Goal: Information Seeking & Learning: Learn about a topic

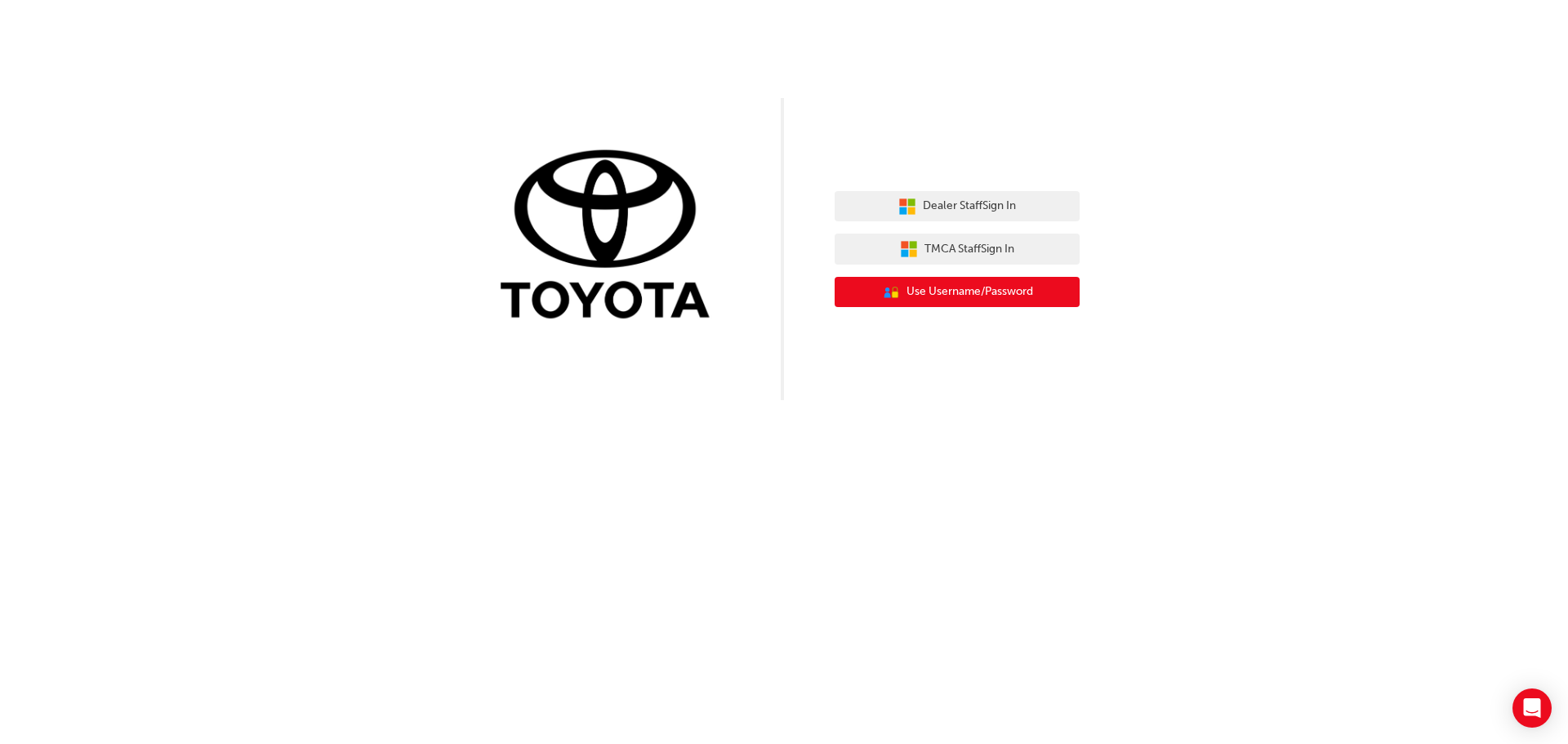
click at [965, 299] on span "Use Username/Password" at bounding box center [969, 292] width 127 height 19
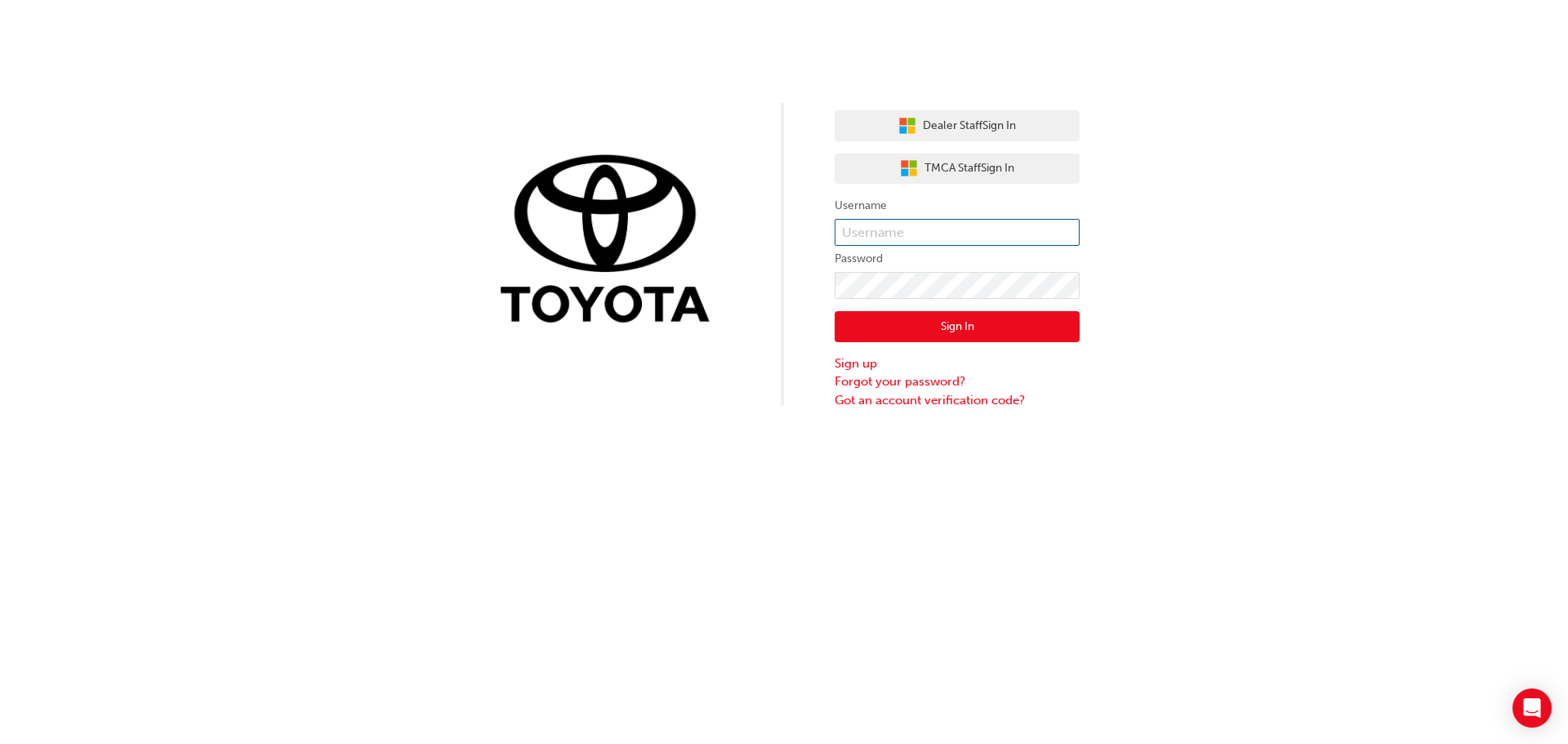
click at [895, 240] on input "text" at bounding box center [957, 232] width 245 height 28
type input "Nigel.Carr"
click at [904, 324] on button "Sign In" at bounding box center [957, 326] width 245 height 31
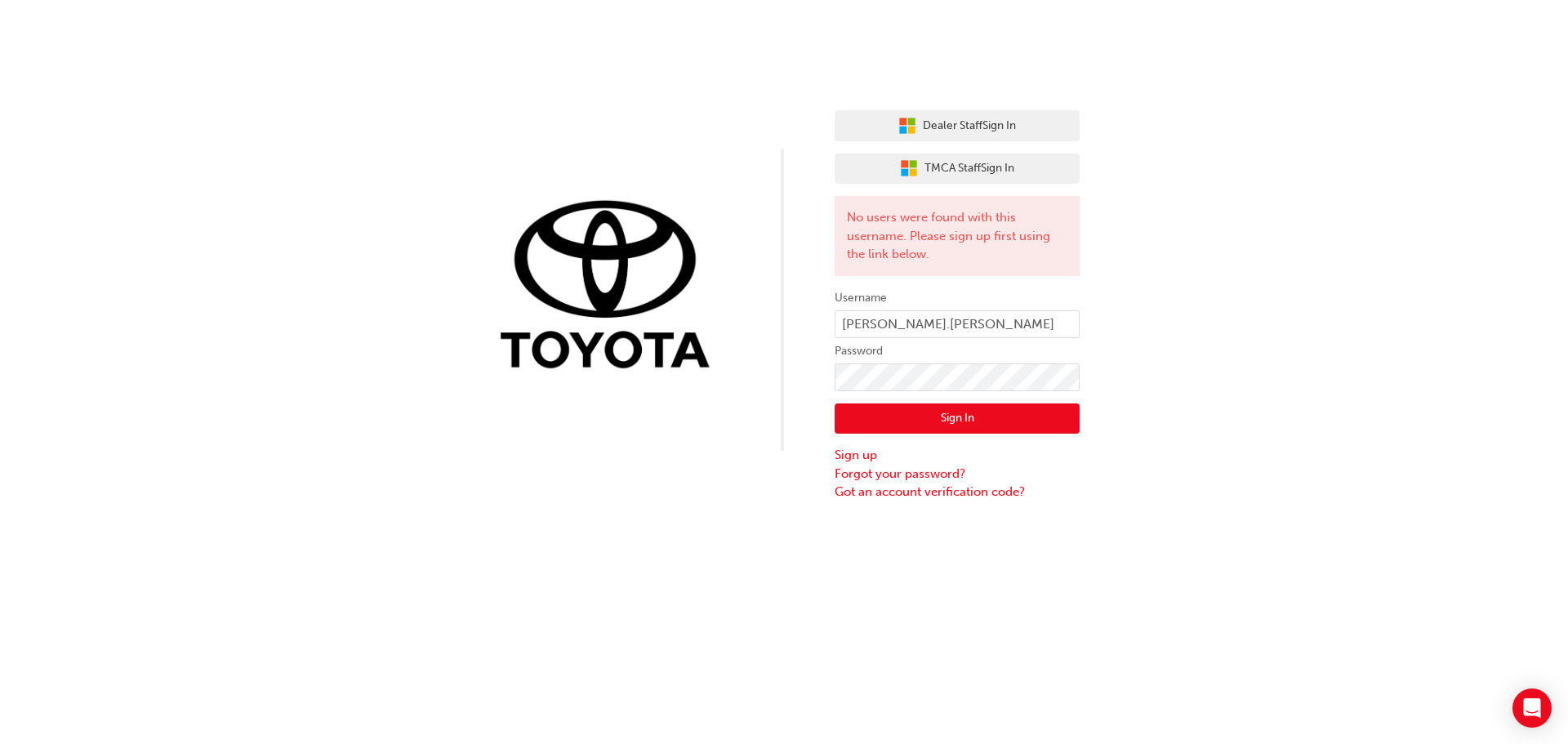
click at [1232, 375] on div "Dealer Staff Sign In TMCA Staff Sign In No users were found with this username.…" at bounding box center [784, 251] width 1568 height 501
click at [725, 504] on div "Dealer Staff Sign In TMCA Staff Sign In No users were found with this username.…" at bounding box center [784, 372] width 1568 height 744
click at [758, 369] on div "Dealer Staff Sign In TMCA Staff Sign In No users were found with this username.…" at bounding box center [784, 251] width 1568 height 501
click at [985, 414] on button "Sign In" at bounding box center [957, 419] width 245 height 31
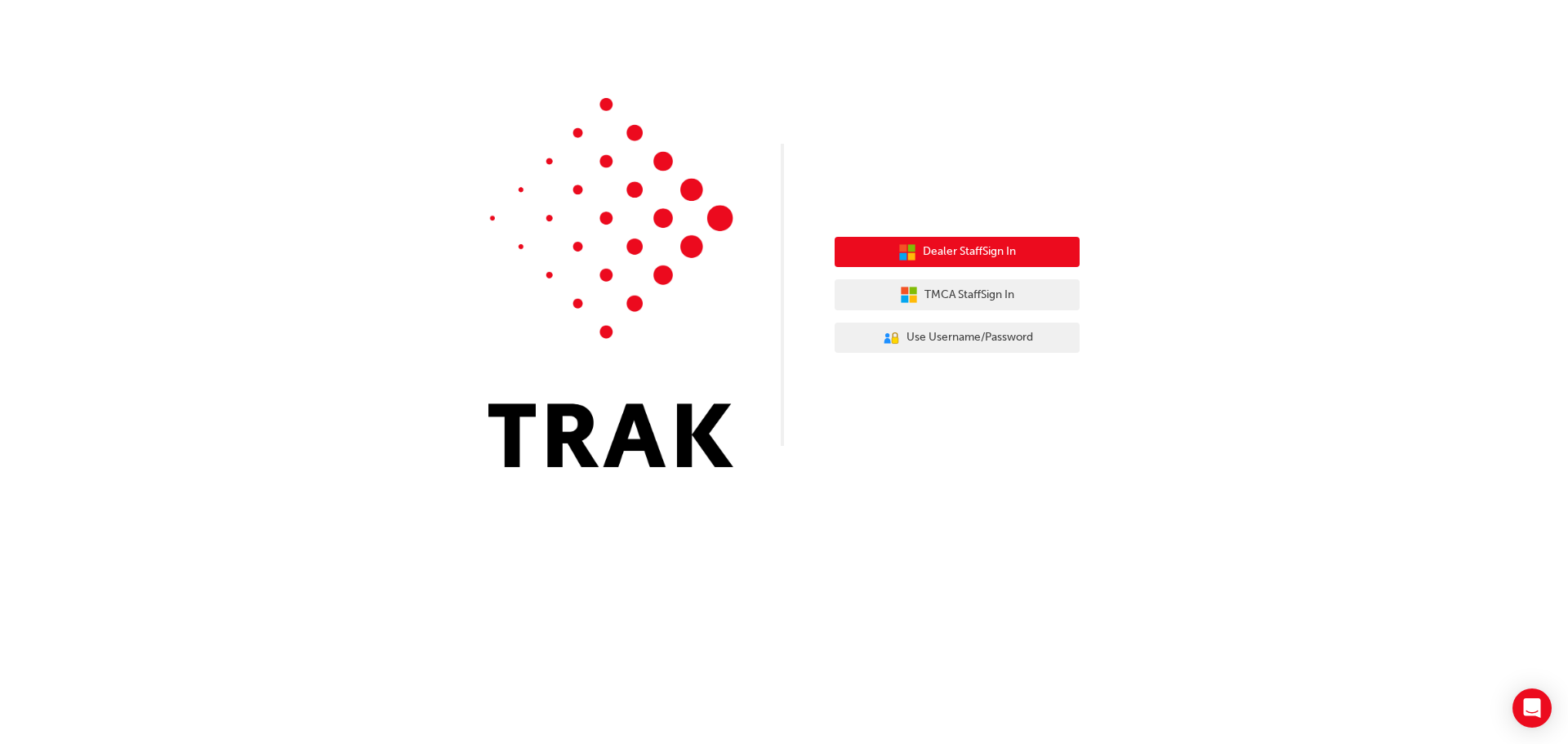
click at [955, 246] on span "Dealer Staff Sign In" at bounding box center [969, 252] width 93 height 19
click at [963, 254] on span "Dealer Staff Sign In" at bounding box center [969, 252] width 93 height 19
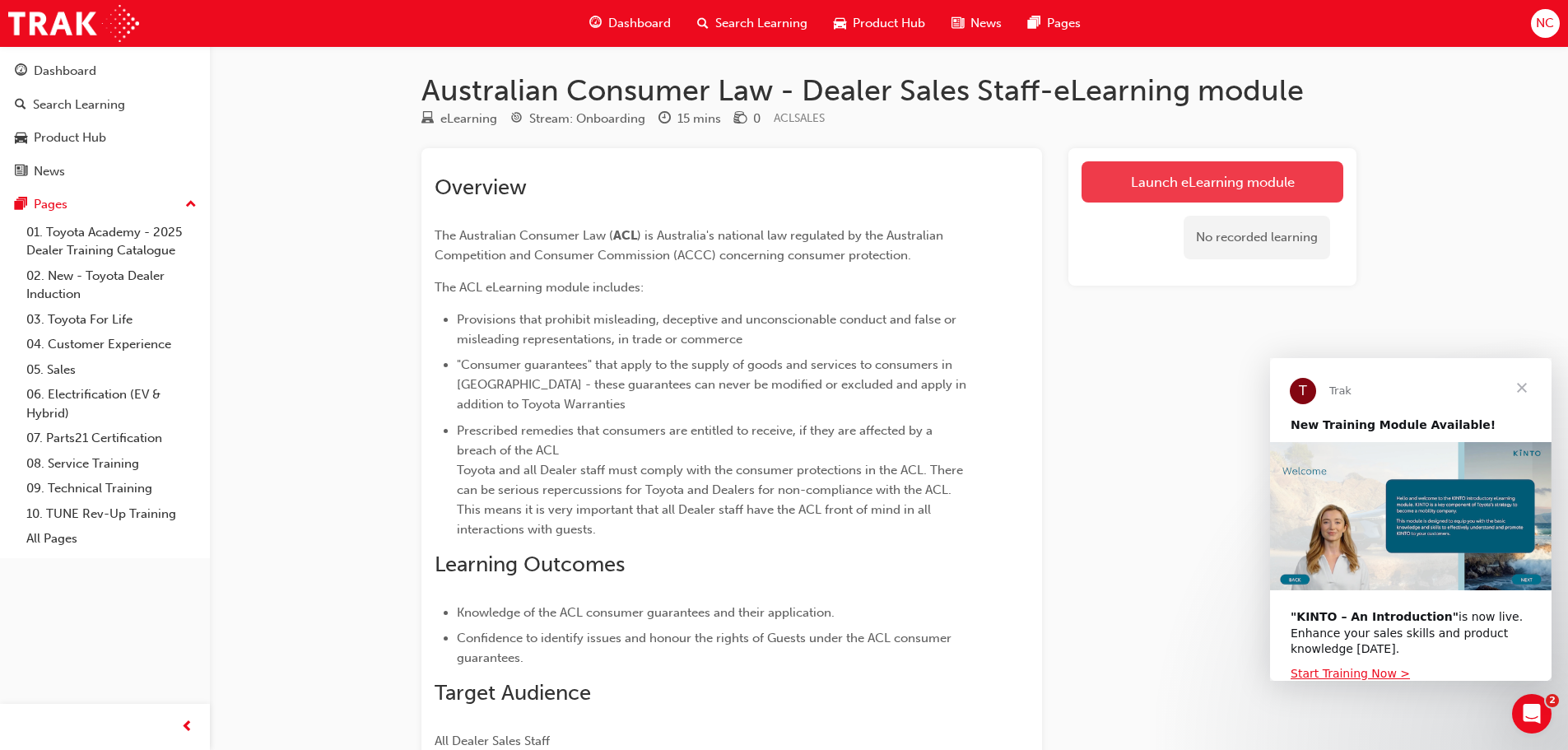
click at [1183, 179] on link "Launch eLearning module" at bounding box center [1212, 182] width 262 height 42
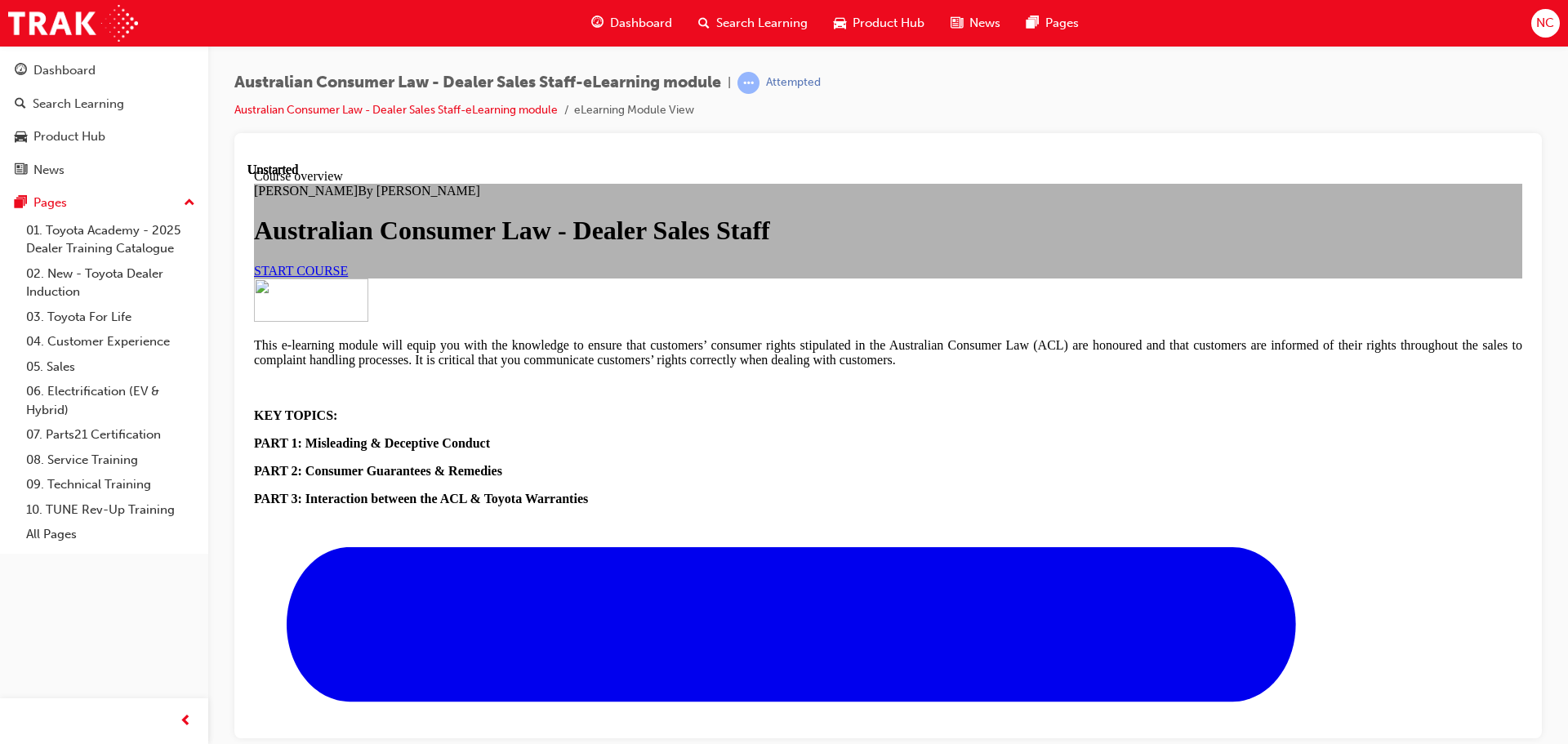
click at [347, 276] on link "START COURSE" at bounding box center [301, 270] width 94 height 13
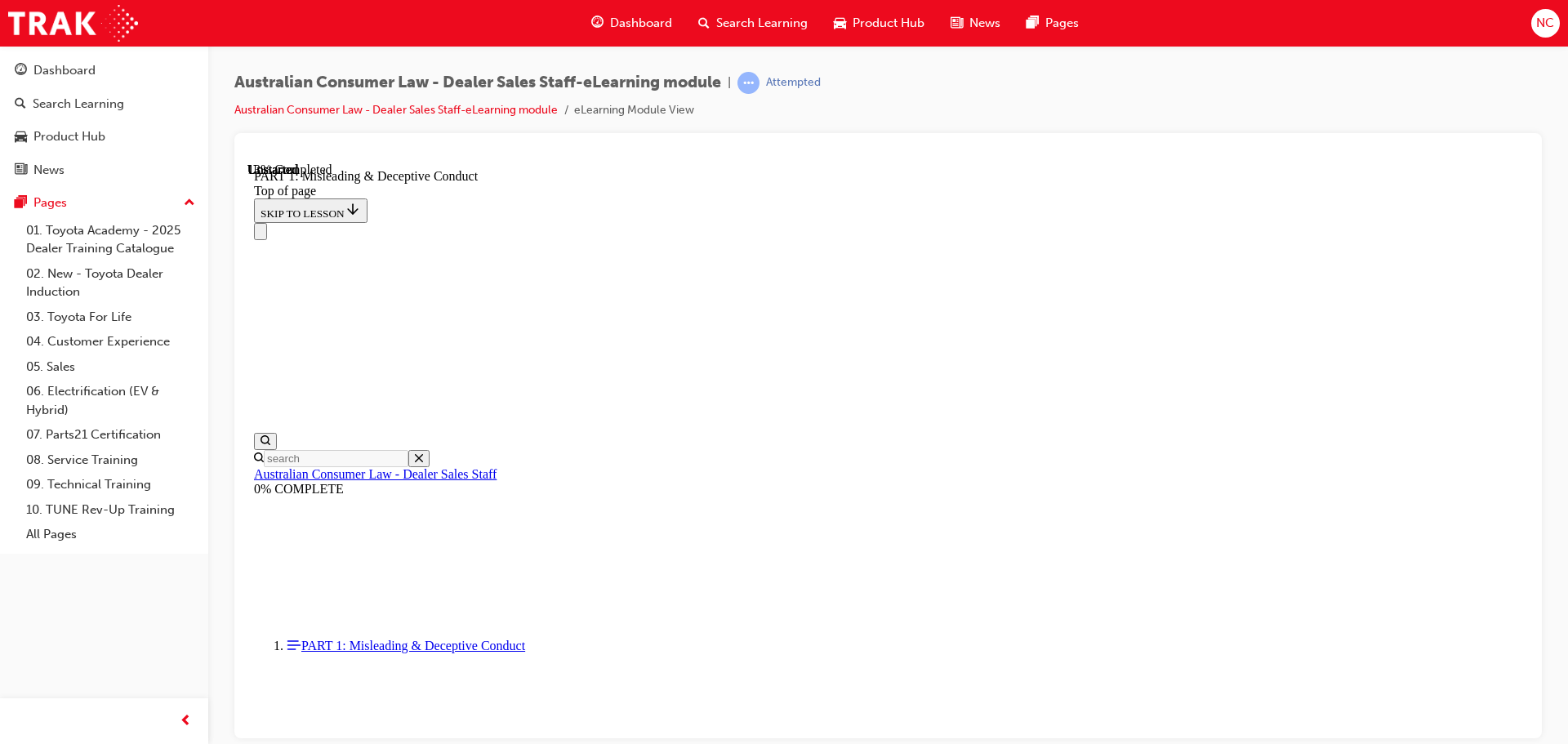
scroll to position [1048, 0]
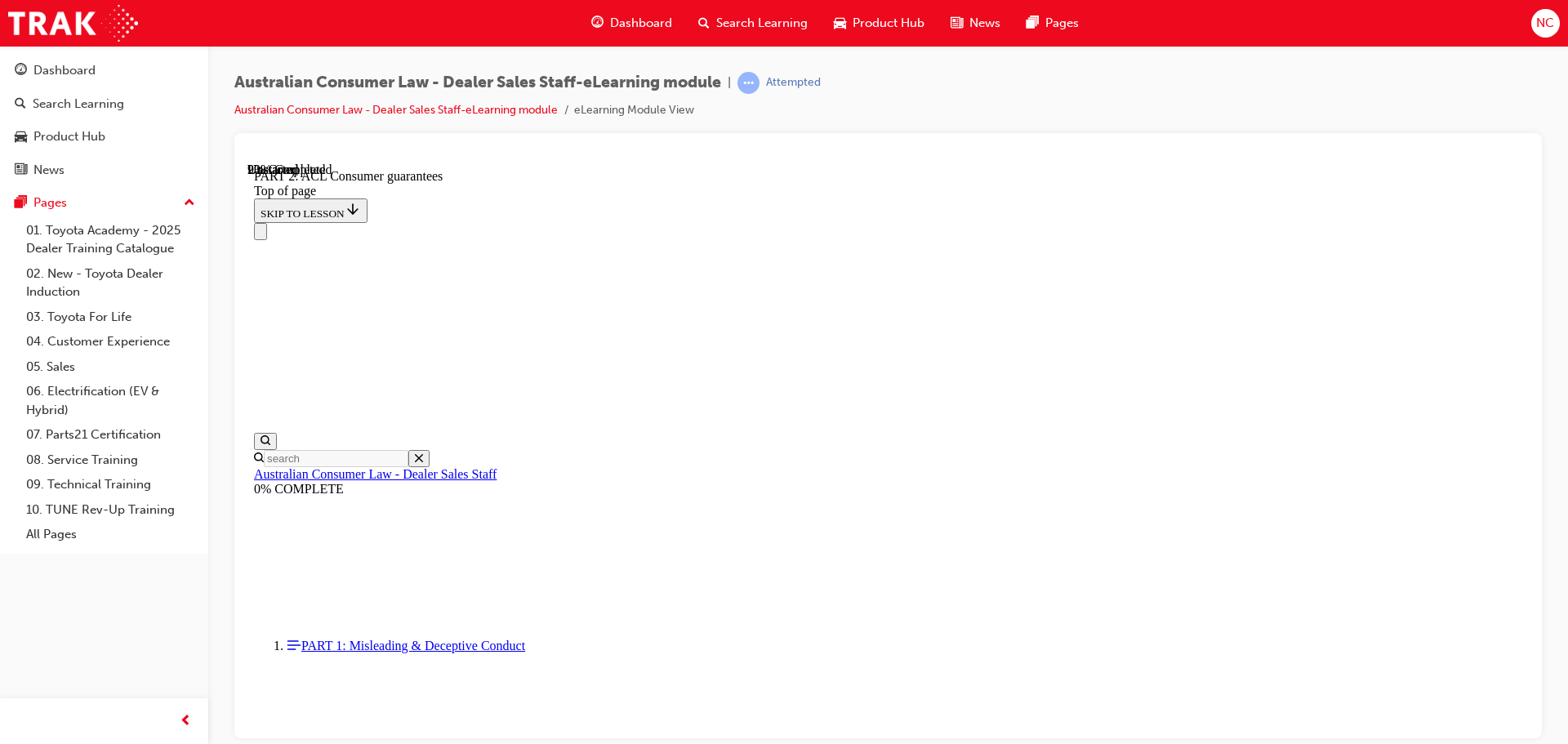
scroll to position [2555, 0]
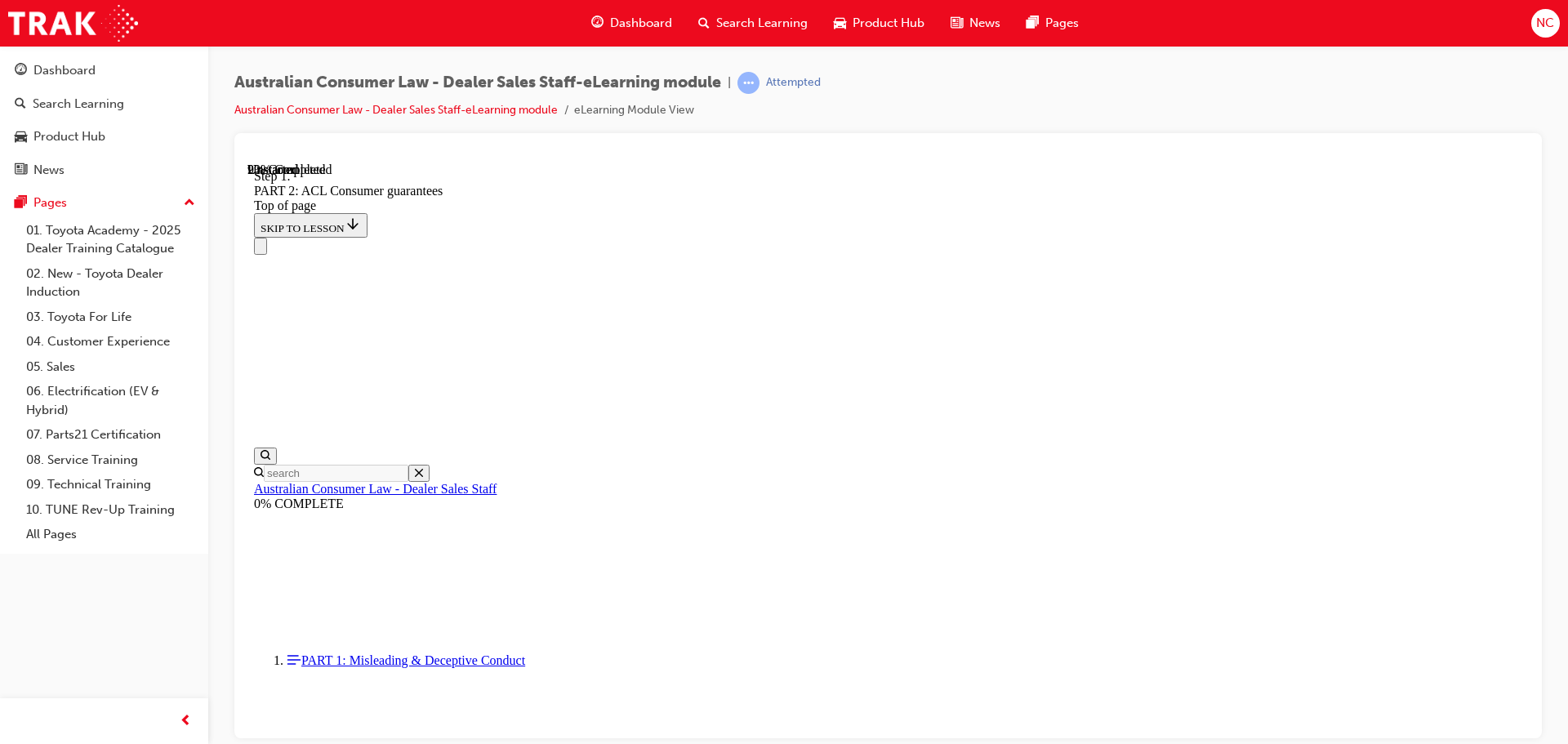
scroll to position [2649, 0]
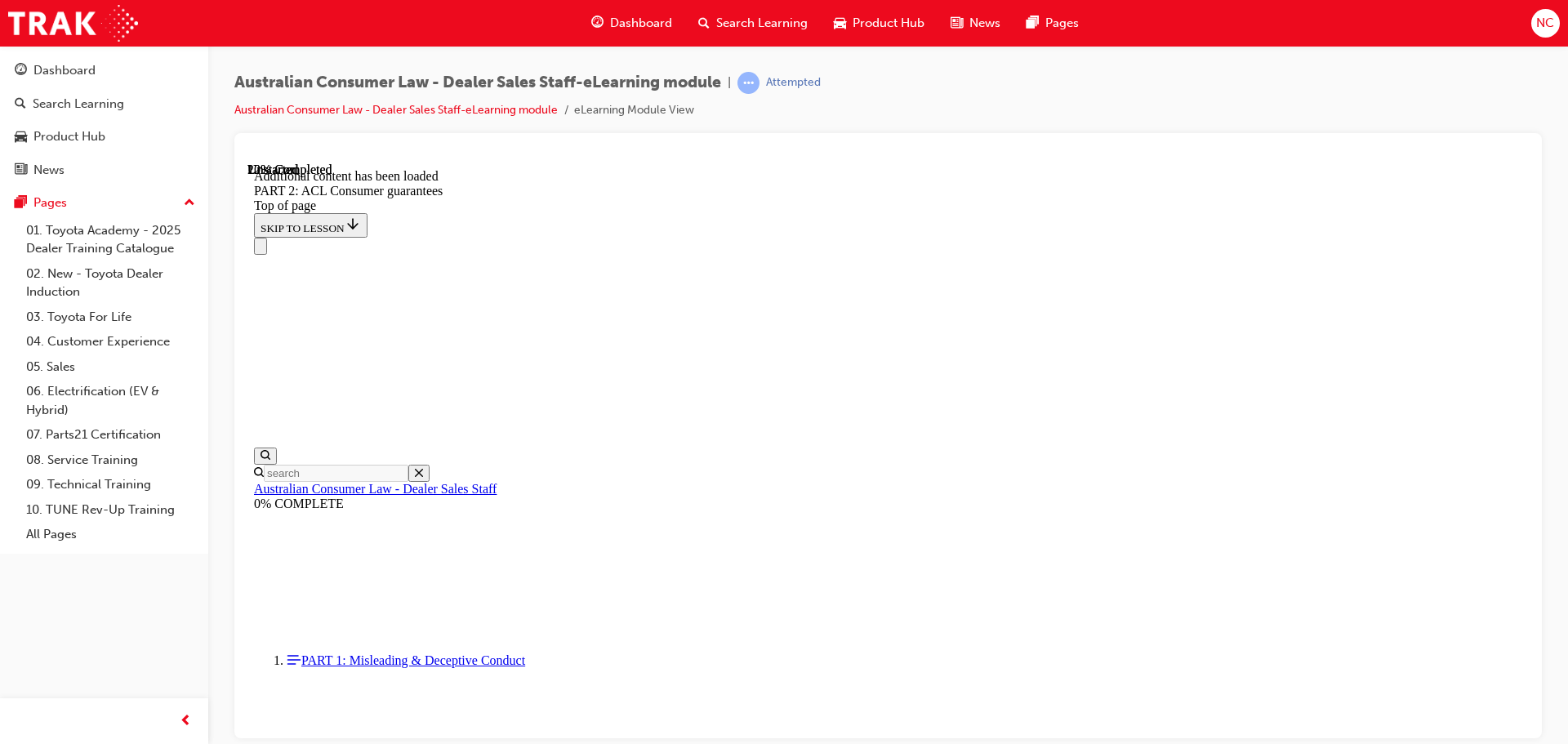
scroll to position [3089, 0]
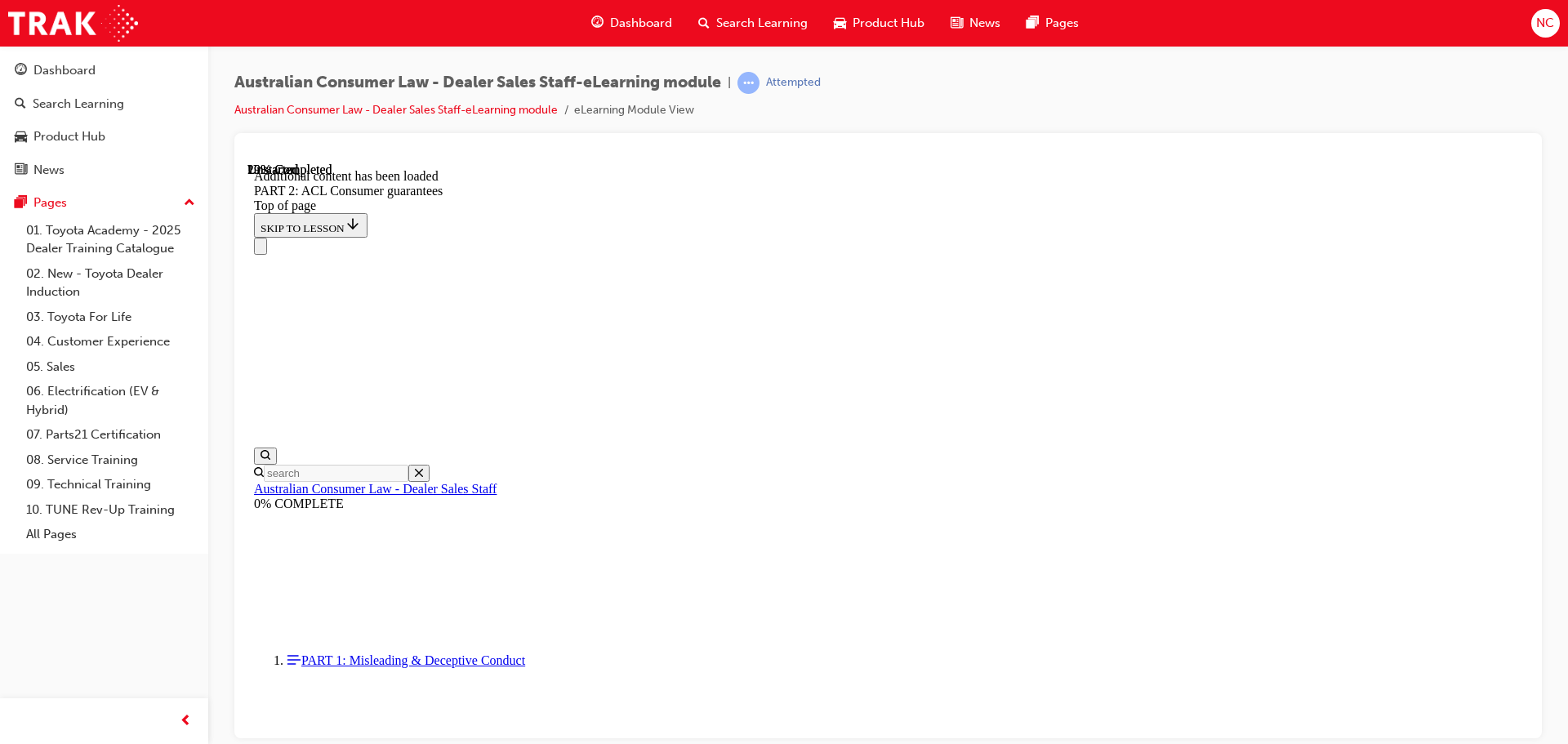
scroll to position [3940, 0]
drag, startPoint x: 1103, startPoint y: 463, endPoint x: 945, endPoint y: 564, distance: 187.5
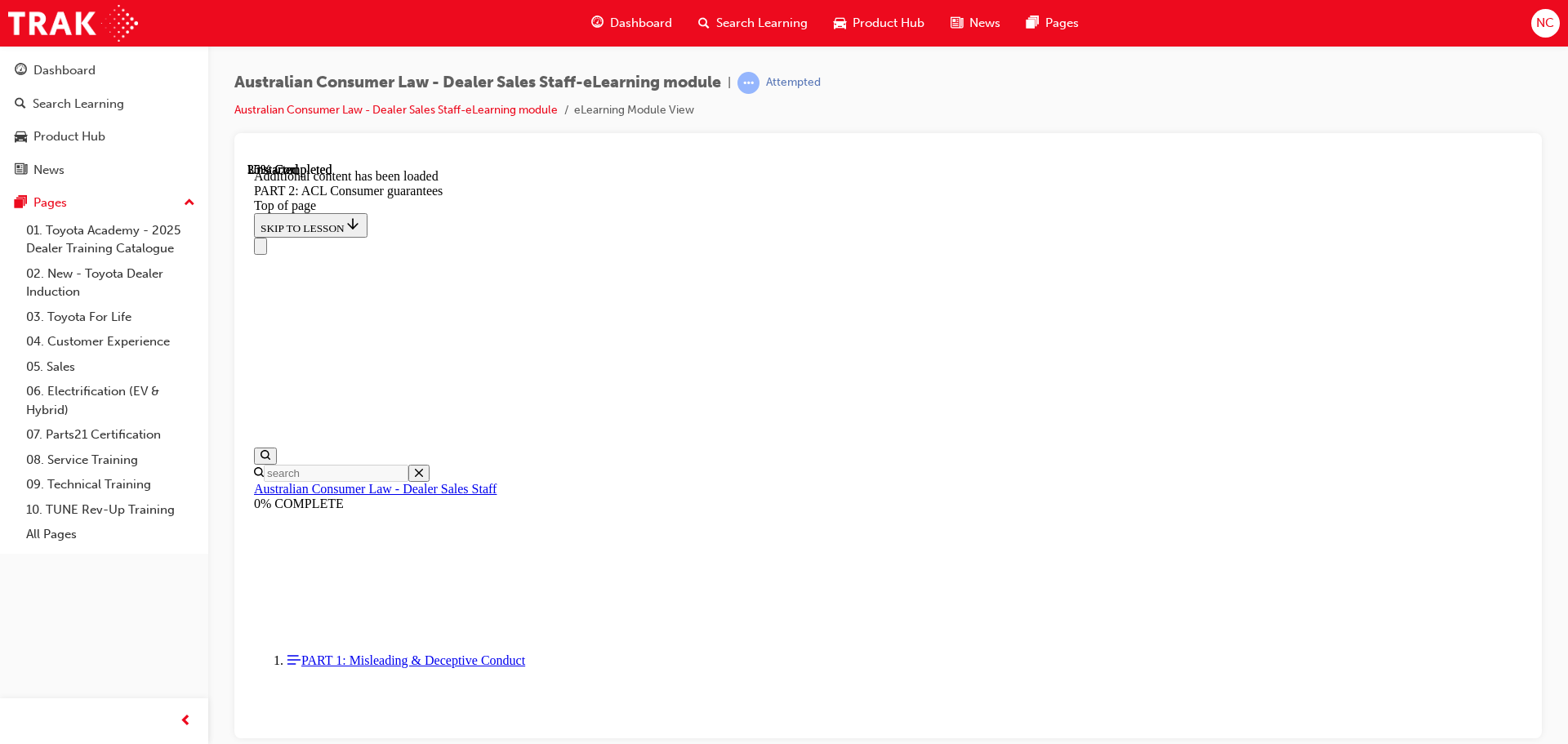
scroll to position [6988, 0]
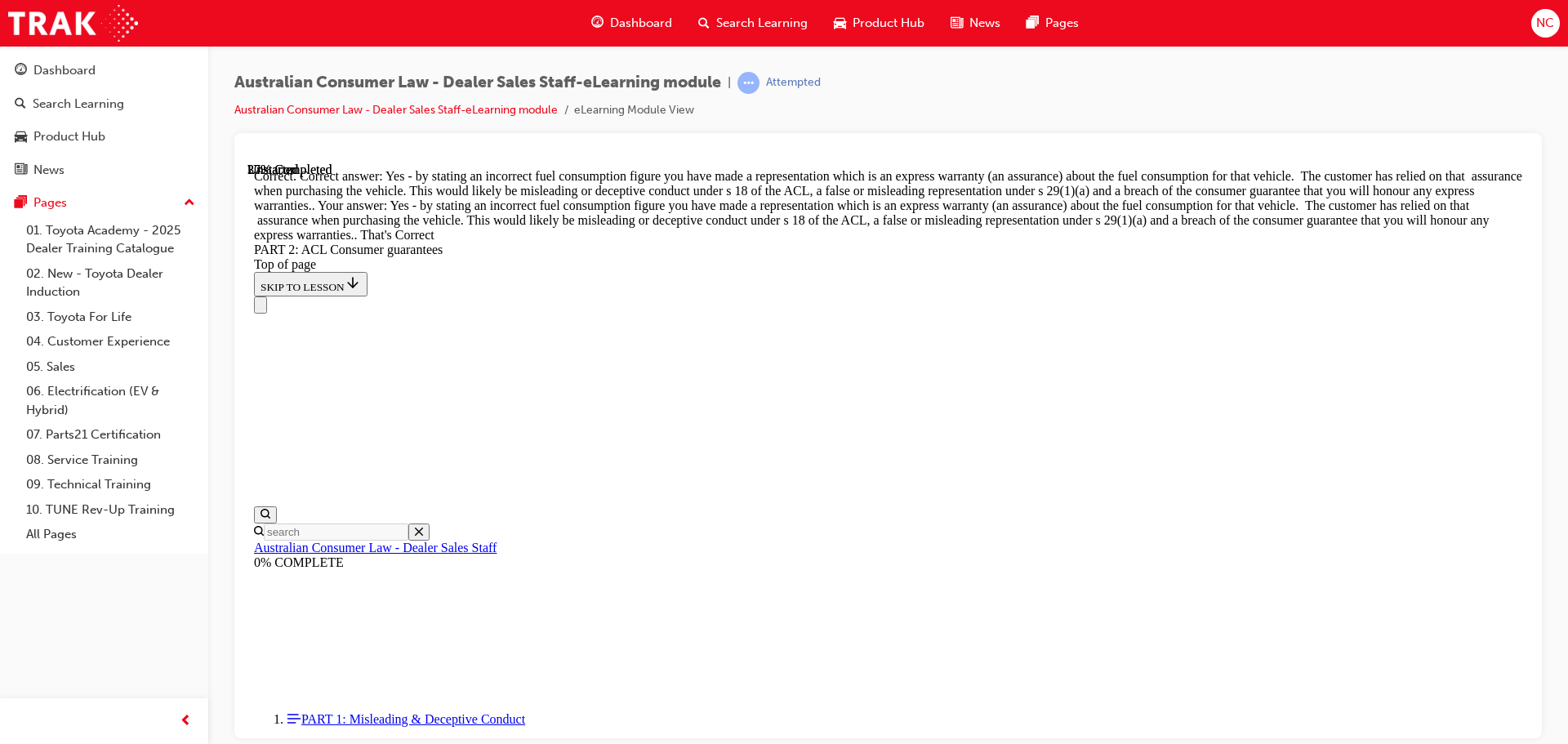
scroll to position [7463, 0]
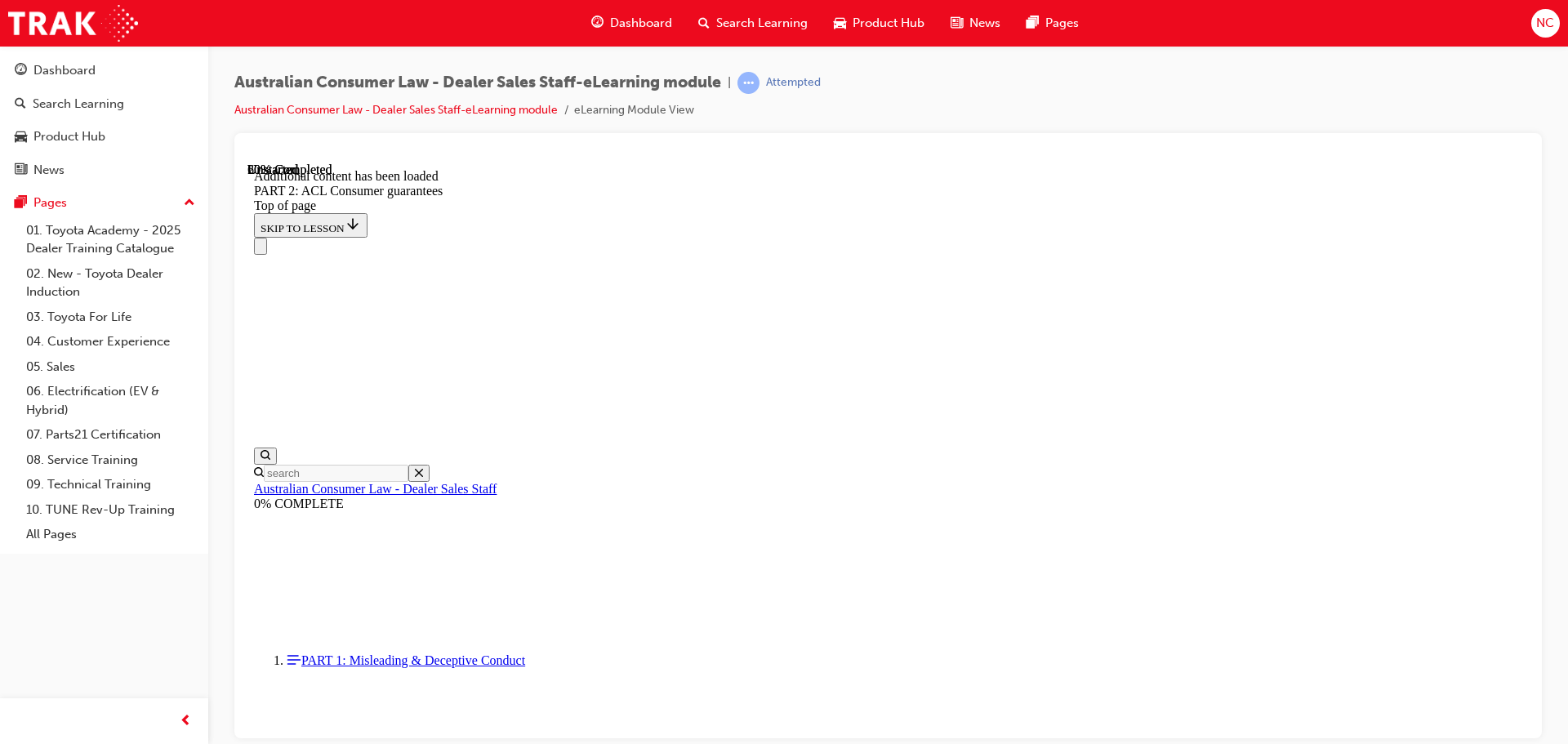
scroll to position [10221, 0]
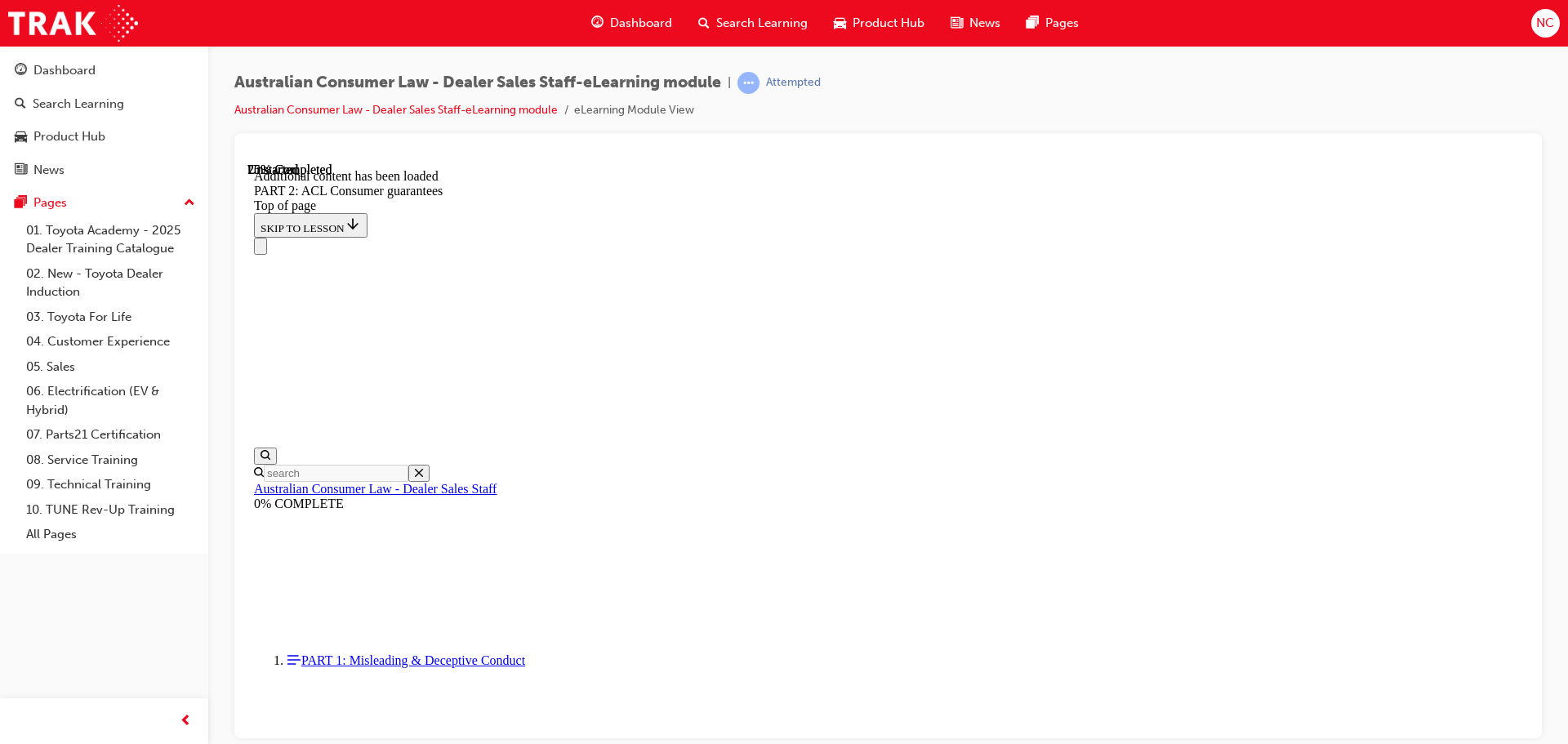
scroll to position [13626, 0]
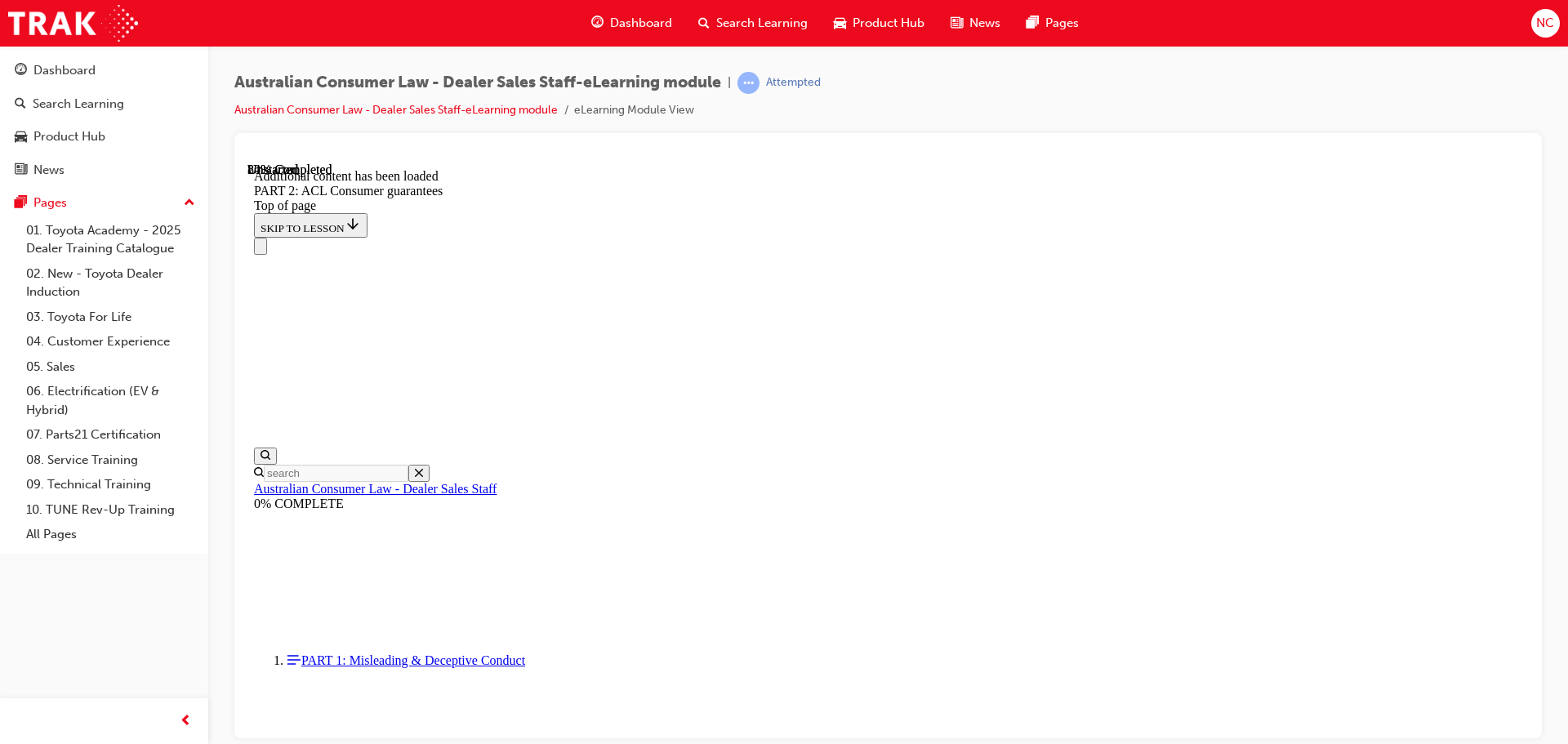
scroll to position [16063, 0]
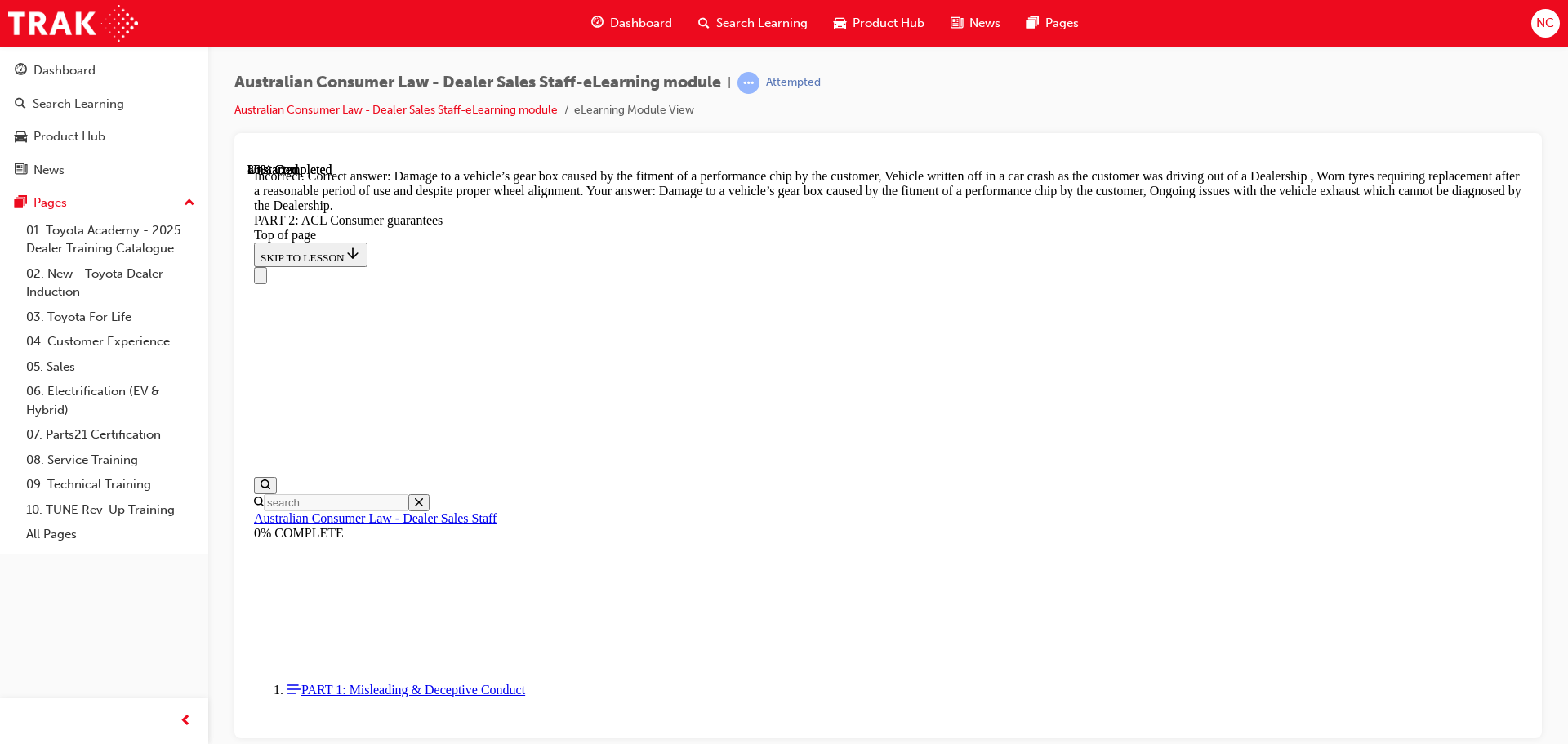
scroll to position [16044, 0]
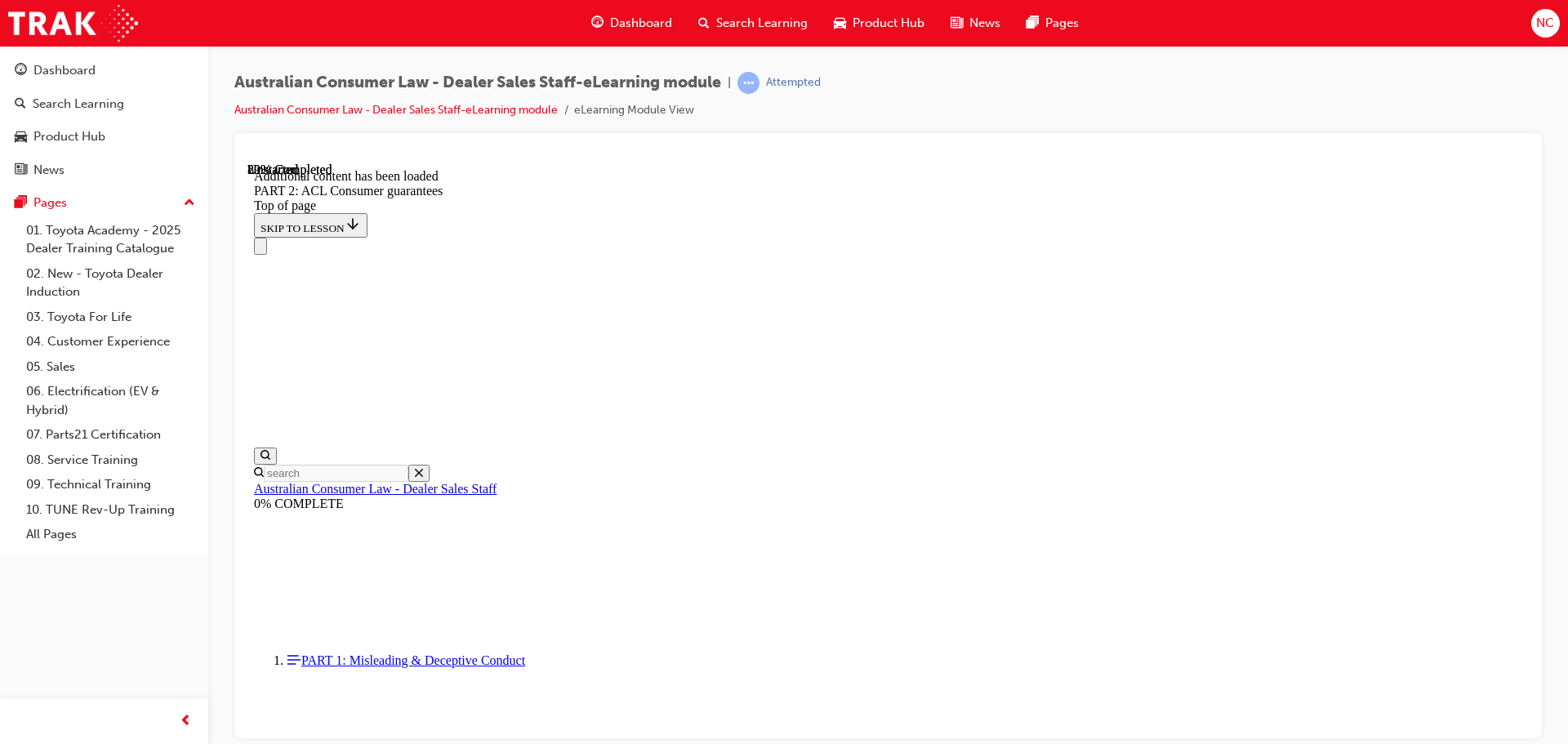
scroll to position [17748, 0]
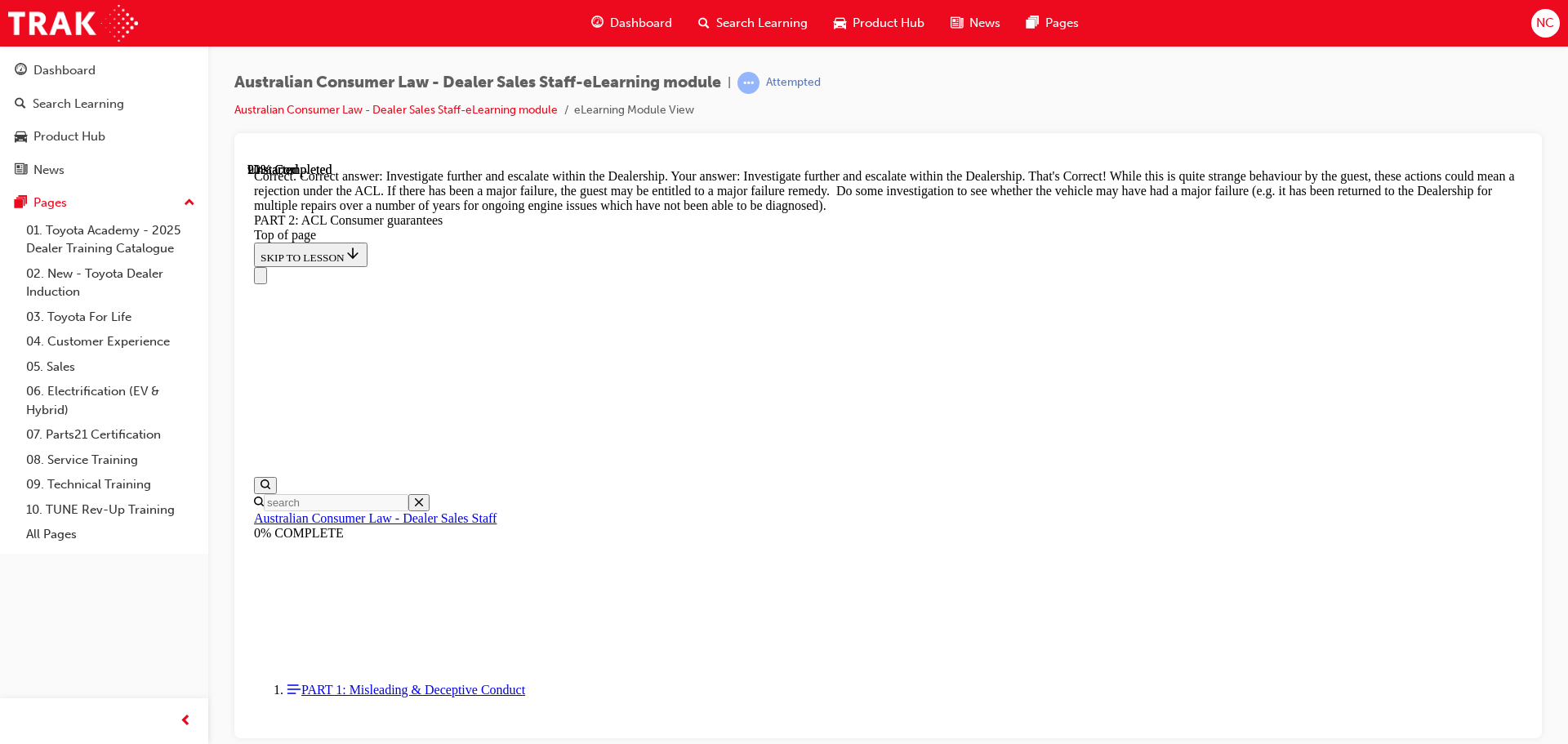
scroll to position [18225, 0]
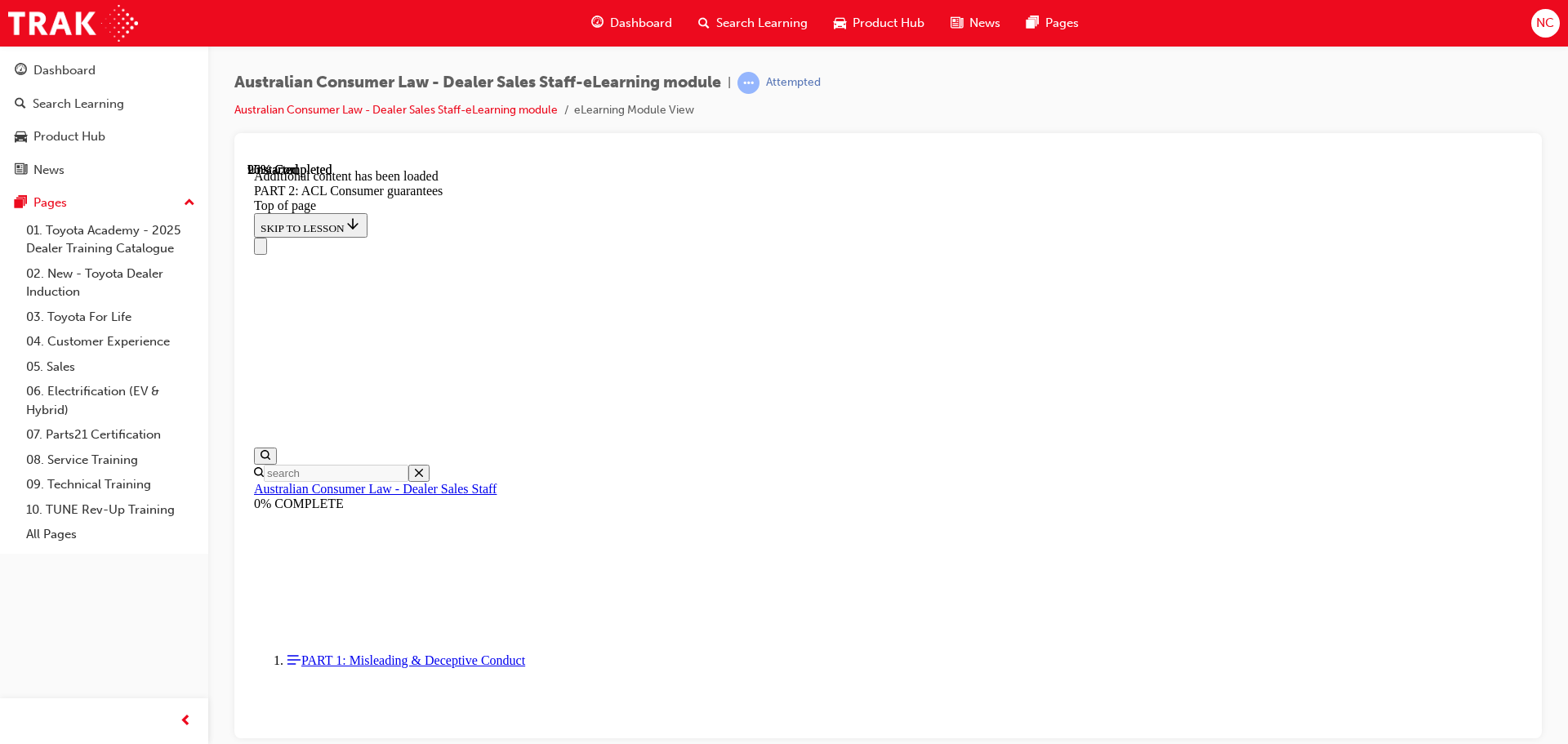
scroll to position [19615, 0]
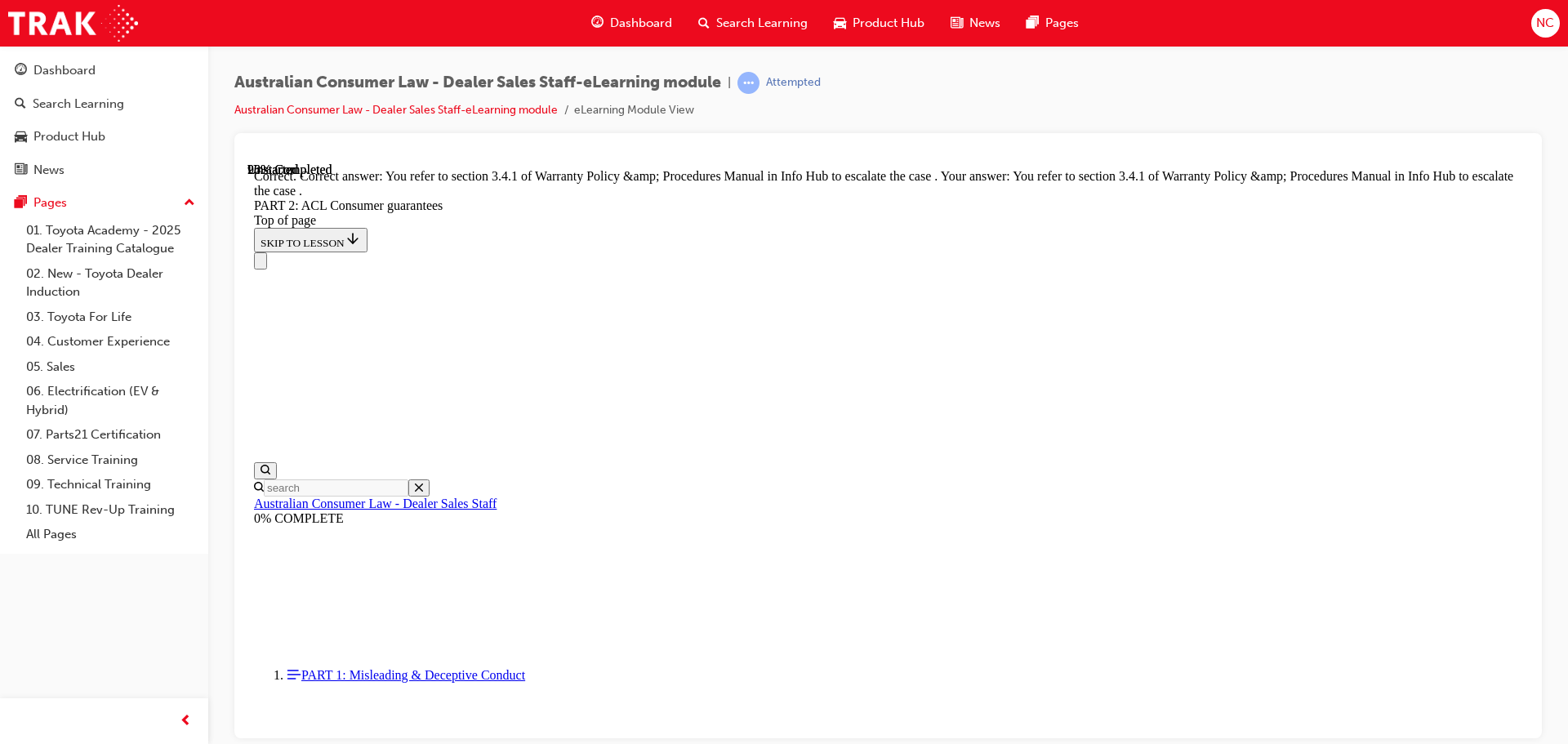
scroll to position [20527, 0]
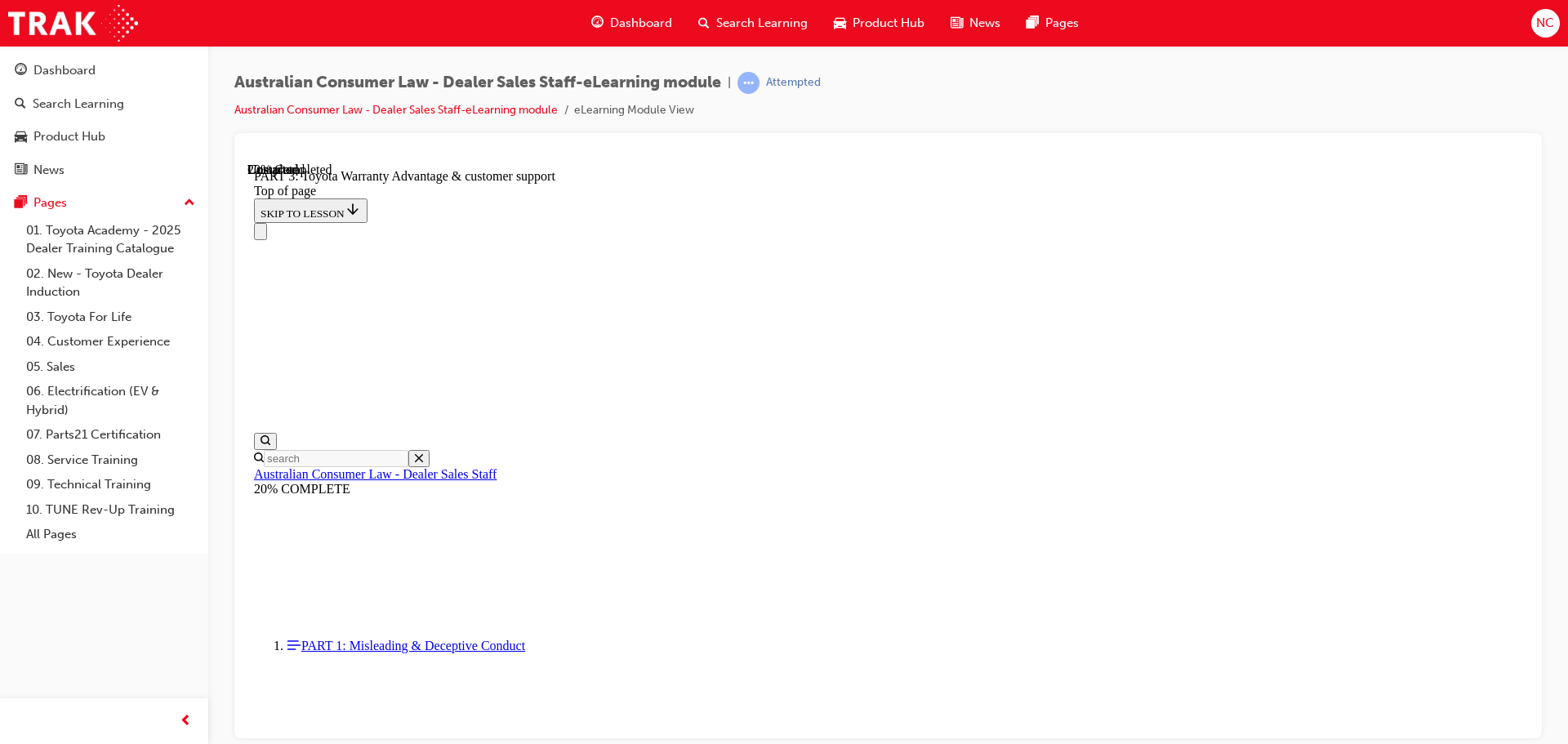
scroll to position [51, 0]
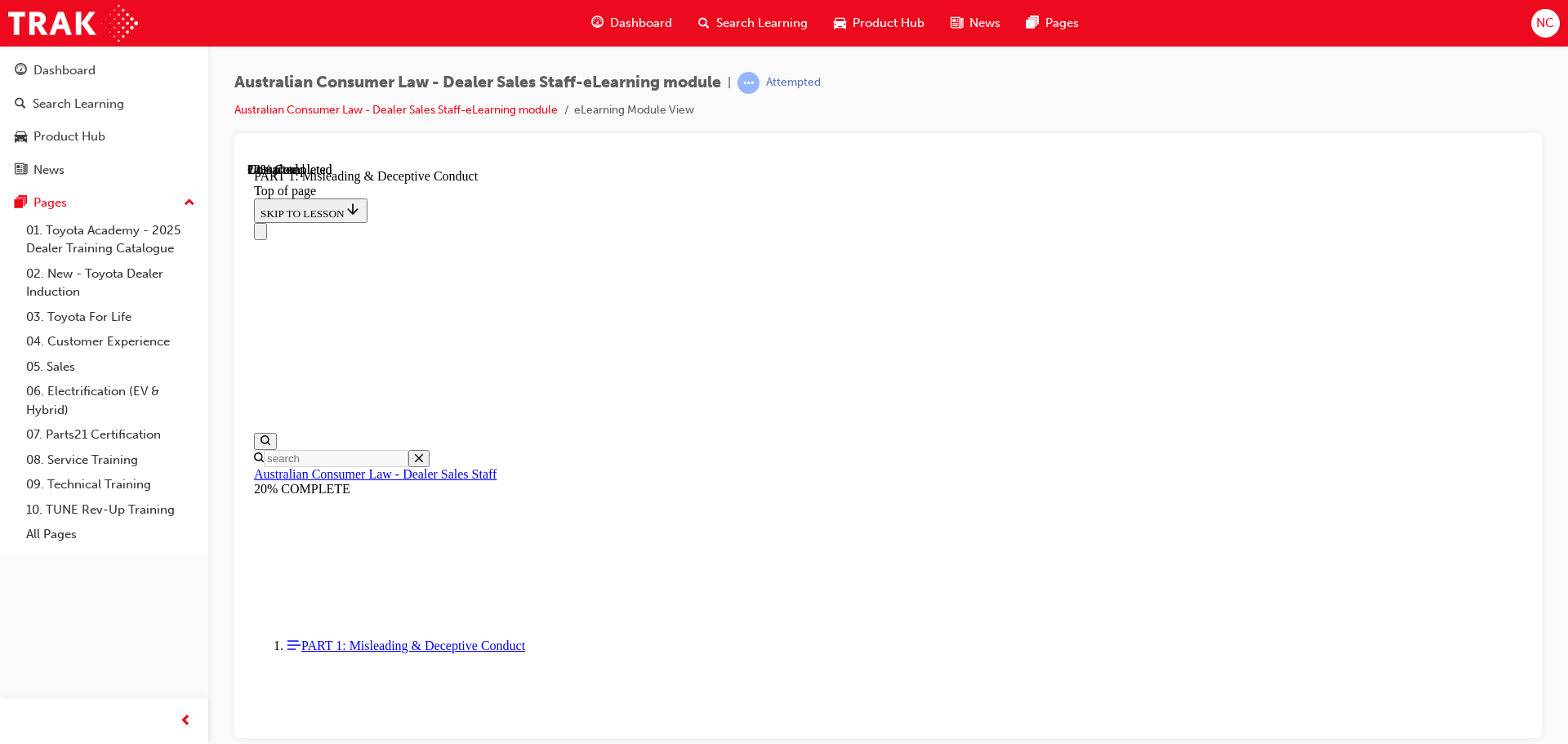
scroll to position [1218, 0]
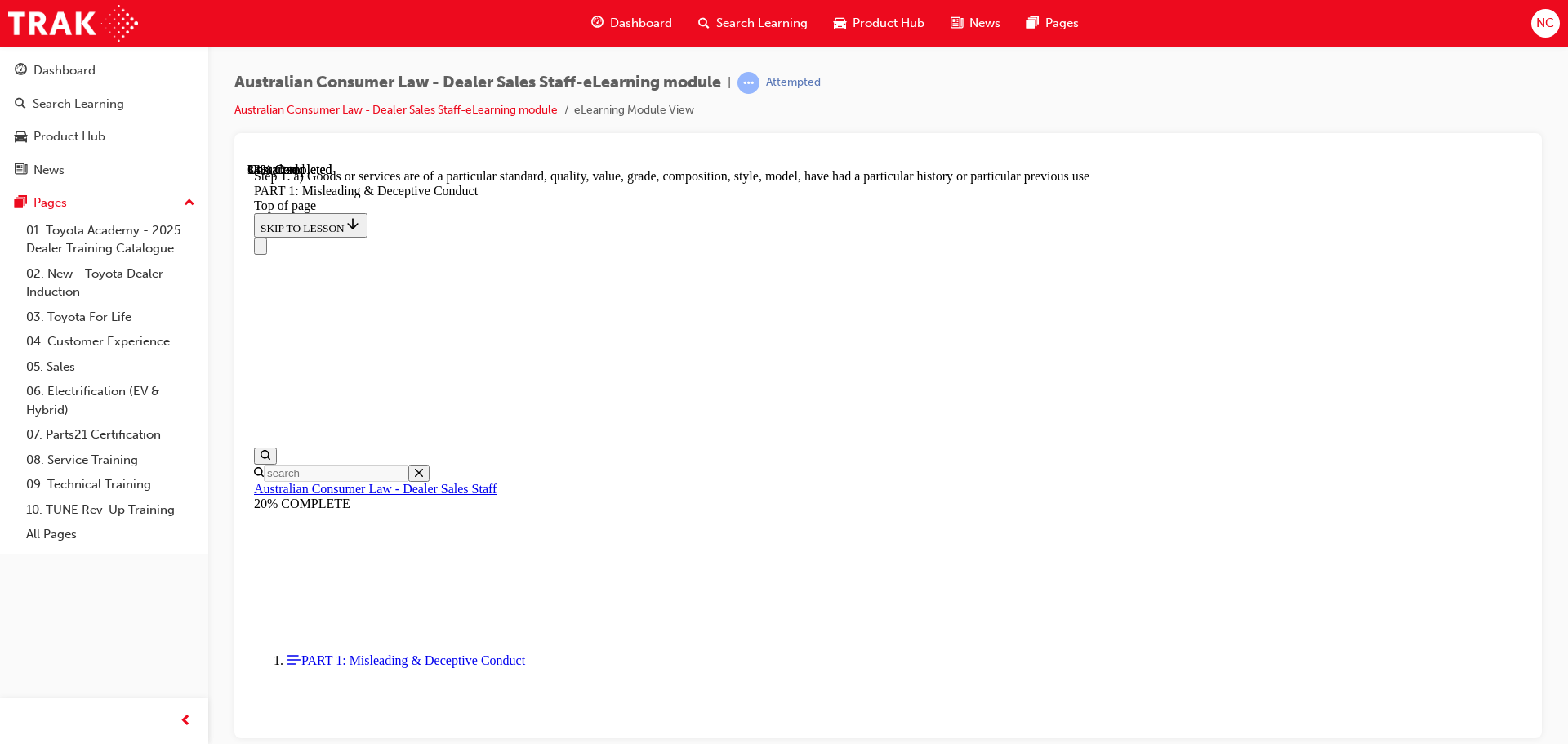
scroll to position [1948, 0]
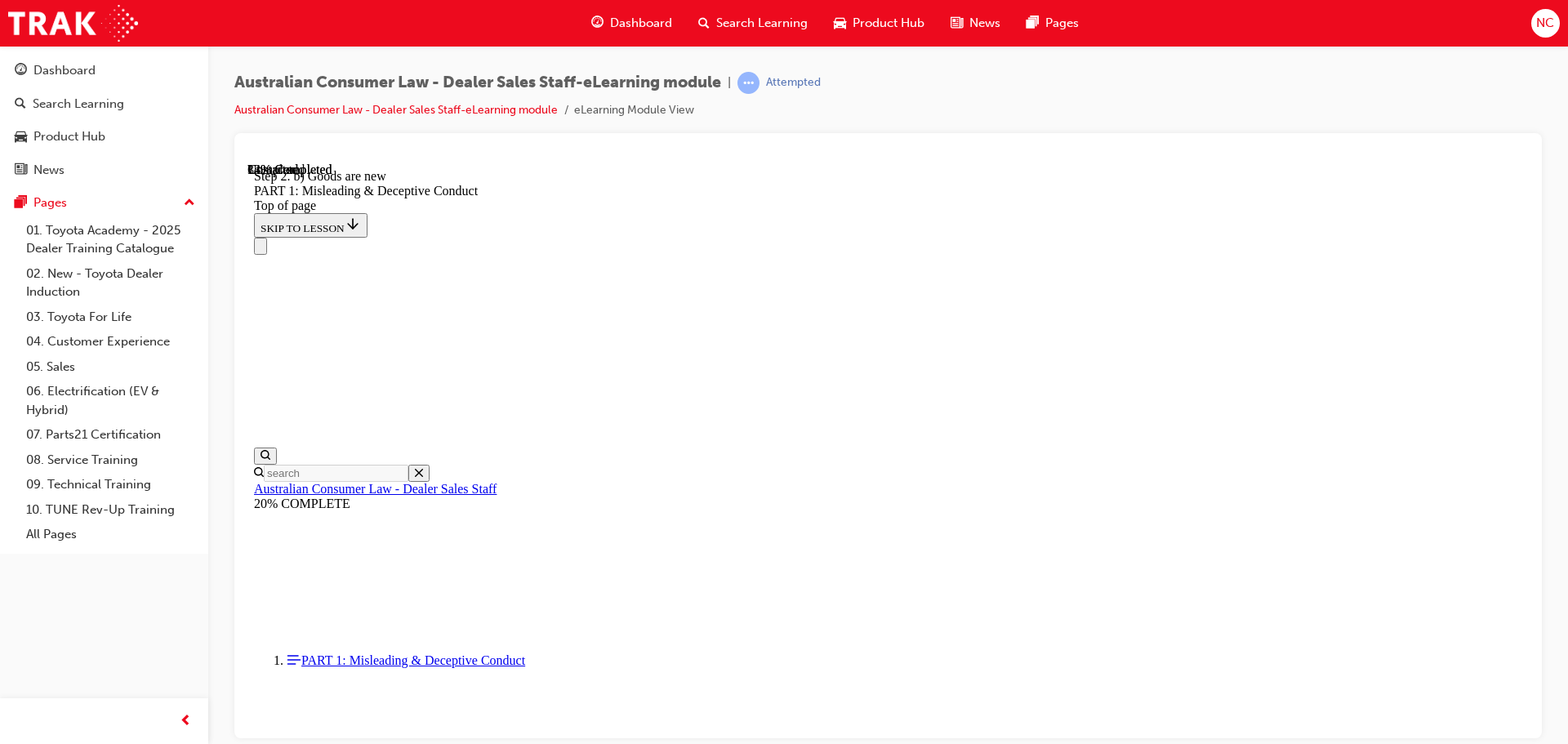
scroll to position [1879, 0]
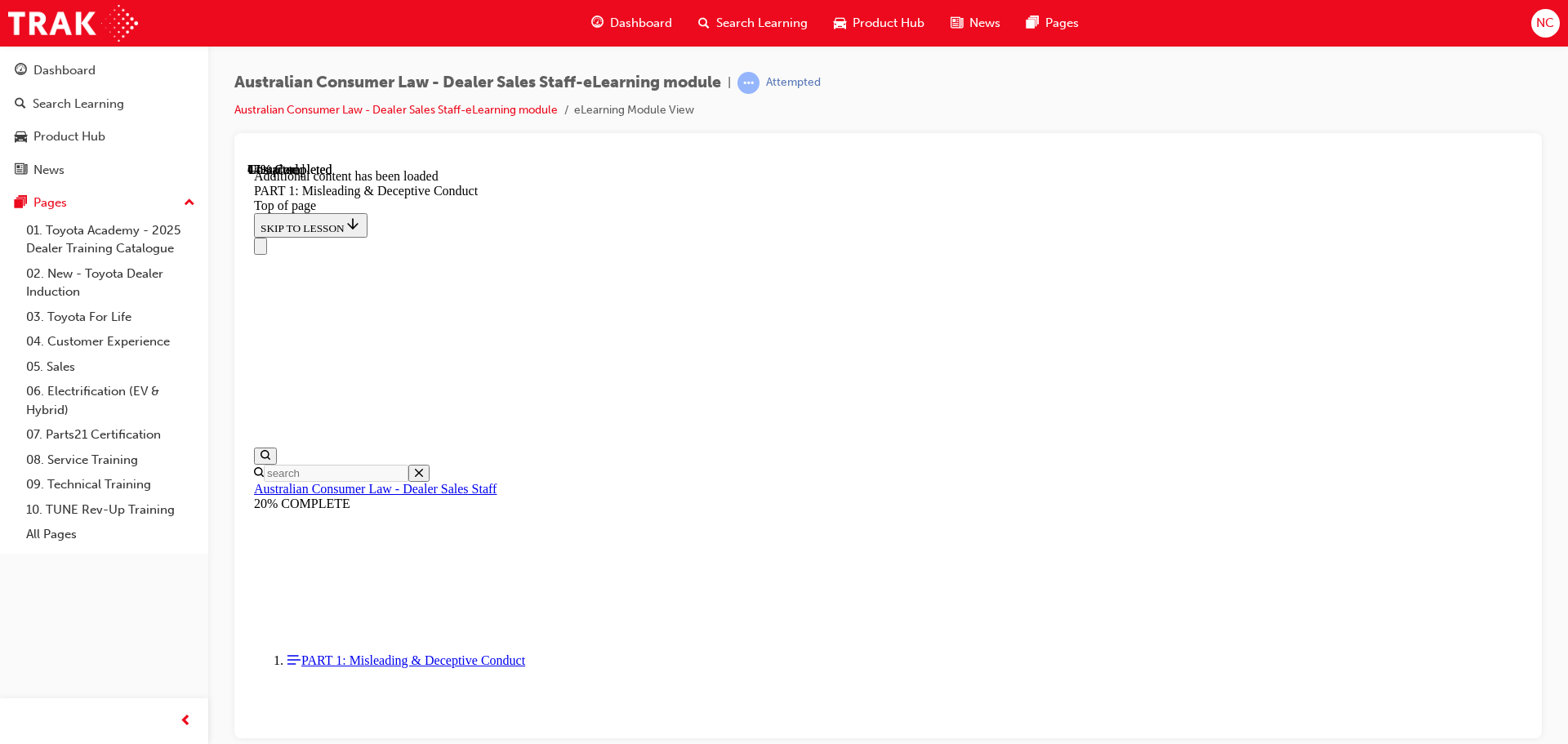
scroll to position [2402, 0]
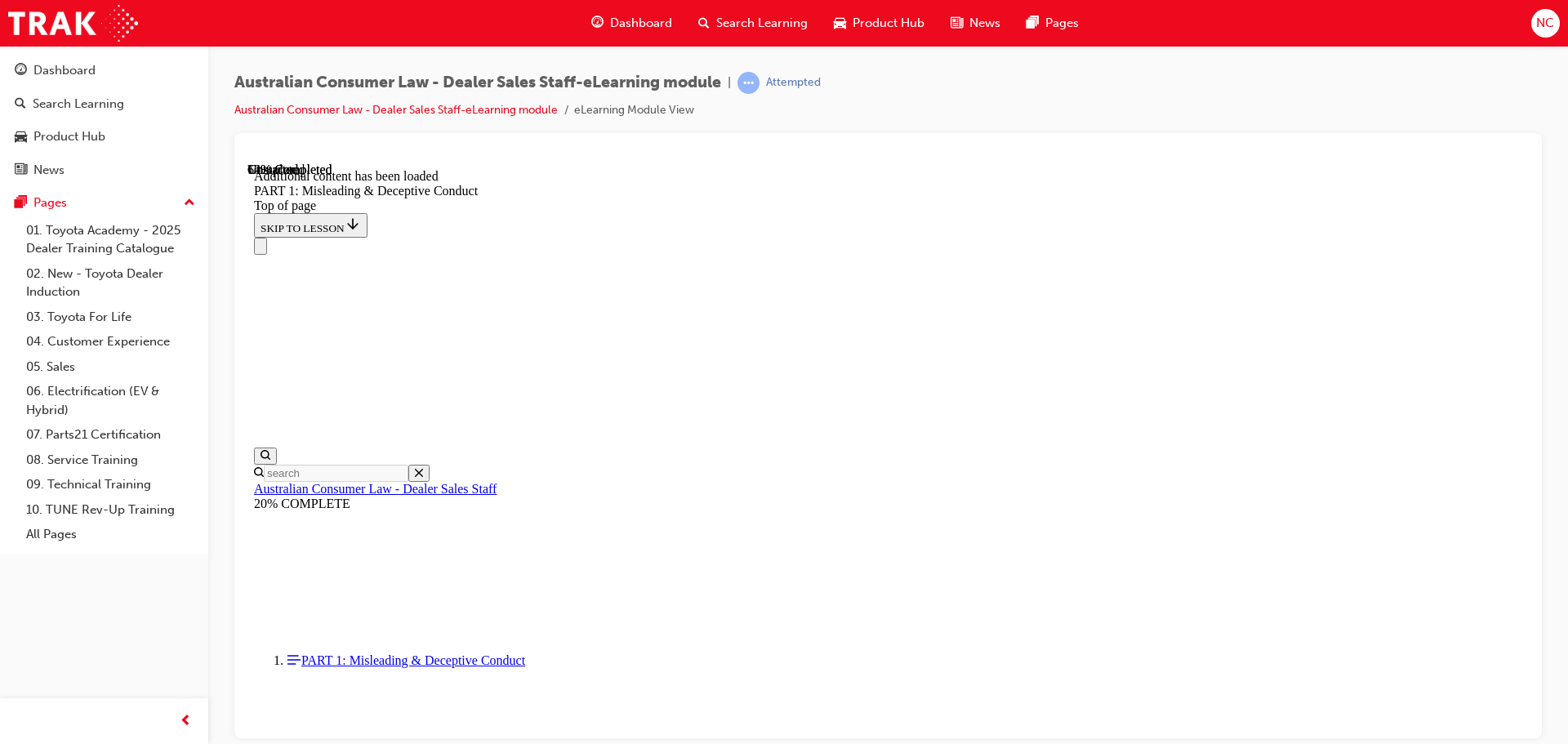
scroll to position [3224, 0]
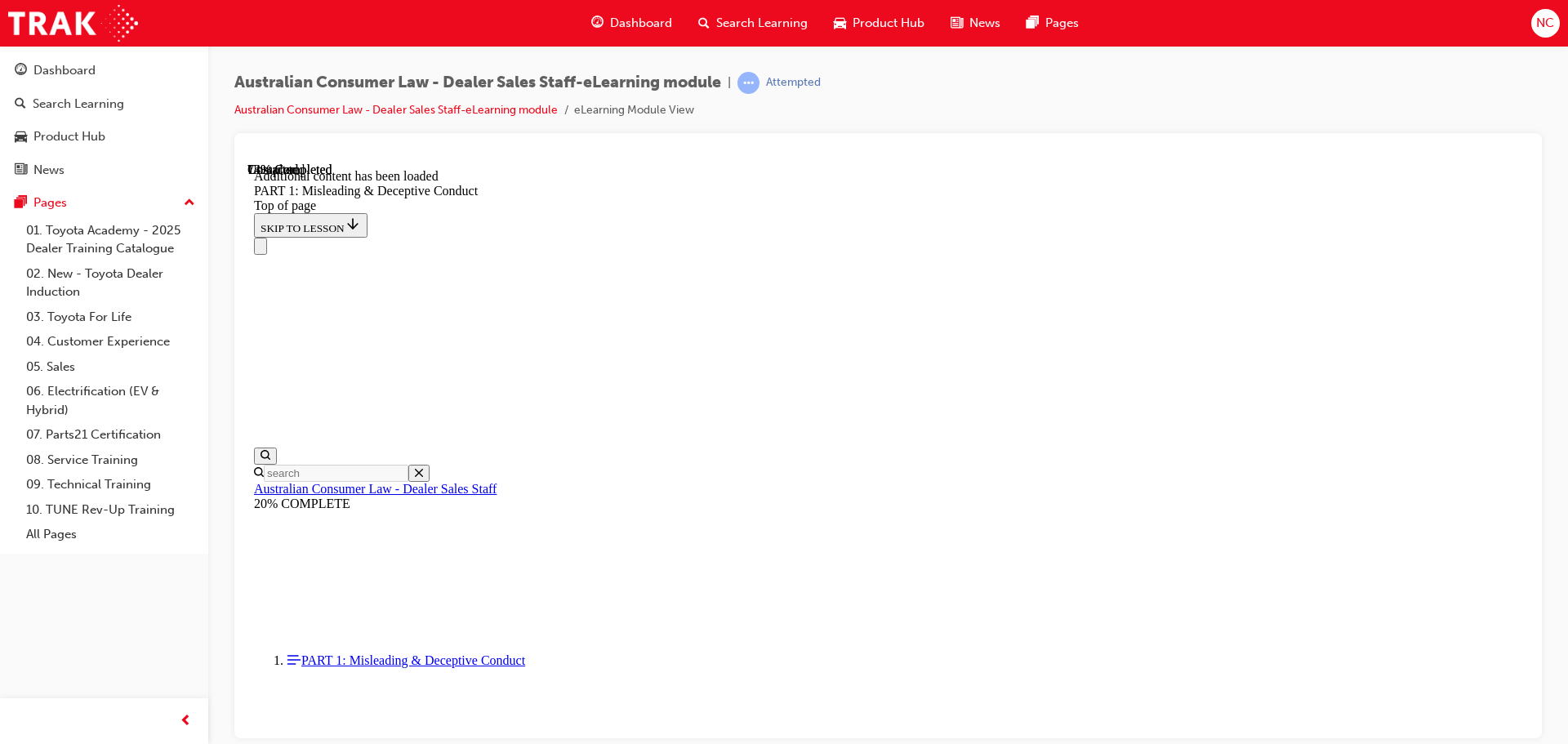
scroll to position [3991, 0]
click button "START"
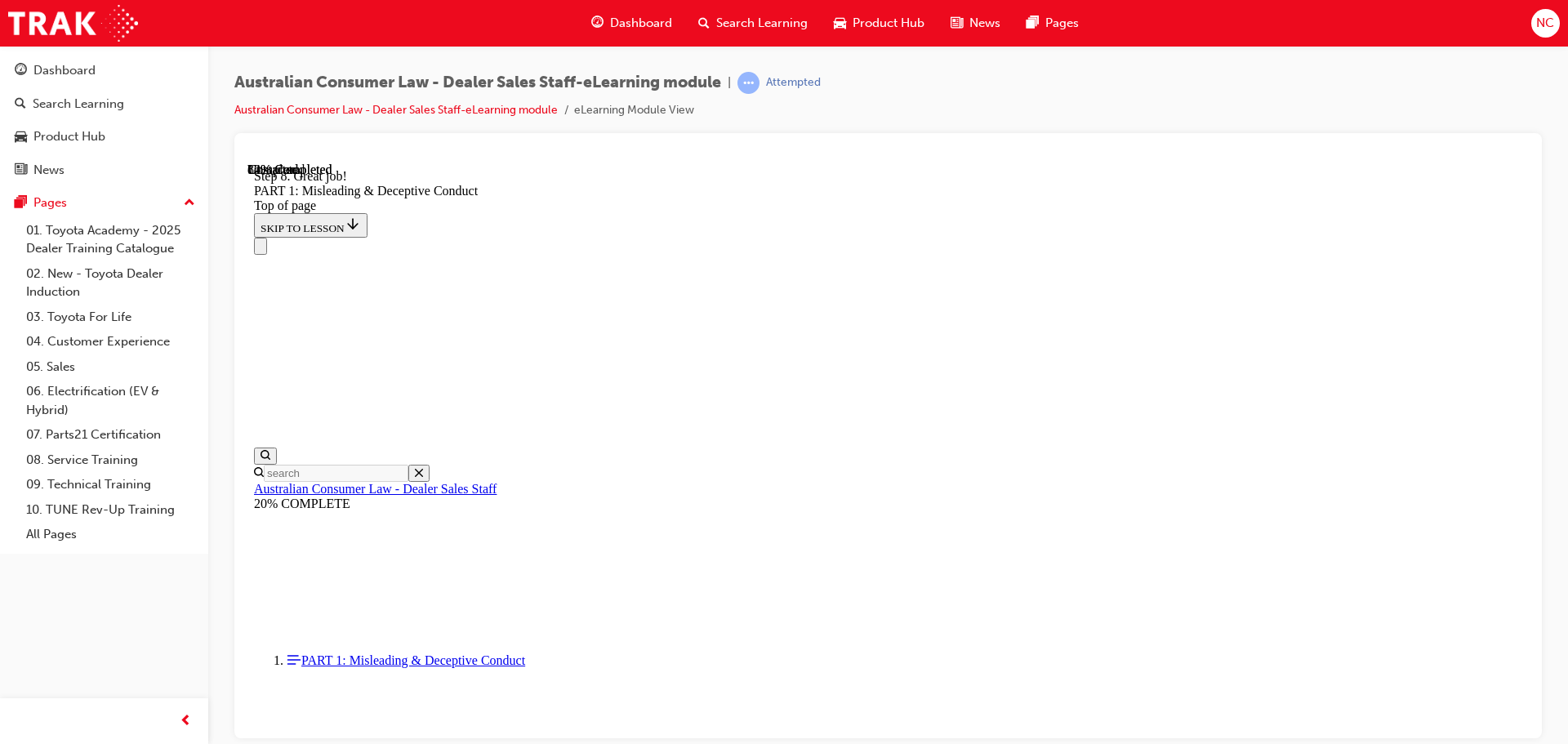
click button "START"
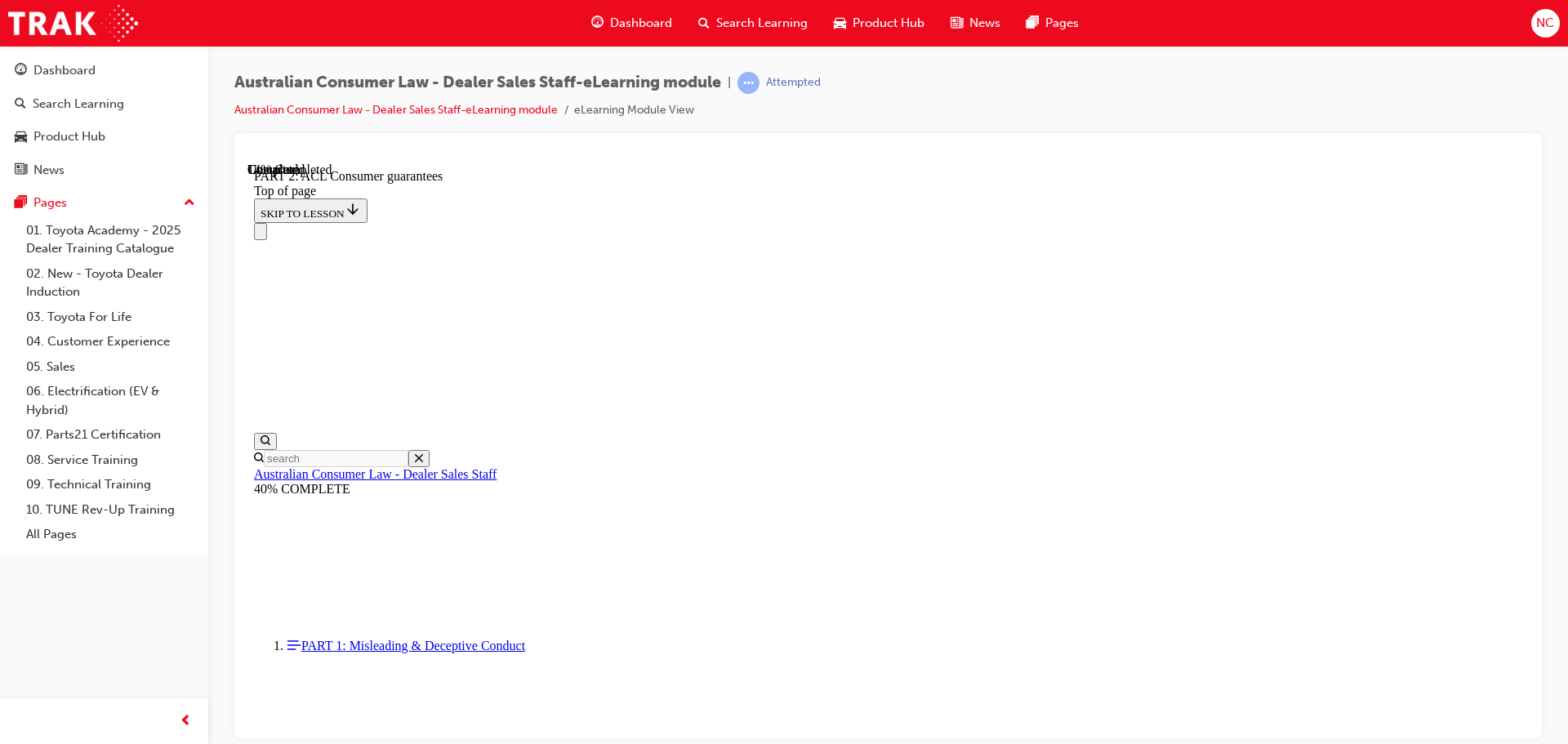
scroll to position [51, 0]
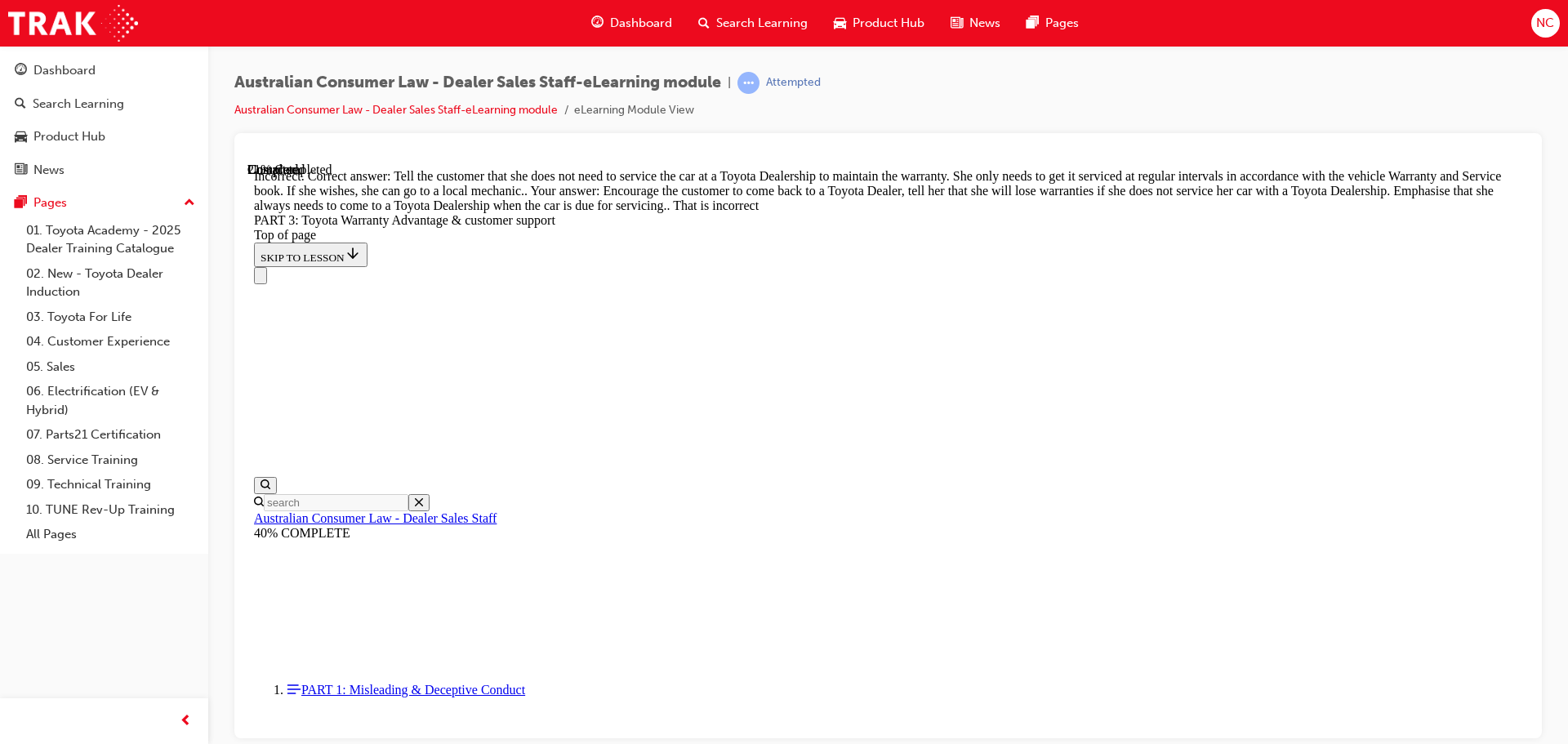
scroll to position [1188, 0]
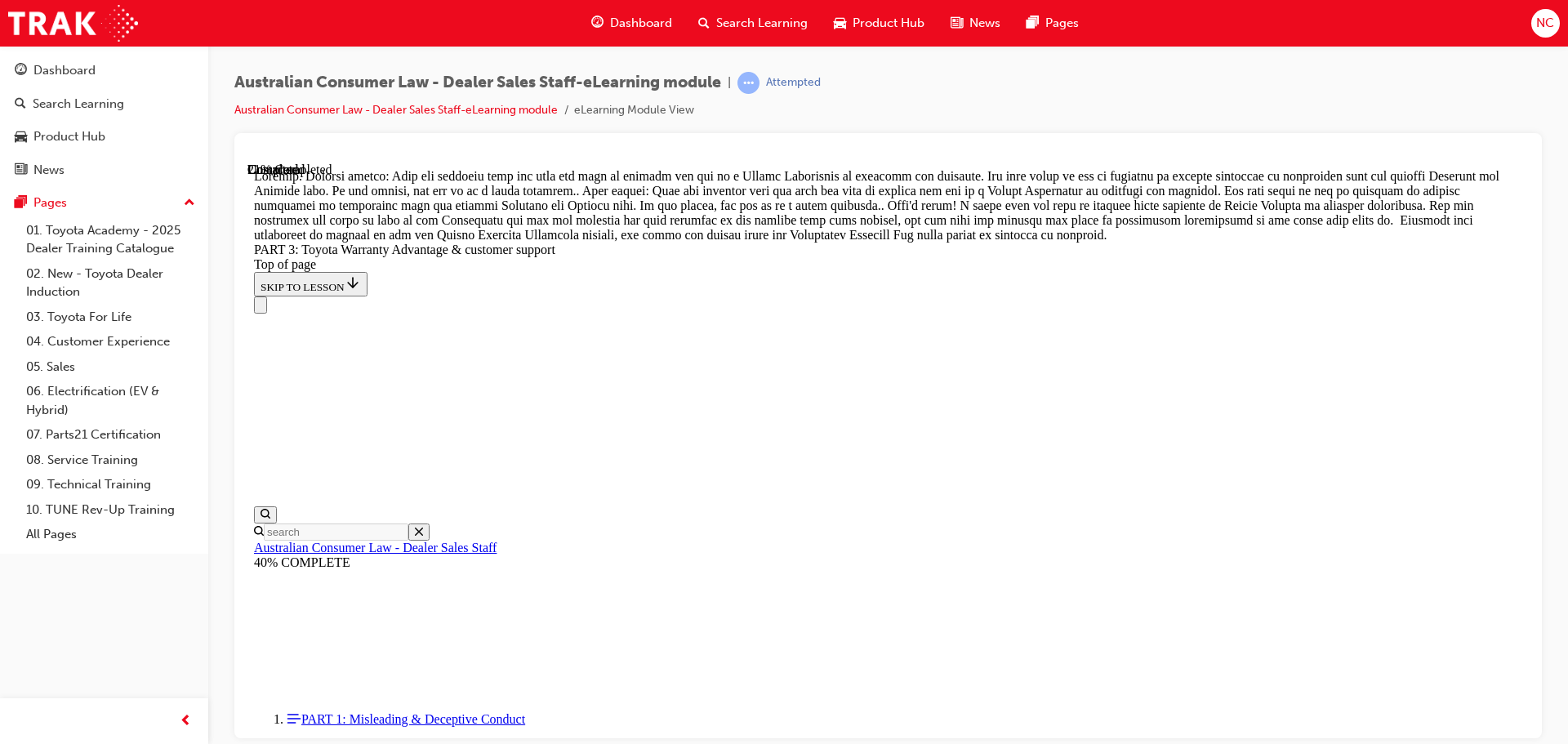
scroll to position [1500, 0]
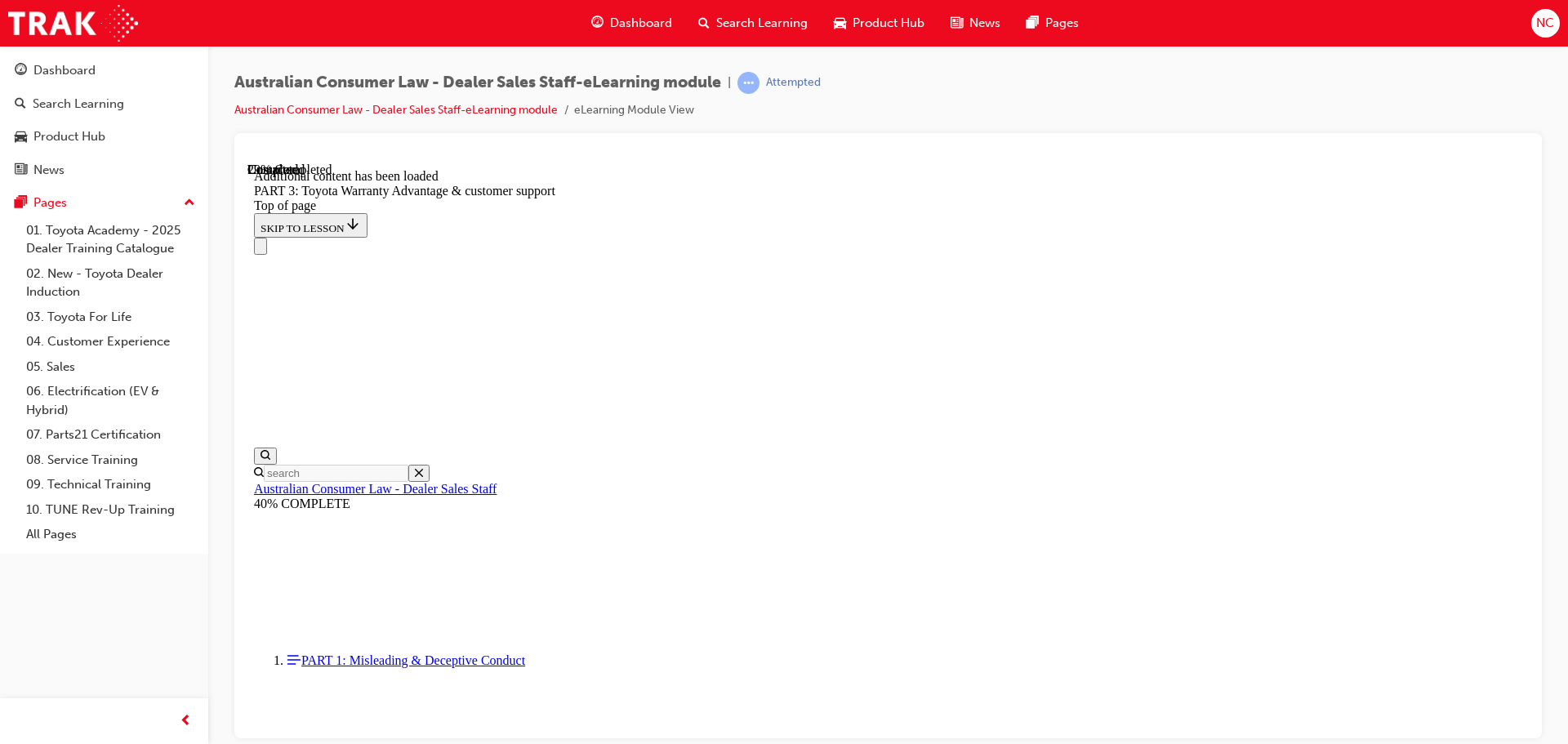
scroll to position [1904, 0]
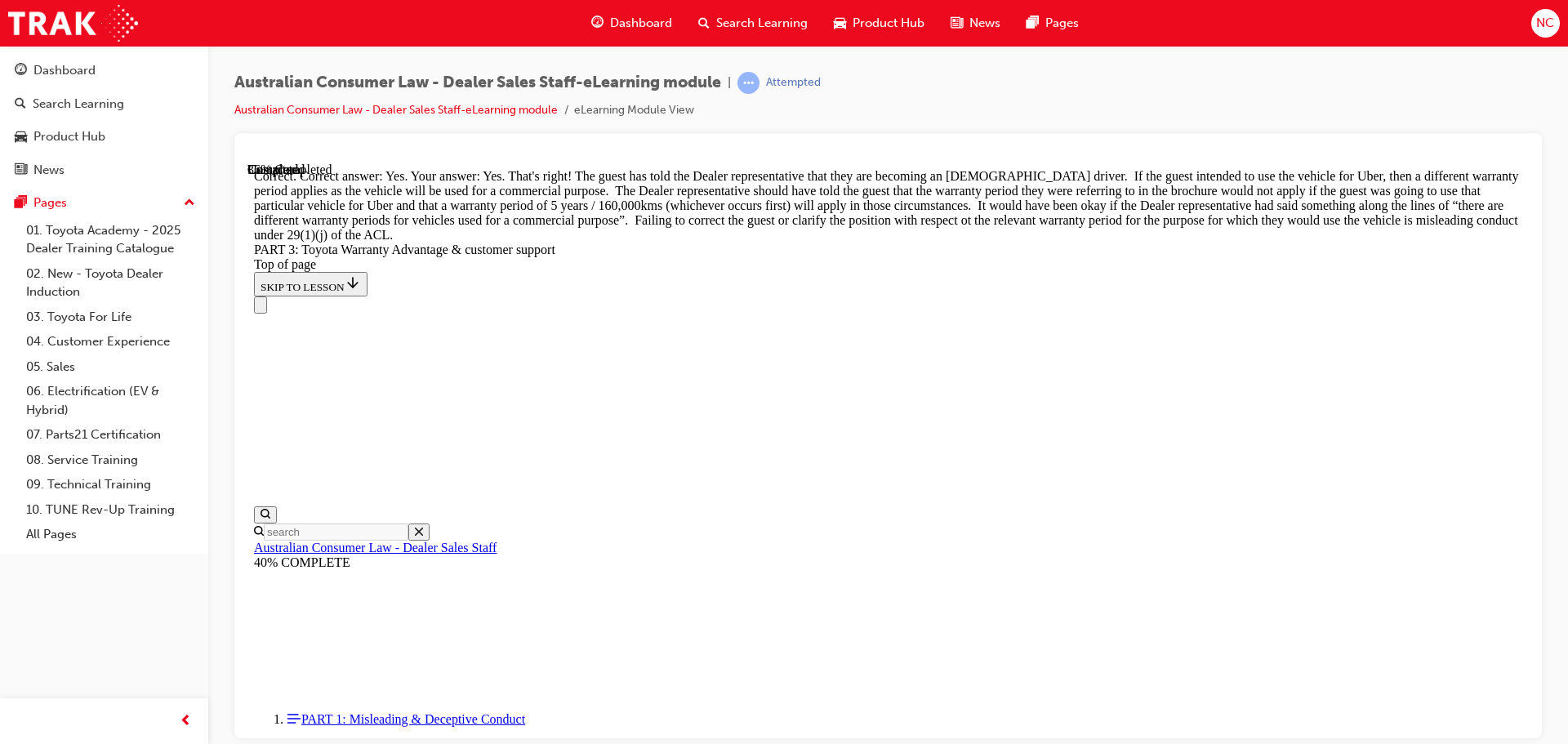
scroll to position [2471, 0]
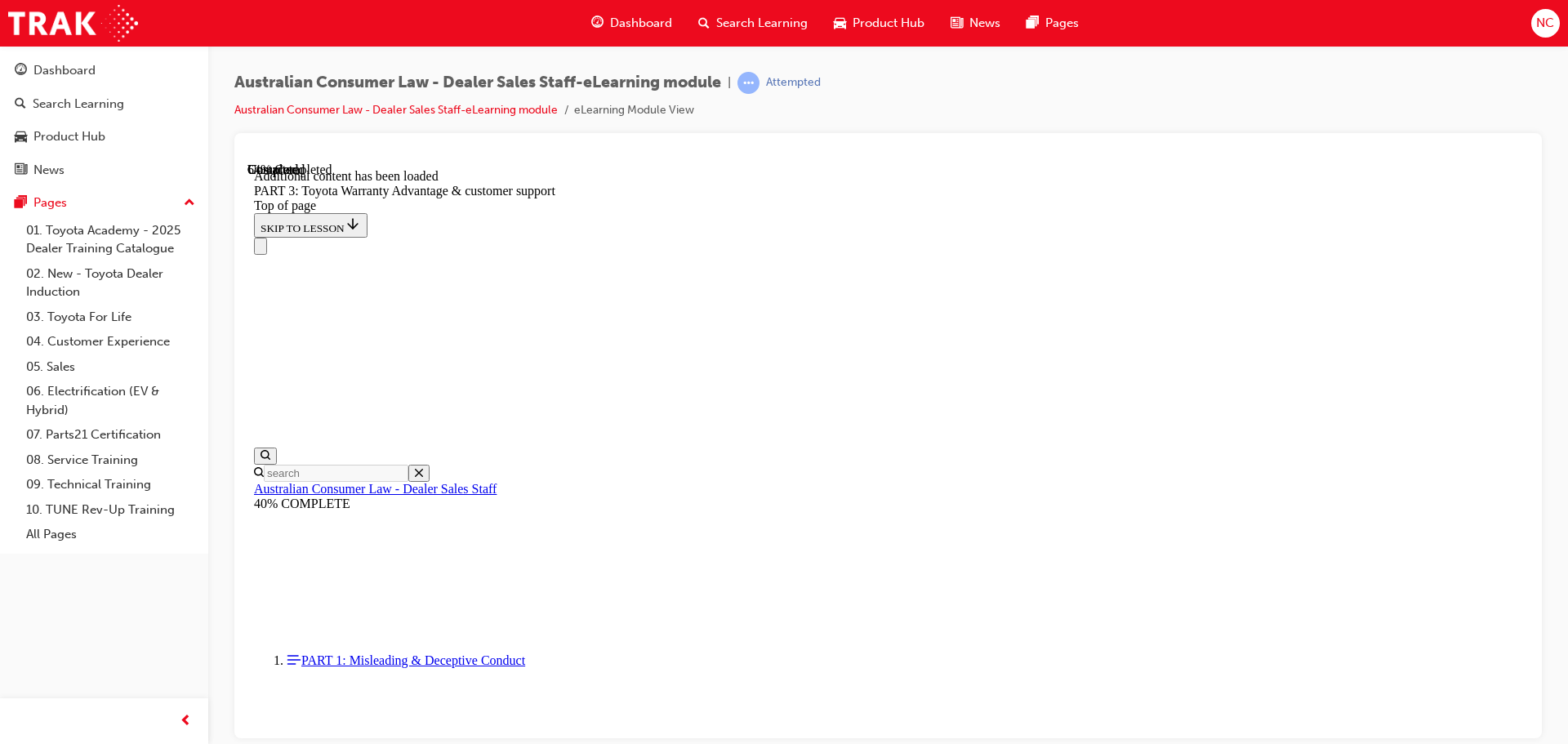
scroll to position [4430, 0]
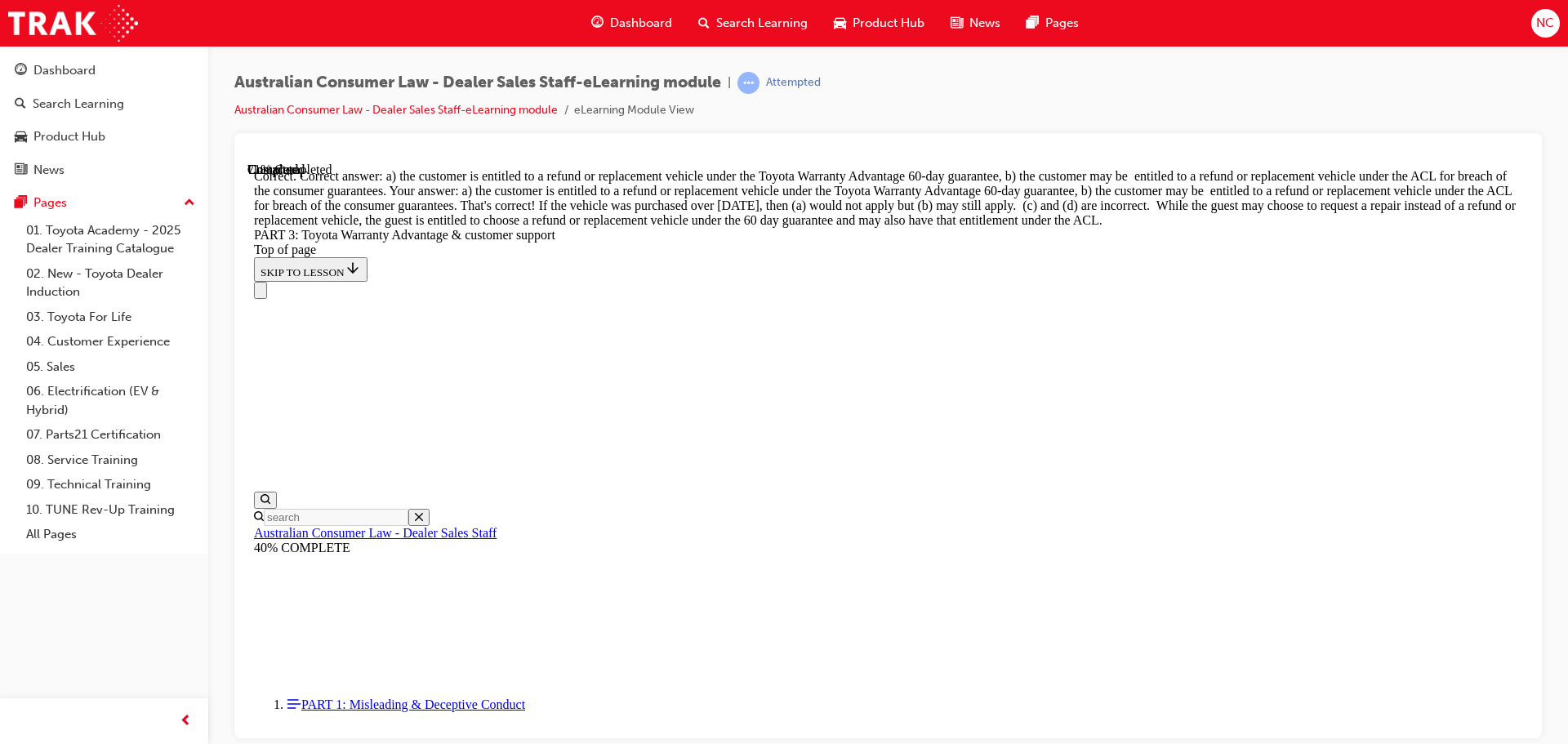
scroll to position [4798, 0]
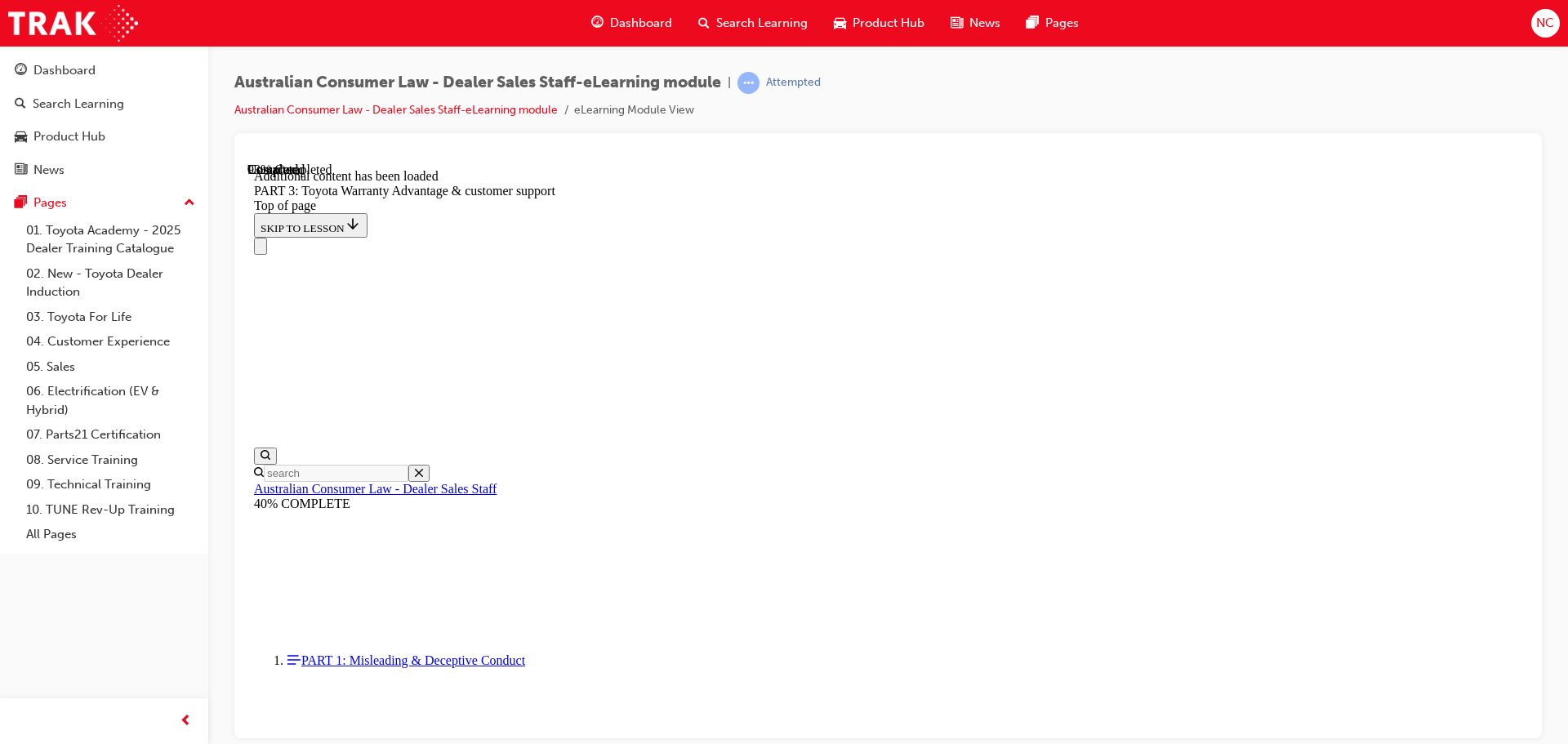
scroll to position [5198, 0]
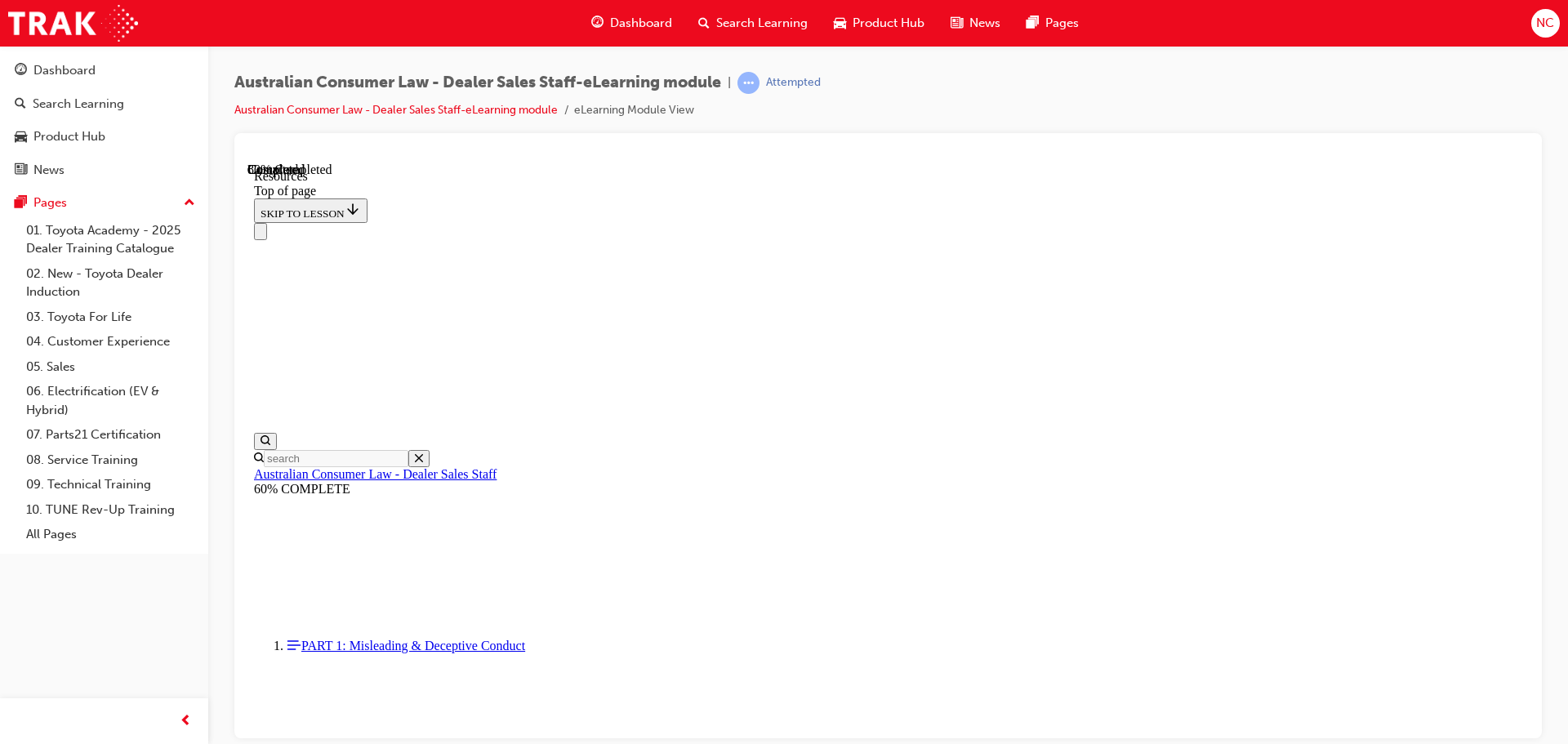
scroll to position [836, 0]
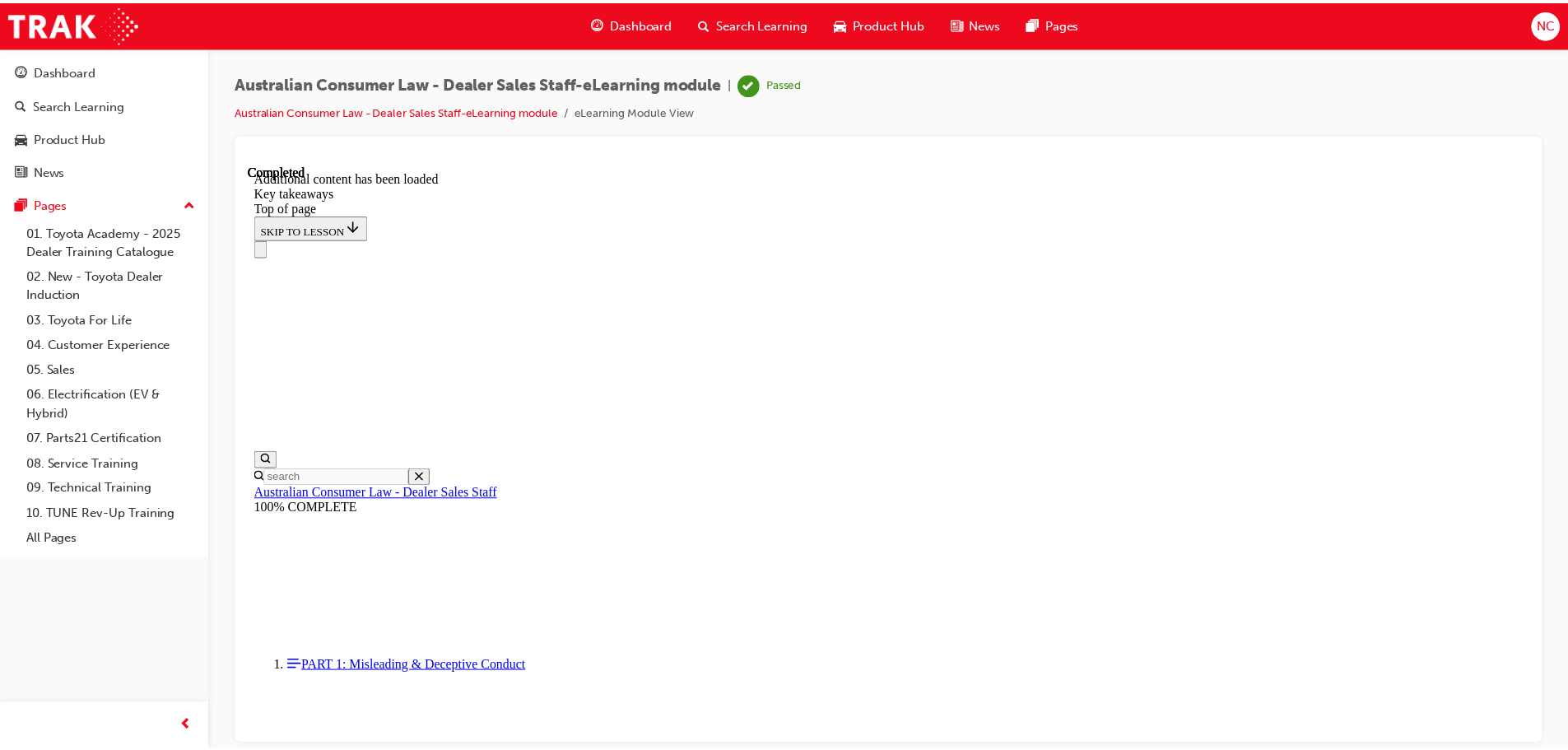
scroll to position [269, 0]
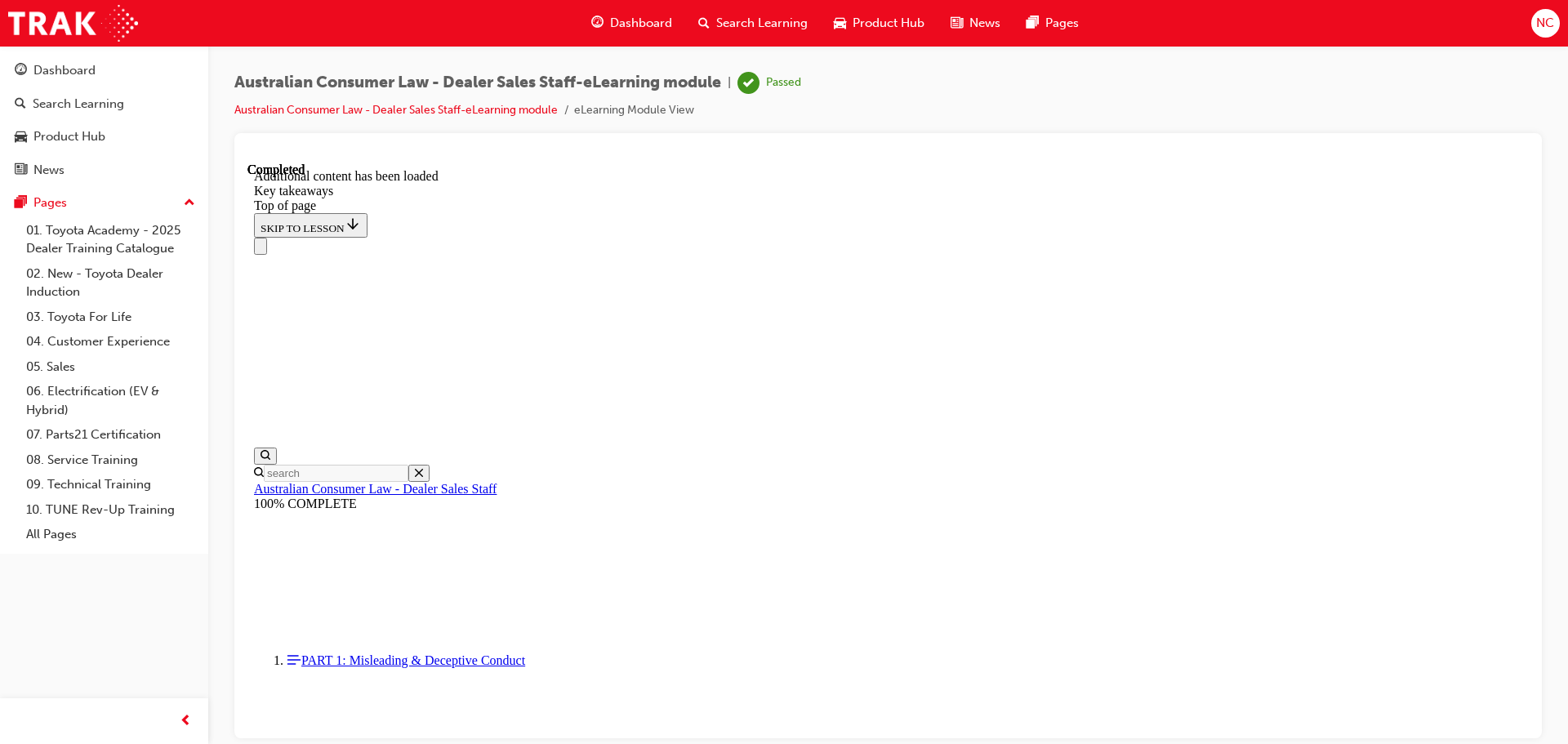
click at [642, 19] on span "Dashboard" at bounding box center [641, 23] width 62 height 19
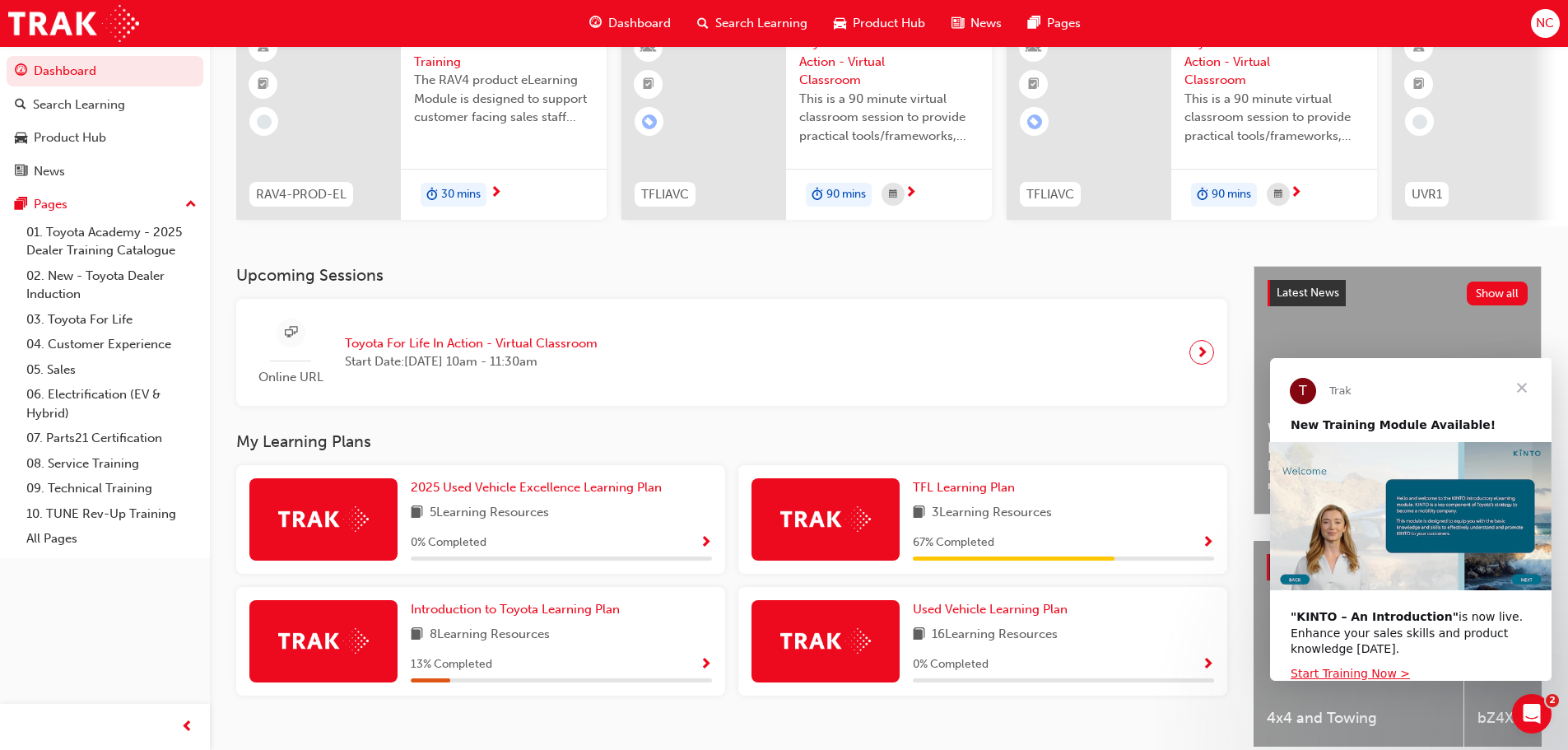
scroll to position [234, 0]
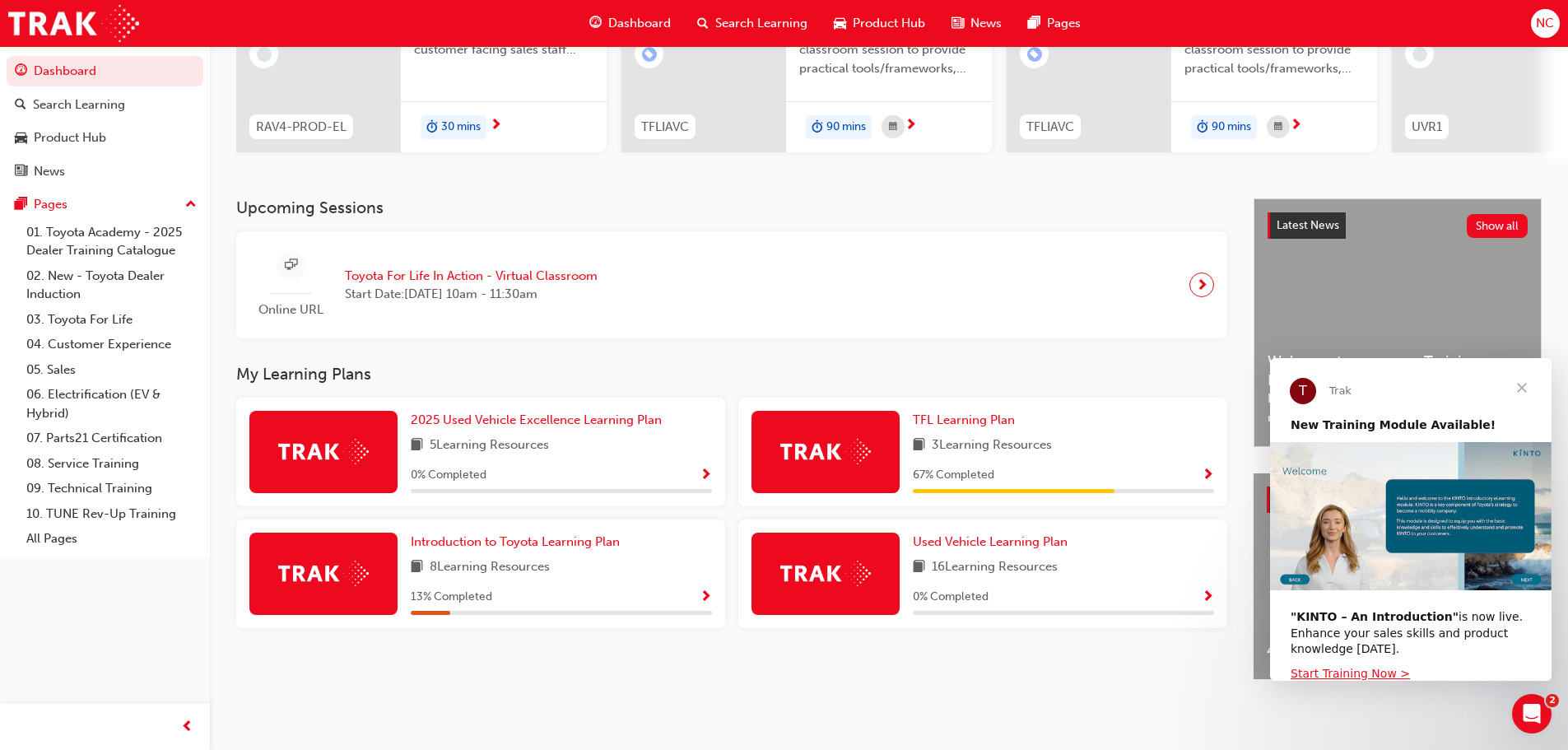
click at [830, 446] on img at bounding box center [826, 452] width 91 height 25
click at [1205, 468] on span "Show Progress" at bounding box center [1207, 475] width 13 height 15
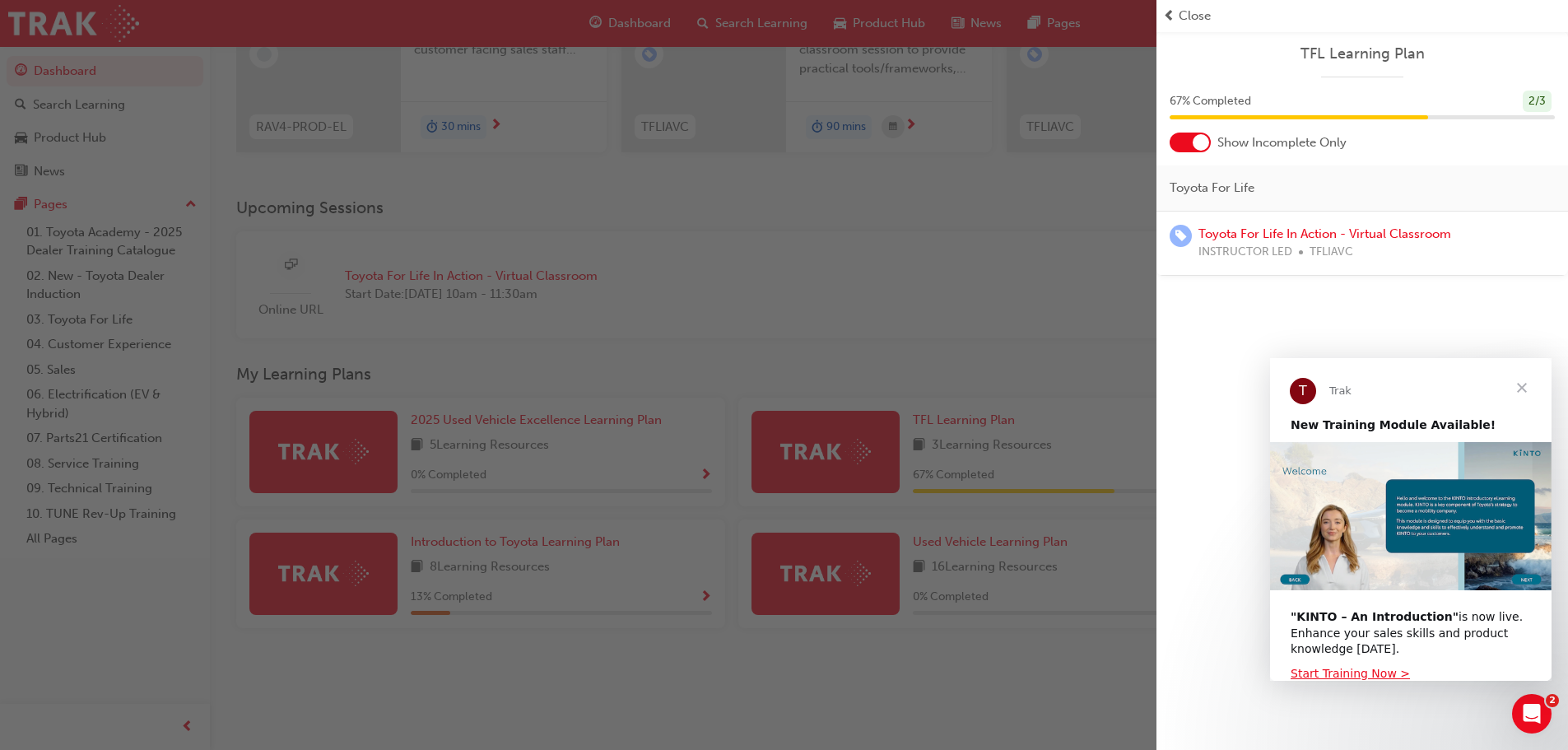
click at [1243, 299] on div "TFL Learning Plan 67 % Completed 2 / 3 Show Incomplete Only Toyota For Life Toy…" at bounding box center [1362, 375] width 411 height 750
click at [1202, 142] on div at bounding box center [1200, 142] width 16 height 16
click at [1177, 143] on div at bounding box center [1179, 142] width 16 height 16
click at [1177, 143] on div at bounding box center [1190, 142] width 42 height 19
click at [1264, 299] on link "Toyota Dealer Induction" at bounding box center [1266, 297] width 136 height 15
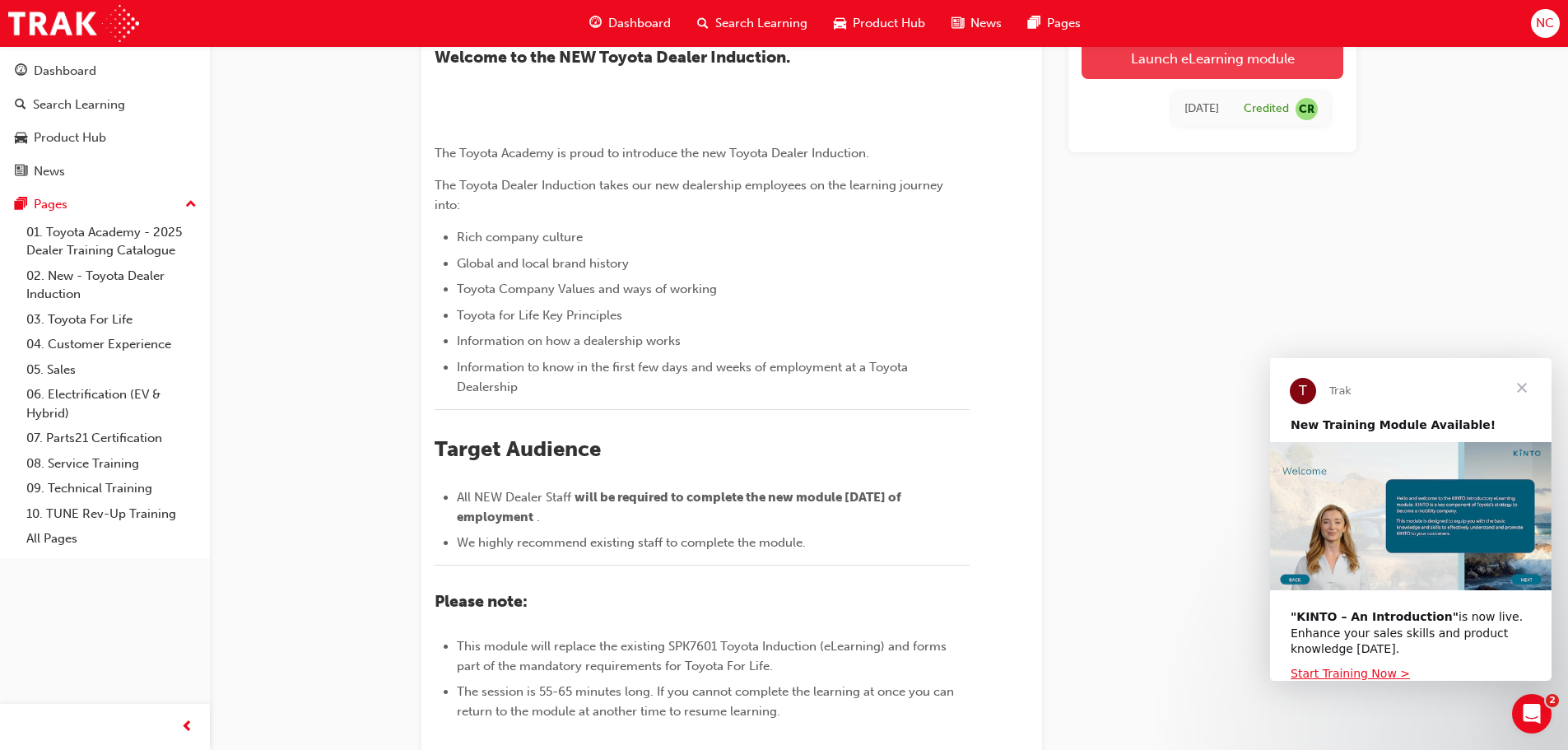
click at [1178, 56] on link "Launch eLearning module" at bounding box center [1212, 58] width 262 height 42
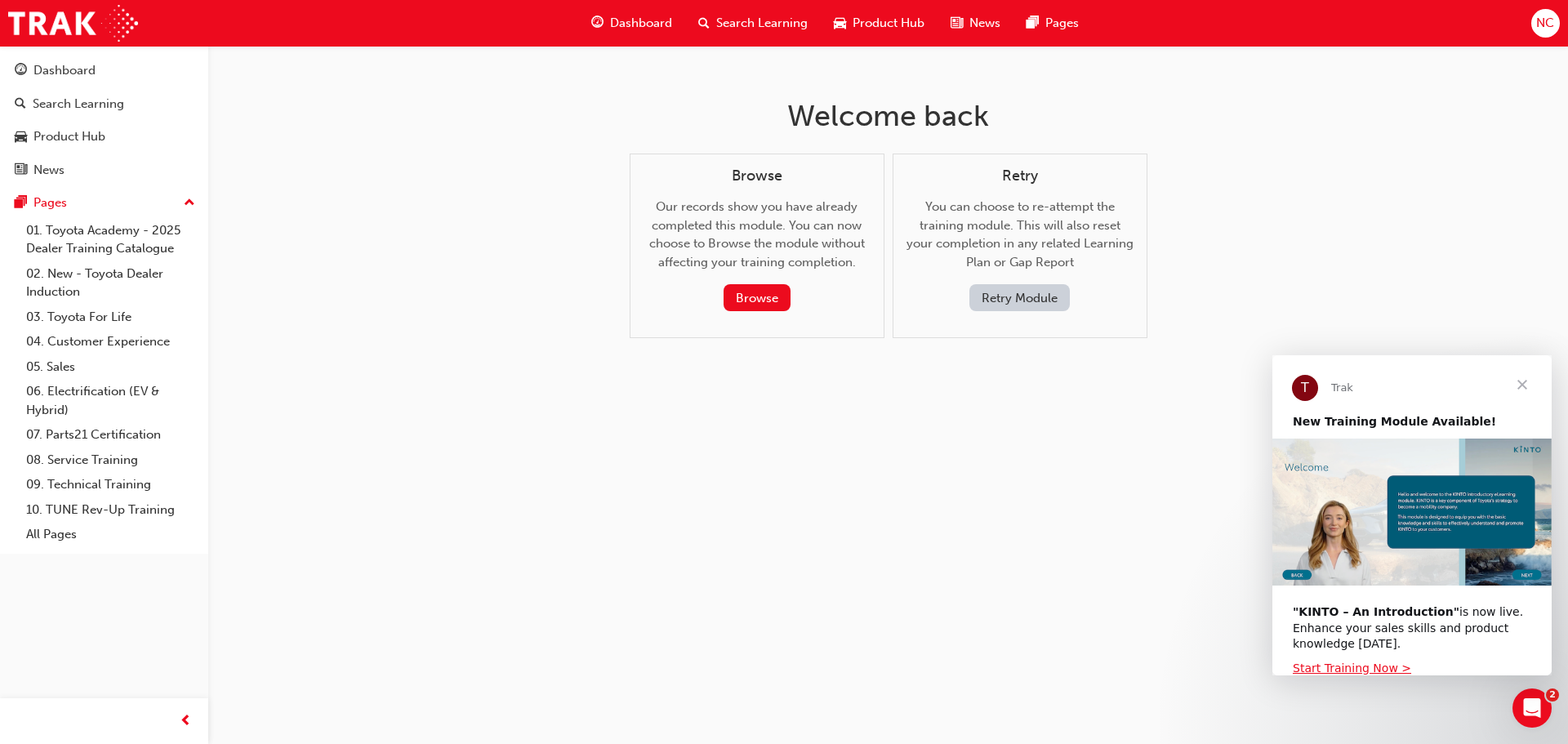
click at [617, 22] on span "Dashboard" at bounding box center [641, 23] width 62 height 19
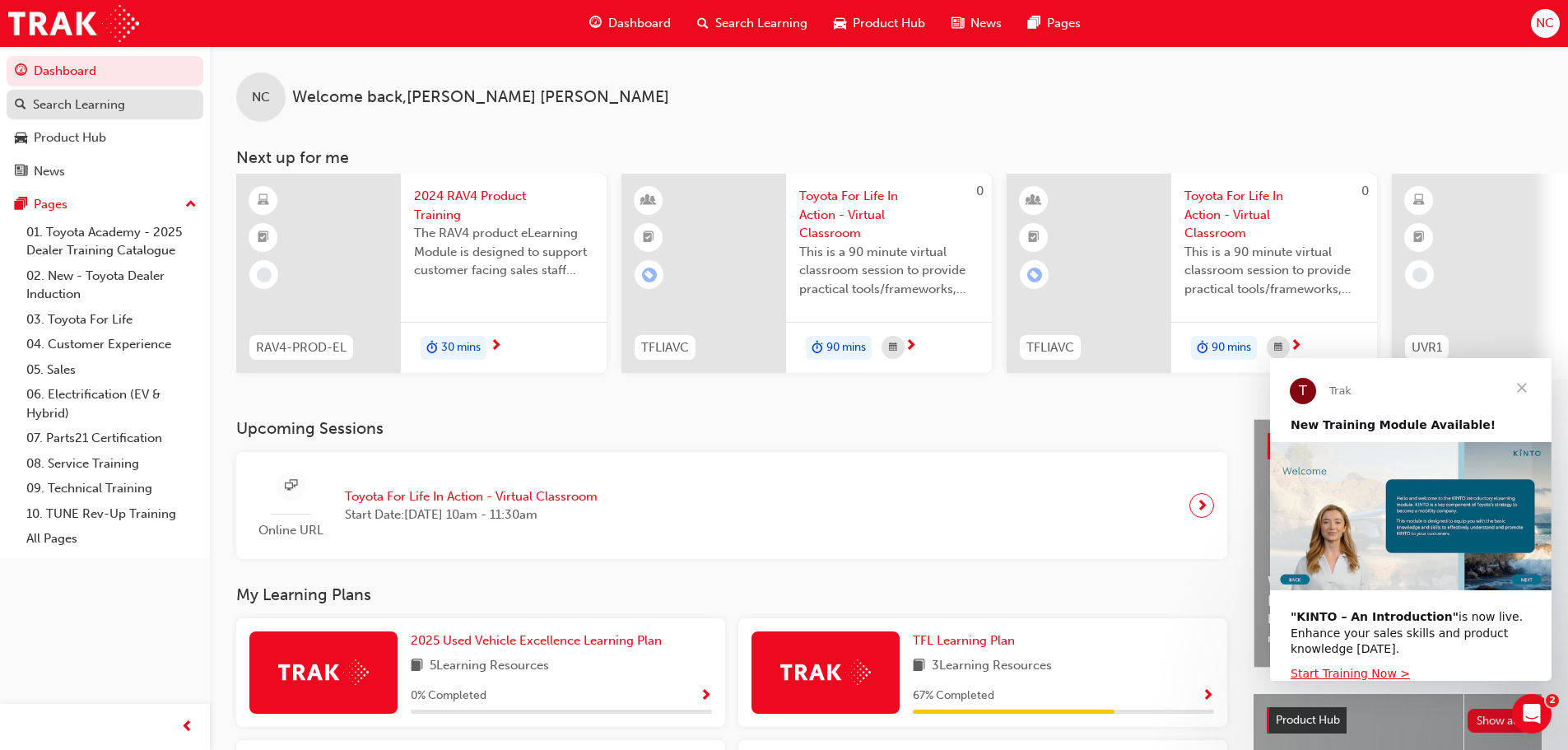
click at [50, 107] on div "Search Learning" at bounding box center [78, 105] width 92 height 19
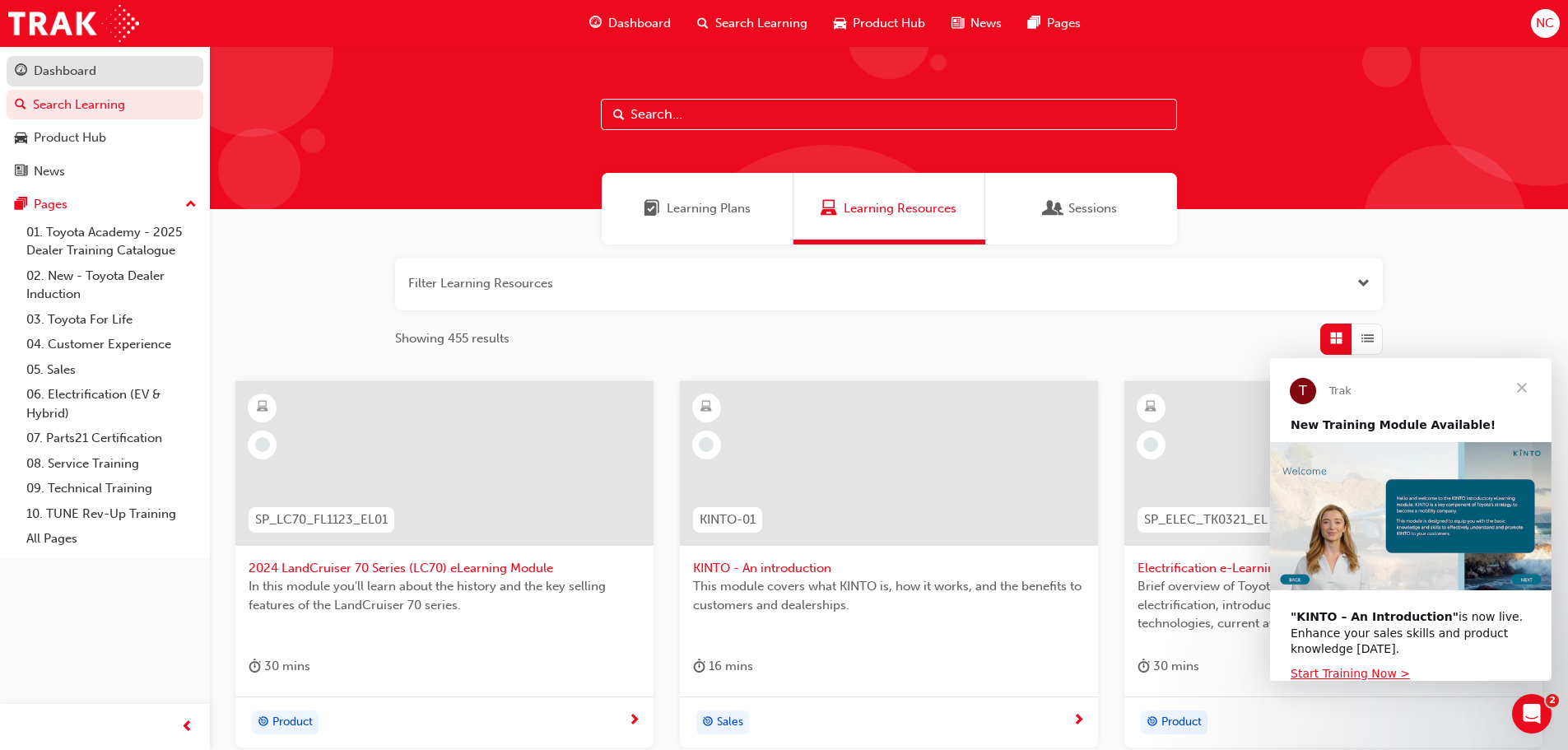
click at [73, 74] on div "Dashboard" at bounding box center [65, 72] width 63 height 19
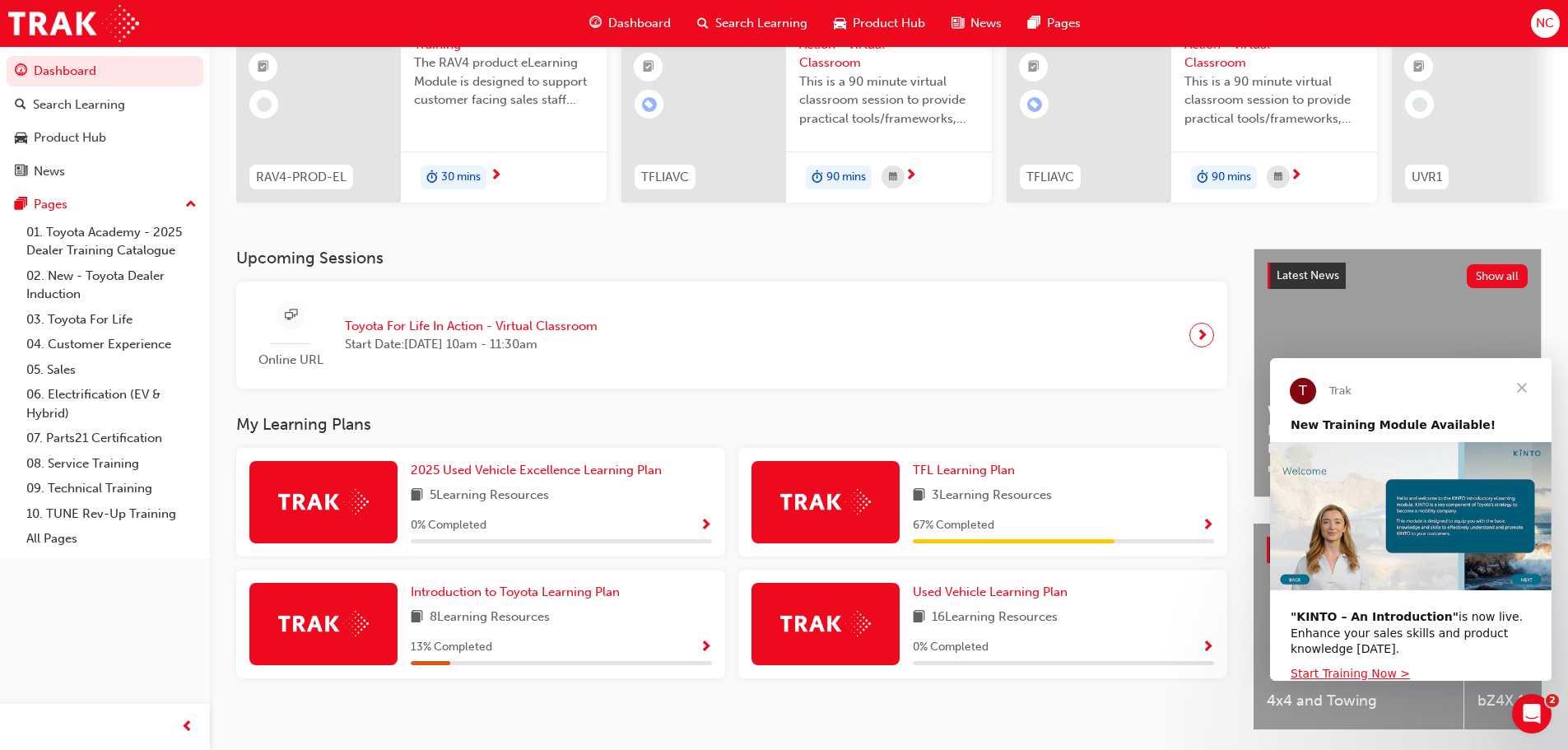
scroll to position [234, 0]
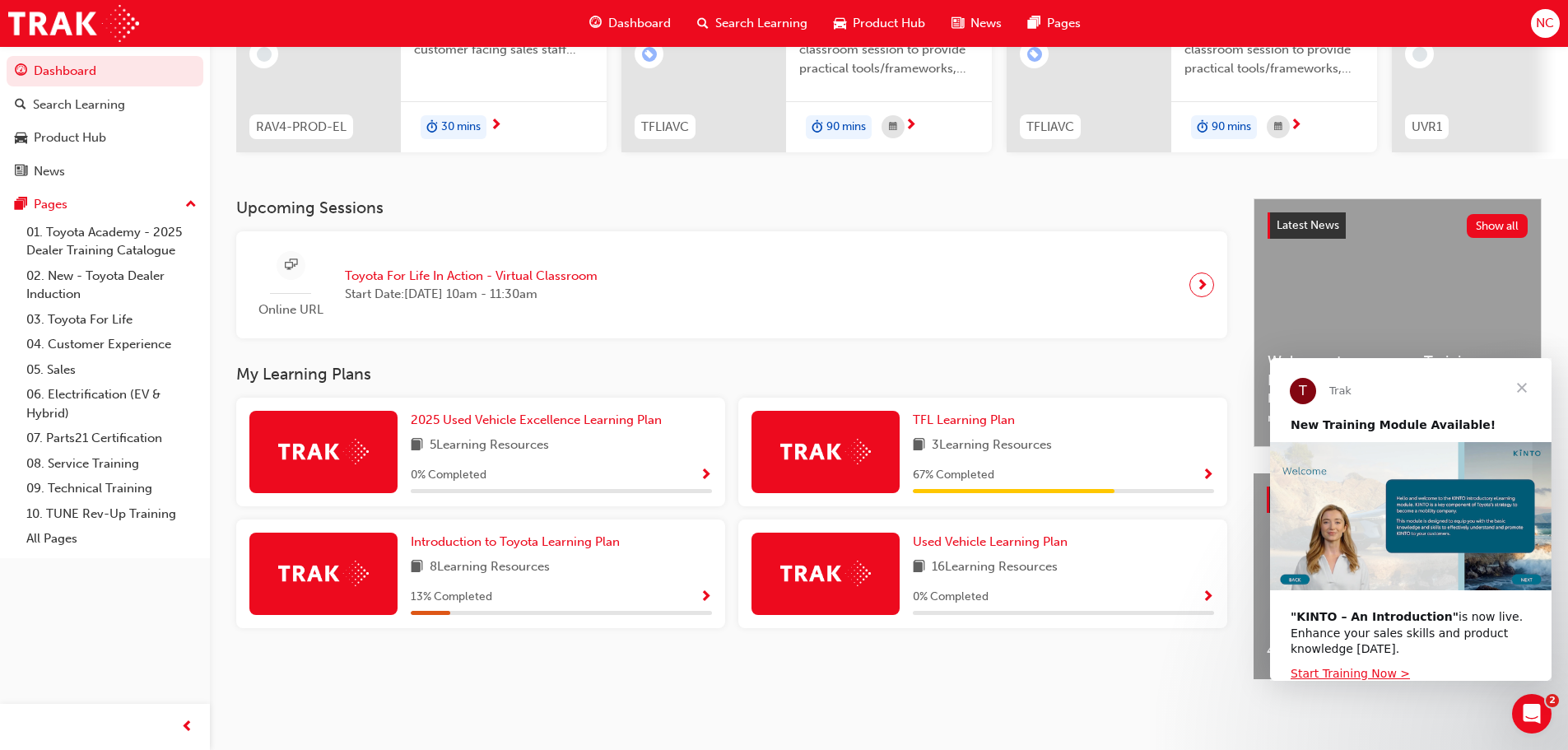
click at [705, 590] on span "Show Progress" at bounding box center [705, 597] width 13 height 15
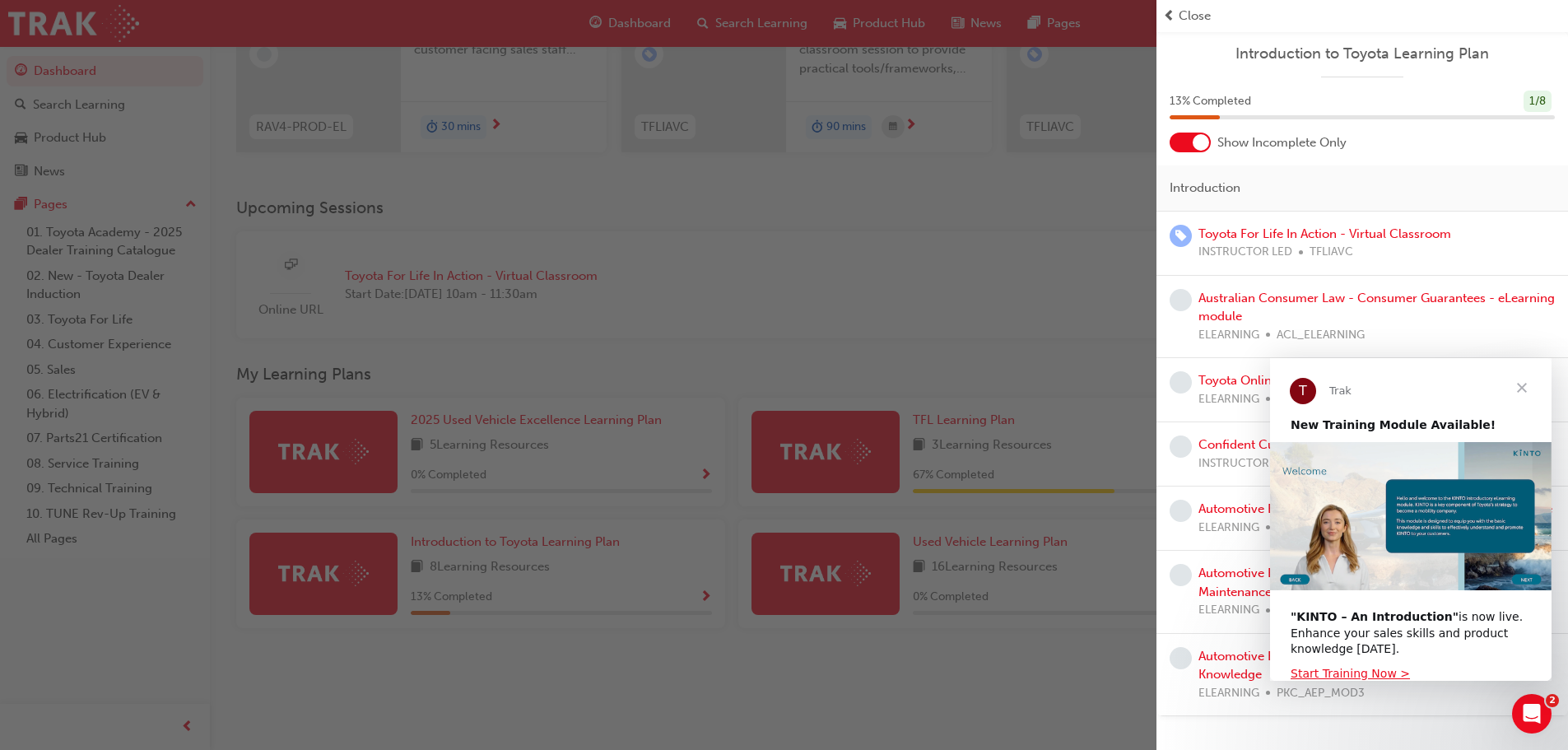
click at [1198, 146] on div at bounding box center [1200, 142] width 16 height 16
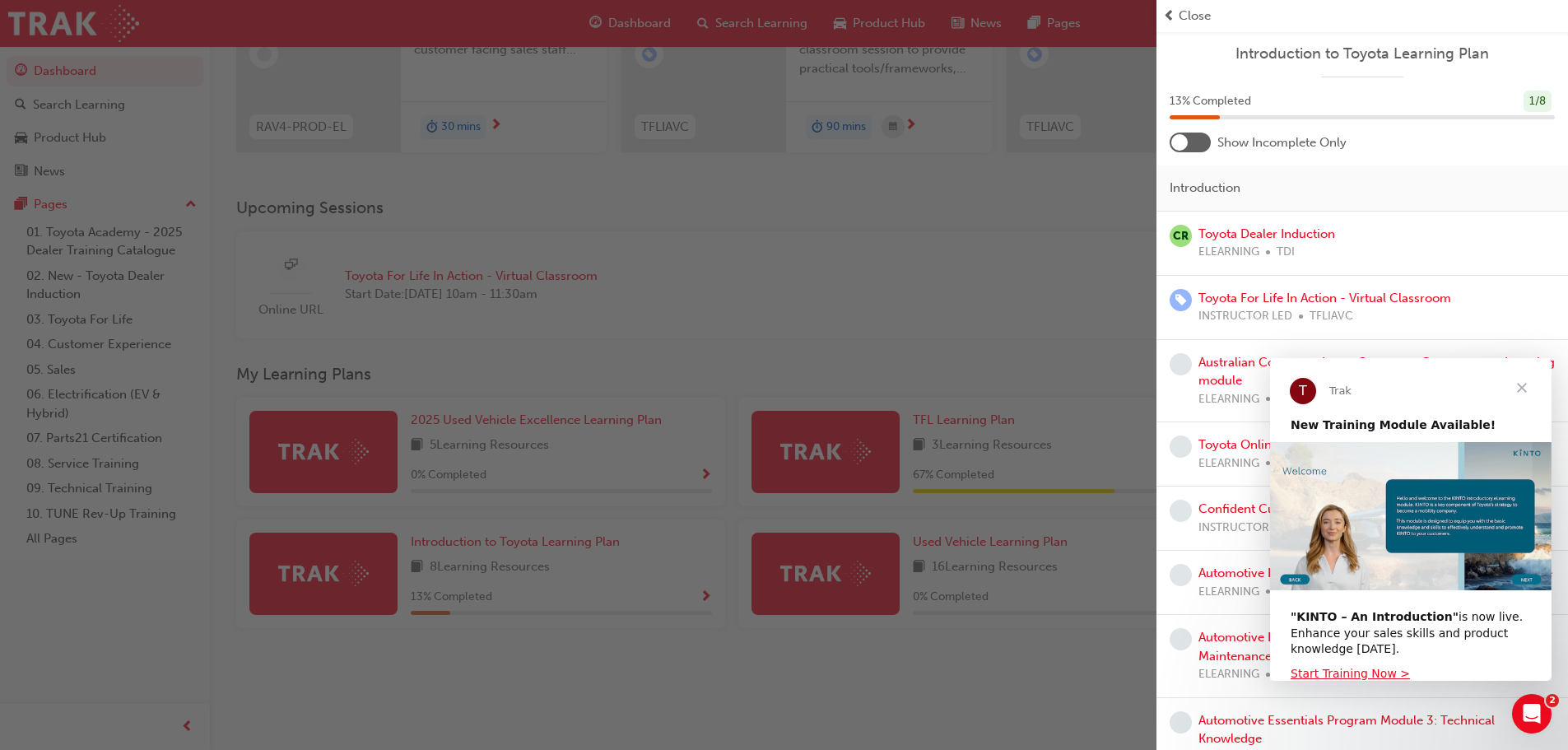
click at [1198, 146] on div at bounding box center [1190, 142] width 42 height 19
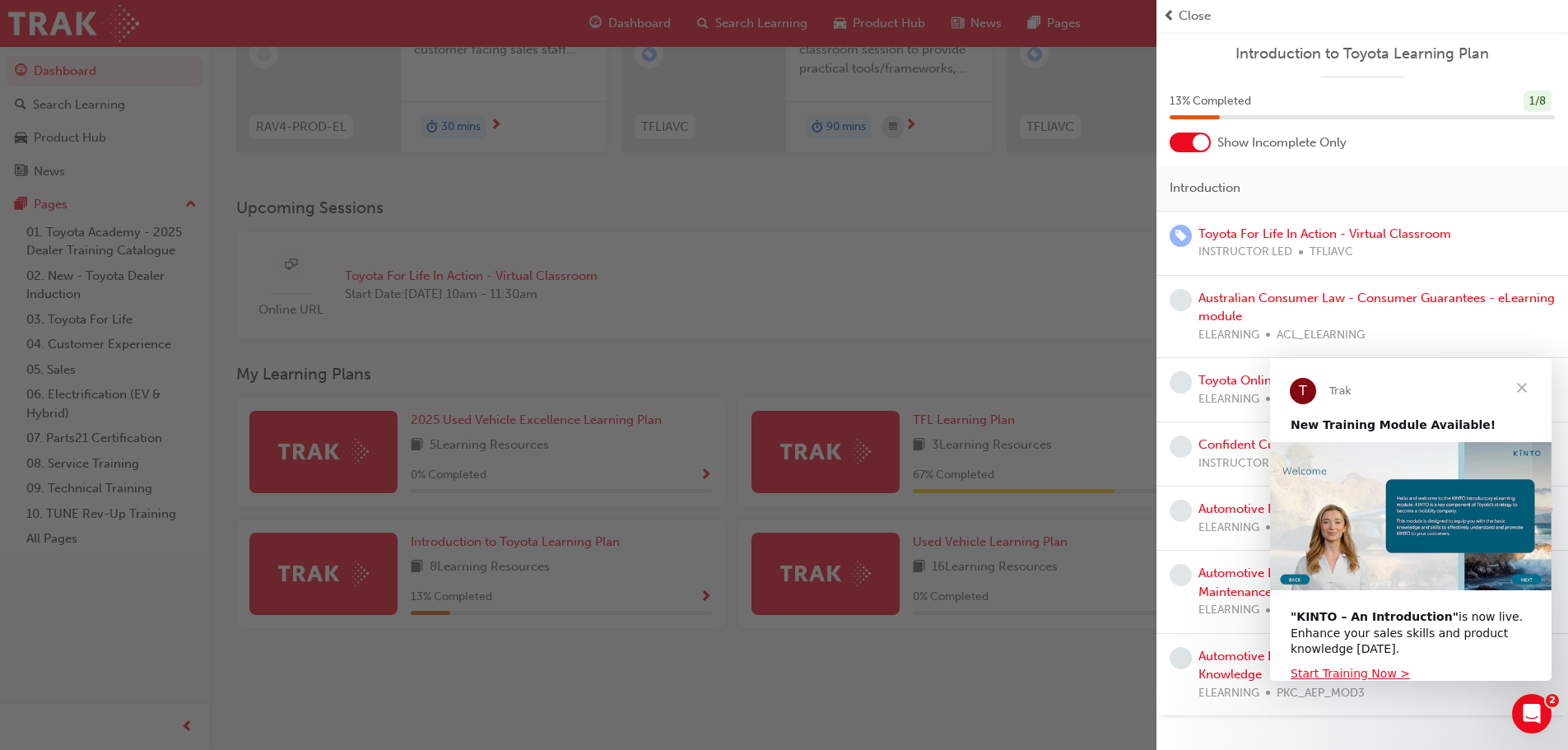
click at [1527, 385] on span "Close" at bounding box center [1522, 387] width 59 height 59
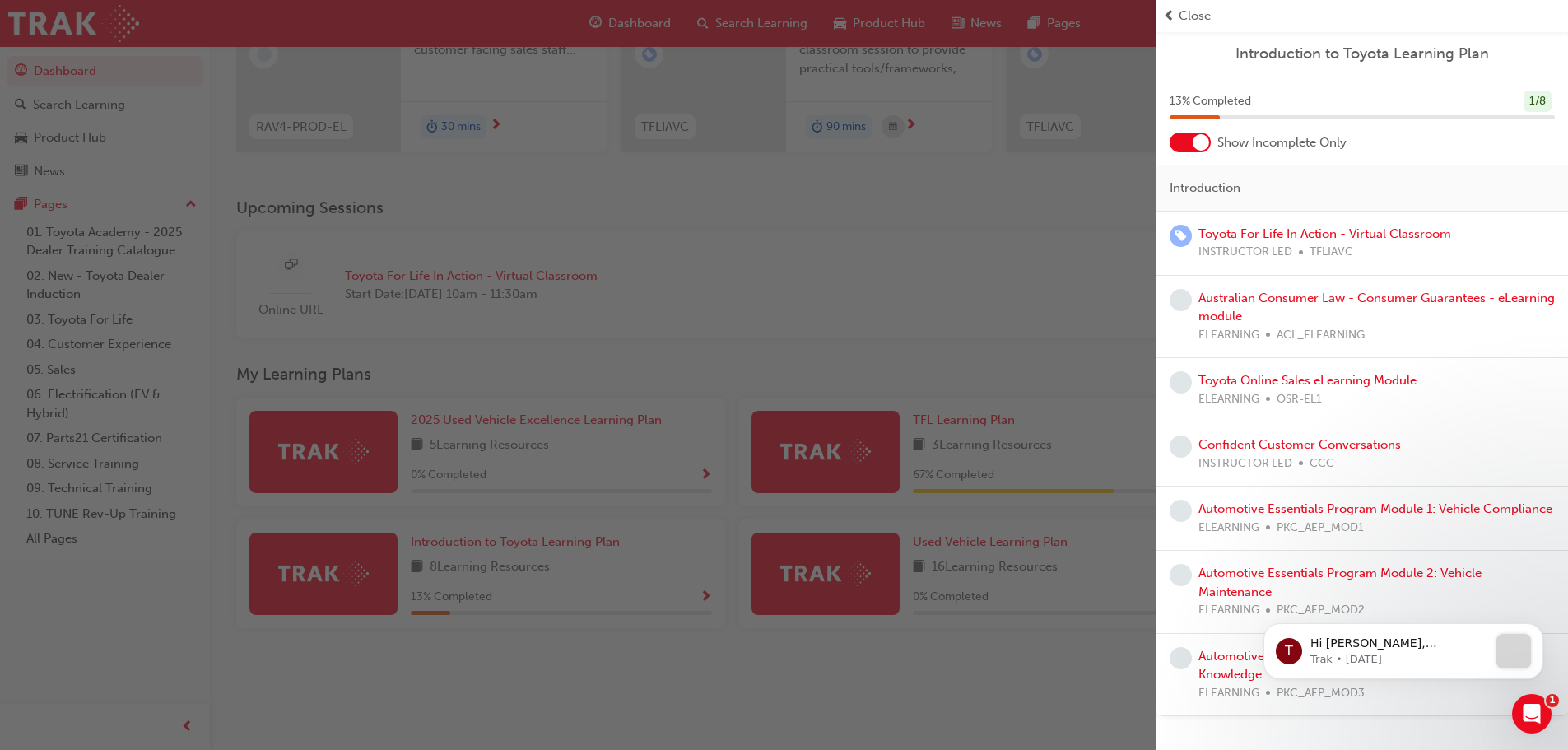
scroll to position [0, 0]
click at [1528, 711] on icon "Open Intercom Messenger" at bounding box center [1529, 712] width 27 height 27
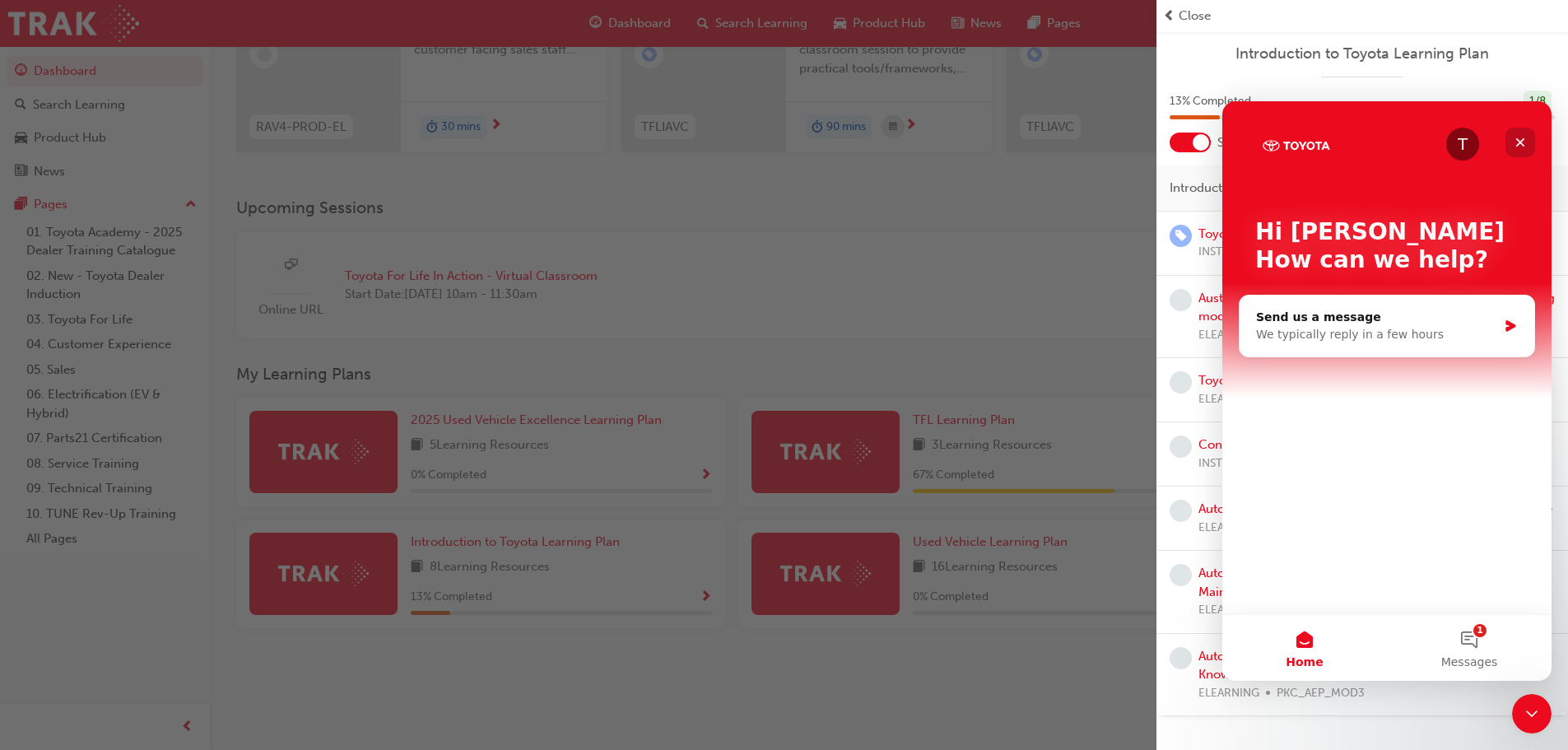
click at [1517, 143] on icon "Close" at bounding box center [1521, 142] width 14 height 14
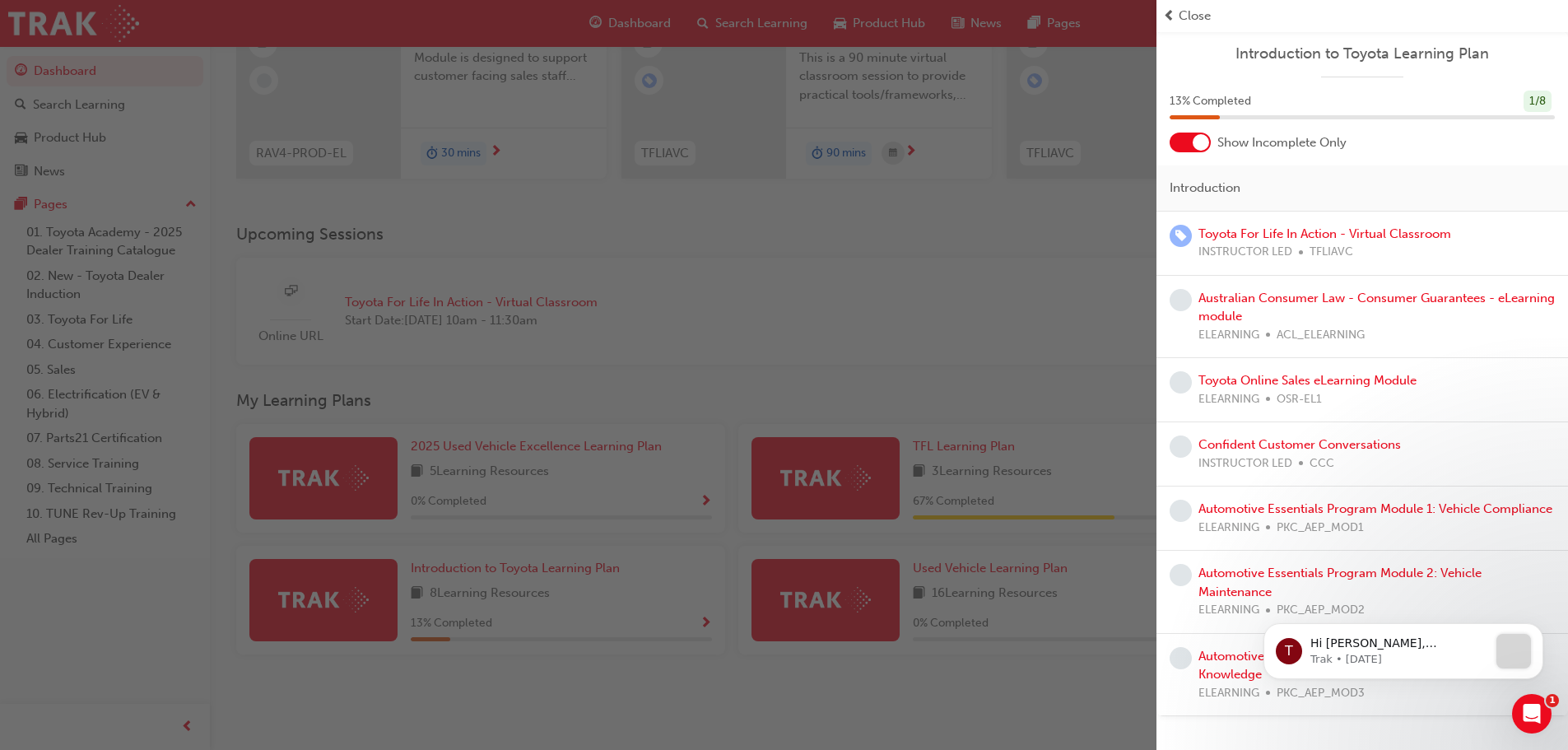
scroll to position [234, 0]
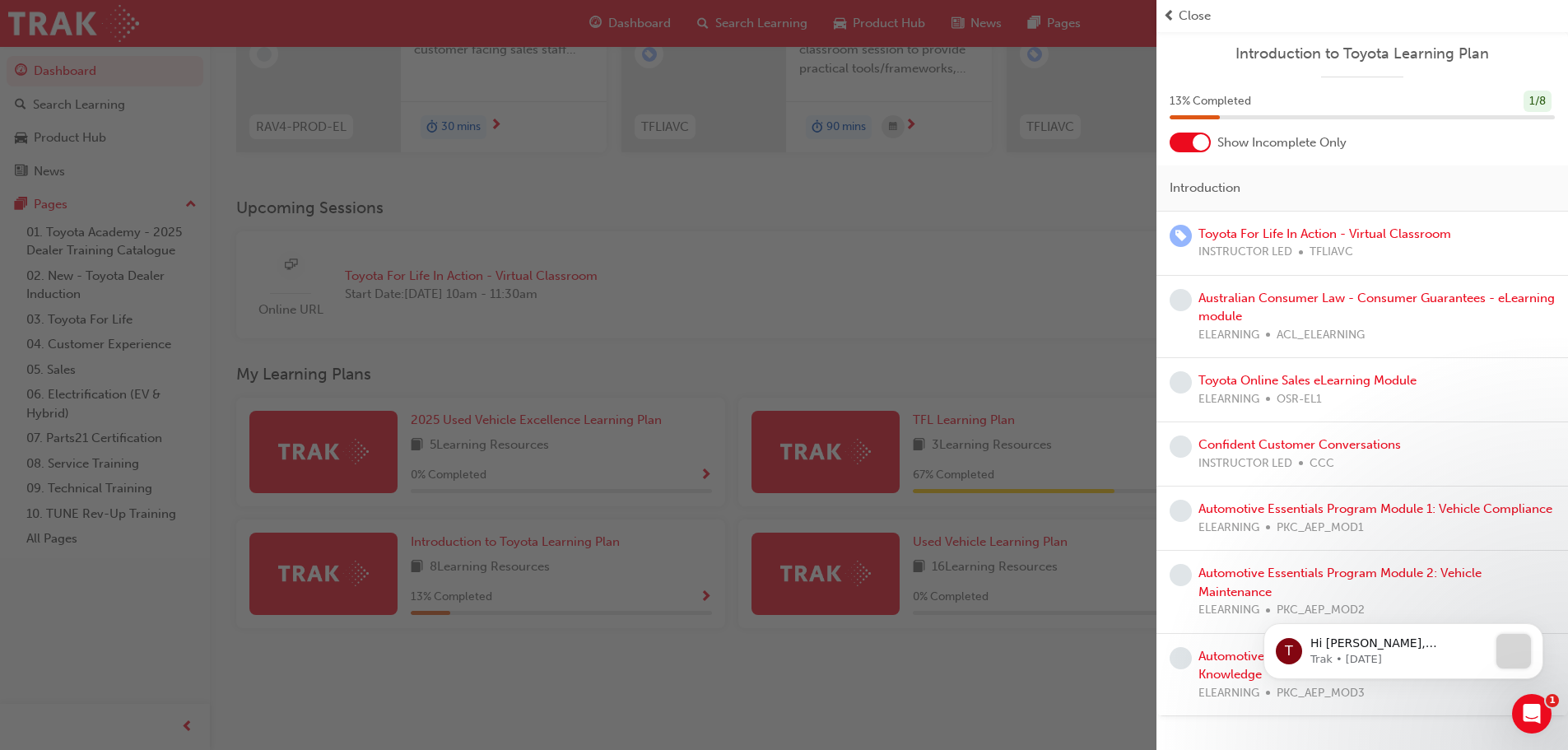
click at [1204, 16] on span "Close" at bounding box center [1194, 16] width 32 height 19
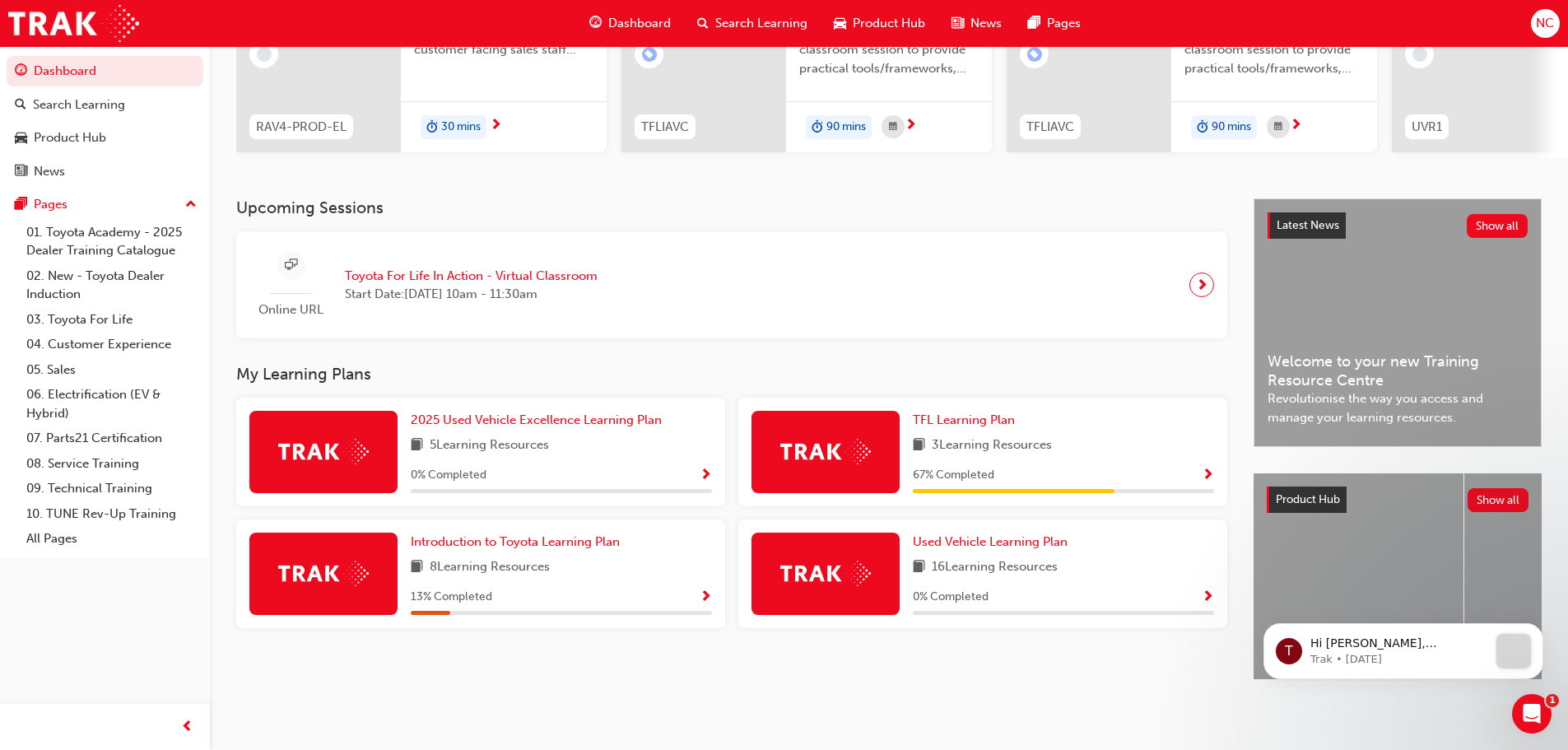
click at [192, 206] on span "up-icon" at bounding box center [191, 205] width 12 height 21
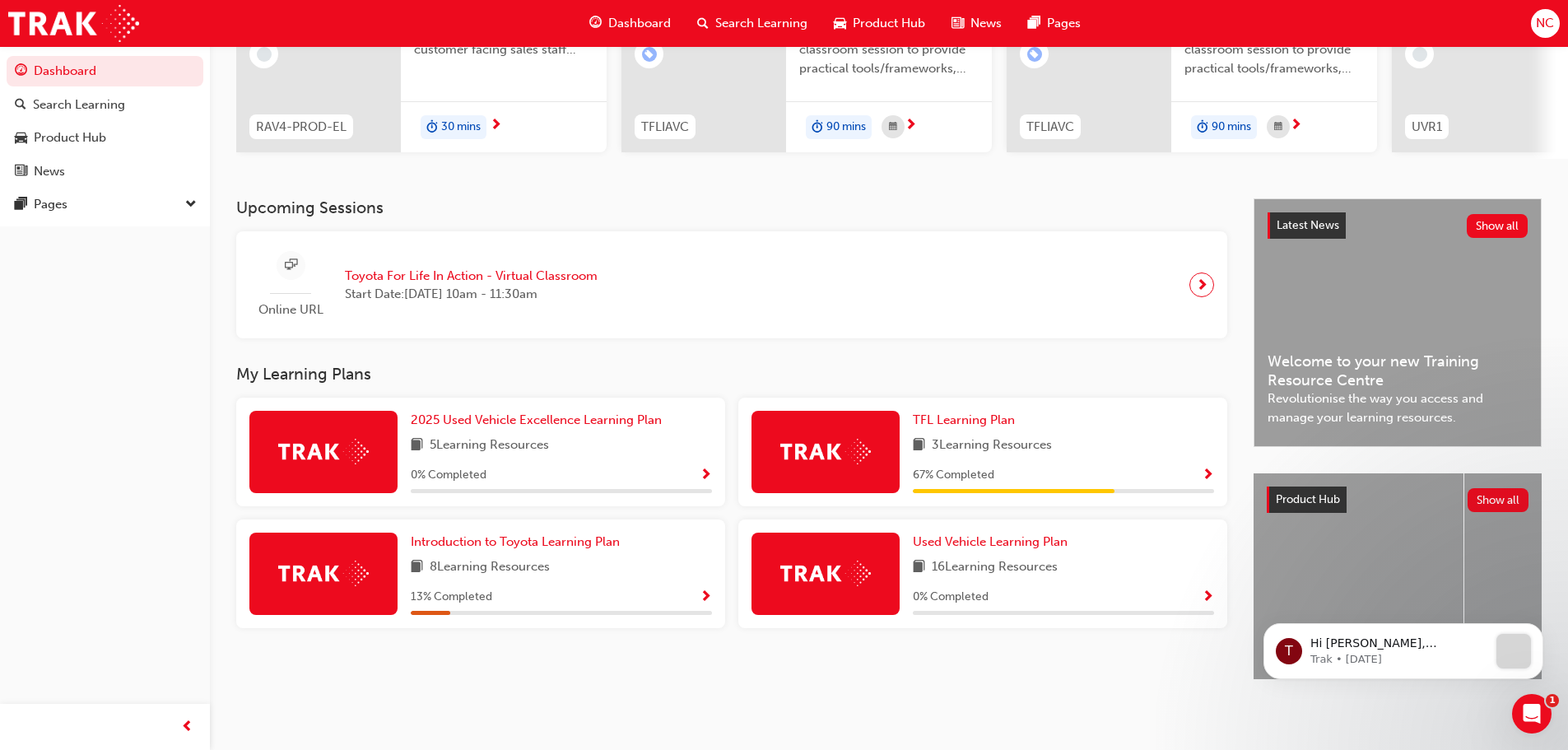
click at [192, 206] on span "down-icon" at bounding box center [191, 205] width 12 height 21
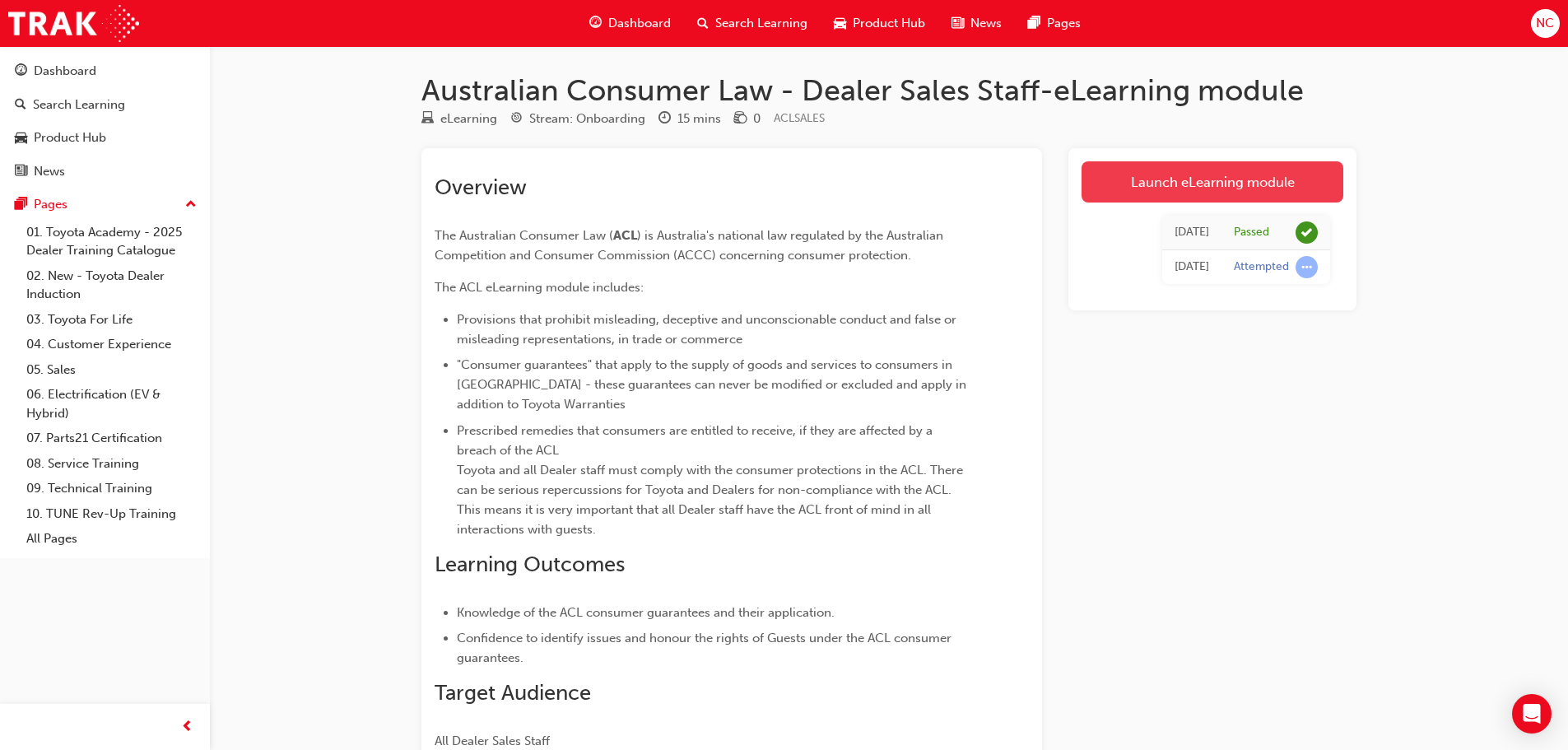
click at [1230, 192] on link "Launch eLearning module" at bounding box center [1212, 182] width 262 height 42
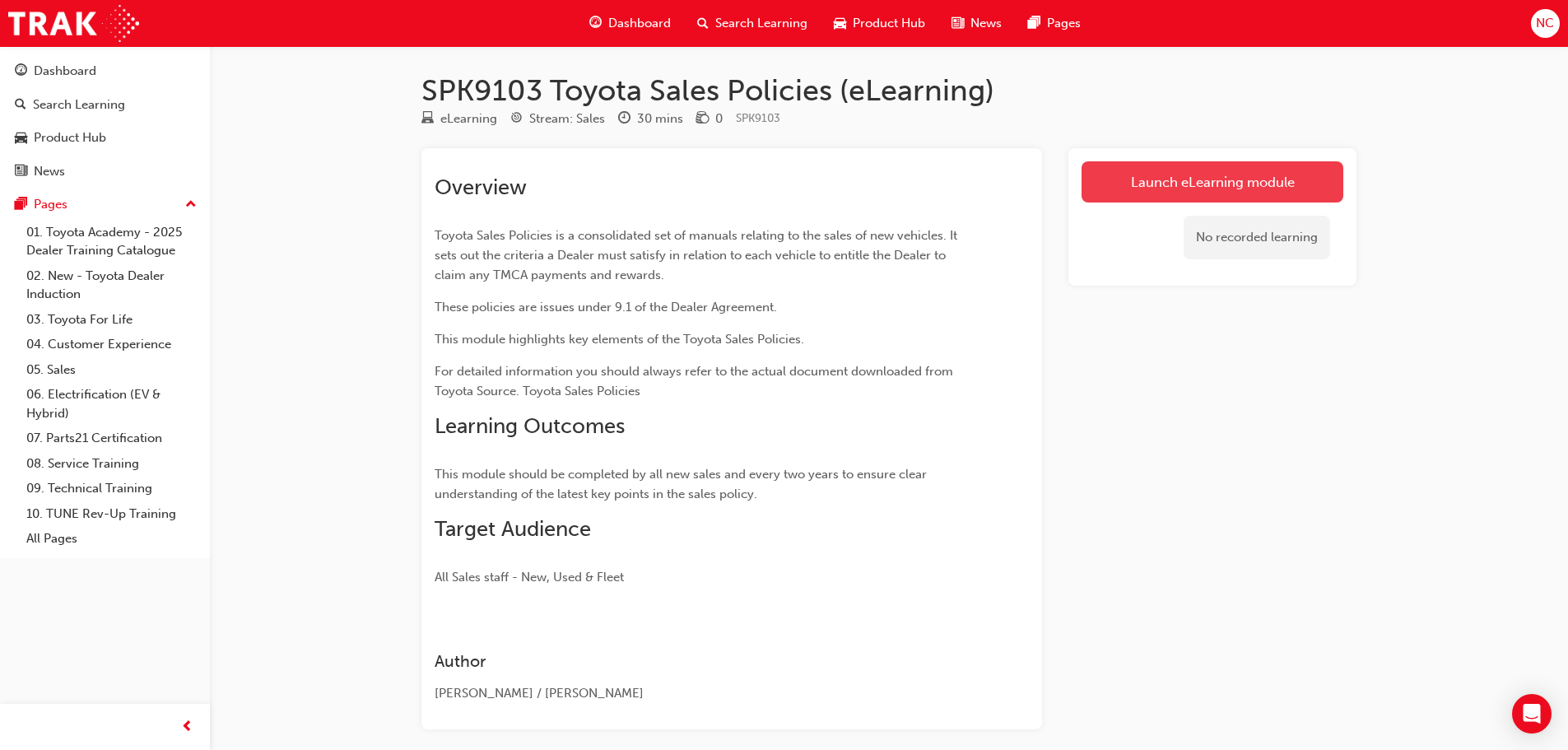
click at [1198, 176] on link "Launch eLearning module" at bounding box center [1212, 182] width 262 height 42
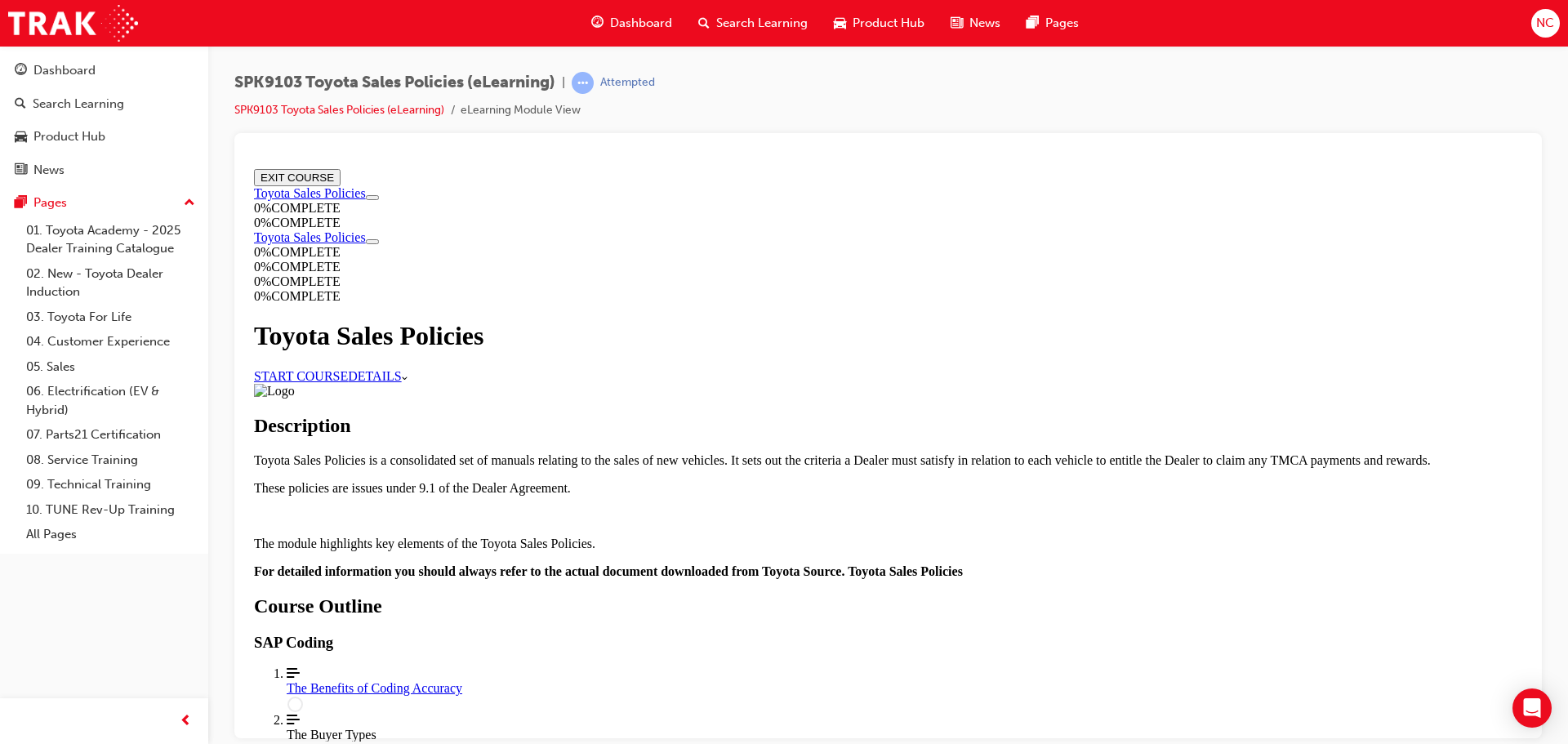
click at [347, 369] on link "START COURSE" at bounding box center [301, 375] width 94 height 13
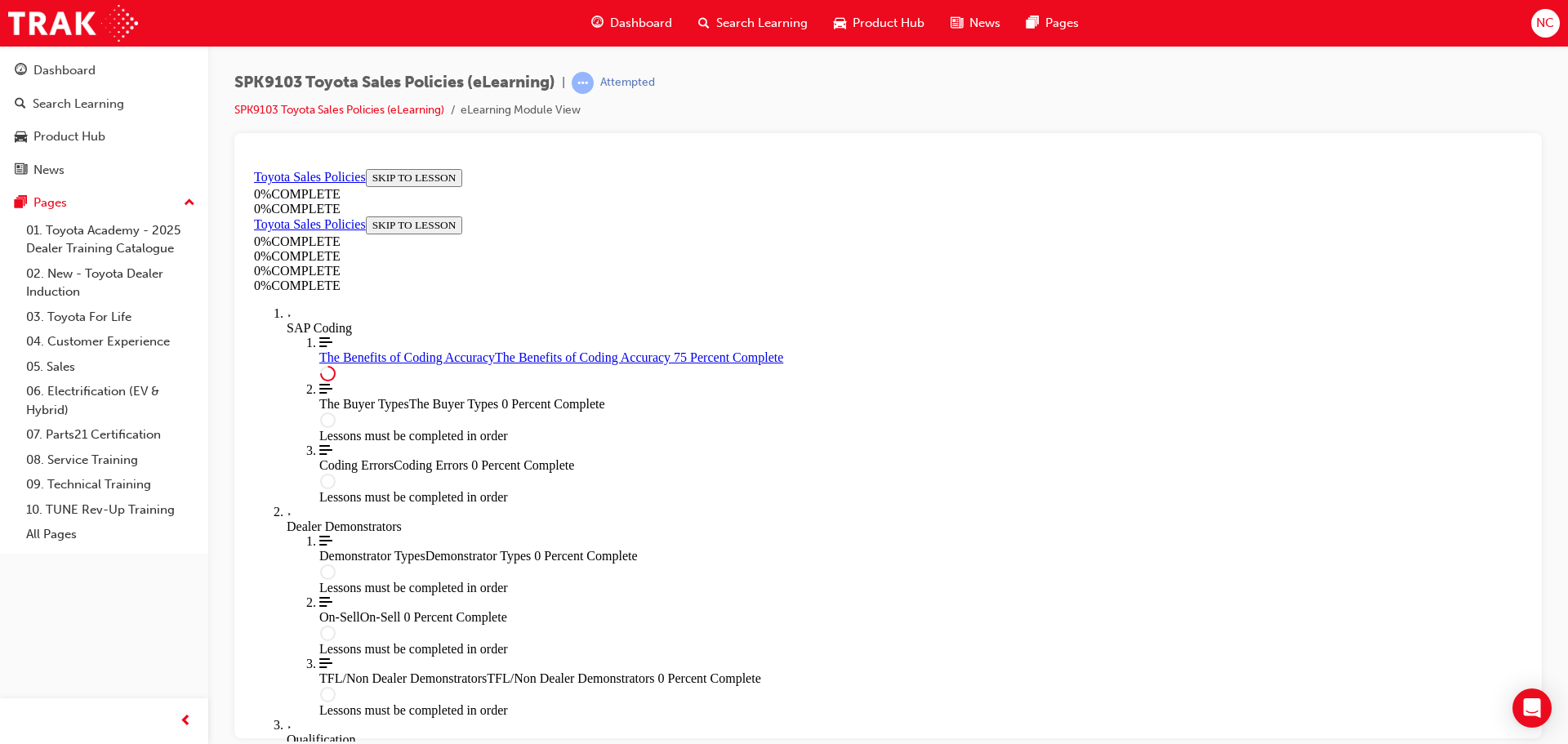
scroll to position [818, 0]
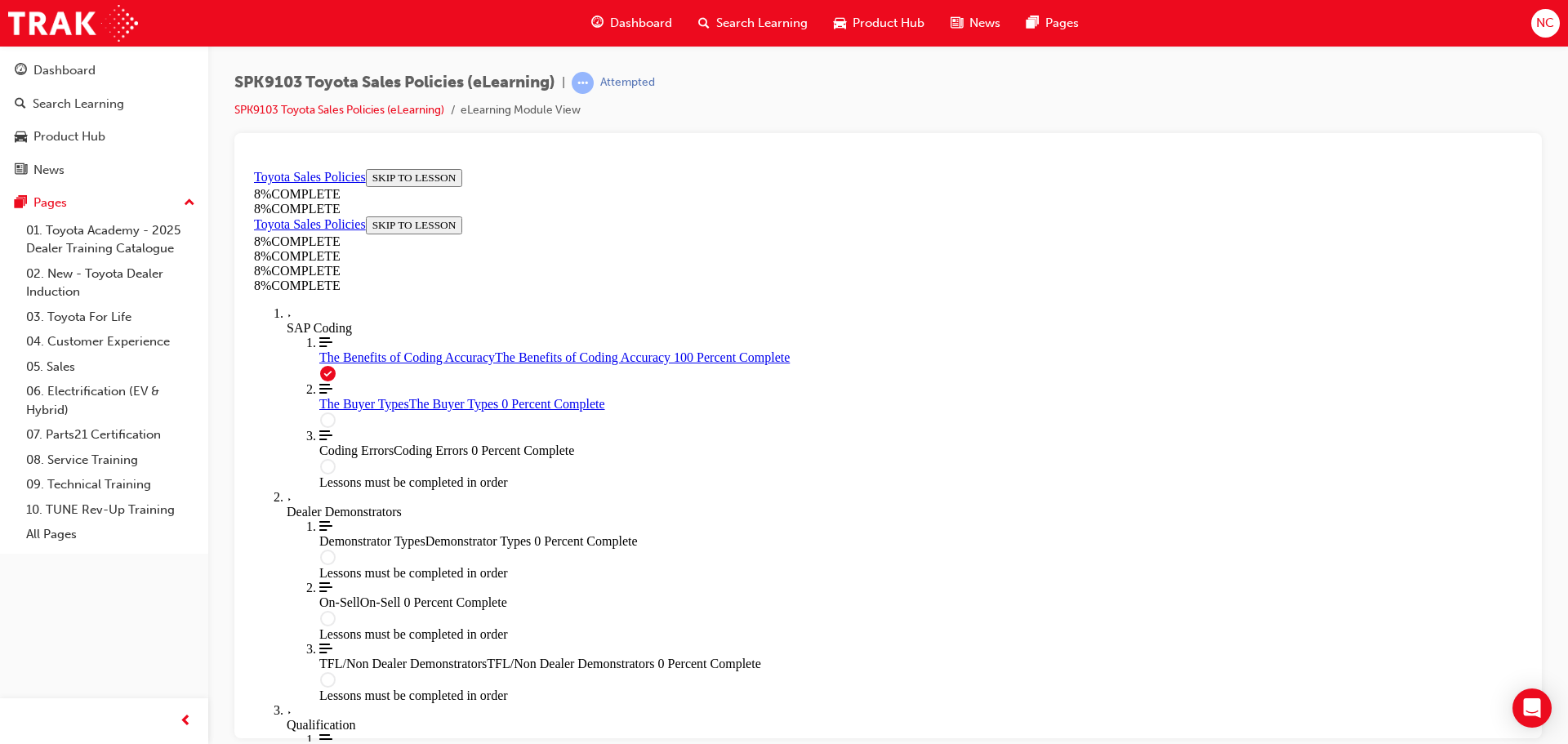
scroll to position [57, 0]
click at [342, 410] on span "The Buyer Types" at bounding box center [365, 403] width 90 height 13
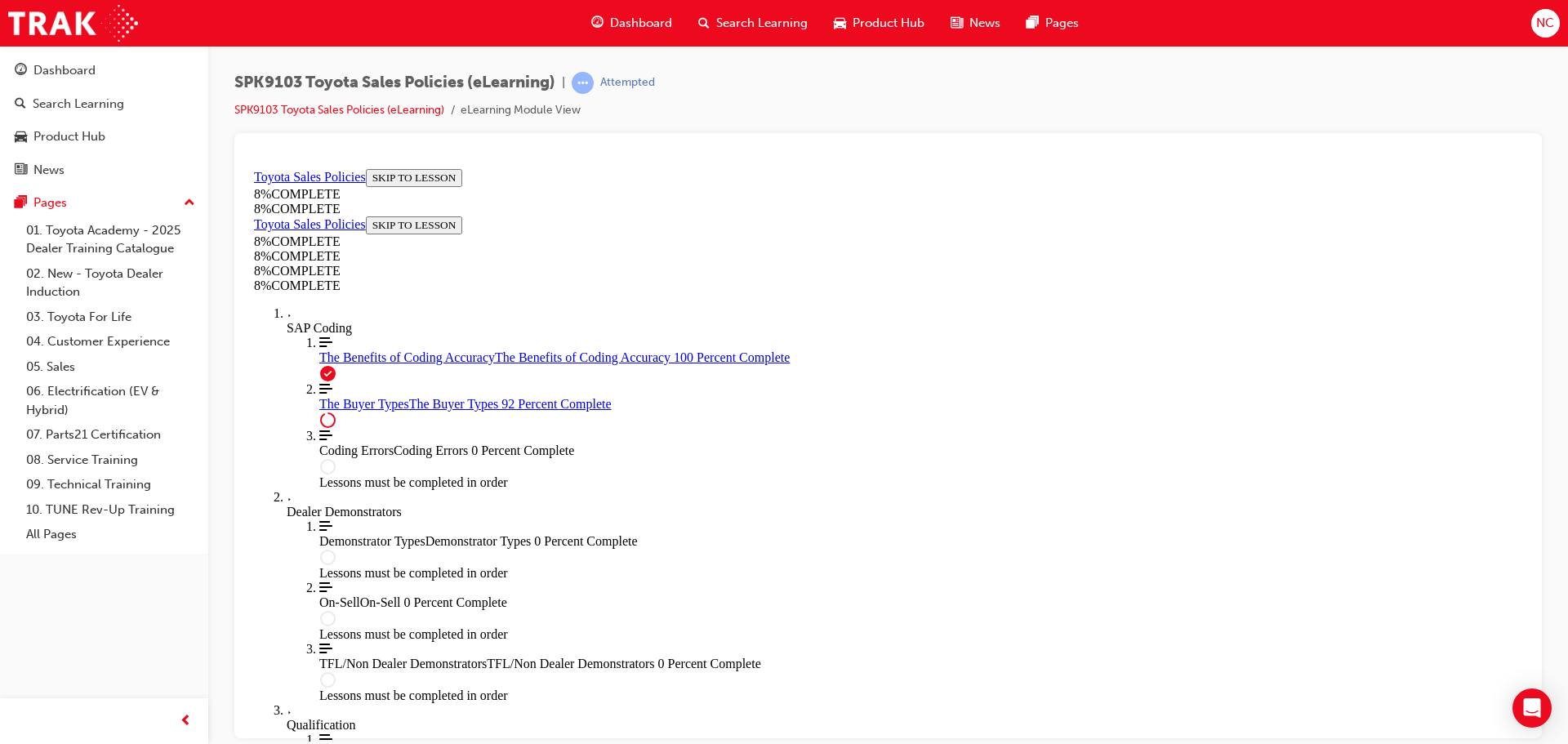
scroll to position [5772, 0]
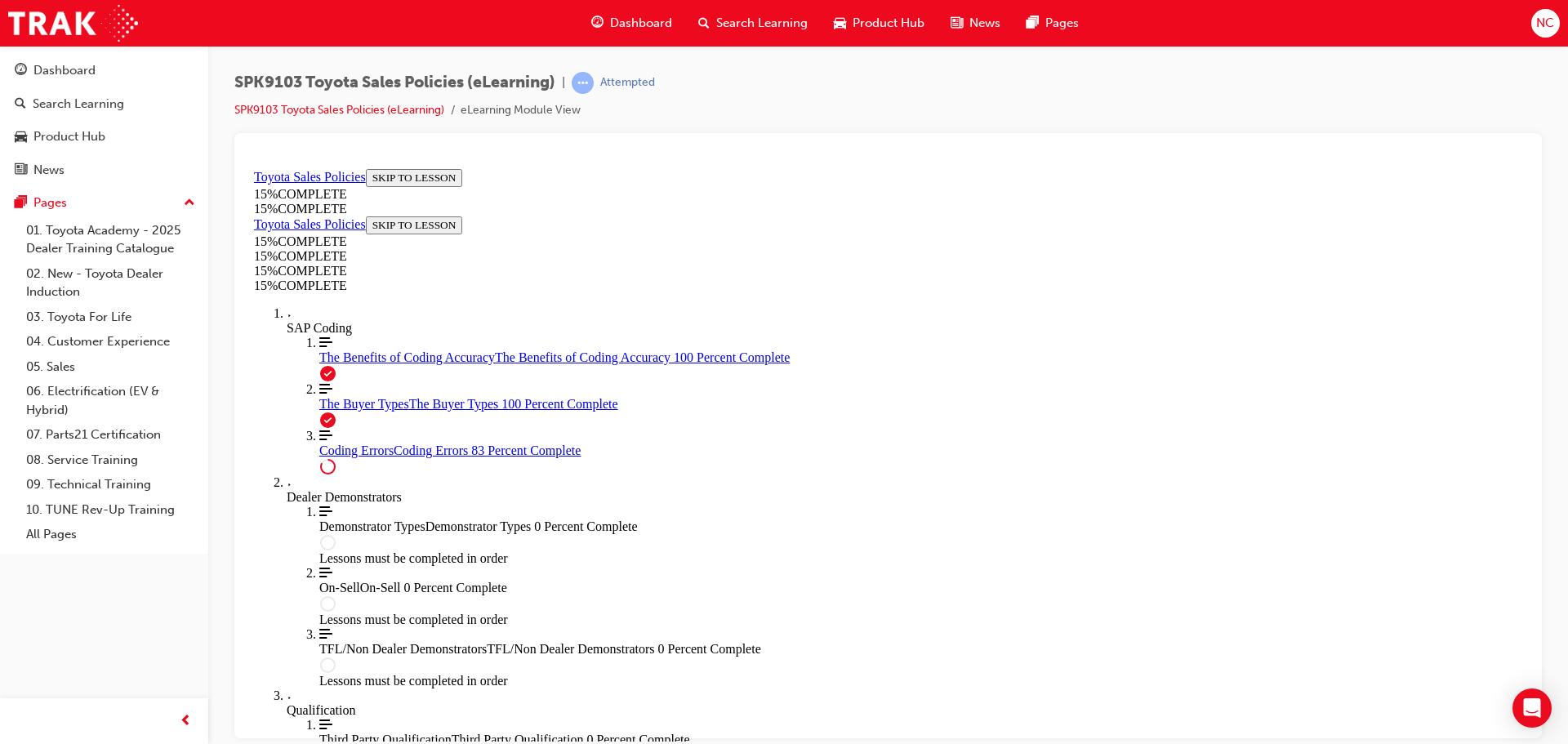
scroll to position [1322, 0]
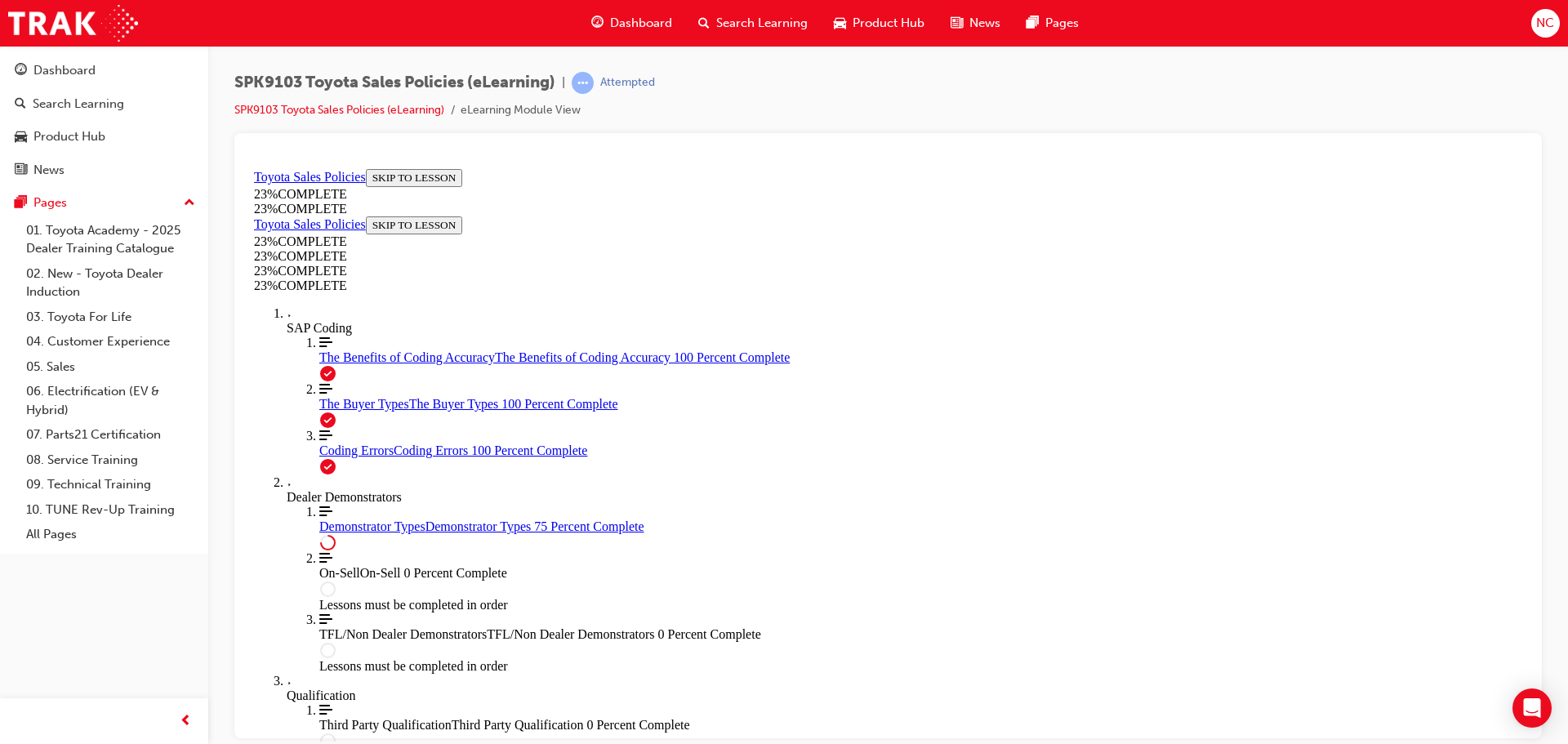
scroll to position [764, 0]
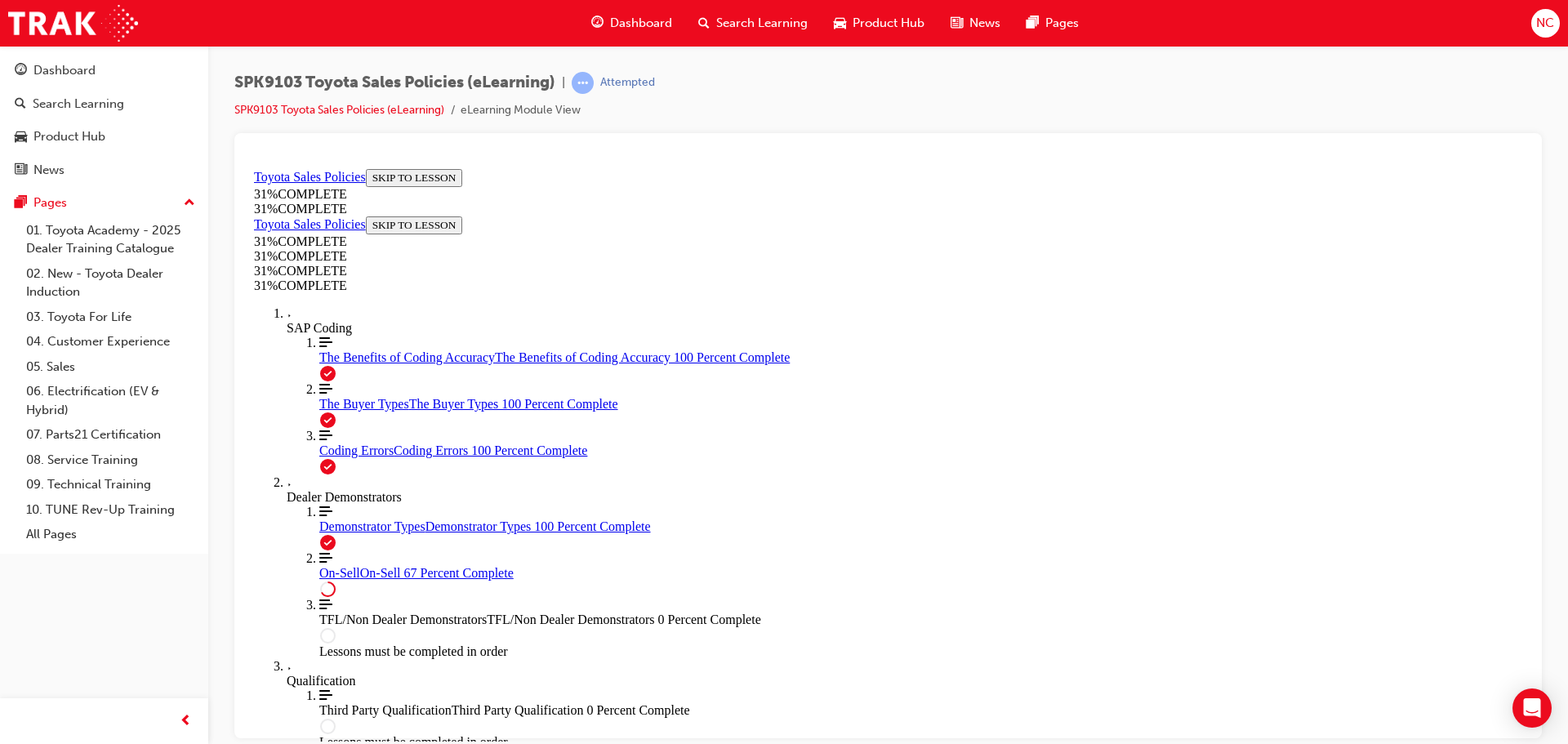
scroll to position [916, 0]
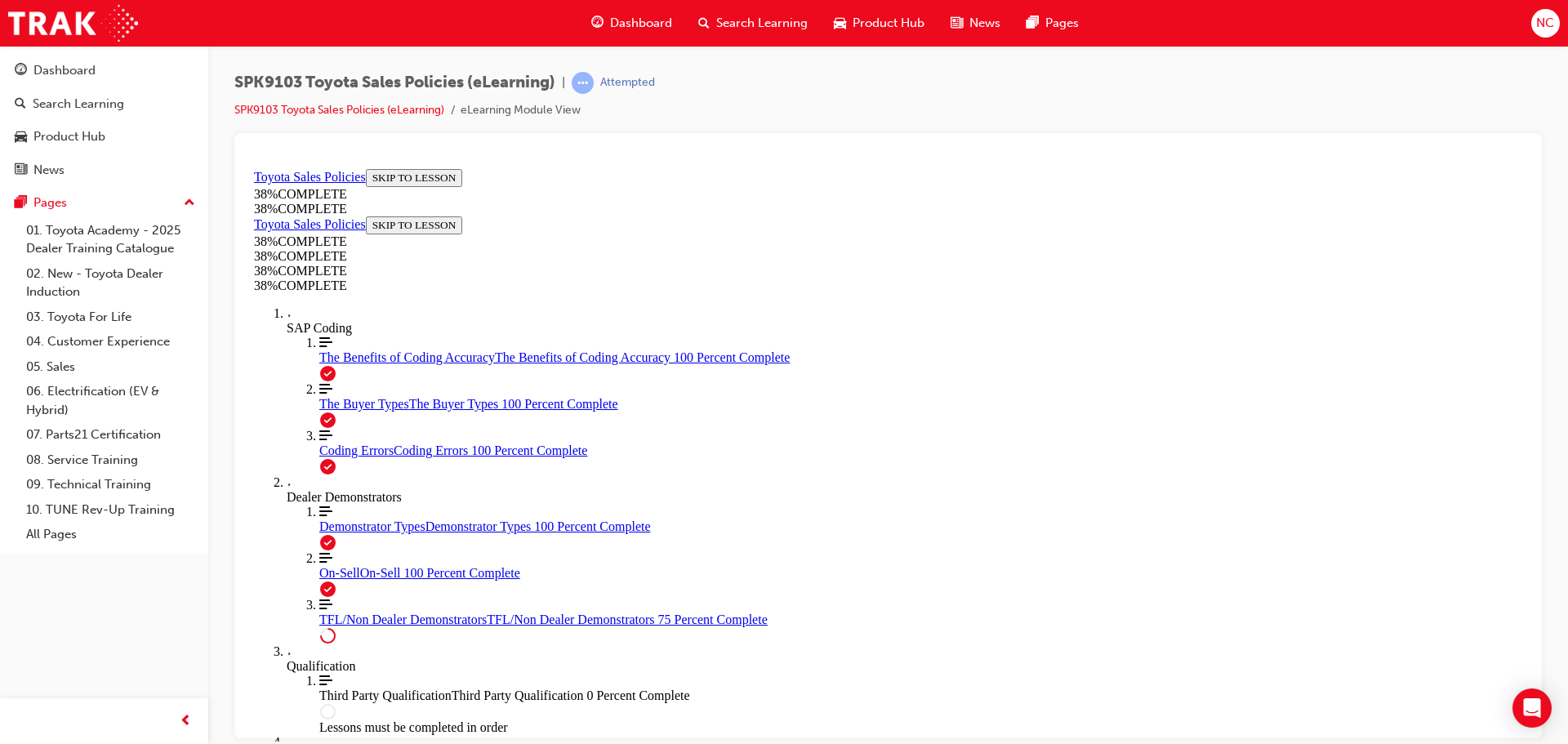
scroll to position [852, 0]
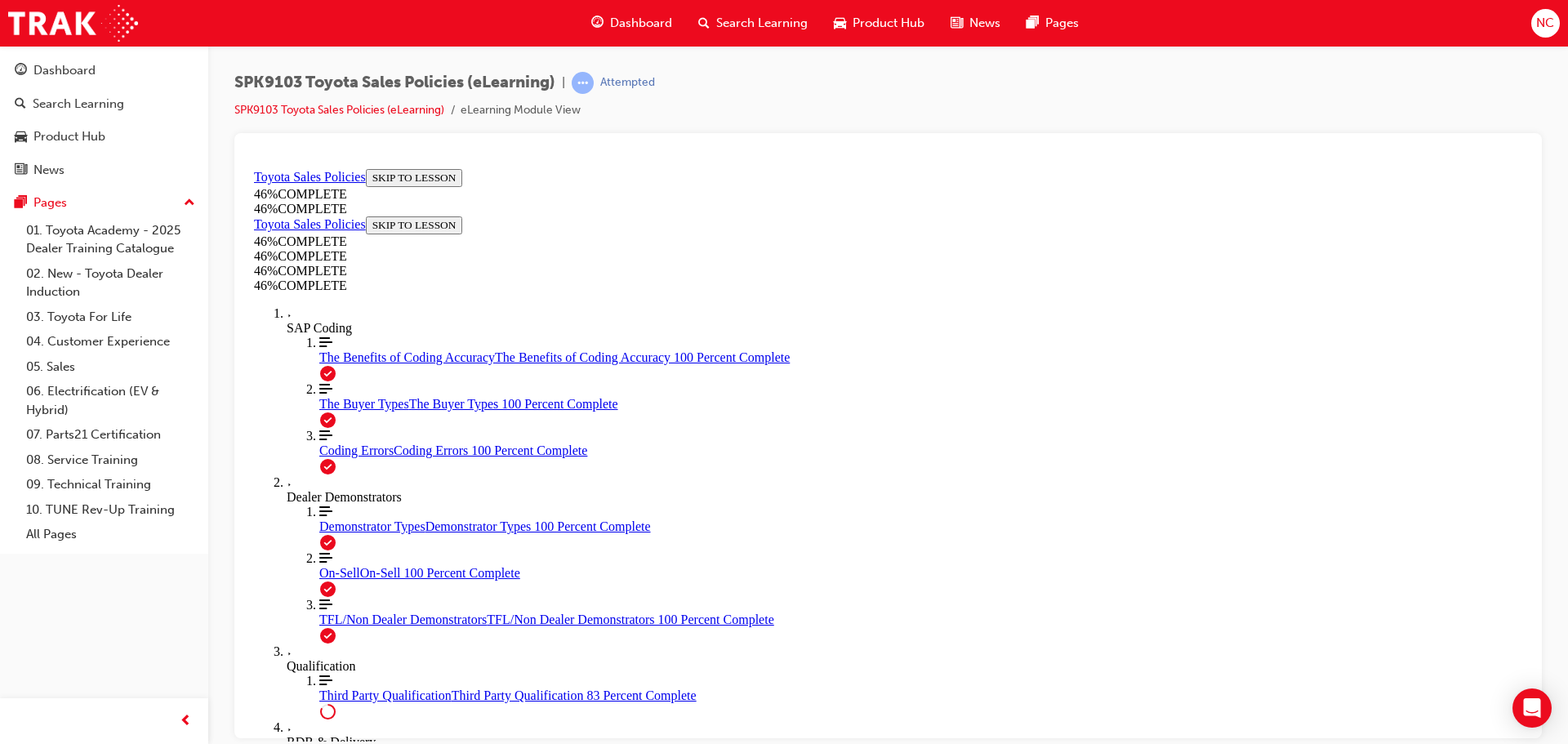
scroll to position [1368, 0]
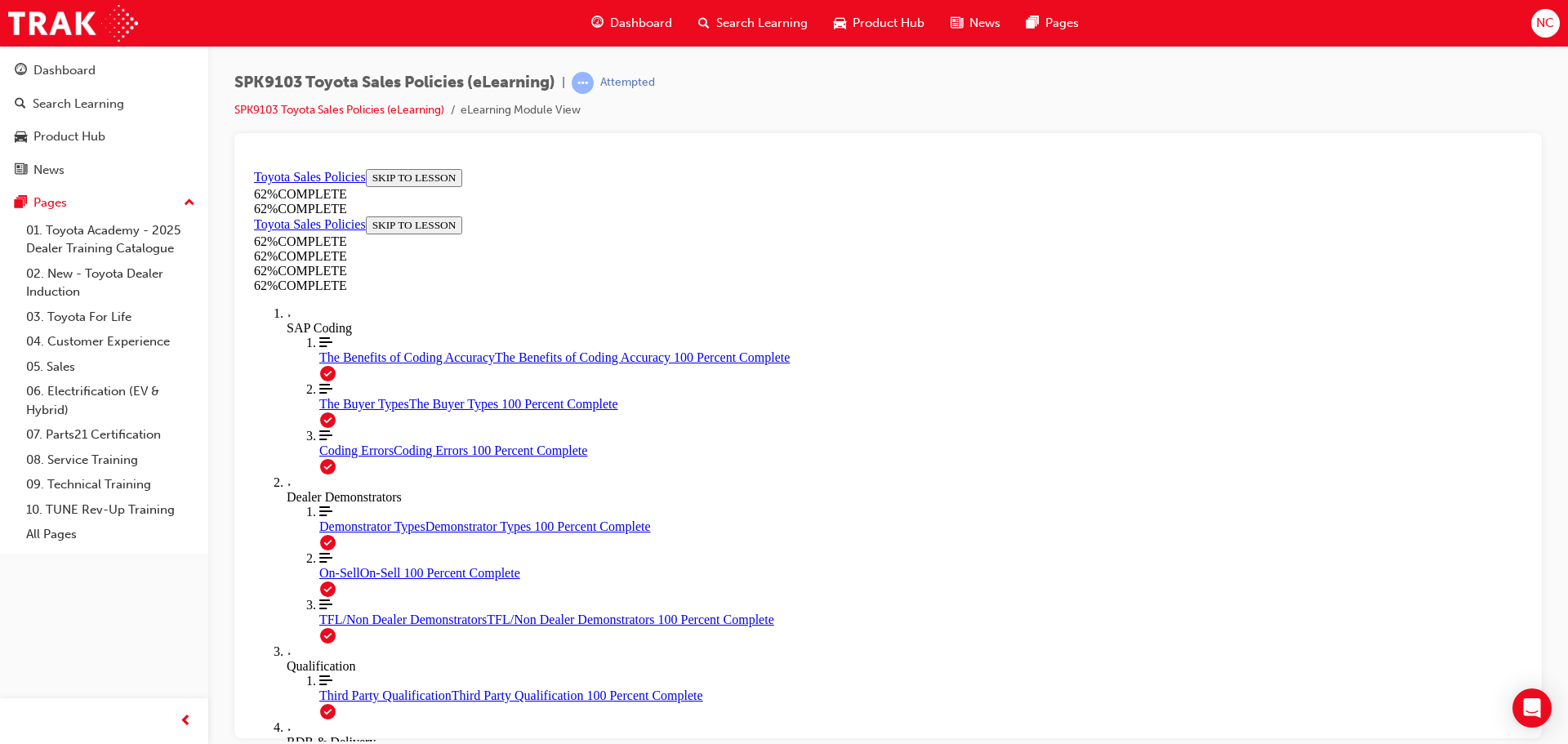
scroll to position [0, 0]
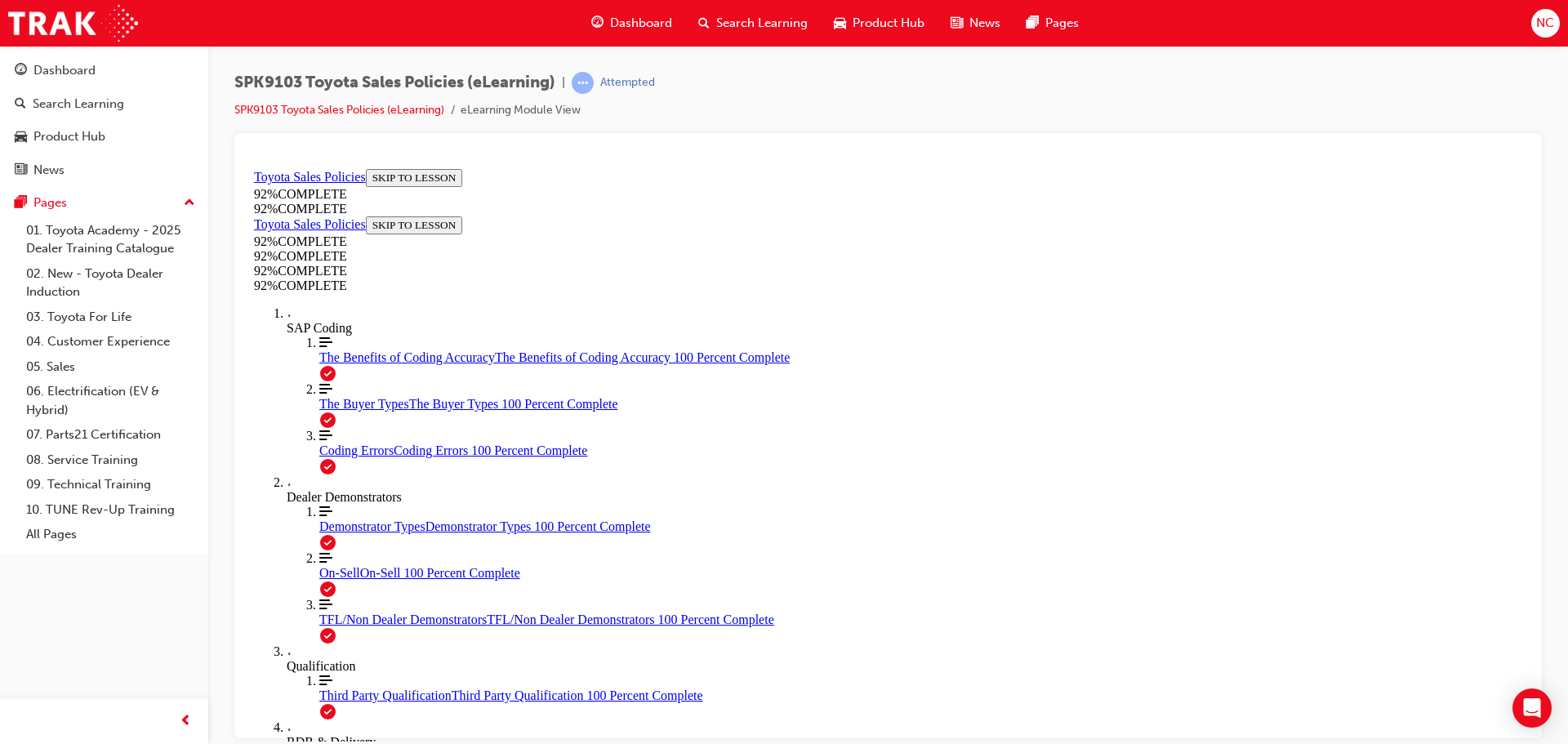
scroll to position [245, 0]
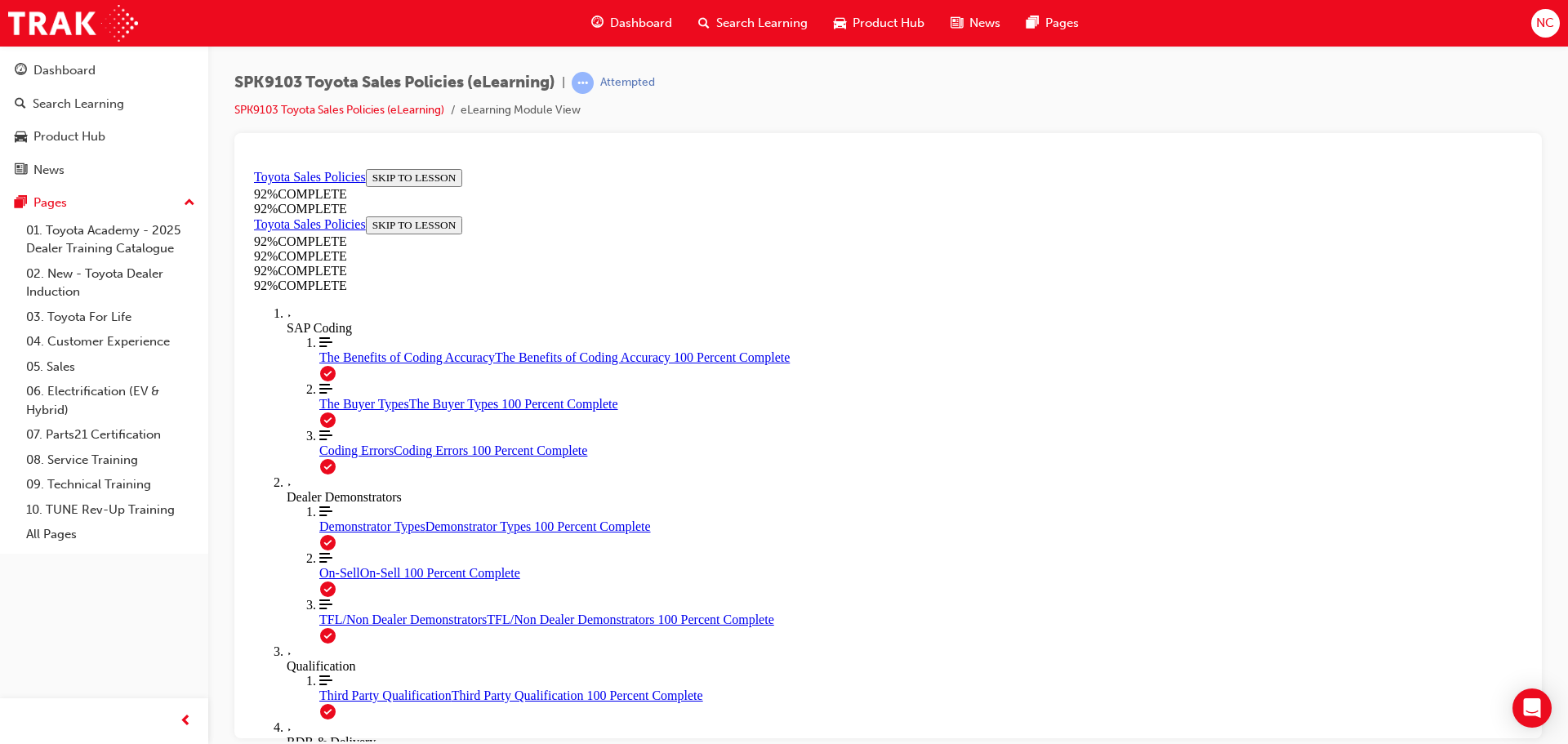
scroll to position [279, 0]
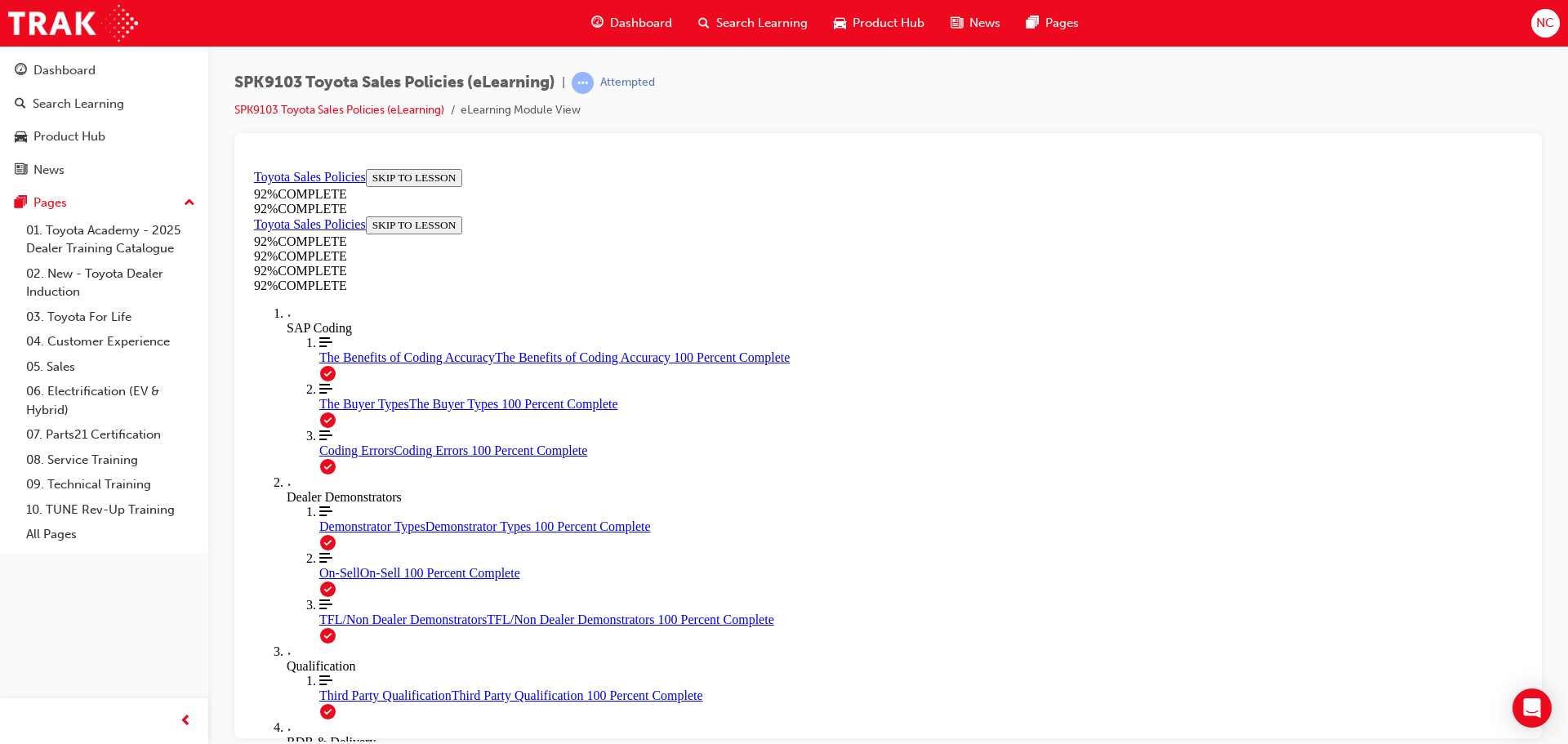
scroll to position [332, 0]
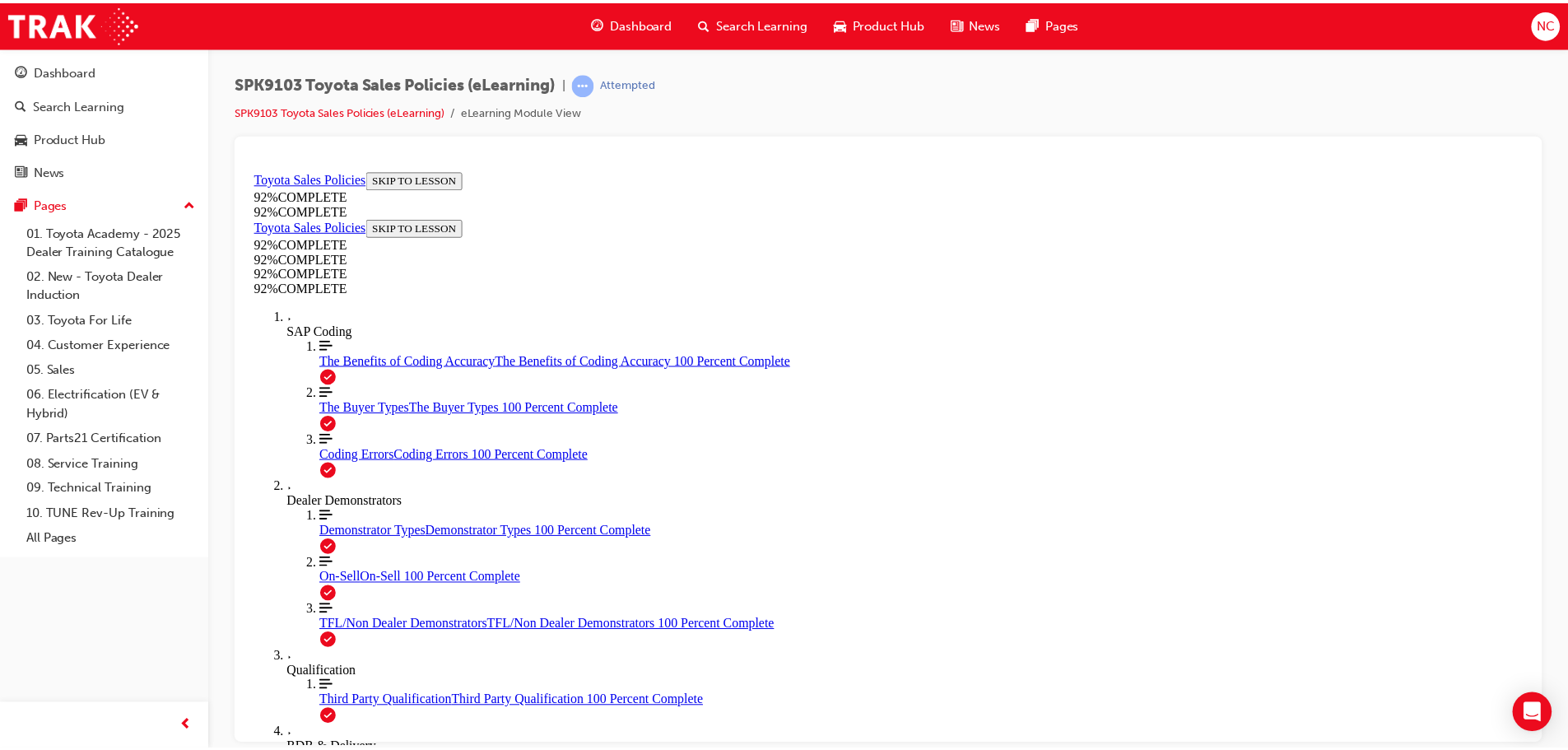
scroll to position [59, 0]
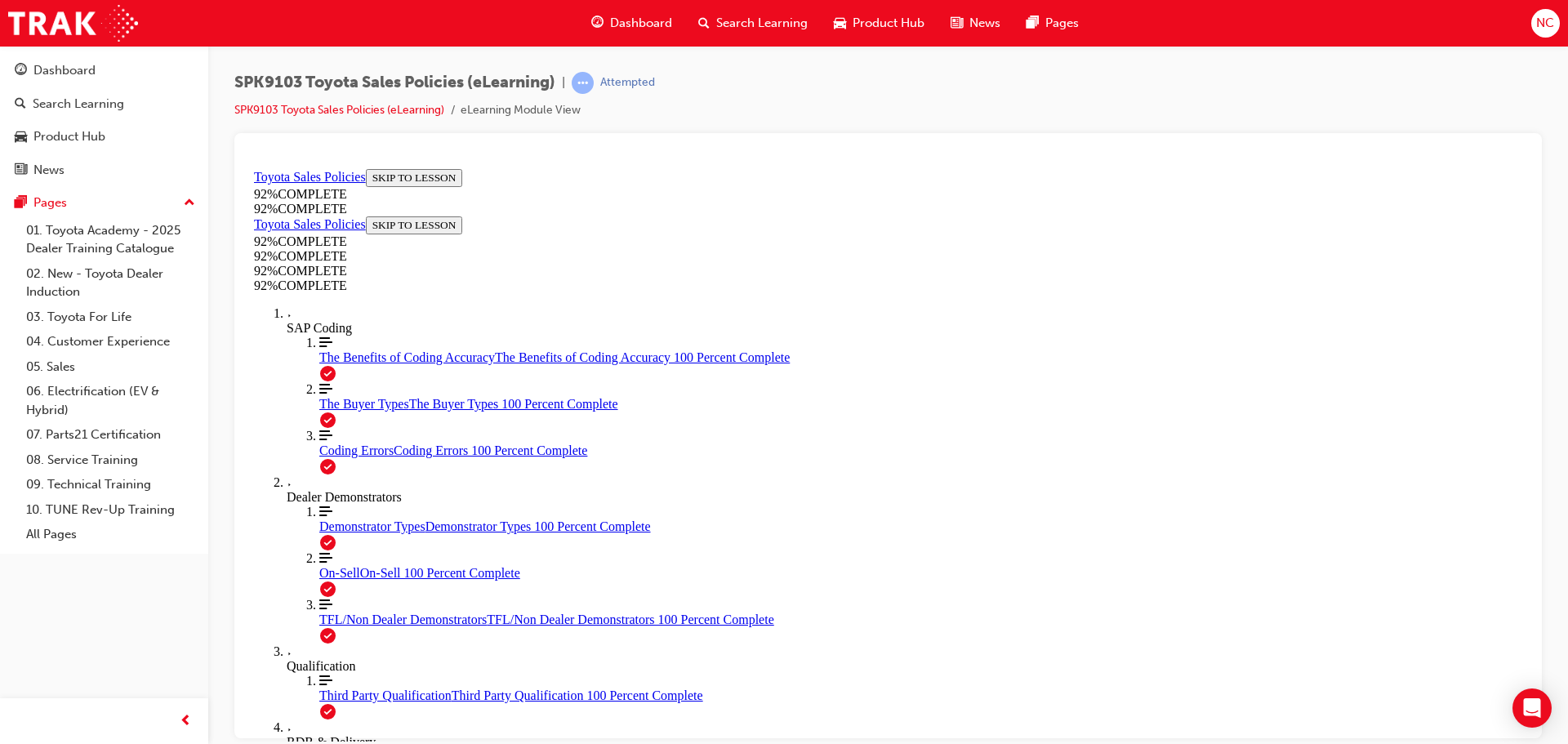
scroll to position [220, 0]
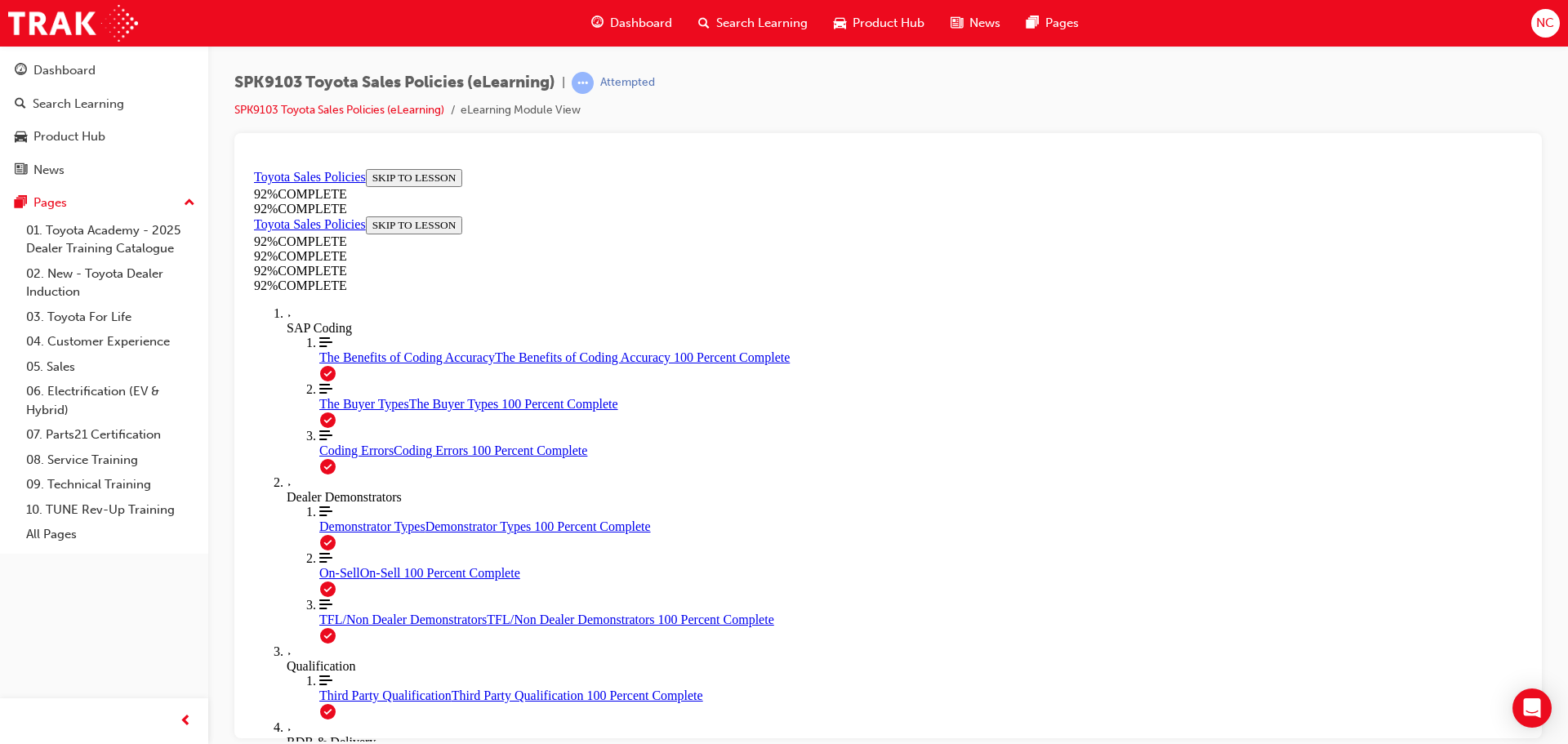
scroll to position [436, 0]
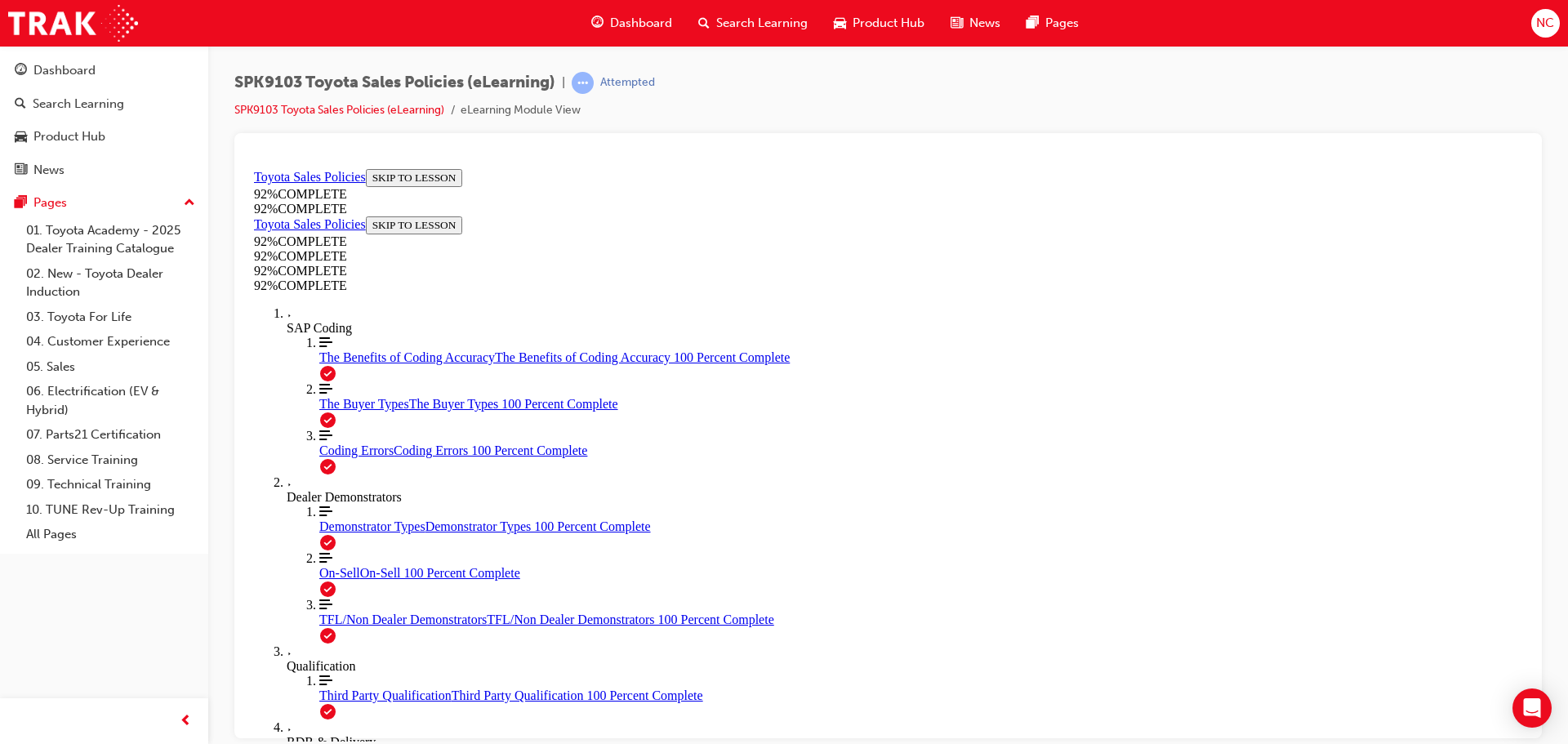
scroll to position [60, 0]
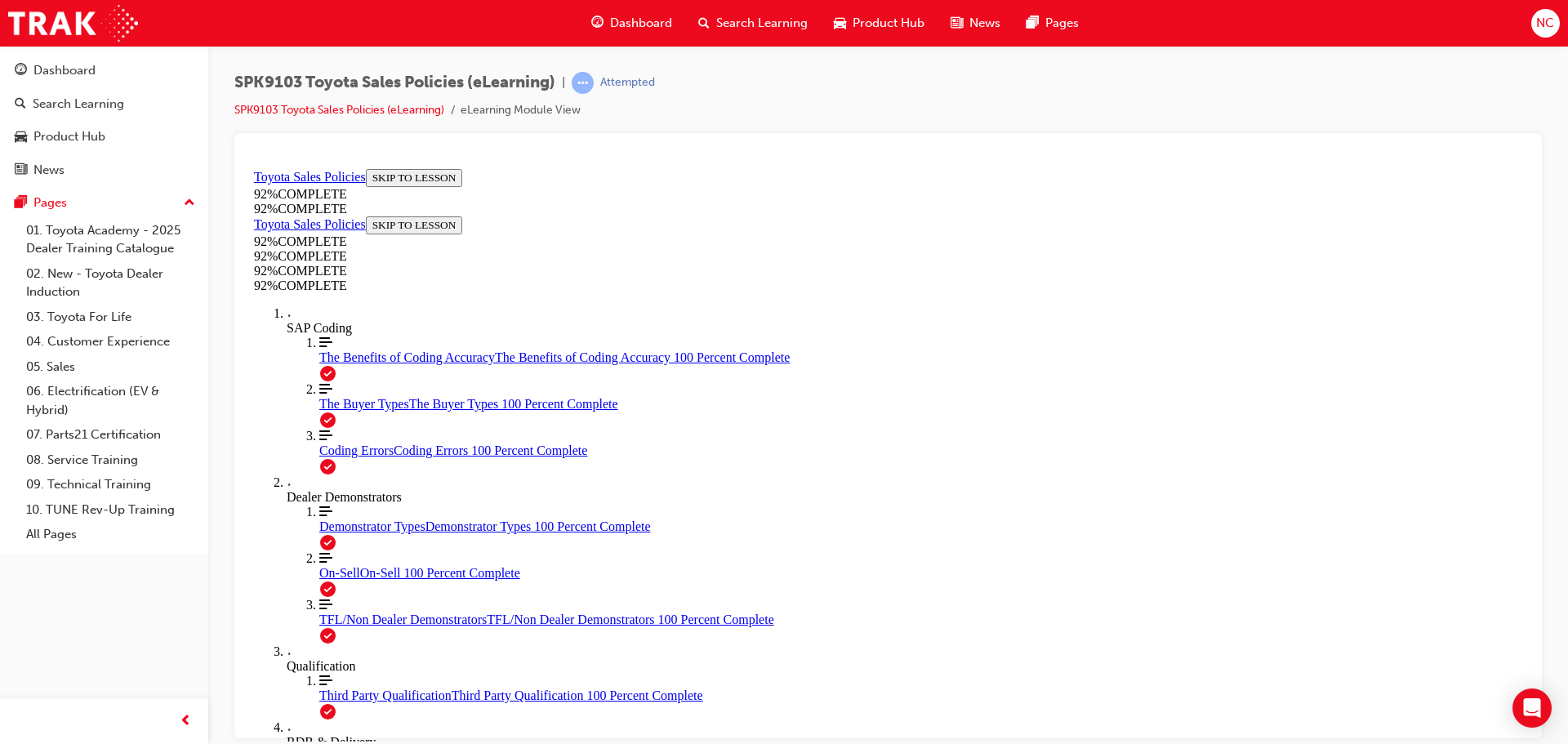
scroll to position [213, 0]
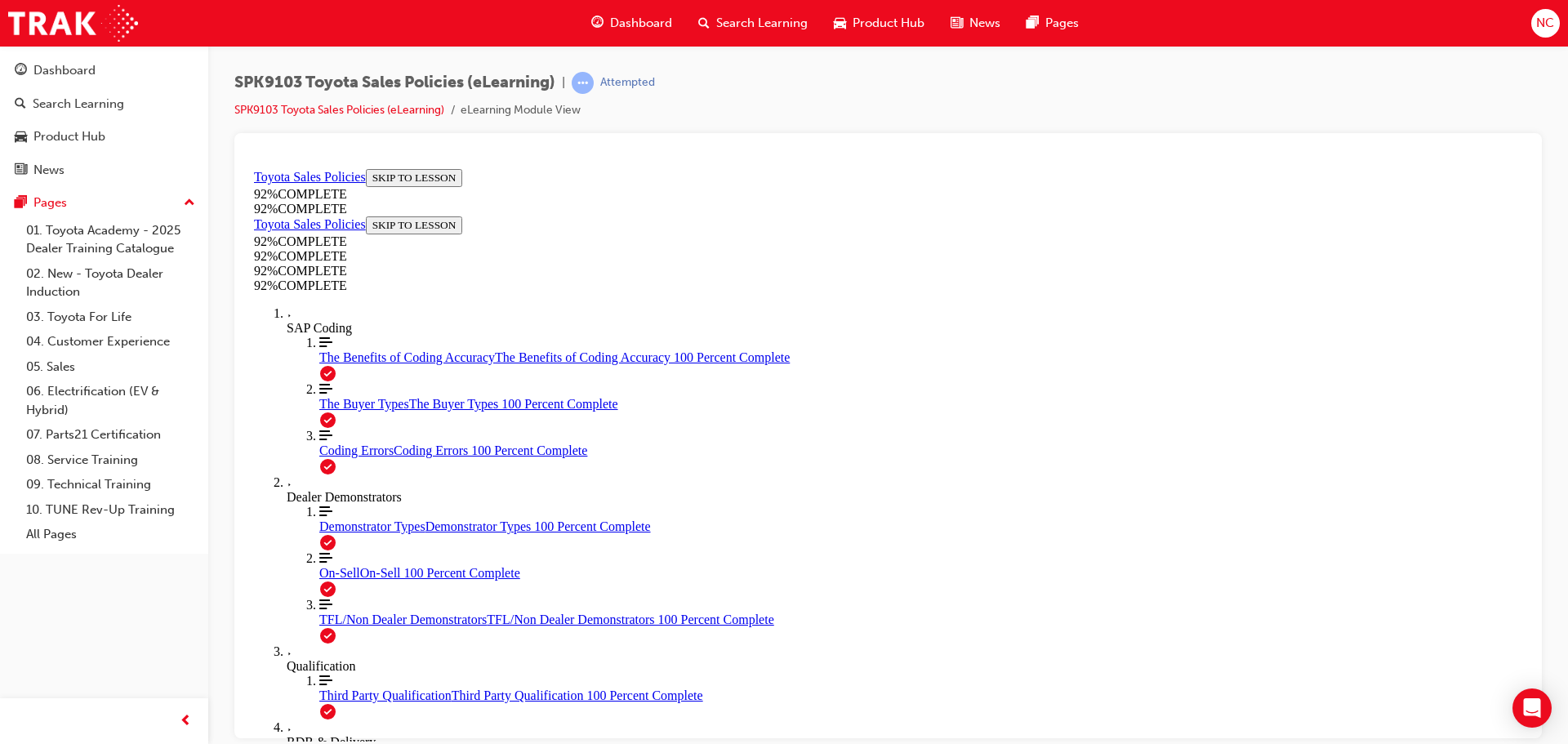
scroll to position [146, 0]
drag, startPoint x: 1002, startPoint y: 672, endPoint x: 990, endPoint y: 655, distance: 20.8
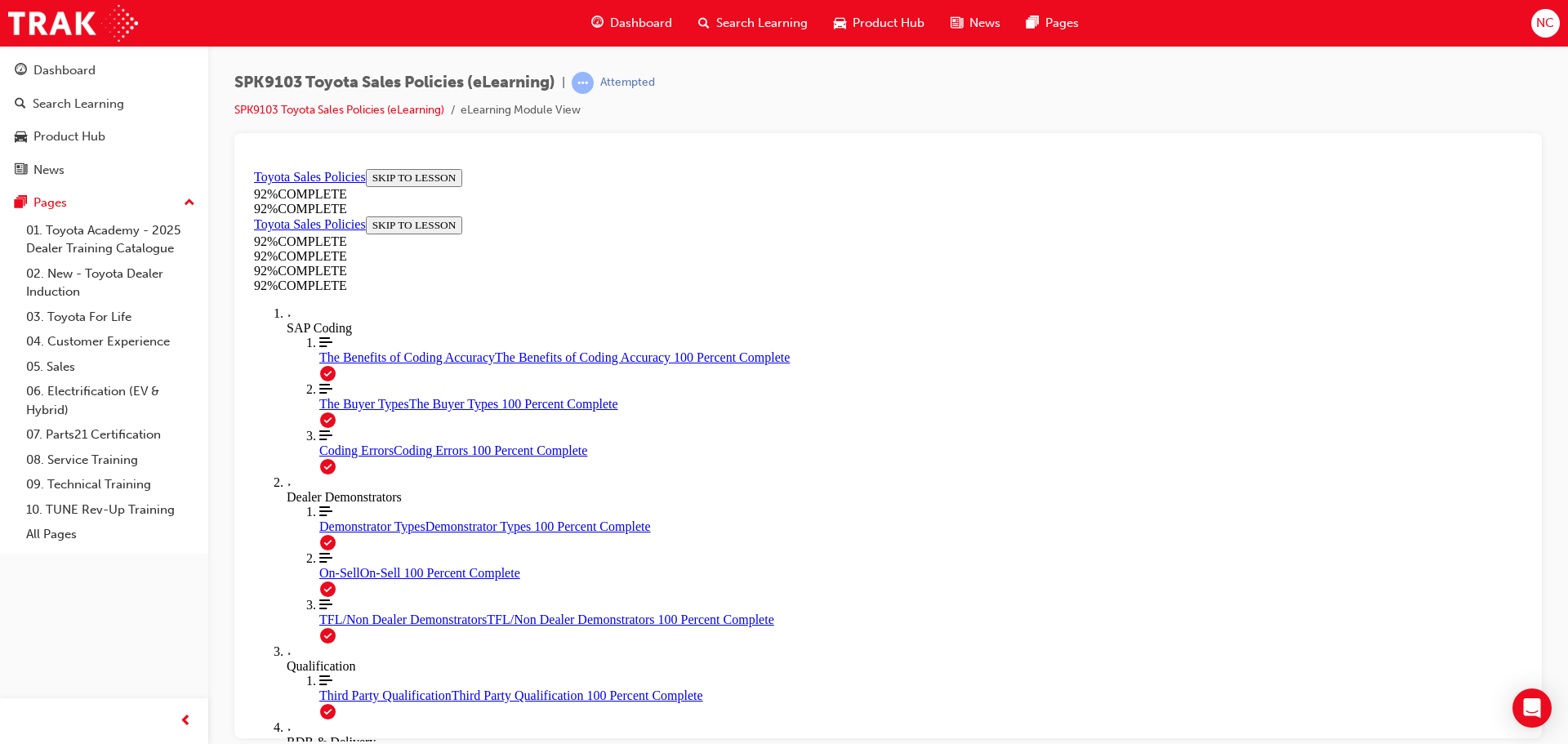
scroll to position [141, 0]
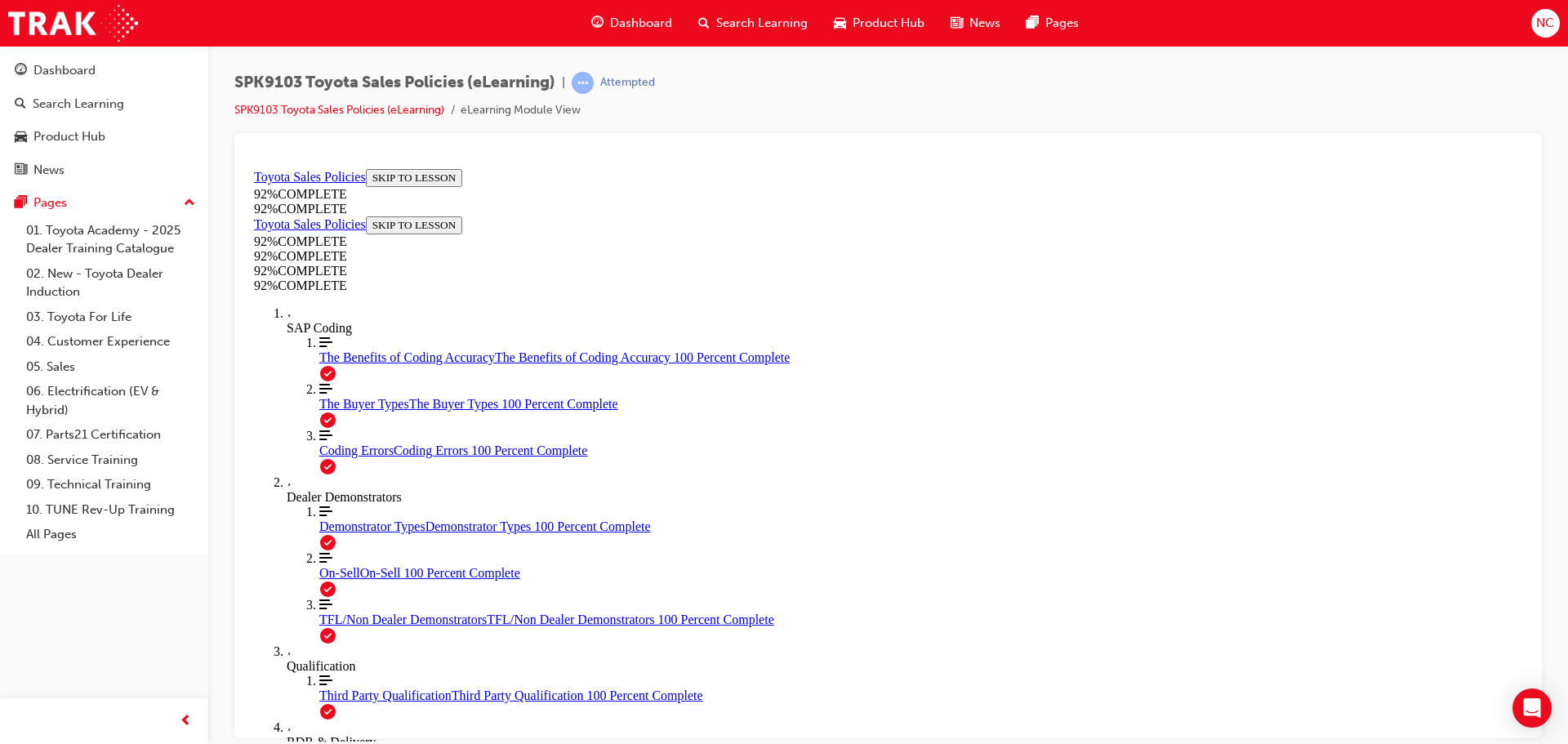
scroll to position [213, 0]
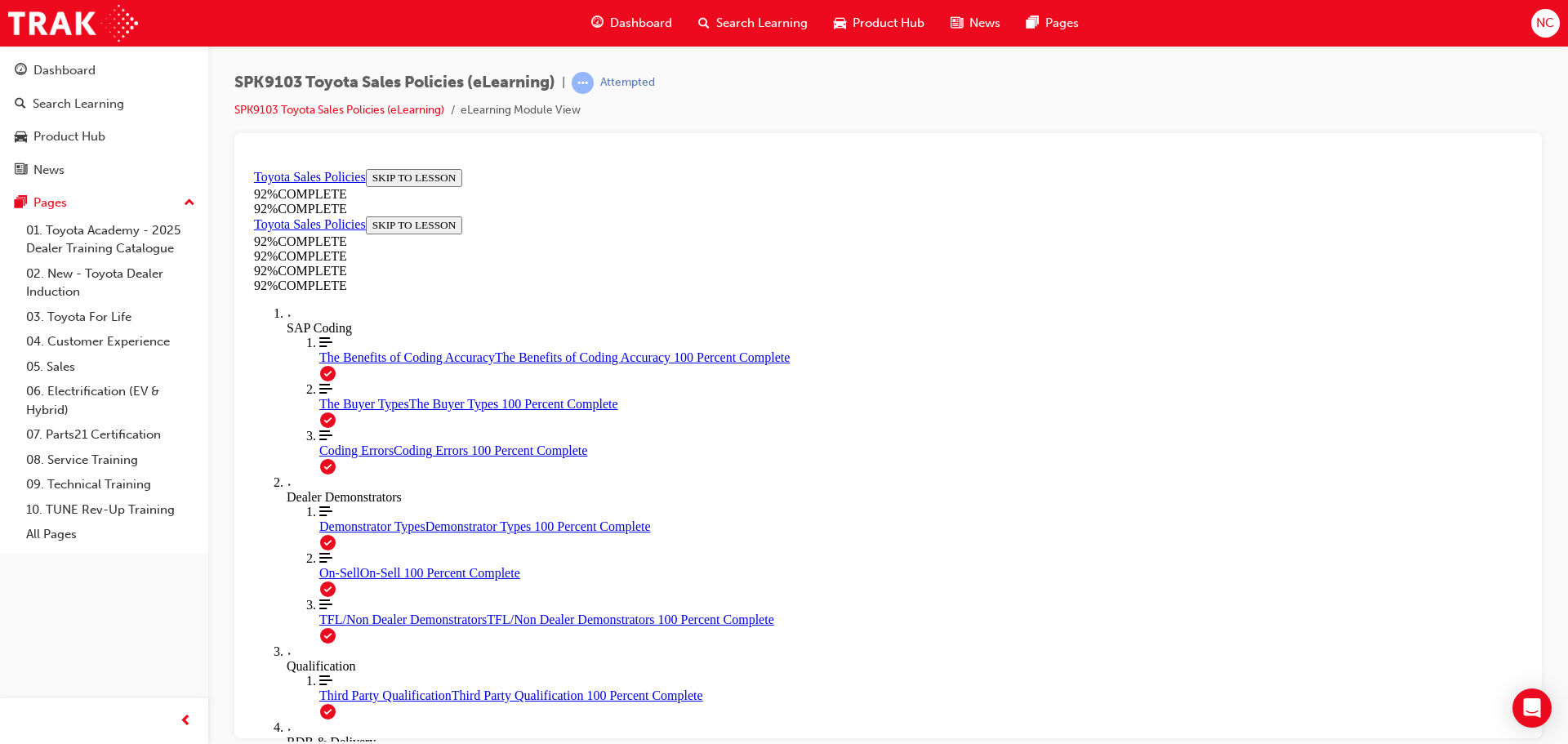
scroll to position [59, 0]
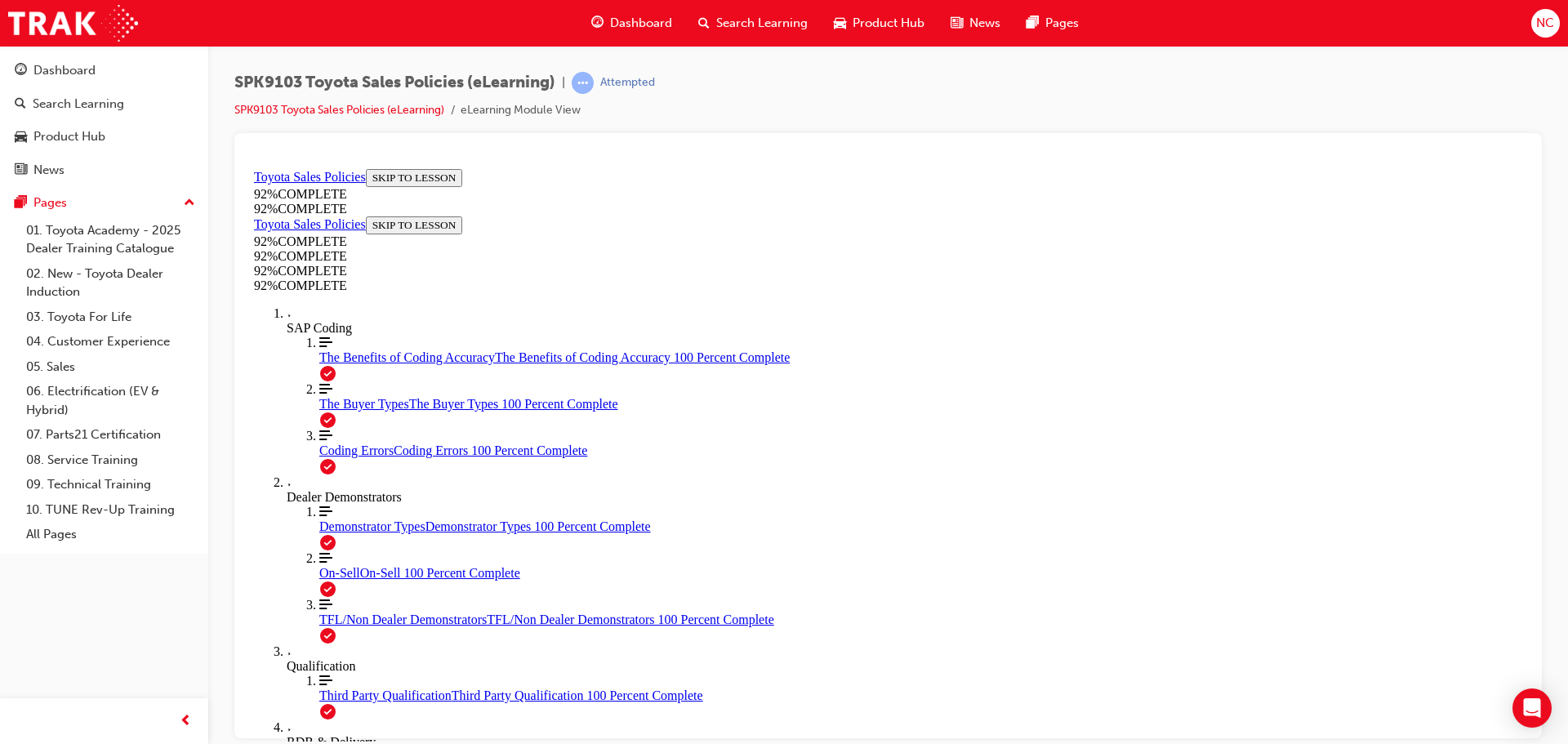
scroll to position [140, 0]
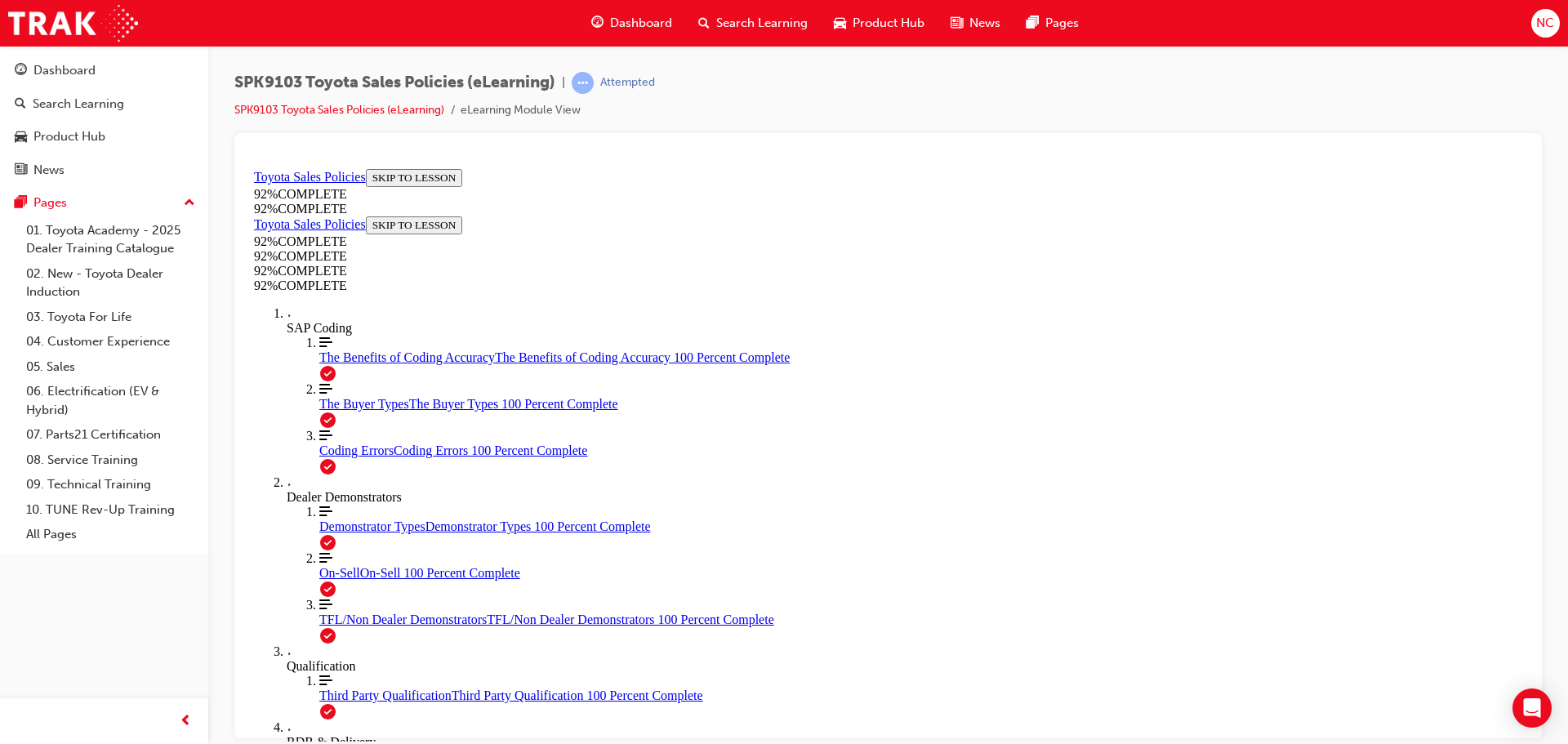
scroll to position [436, 0]
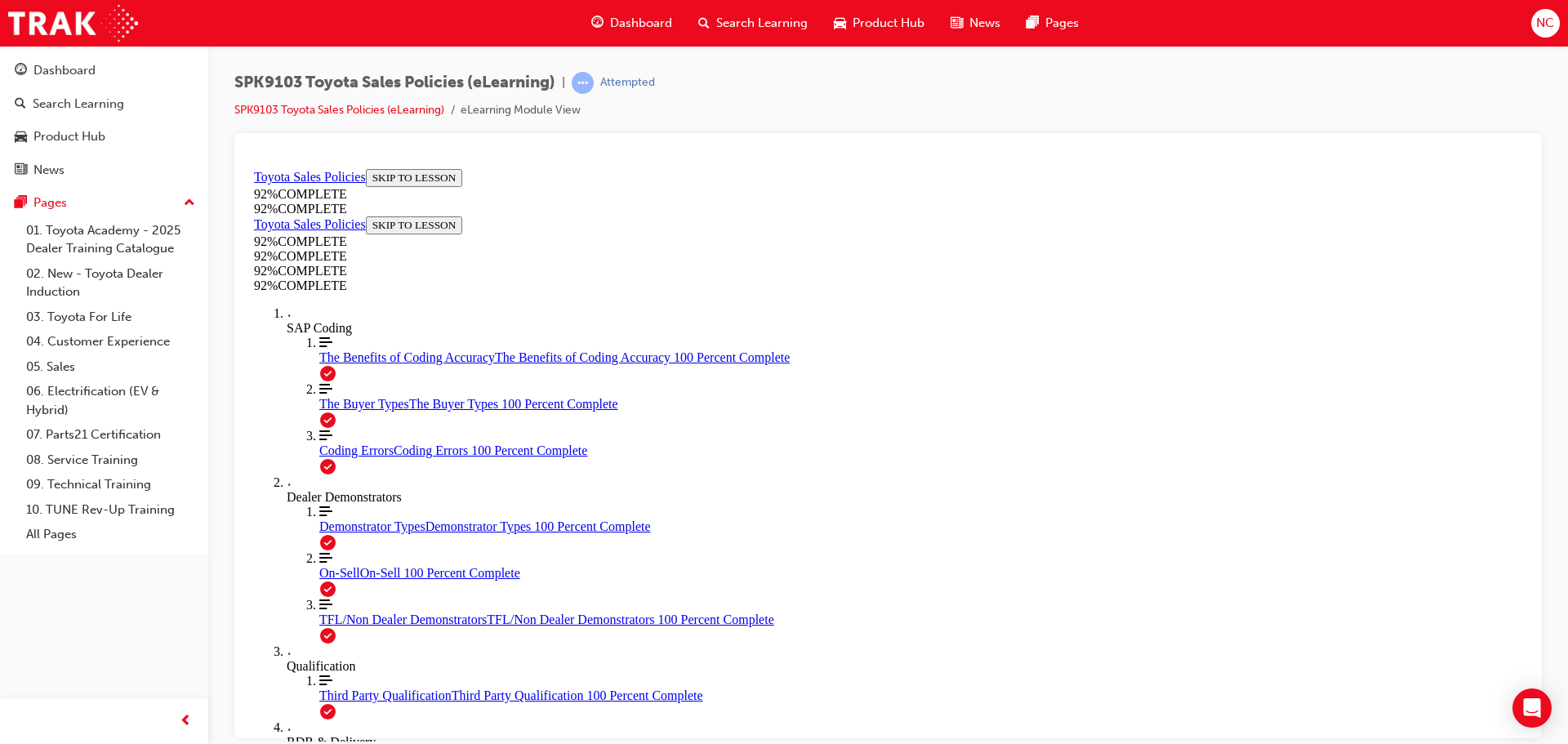
scroll to position [60, 0]
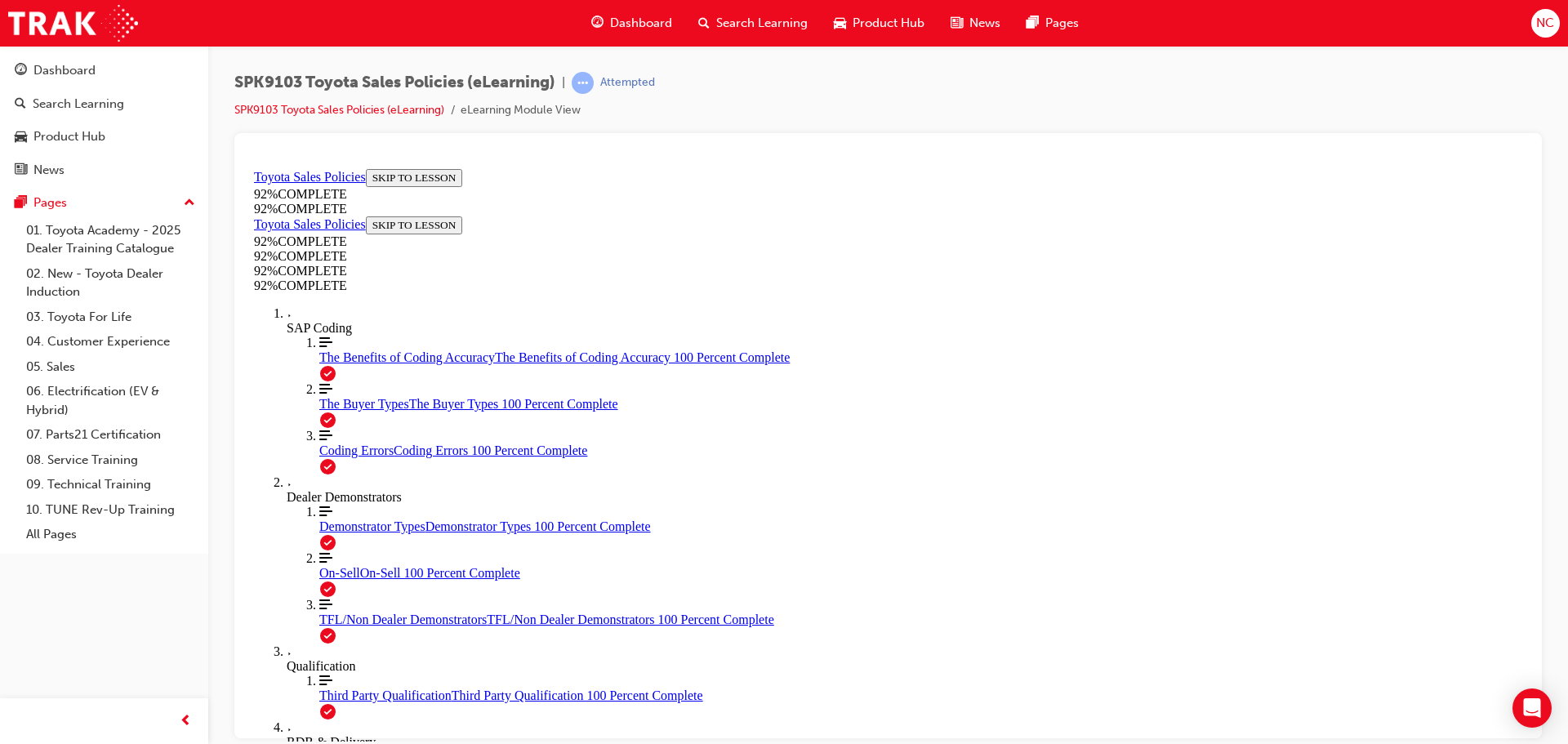
scroll to position [60, 0]
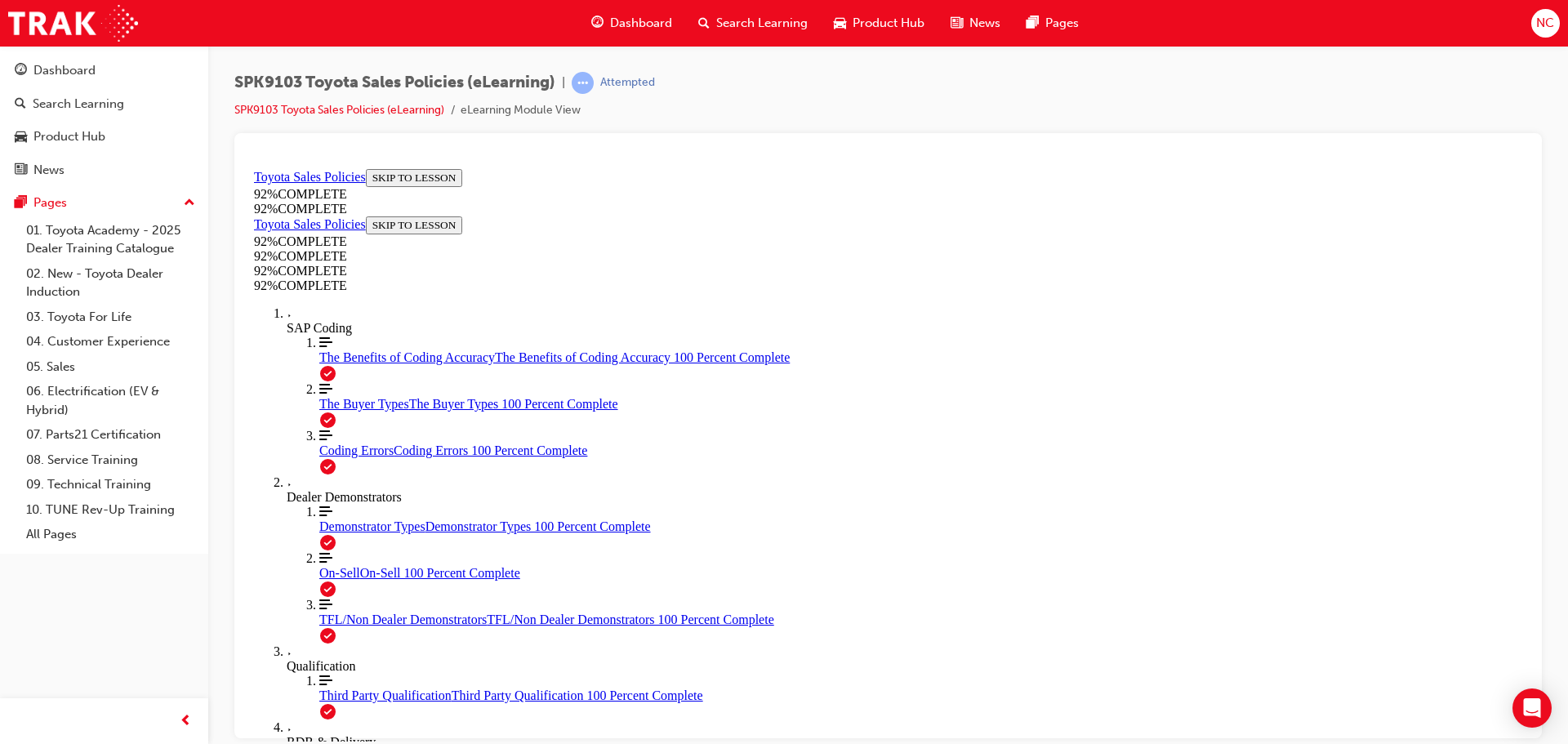
scroll to position [213, 0]
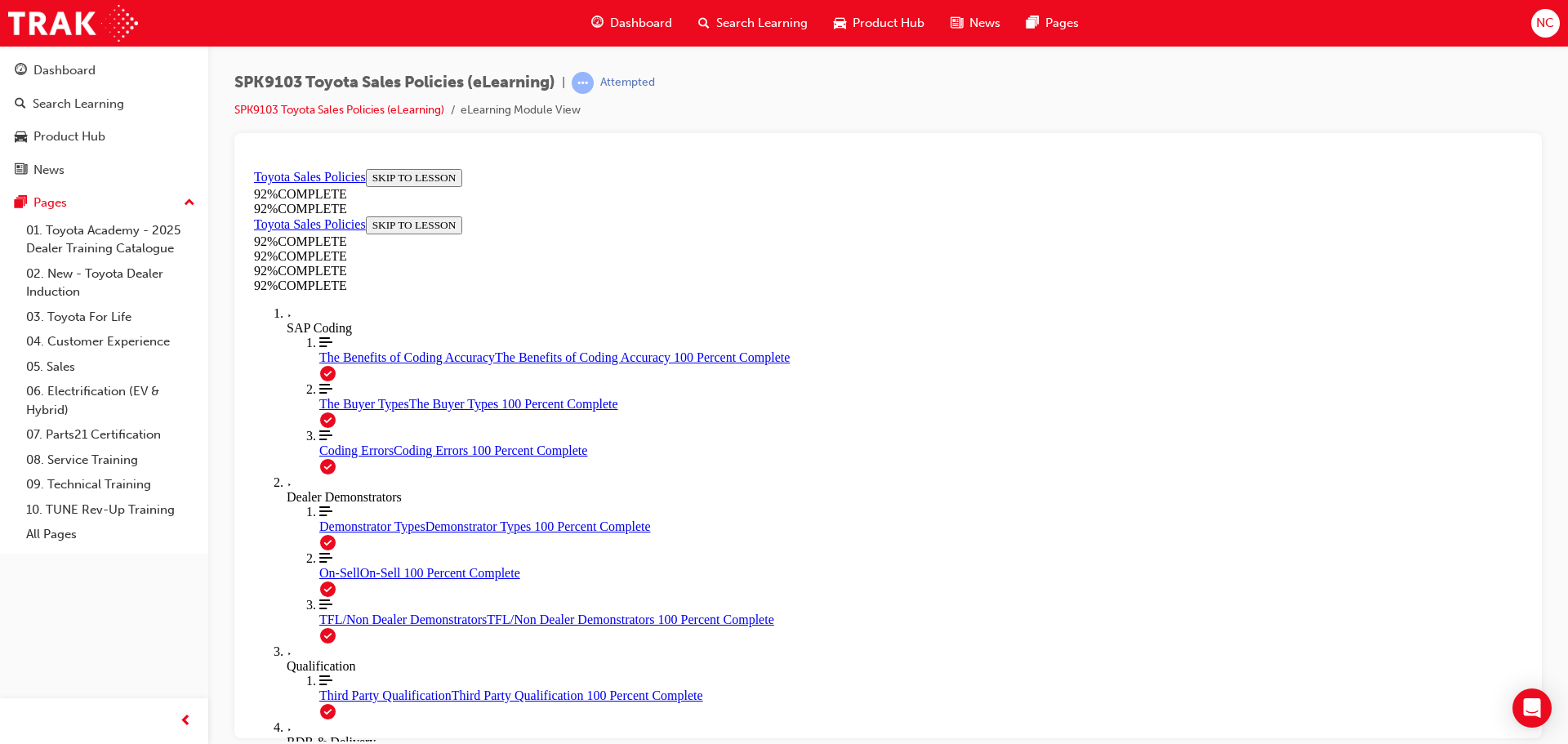
scroll to position [59, 0]
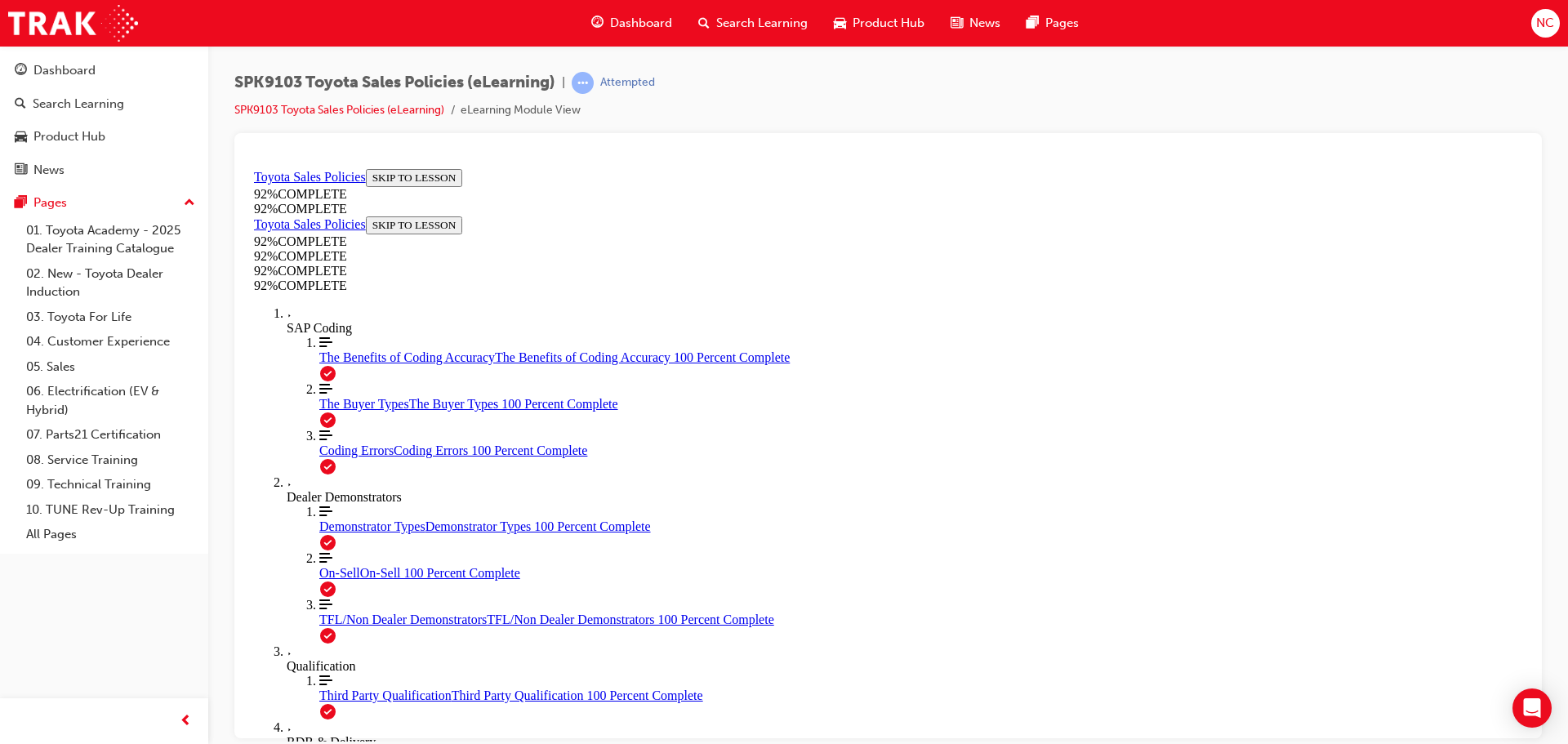
scroll to position [60, 0]
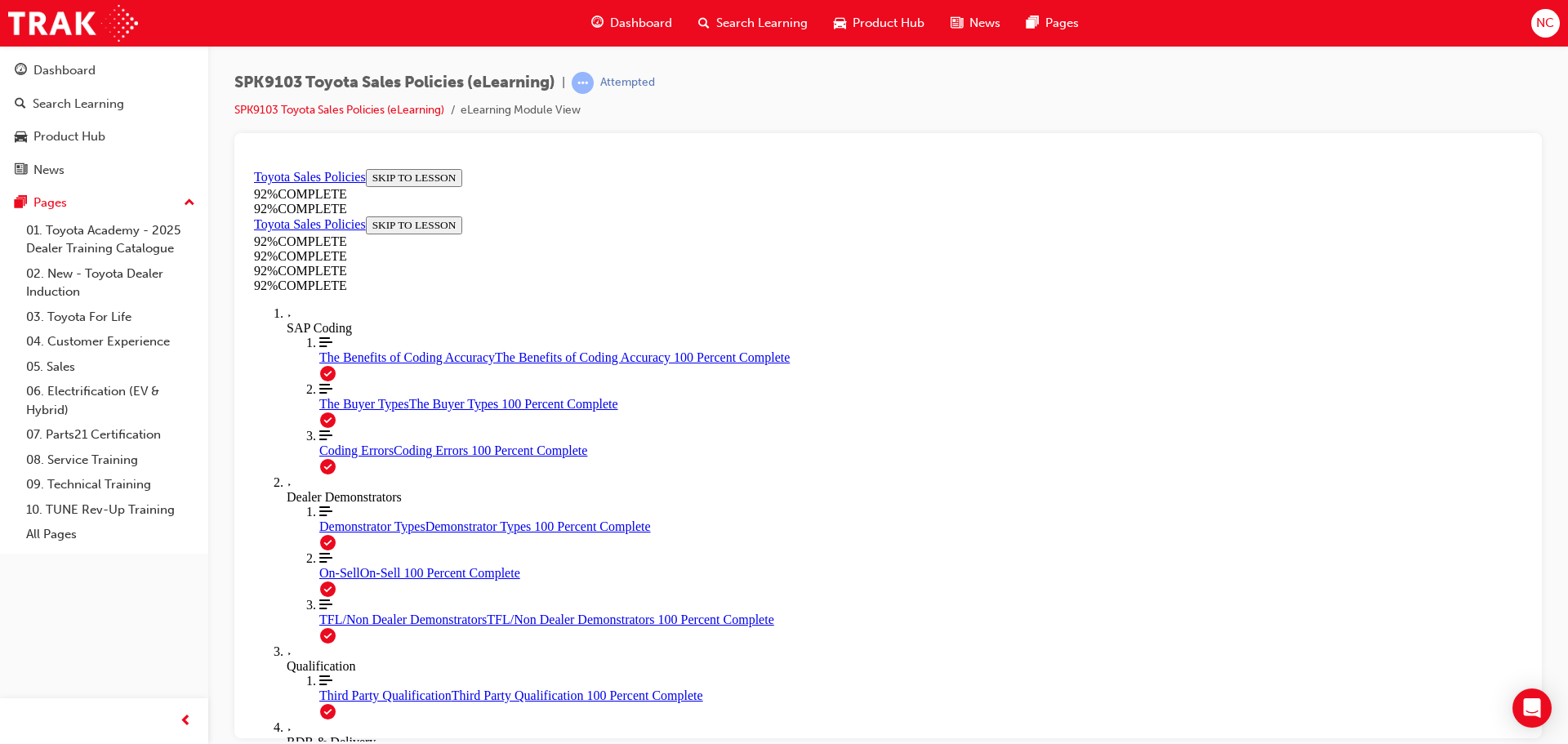
scroll to position [222, 0]
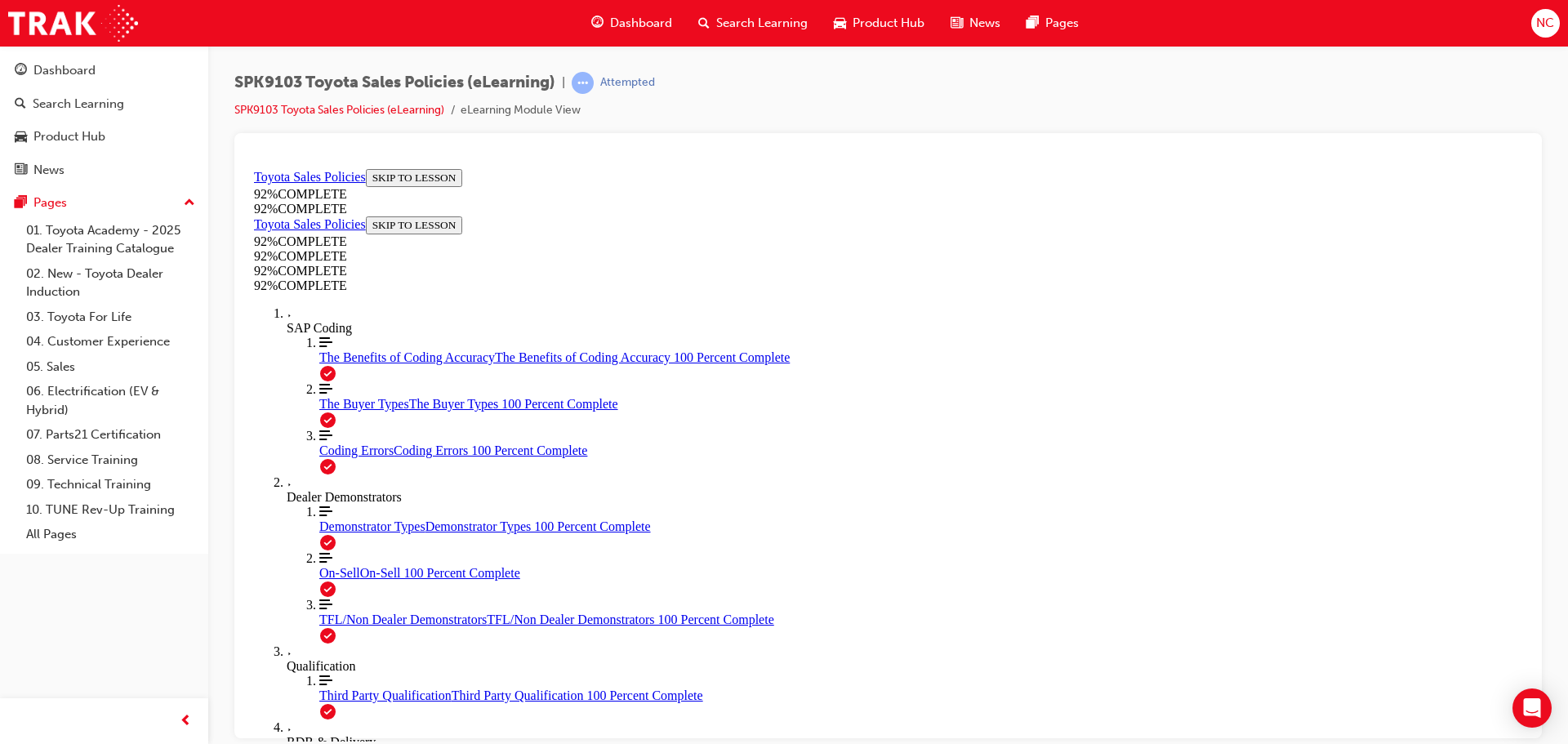
scroll to position [60, 0]
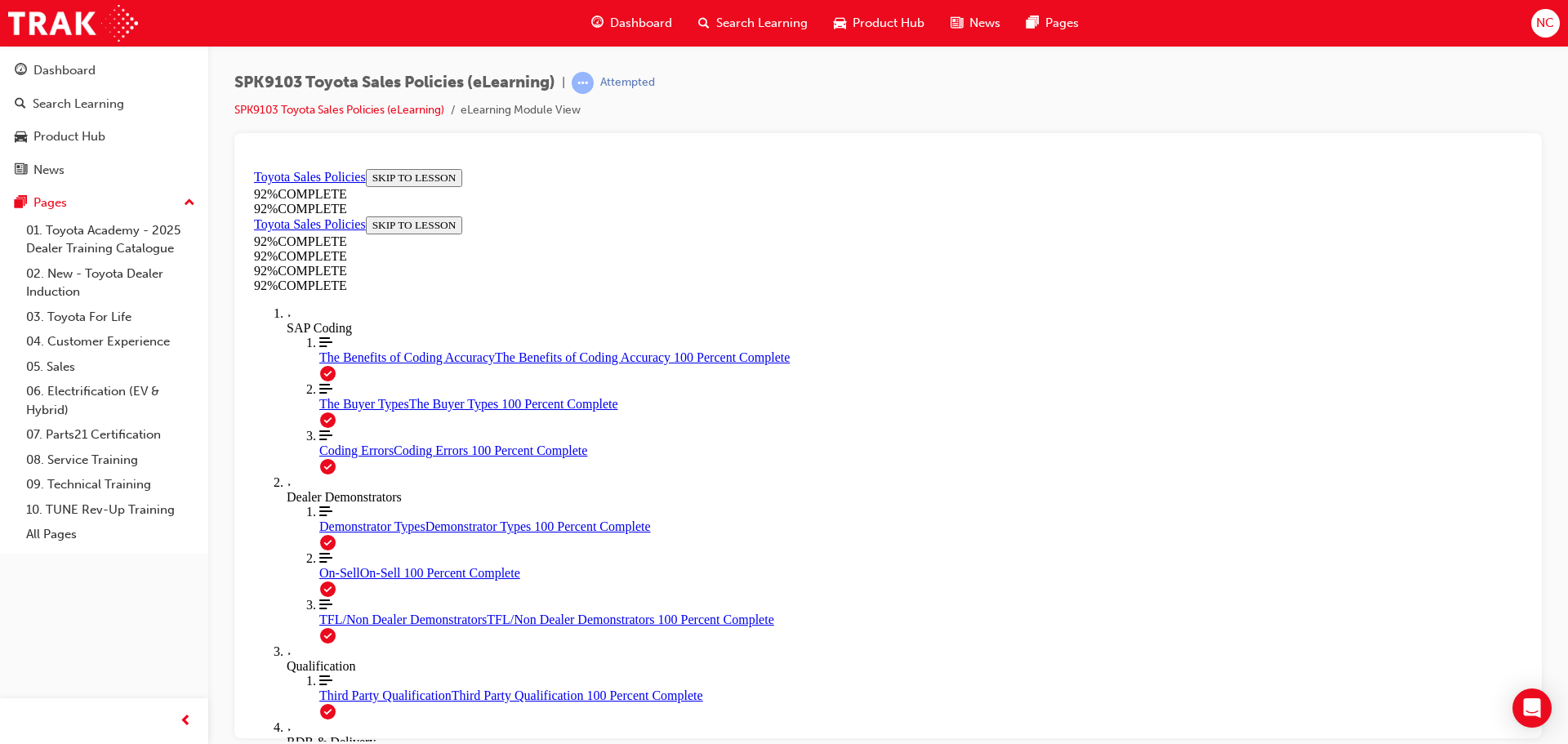
scroll to position [59, 0]
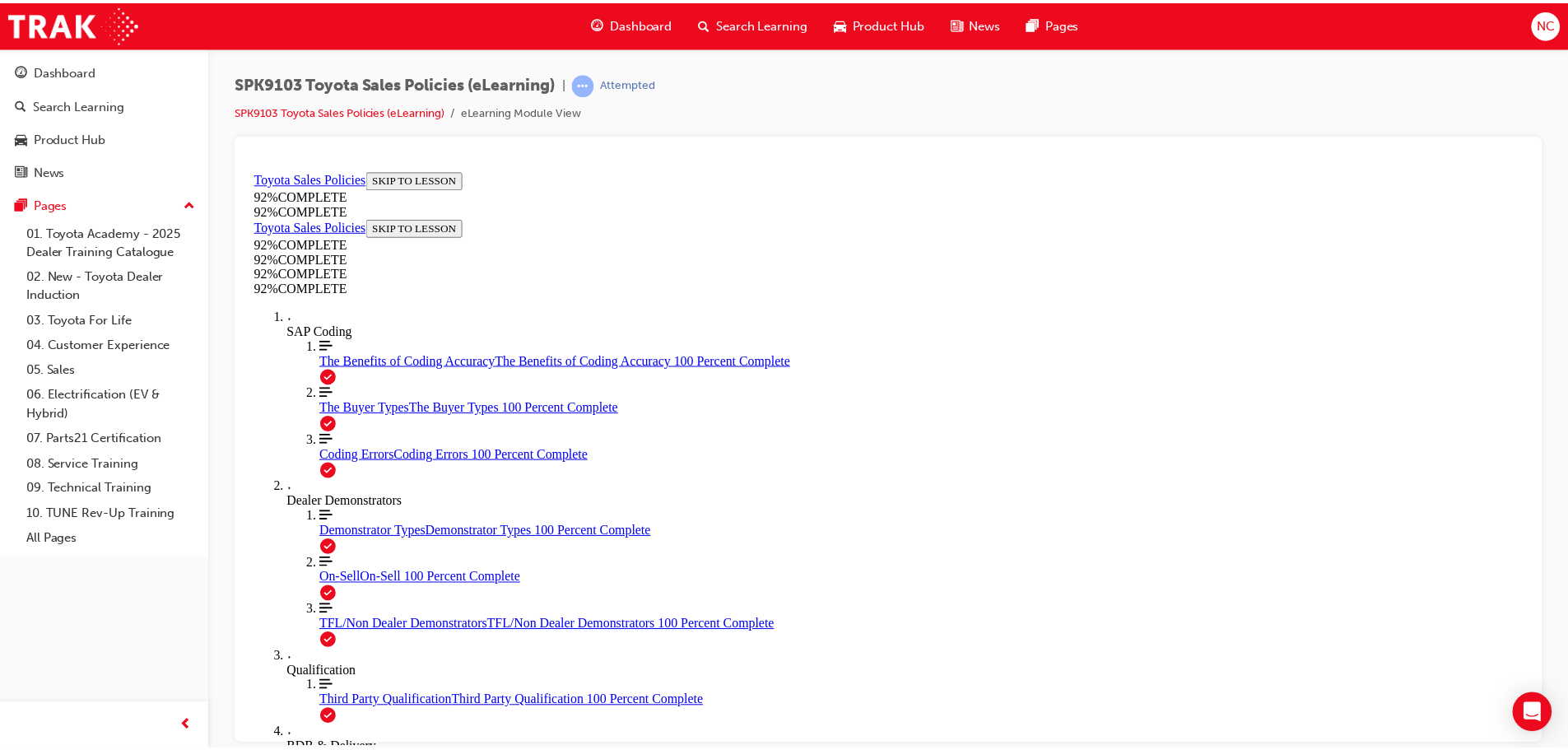
scroll to position [215, 0]
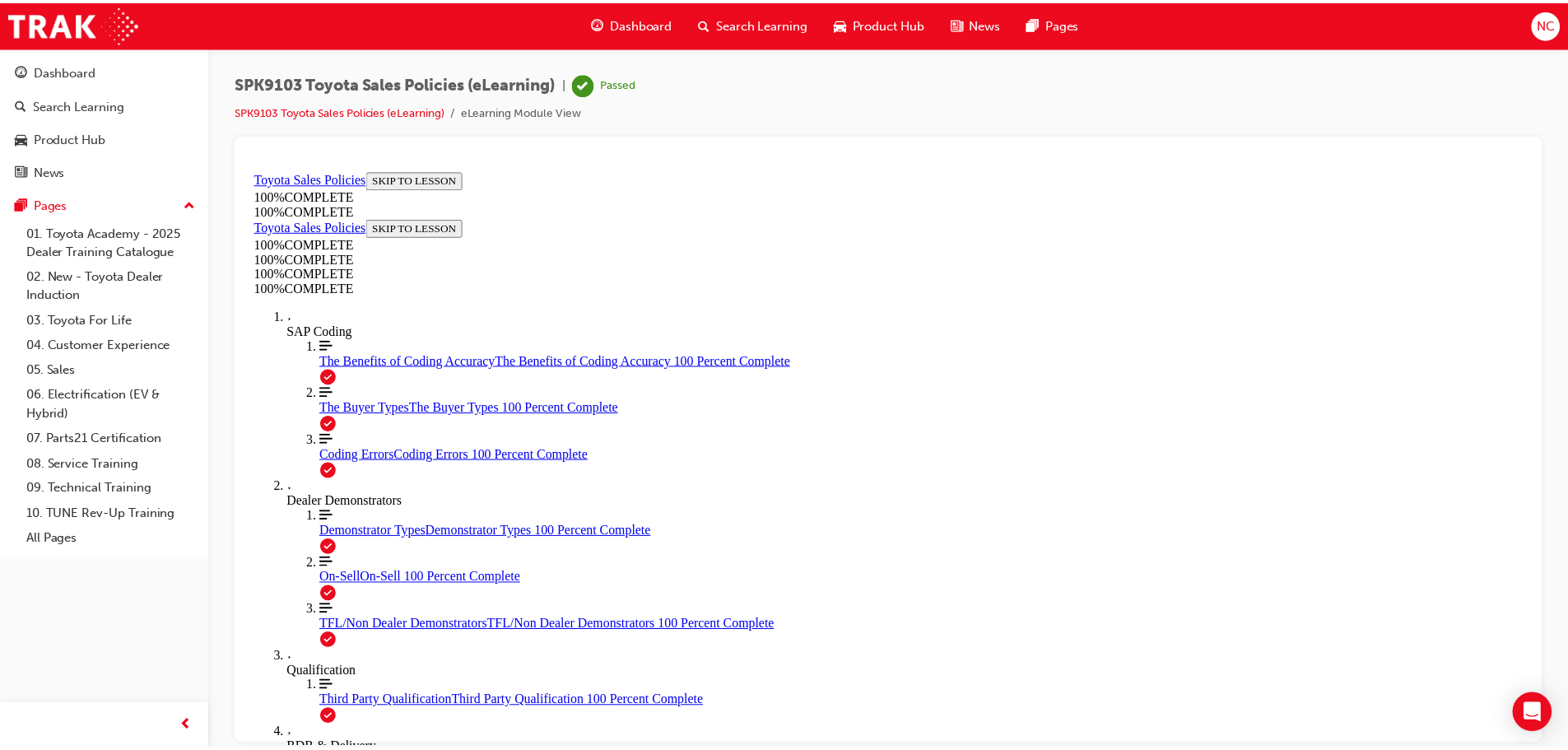
scroll to position [57, 0]
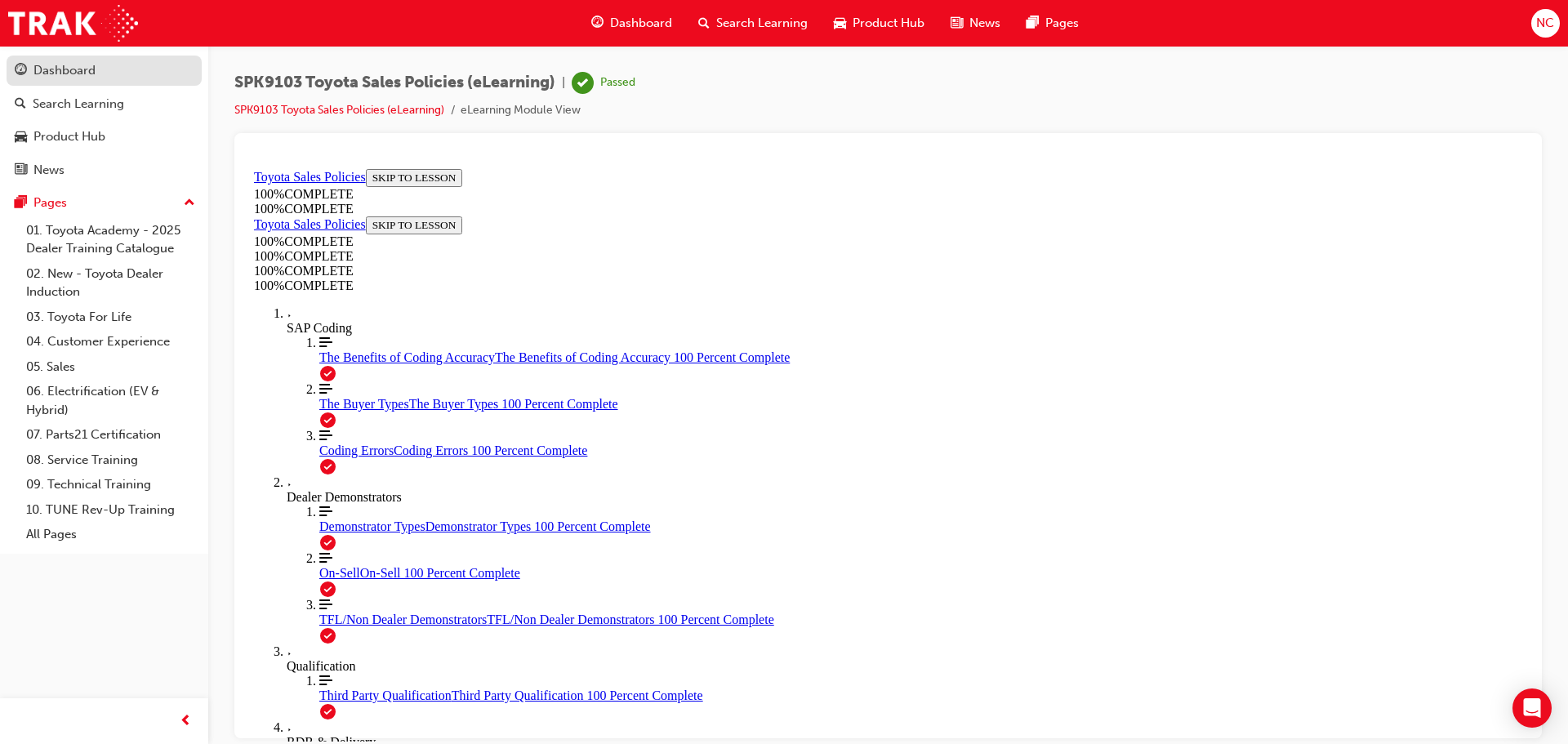
click at [63, 69] on div "Dashboard" at bounding box center [64, 71] width 62 height 19
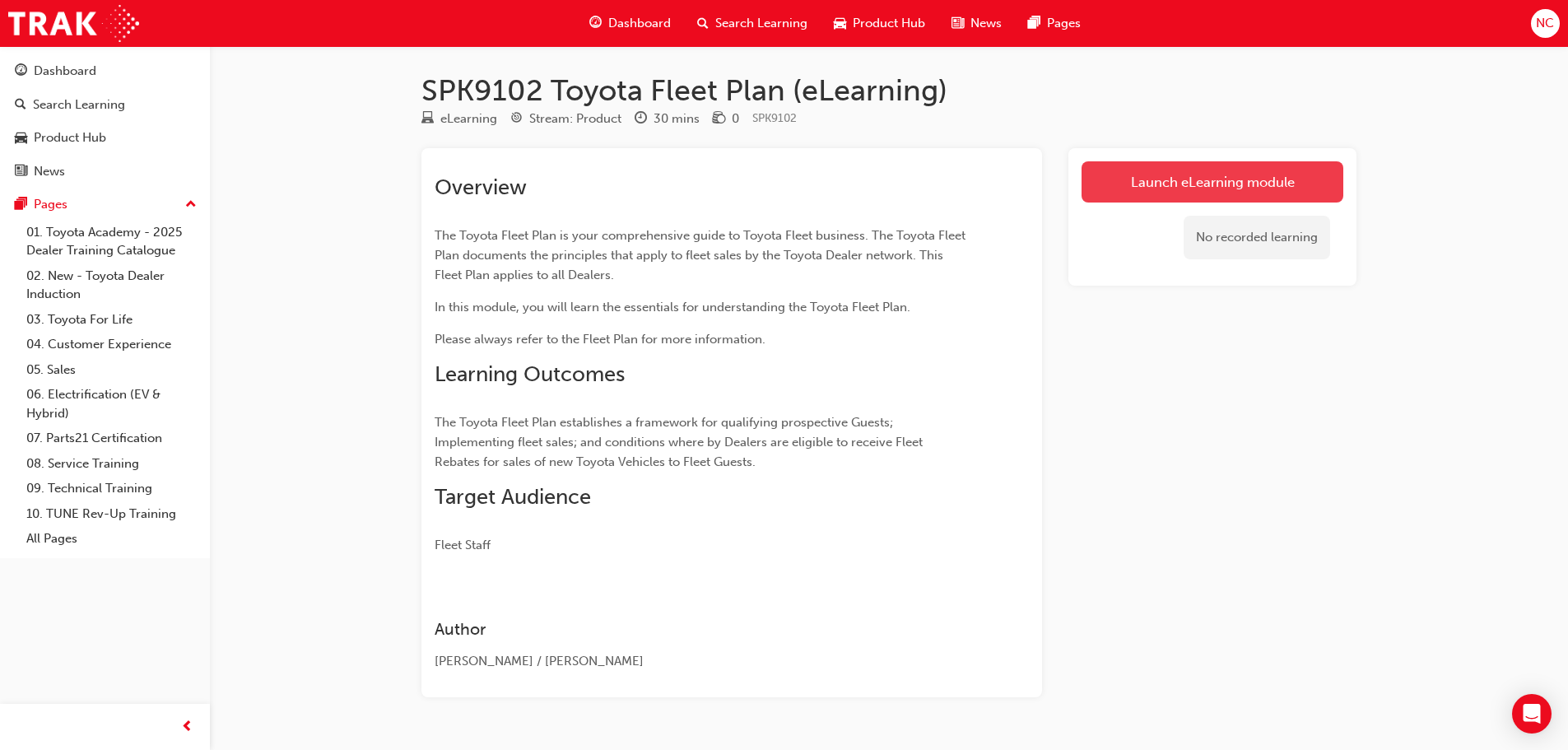
click at [1118, 189] on link "Launch eLearning module" at bounding box center [1212, 182] width 262 height 42
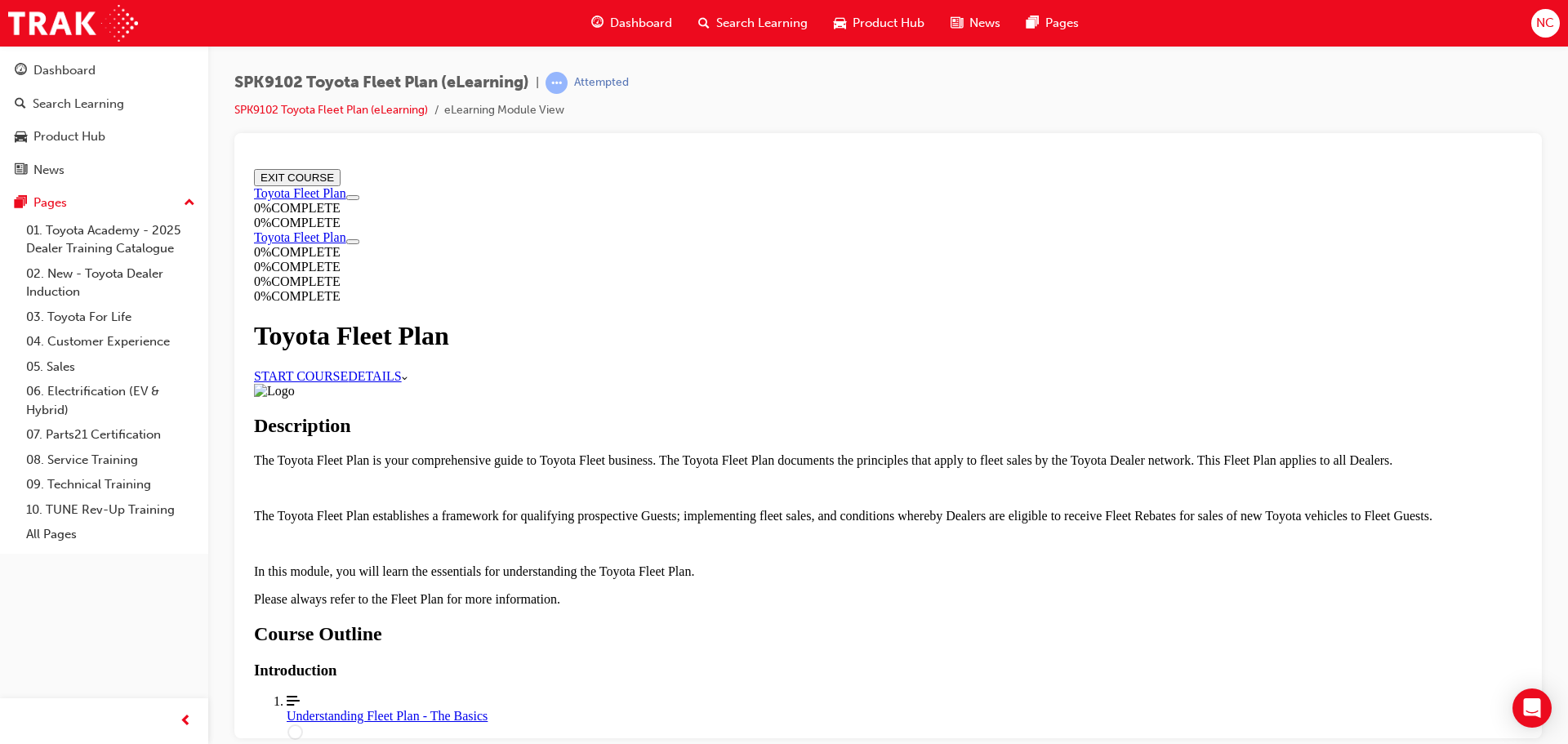
click at [347, 369] on link "START COURSE" at bounding box center [301, 375] width 94 height 13
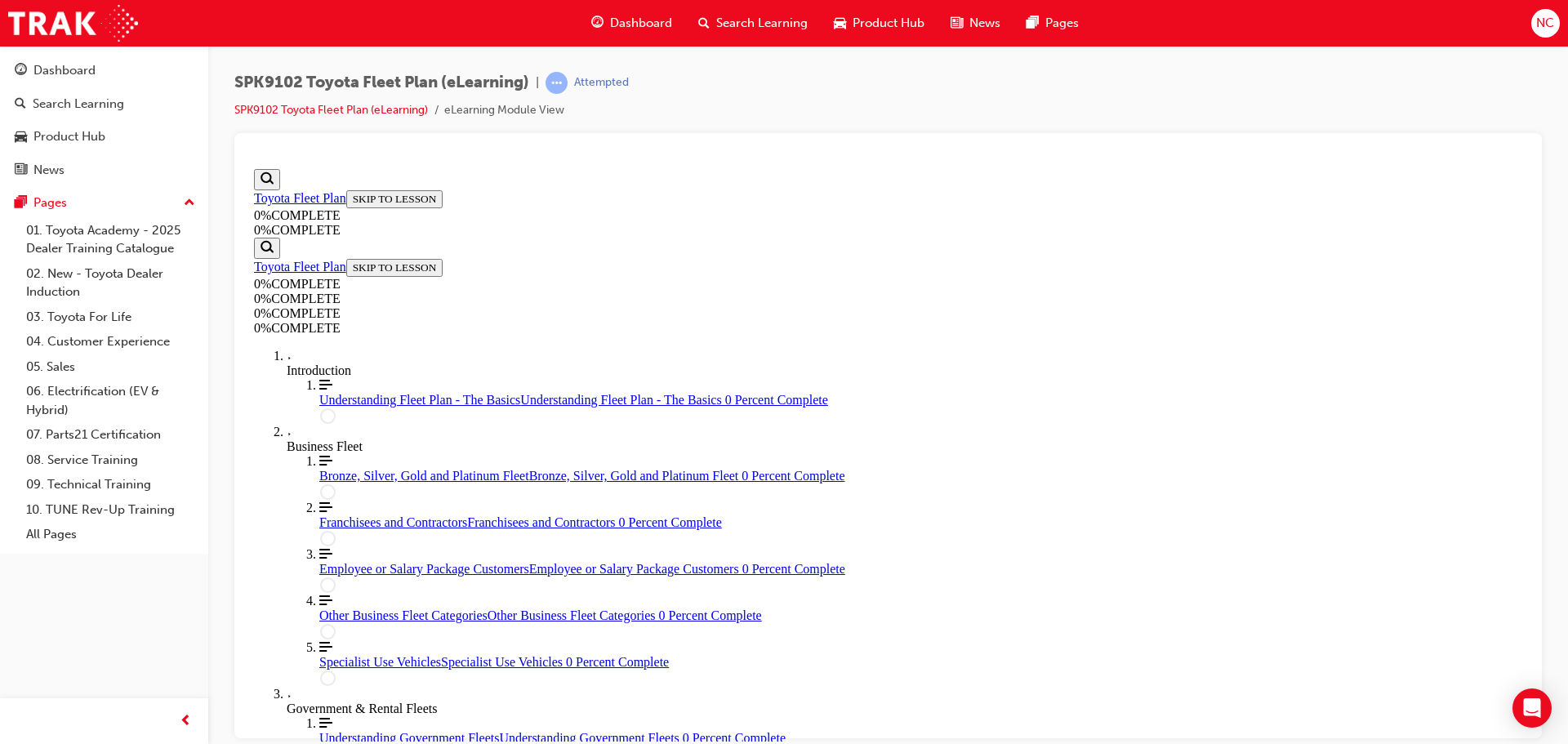
scroll to position [57, 0]
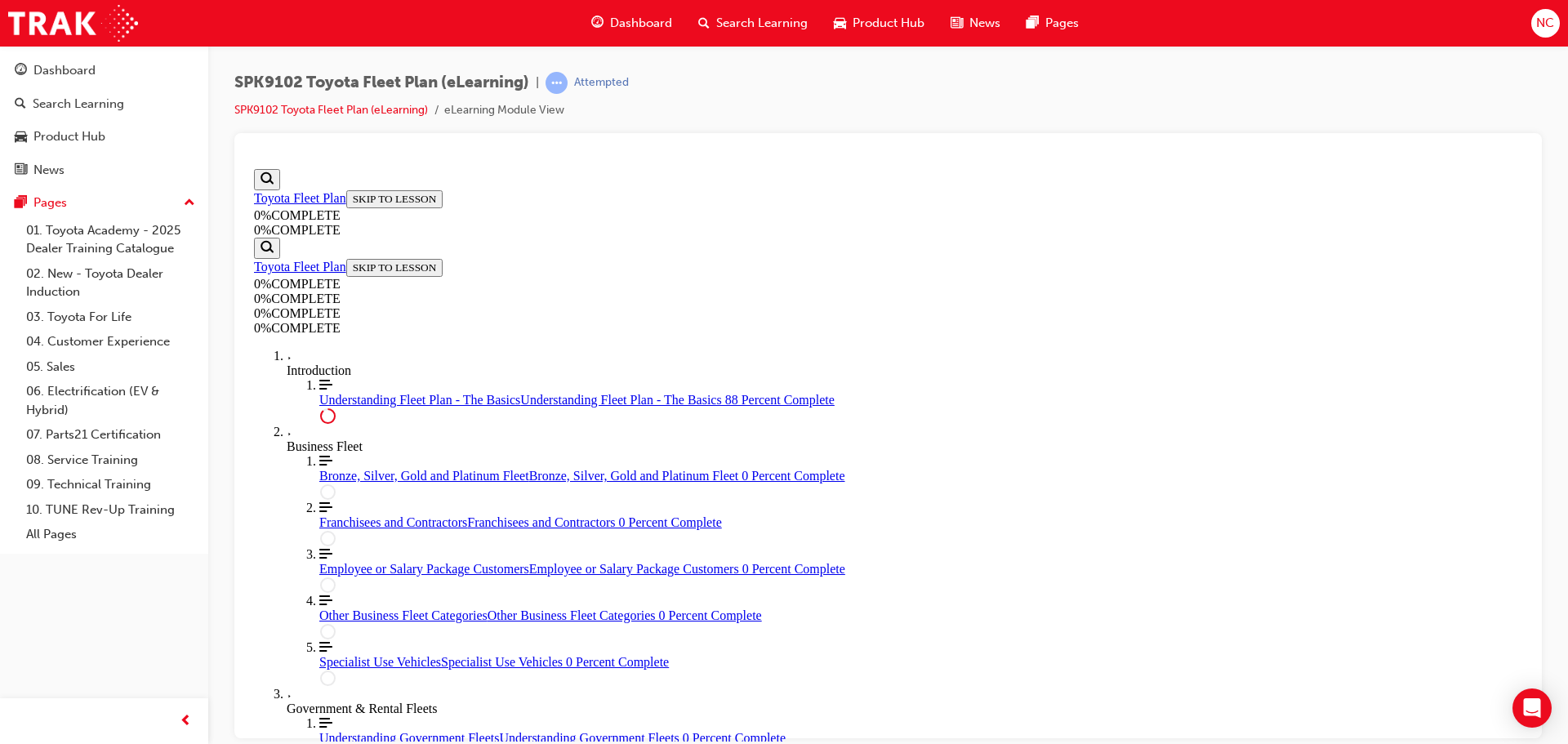
drag, startPoint x: 849, startPoint y: 408, endPoint x: 843, endPoint y: 392, distance: 17.1
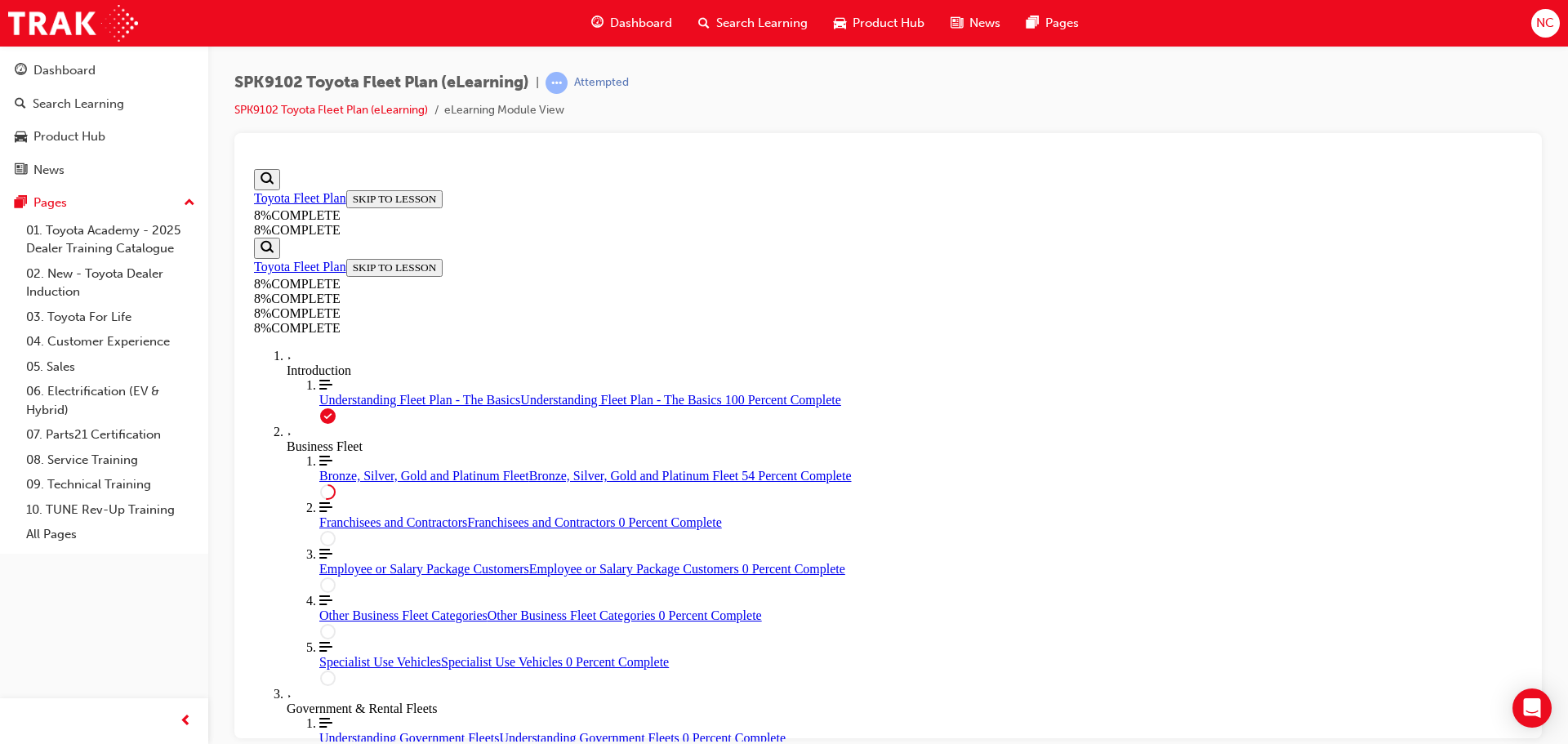
drag, startPoint x: 872, startPoint y: 391, endPoint x: 1175, endPoint y: 495, distance: 320.4
drag, startPoint x: 835, startPoint y: 492, endPoint x: 810, endPoint y: 472, distance: 32.0
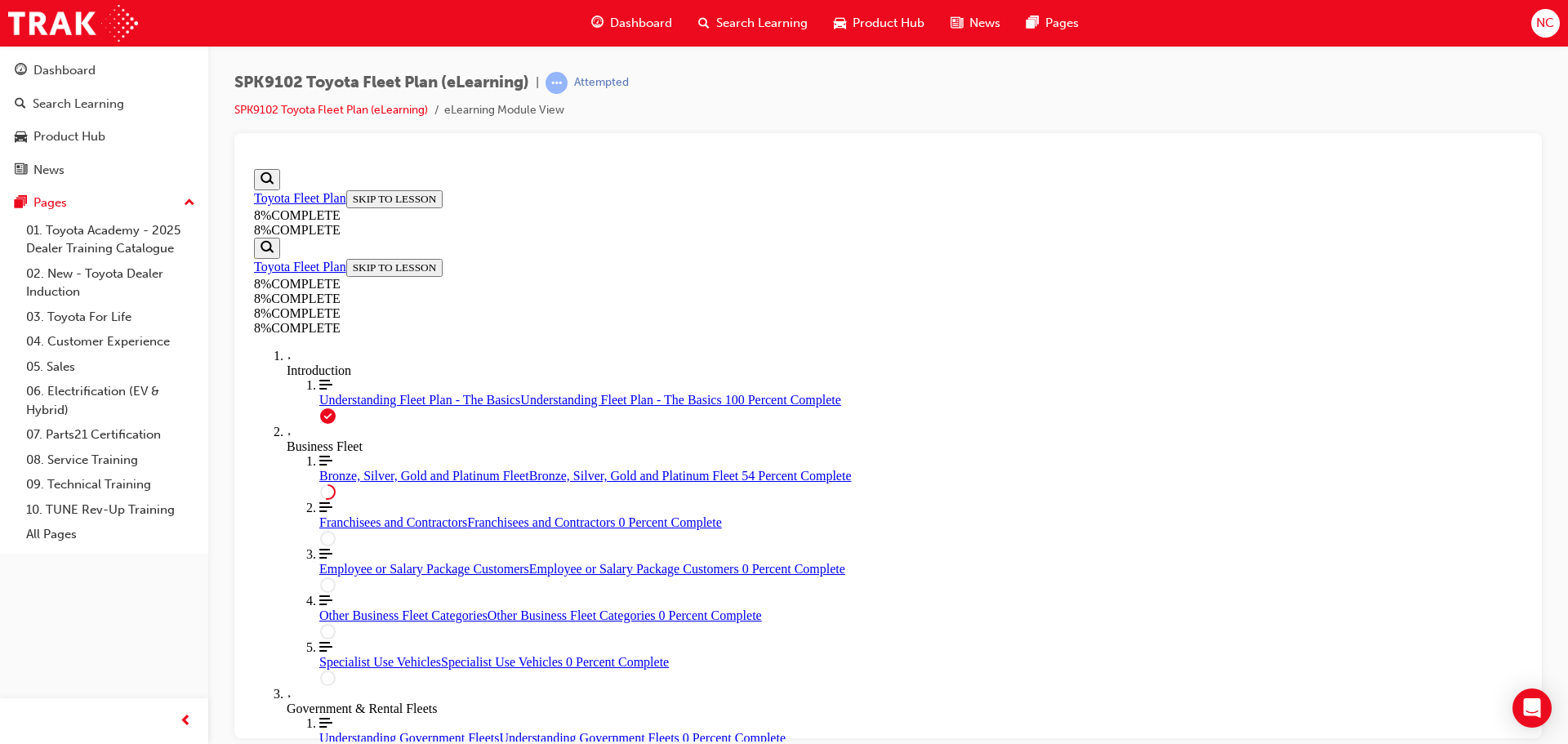
scroll to position [2343, 0]
drag, startPoint x: 868, startPoint y: 504, endPoint x: 1142, endPoint y: 441, distance: 281.1
drag, startPoint x: 1142, startPoint y: 441, endPoint x: 1142, endPoint y: 427, distance: 14.0
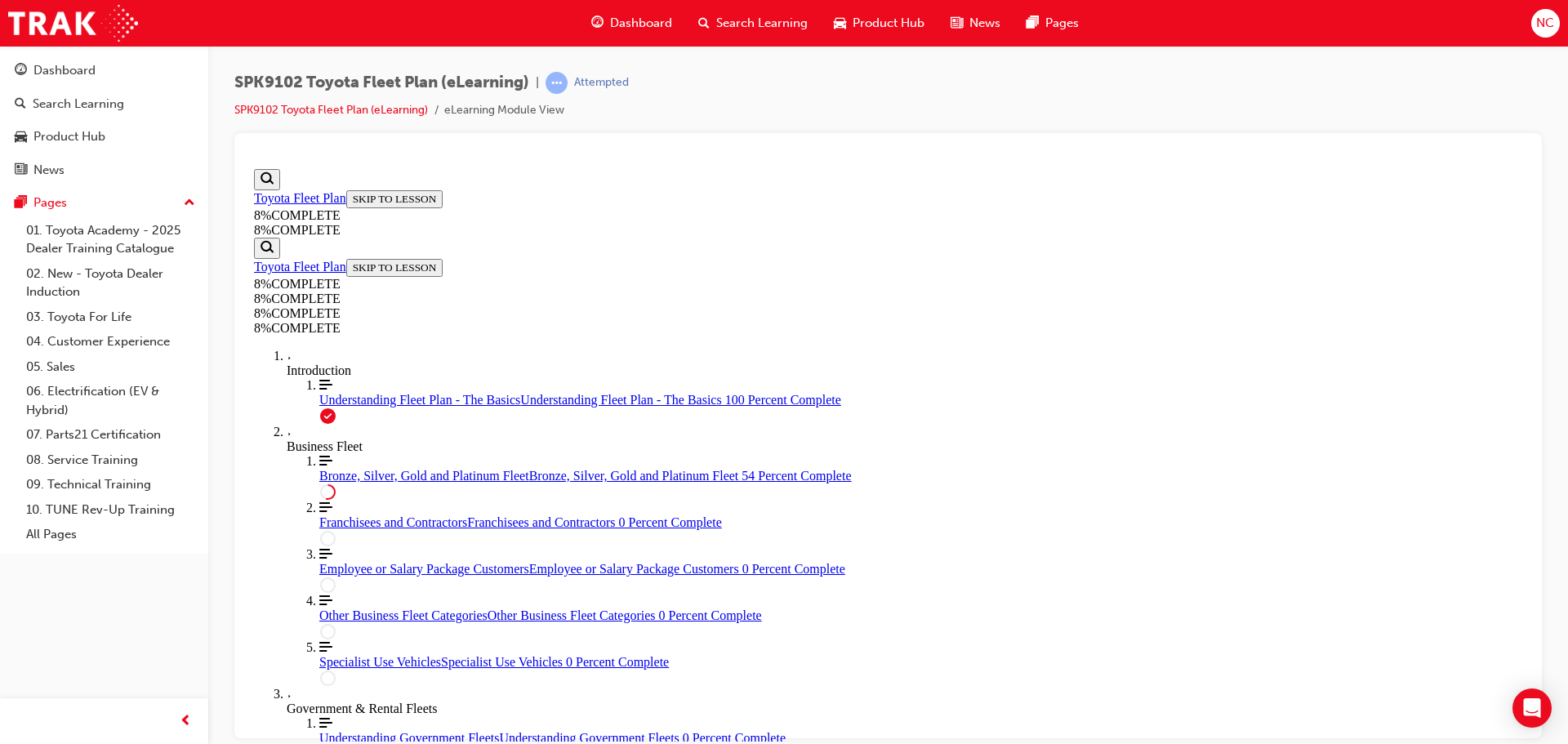
drag, startPoint x: 880, startPoint y: 419, endPoint x: 906, endPoint y: 526, distance: 110.1
drag, startPoint x: 915, startPoint y: 516, endPoint x: 1180, endPoint y: 522, distance: 265.1
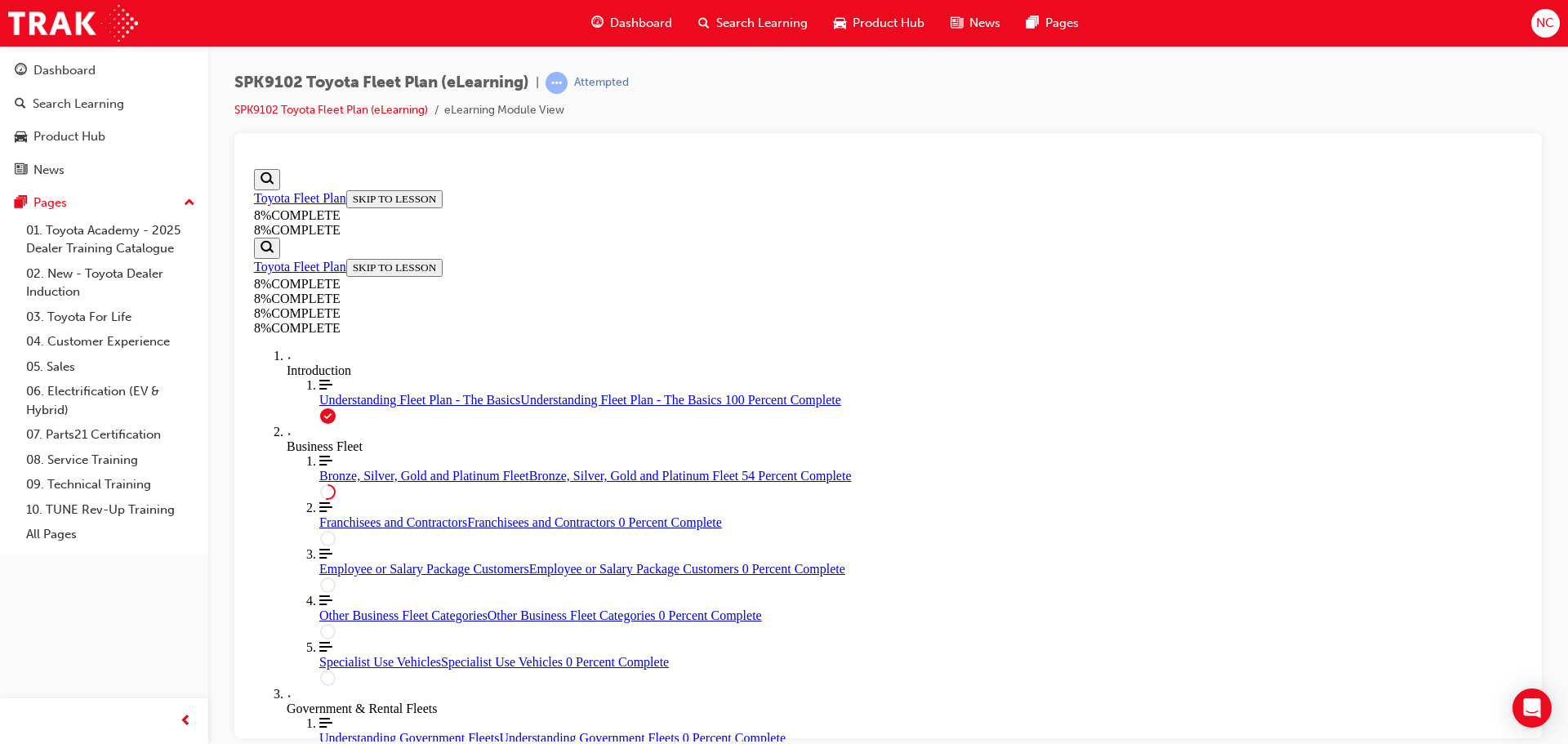
drag, startPoint x: 886, startPoint y: 316, endPoint x: 1125, endPoint y: 313, distance: 239.0
drag, startPoint x: 914, startPoint y: 255, endPoint x: 1102, endPoint y: 345, distance: 208.4
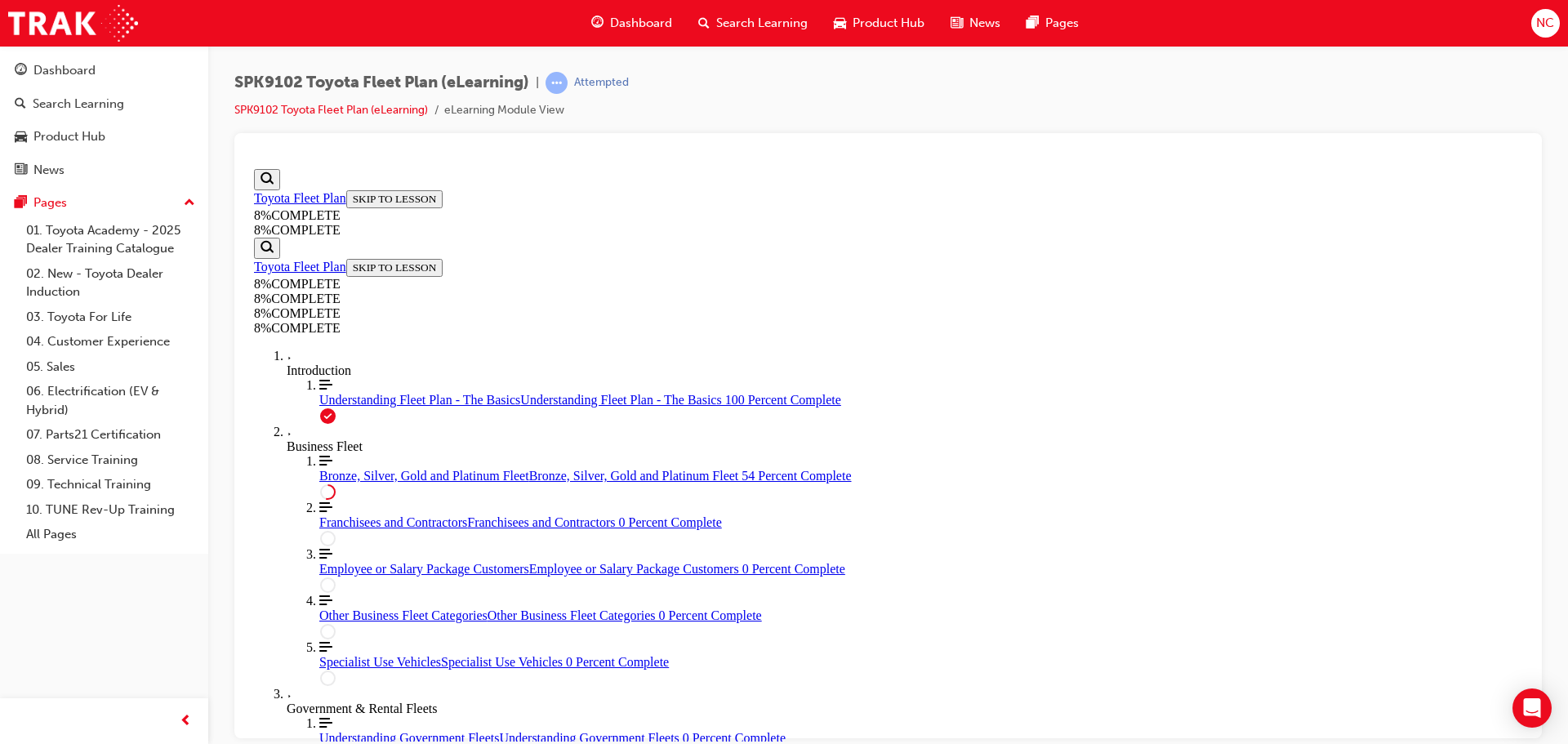
drag, startPoint x: 1087, startPoint y: 452, endPoint x: 1148, endPoint y: 294, distance: 169.4
drag, startPoint x: 1567, startPoint y: 387, endPoint x: 1541, endPoint y: 386, distance: 26.0
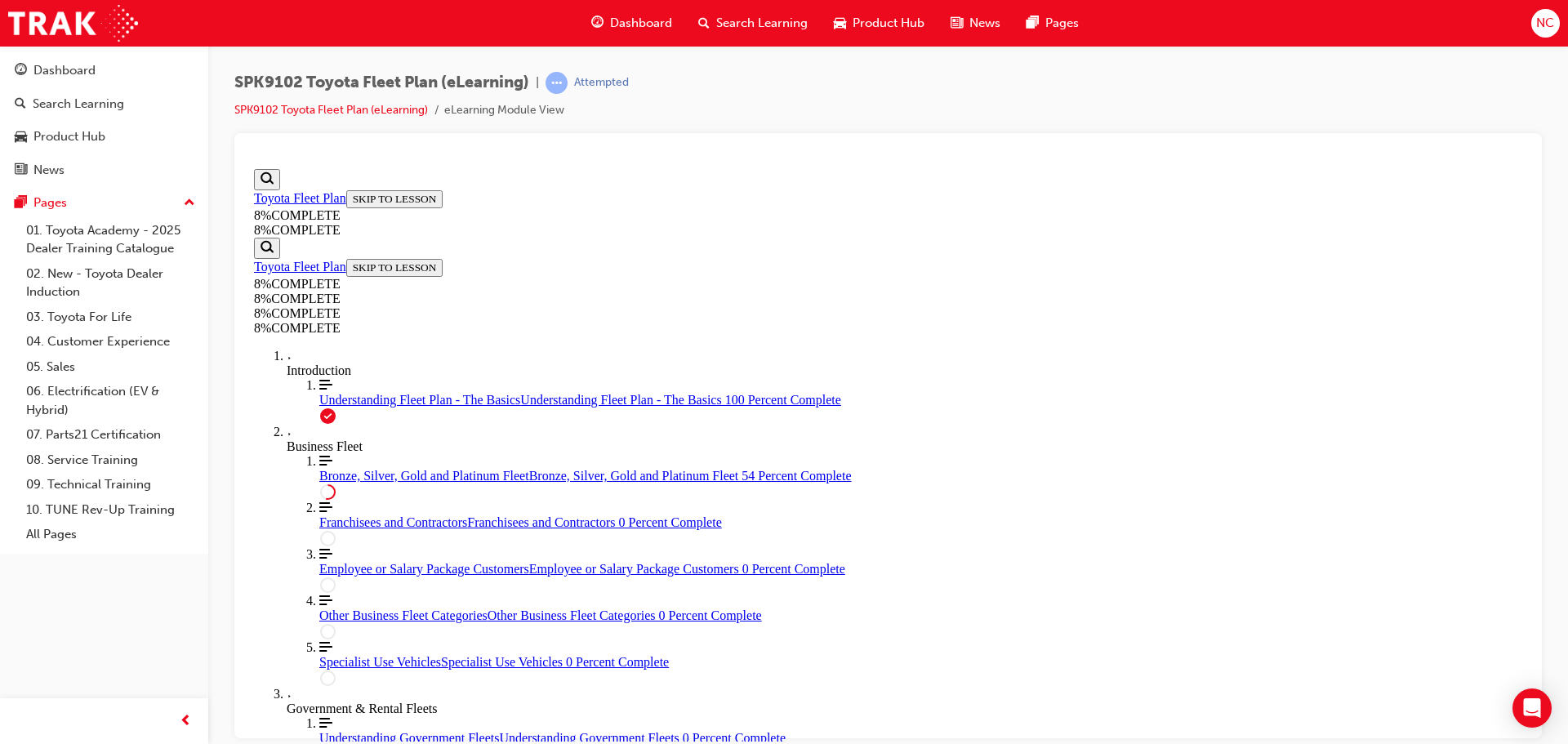
click at [1566, 388] on div "SPK9102 Toyota Fleet Plan (eLearning) | Attempted SPK9102 Toyota Fleet Plan (eL…" at bounding box center [888, 374] width 1360 height 658
drag, startPoint x: 1093, startPoint y: 370, endPoint x: 1085, endPoint y: 487, distance: 117.3
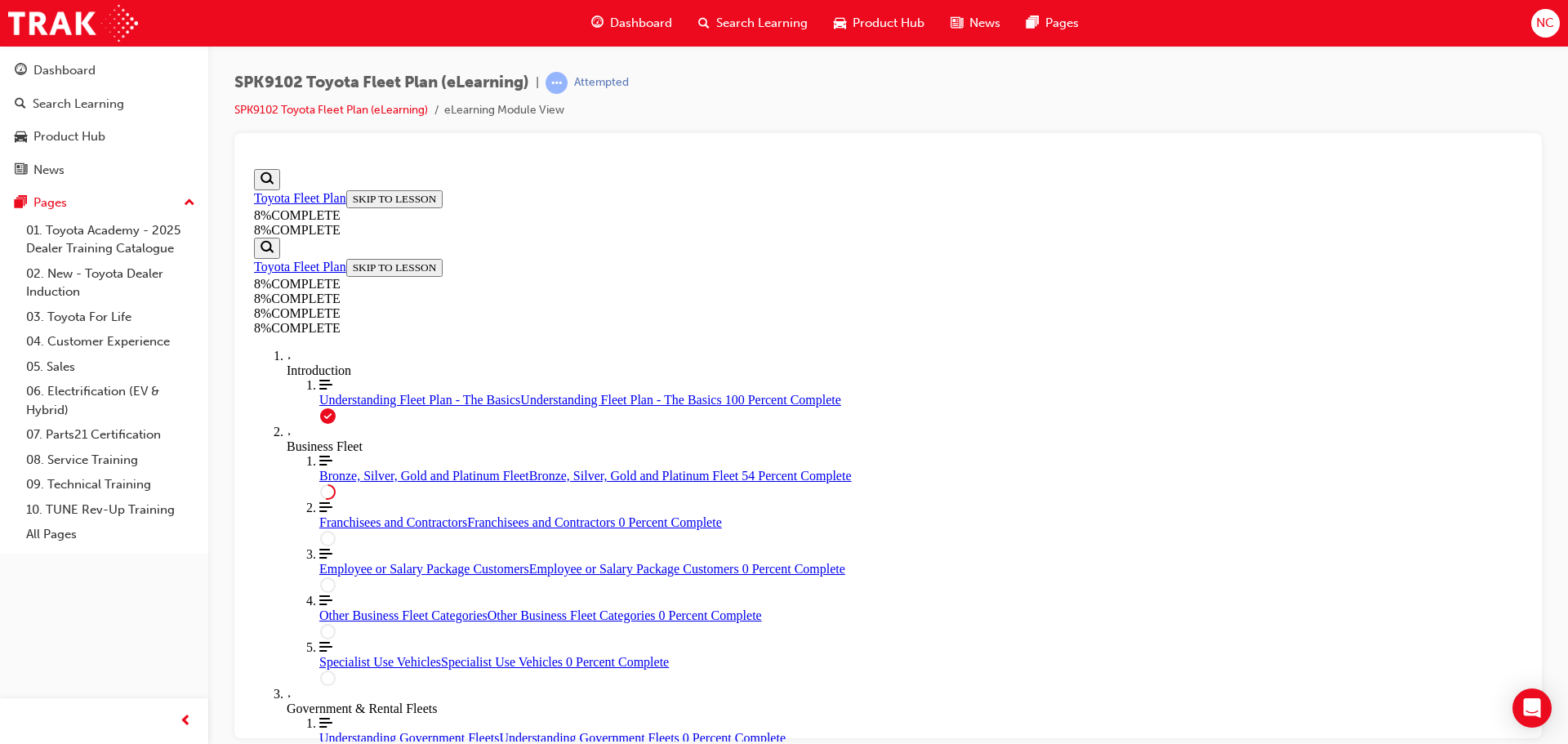
drag, startPoint x: 896, startPoint y: 388, endPoint x: 906, endPoint y: 684, distance: 296.2
drag, startPoint x: 907, startPoint y: 687, endPoint x: 878, endPoint y: 394, distance: 294.4
drag, startPoint x: 870, startPoint y: 400, endPoint x: 1125, endPoint y: 429, distance: 256.6
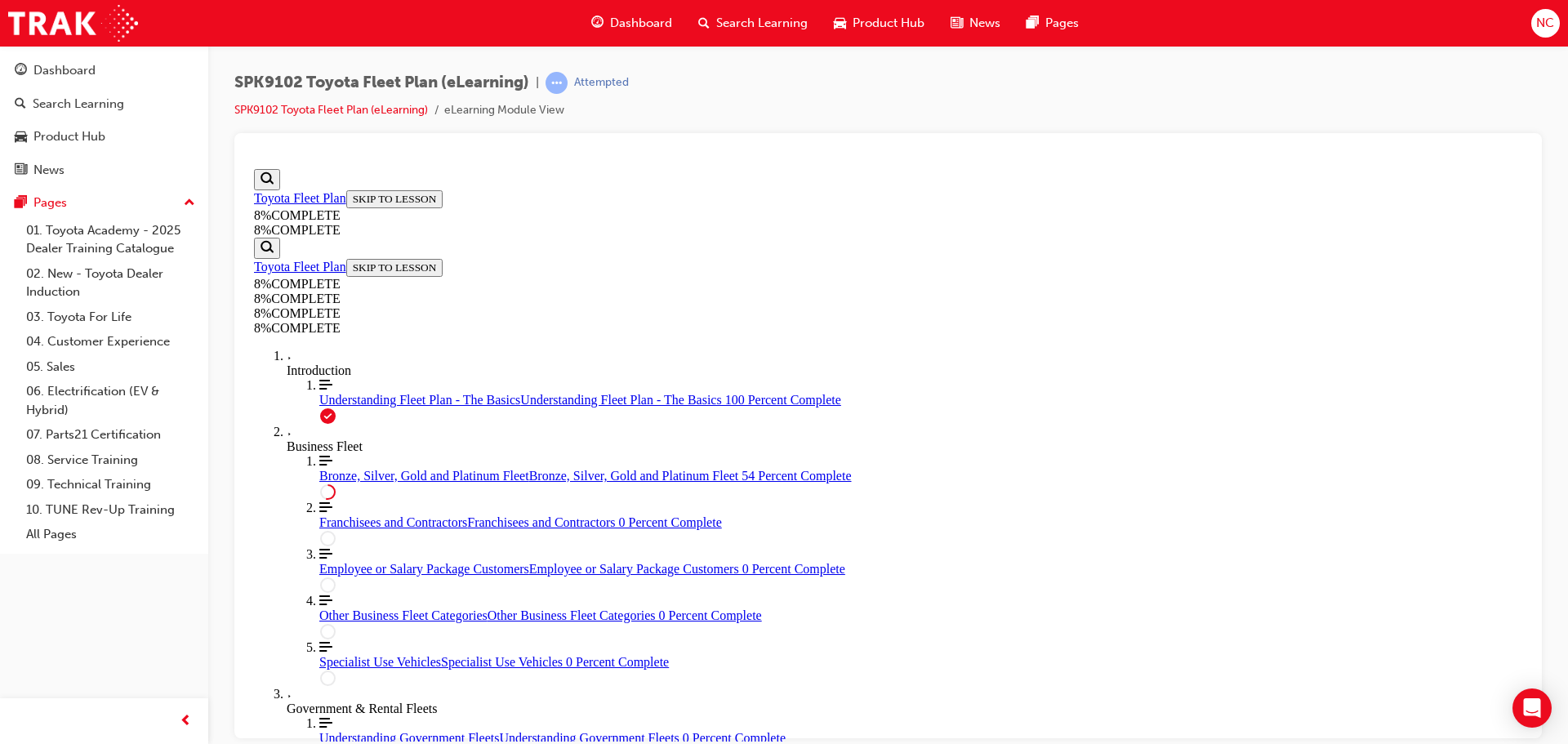
drag, startPoint x: 788, startPoint y: 486, endPoint x: 737, endPoint y: 482, distance: 51.2
drag, startPoint x: 947, startPoint y: 429, endPoint x: 990, endPoint y: 237, distance: 196.8
drag, startPoint x: 959, startPoint y: 438, endPoint x: 1020, endPoint y: 439, distance: 61.0
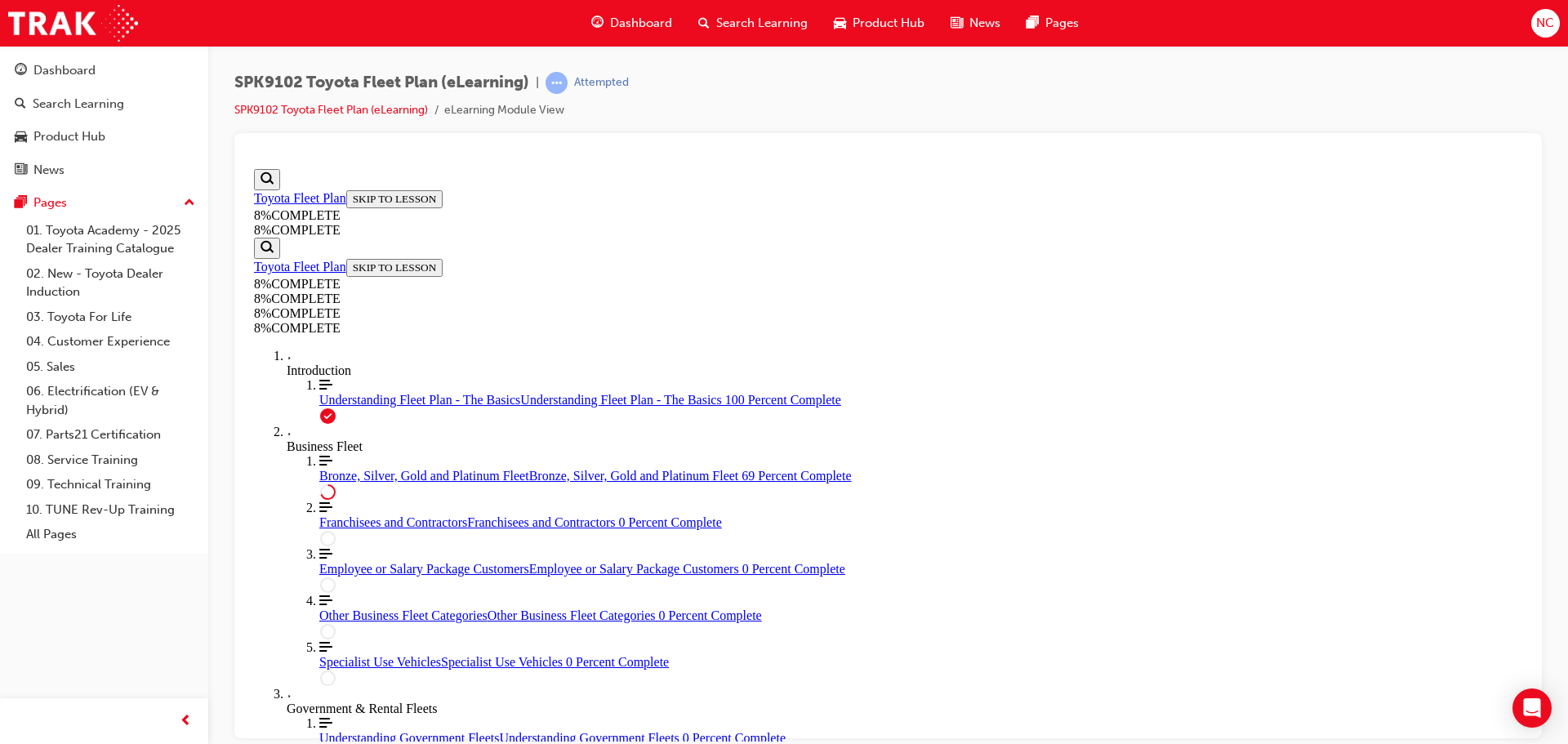
scroll to position [2360, 0]
drag, startPoint x: 917, startPoint y: 307, endPoint x: 971, endPoint y: 486, distance: 187.0
drag, startPoint x: 915, startPoint y: 399, endPoint x: 965, endPoint y: 397, distance: 50.0
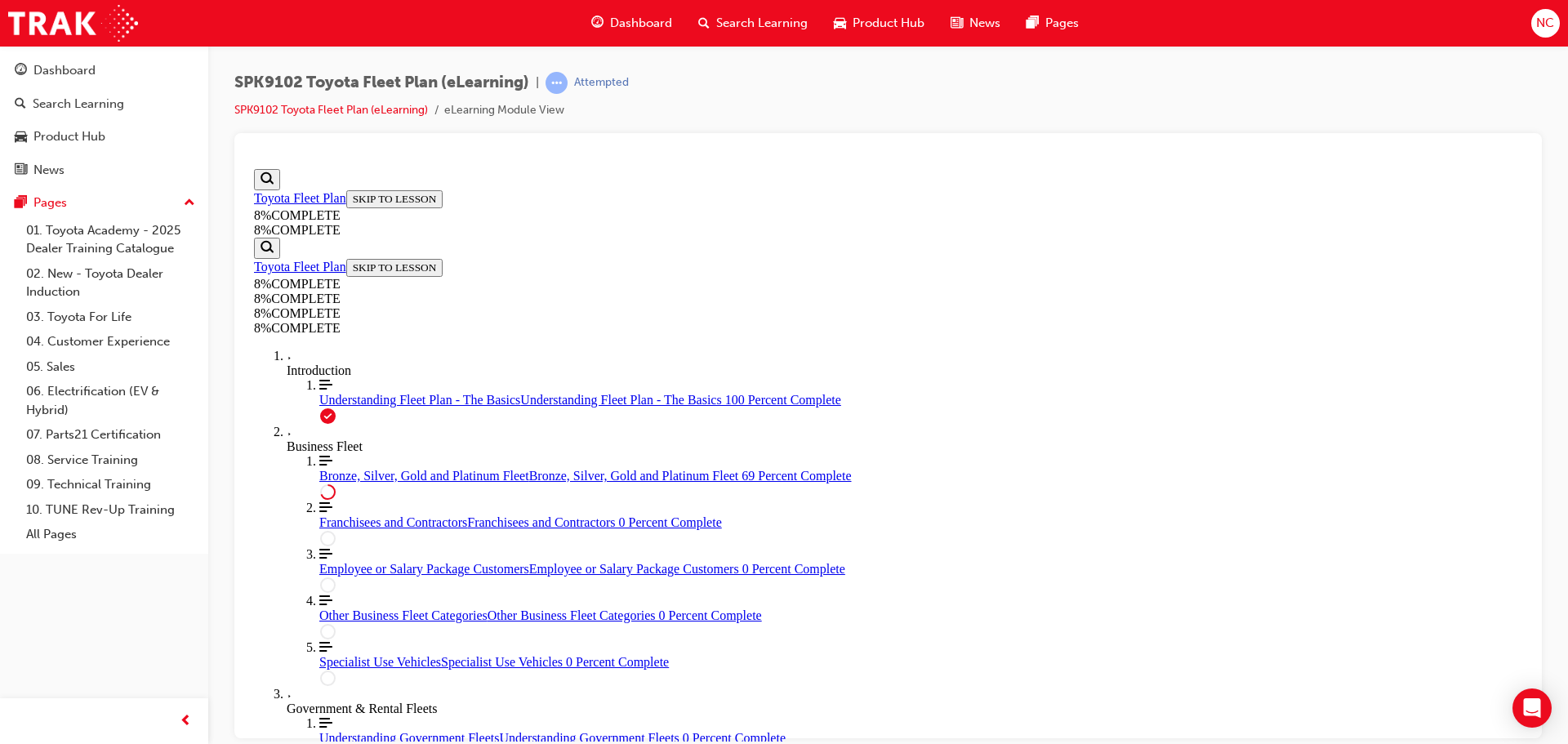
drag, startPoint x: 901, startPoint y: 383, endPoint x: 950, endPoint y: 381, distance: 49.0
drag, startPoint x: 895, startPoint y: 283, endPoint x: 941, endPoint y: 287, distance: 46.2
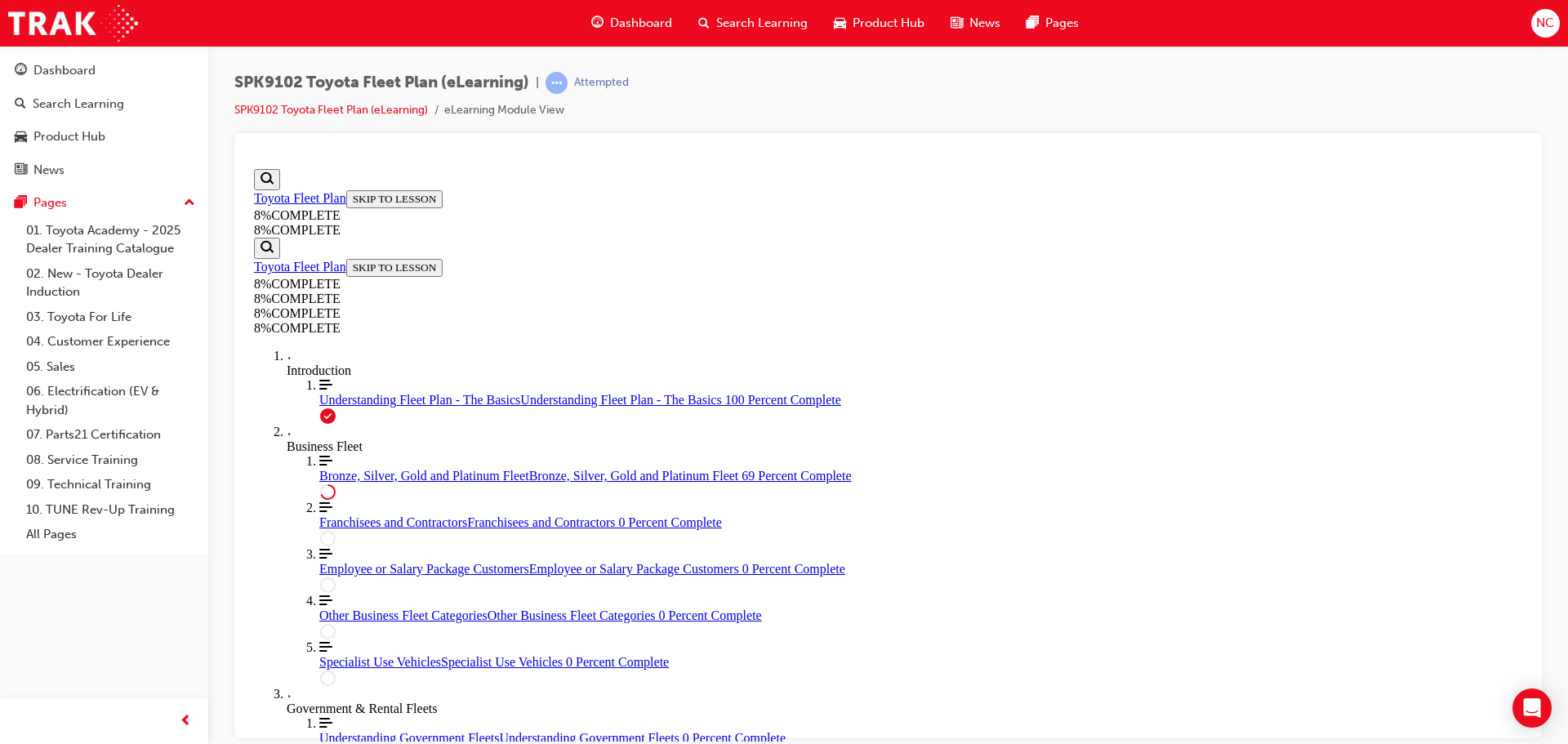
drag, startPoint x: 928, startPoint y: 468, endPoint x: 973, endPoint y: 616, distance: 154.7
drag, startPoint x: 849, startPoint y: 419, endPoint x: 894, endPoint y: 321, distance: 107.8
drag, startPoint x: 857, startPoint y: 424, endPoint x: 928, endPoint y: 433, distance: 71.6
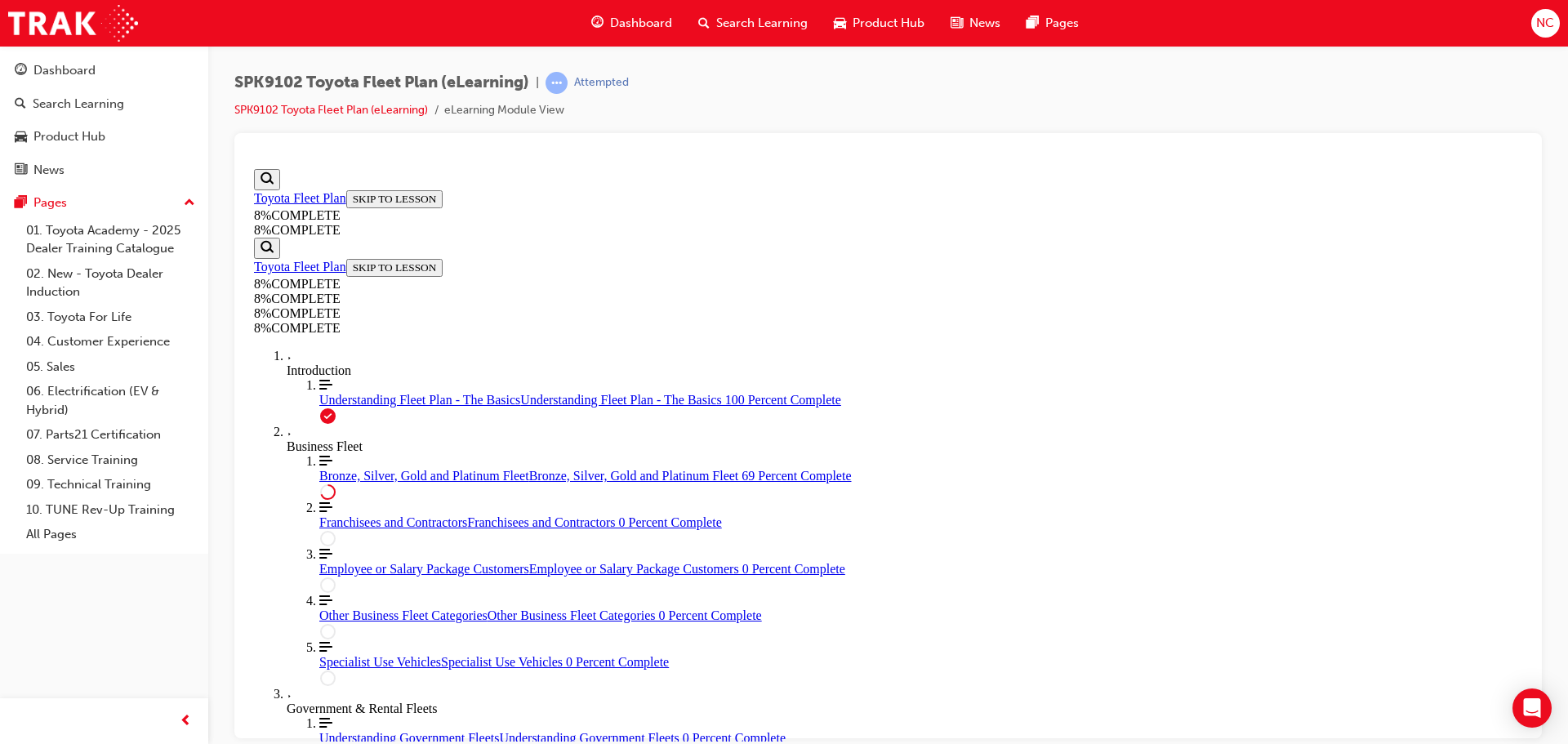
drag, startPoint x: 874, startPoint y: 489, endPoint x: 928, endPoint y: 486, distance: 54.1
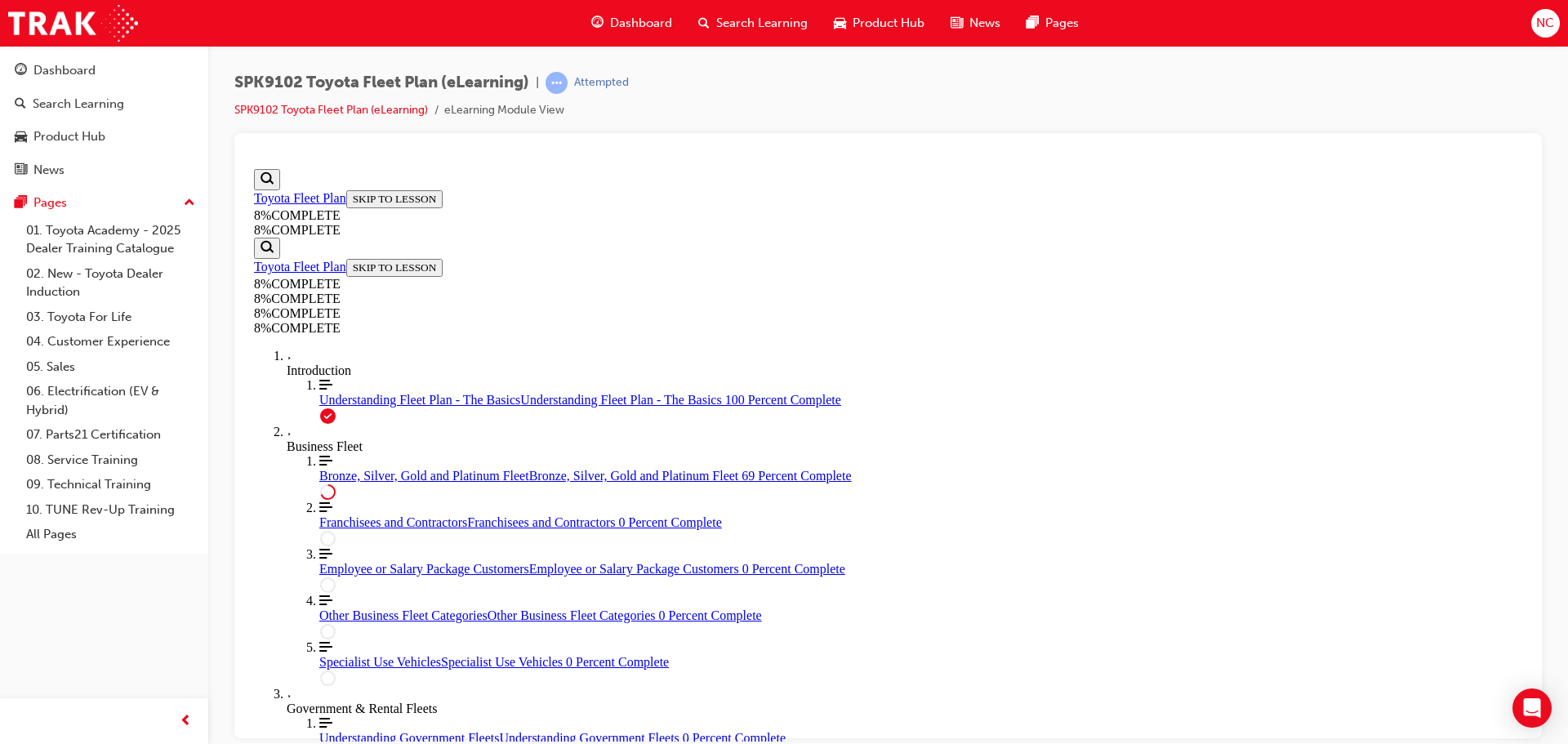
drag, startPoint x: 905, startPoint y: 368, endPoint x: 944, endPoint y: 525, distance: 161.8
drag, startPoint x: 868, startPoint y: 374, endPoint x: 917, endPoint y: 375, distance: 49.0
drag, startPoint x: 840, startPoint y: 287, endPoint x: 896, endPoint y: 287, distance: 56.0
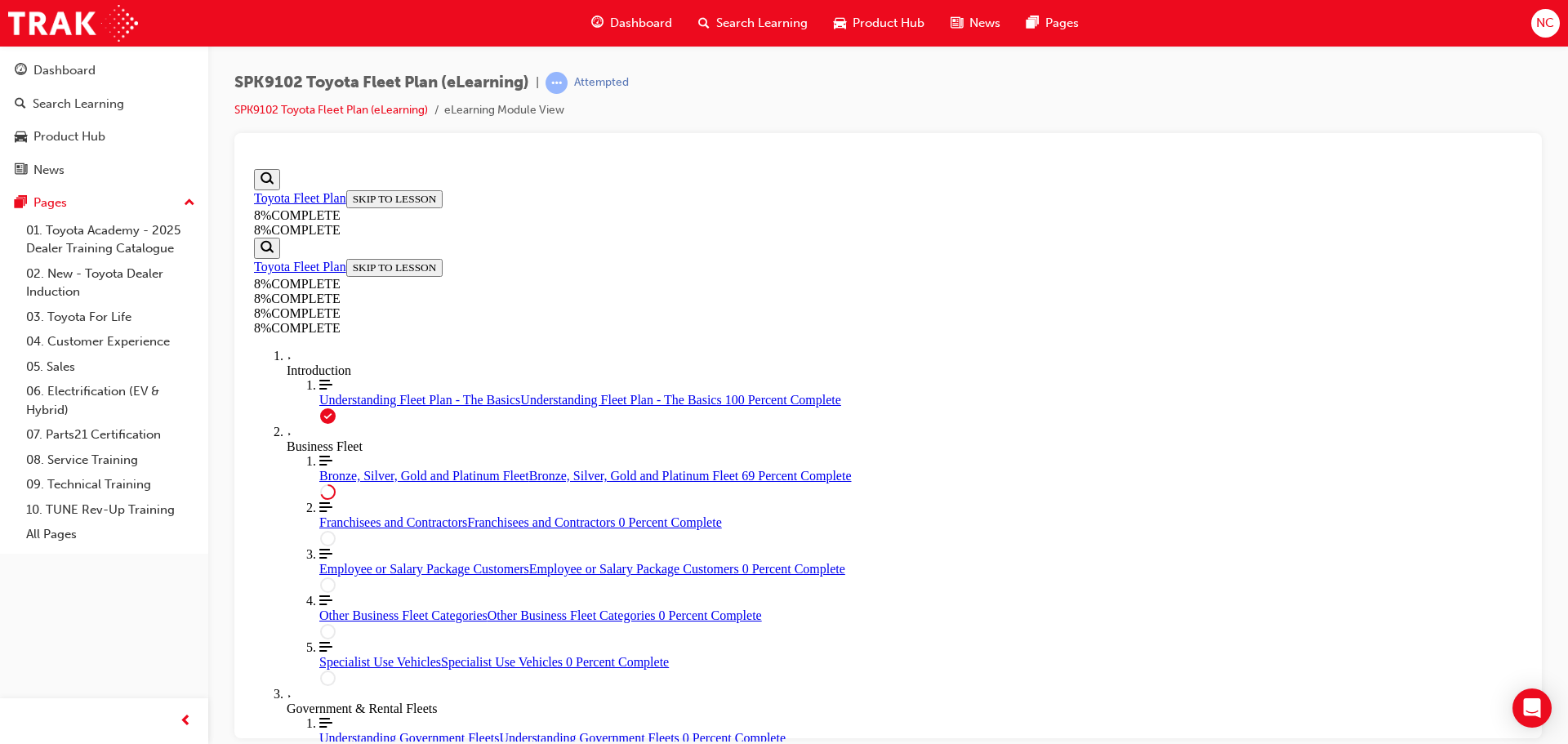
drag, startPoint x: 834, startPoint y: 466, endPoint x: 888, endPoint y: 464, distance: 54.0
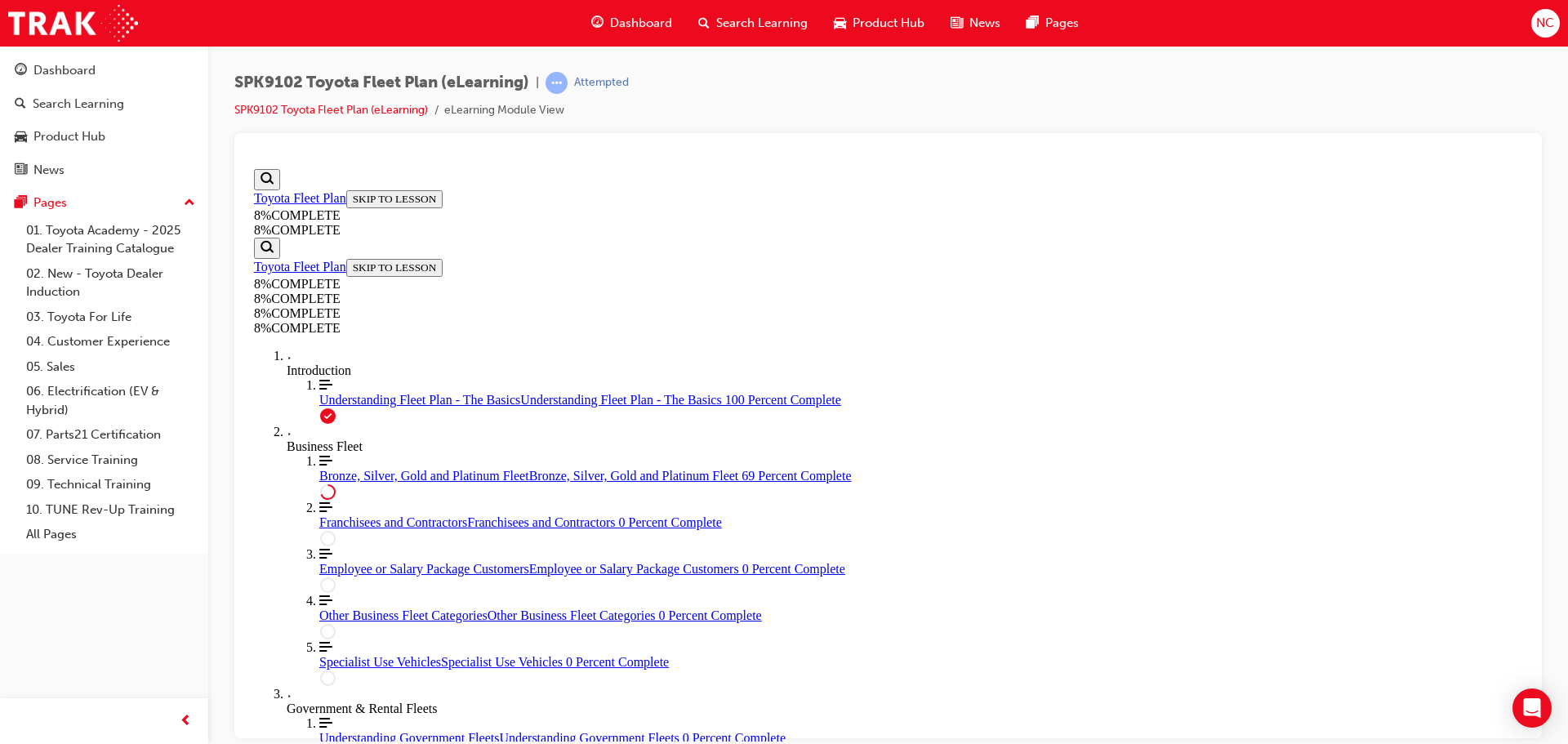
scroll to position [4103, 0]
drag, startPoint x: 892, startPoint y: 292, endPoint x: 950, endPoint y: 290, distance: 58.0
drag, startPoint x: 878, startPoint y: 443, endPoint x: 928, endPoint y: 443, distance: 50.0
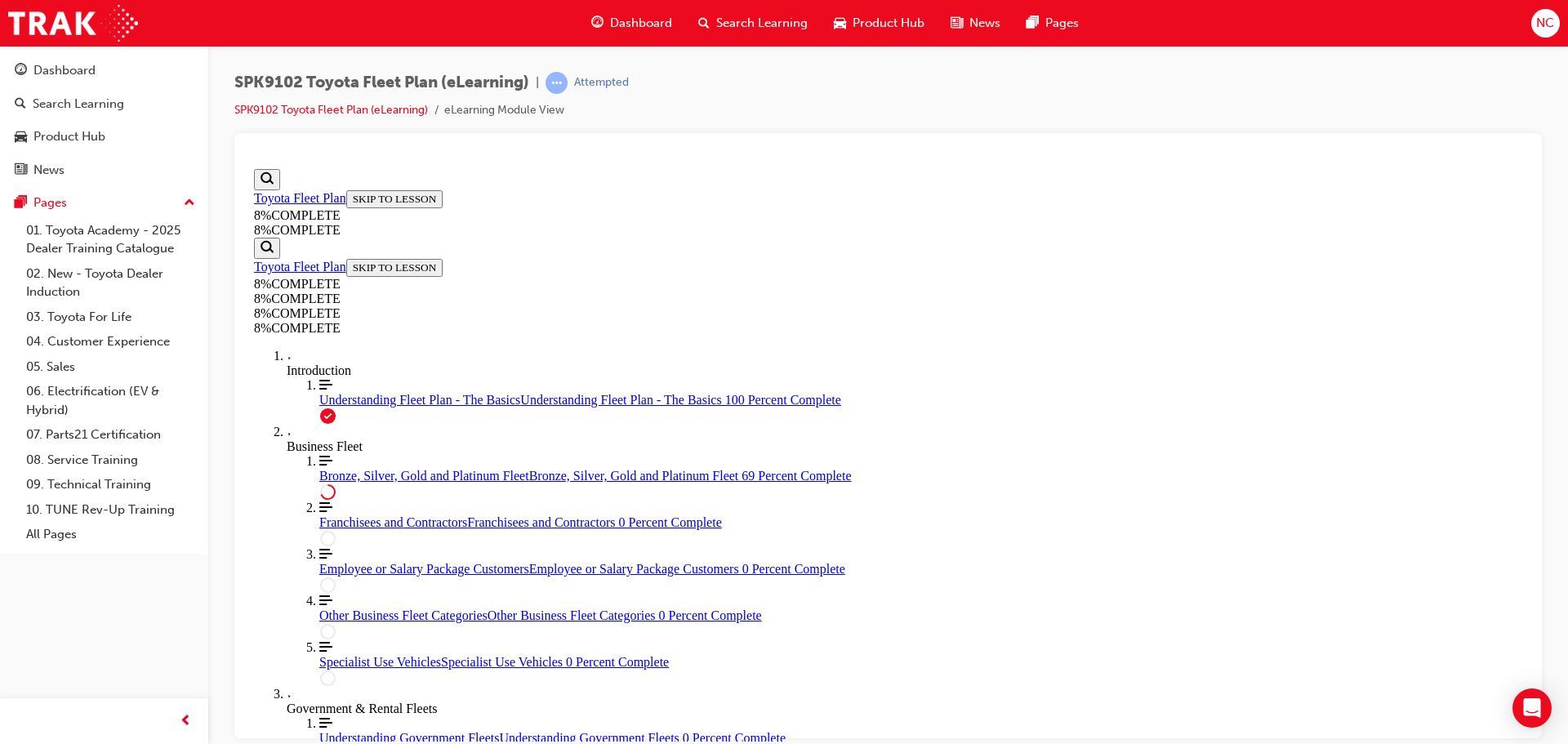
scroll to position [3957, 0]
drag, startPoint x: 886, startPoint y: 375, endPoint x: 937, endPoint y: 366, distance: 51.8
drag, startPoint x: 917, startPoint y: 527, endPoint x: 962, endPoint y: 531, distance: 45.2
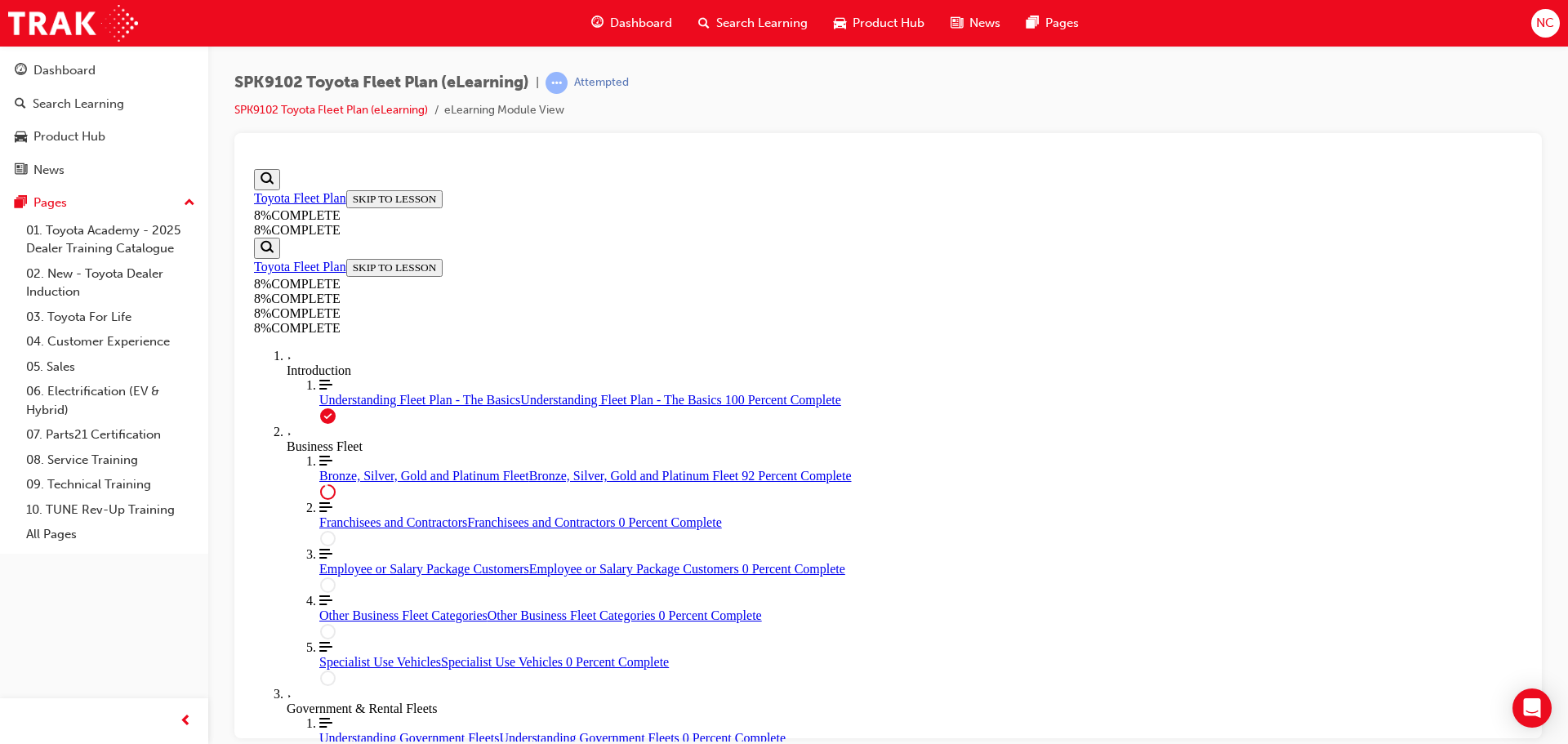
scroll to position [5673, 0]
drag, startPoint x: 901, startPoint y: 304, endPoint x: 948, endPoint y: 462, distance: 164.8
drag, startPoint x: 864, startPoint y: 304, endPoint x: 911, endPoint y: 304, distance: 47.0
drag, startPoint x: 872, startPoint y: 350, endPoint x: 927, endPoint y: 348, distance: 55.0
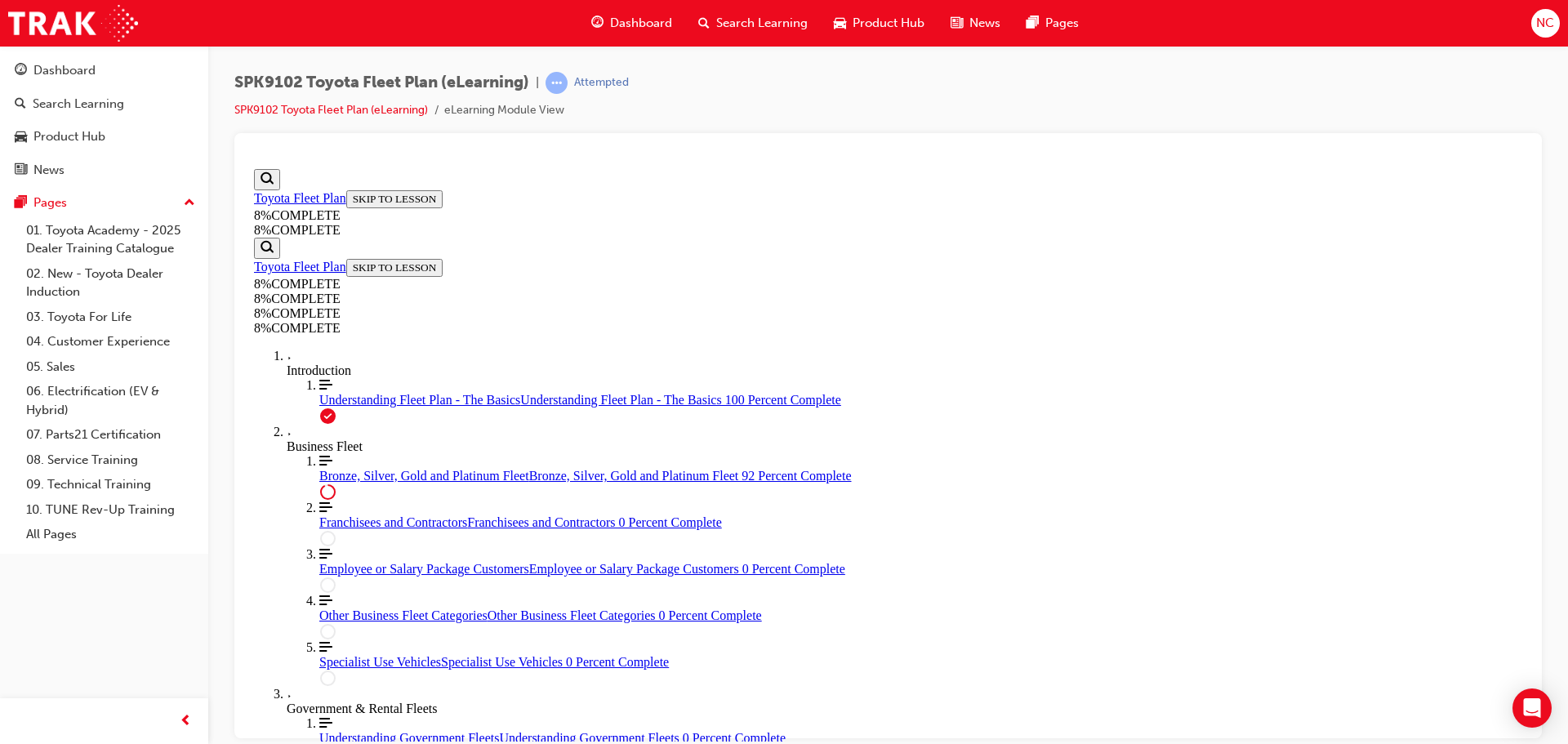
drag, startPoint x: 917, startPoint y: 453, endPoint x: 968, endPoint y: 376, distance: 92.4
drag, startPoint x: 867, startPoint y: 299, endPoint x: 918, endPoint y: 456, distance: 165.1
drag, startPoint x: 819, startPoint y: 303, endPoint x: 866, endPoint y: 303, distance: 47.0
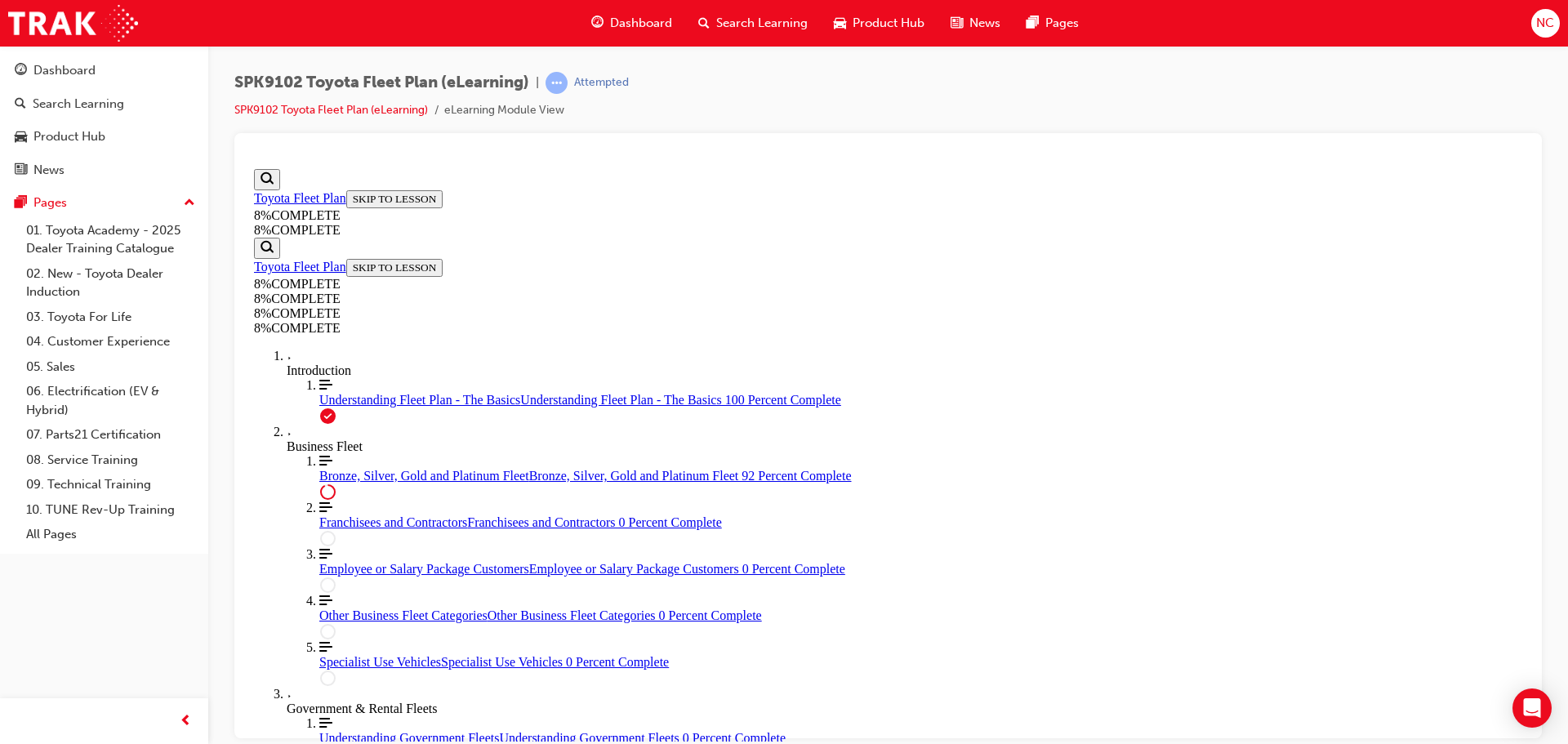
scroll to position [5955, 0]
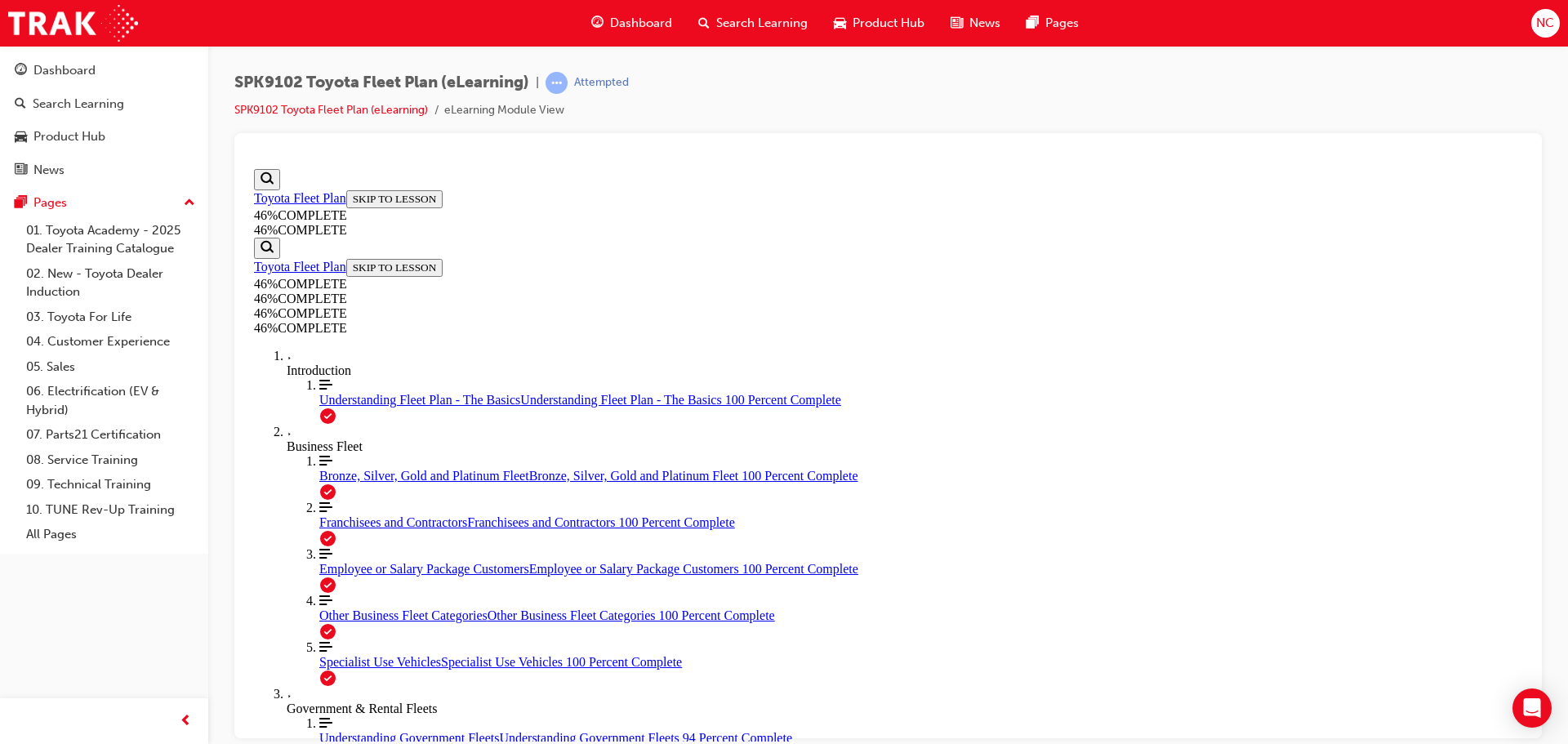
scroll to position [4824, 0]
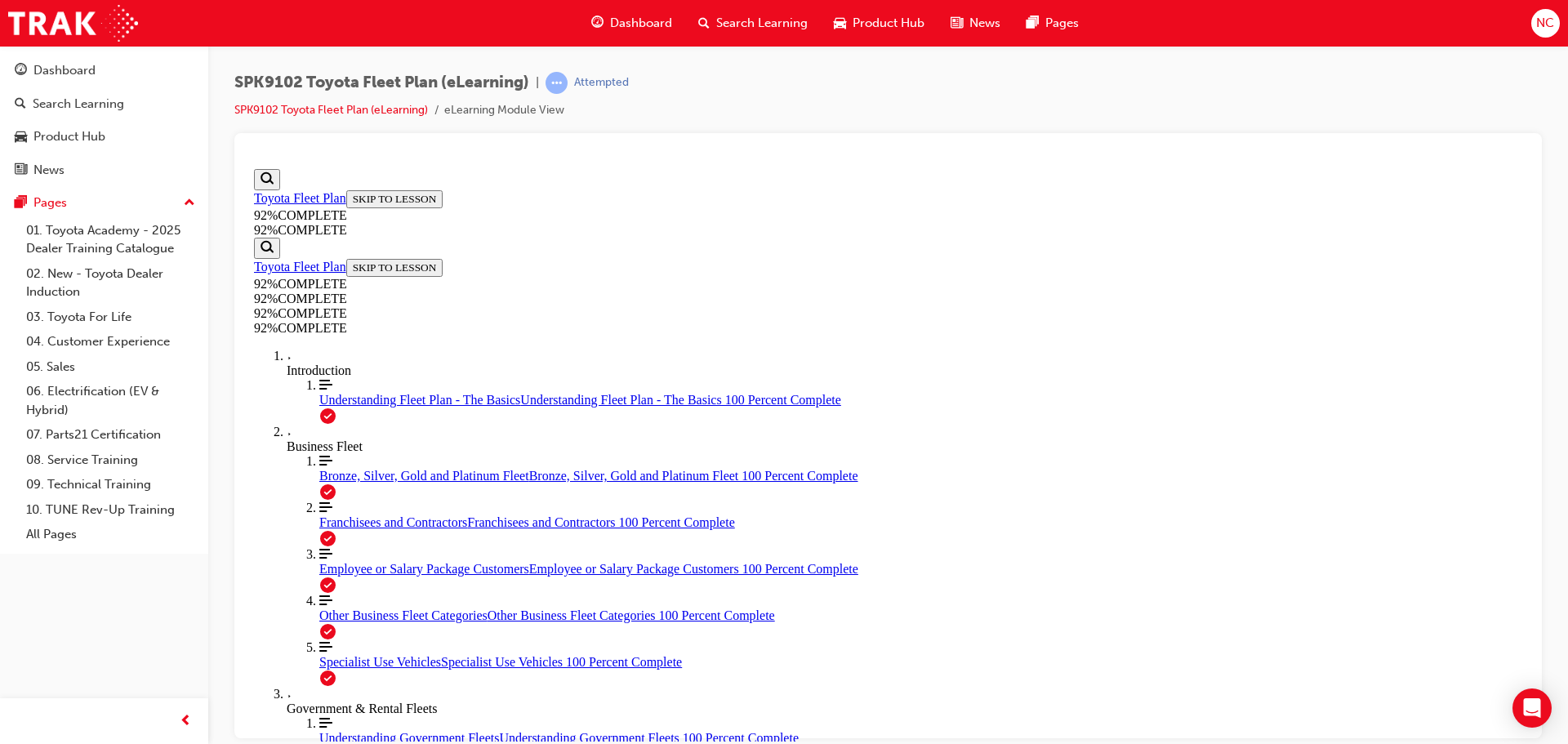
drag, startPoint x: 880, startPoint y: 524, endPoint x: 944, endPoint y: 525, distance: 64.0
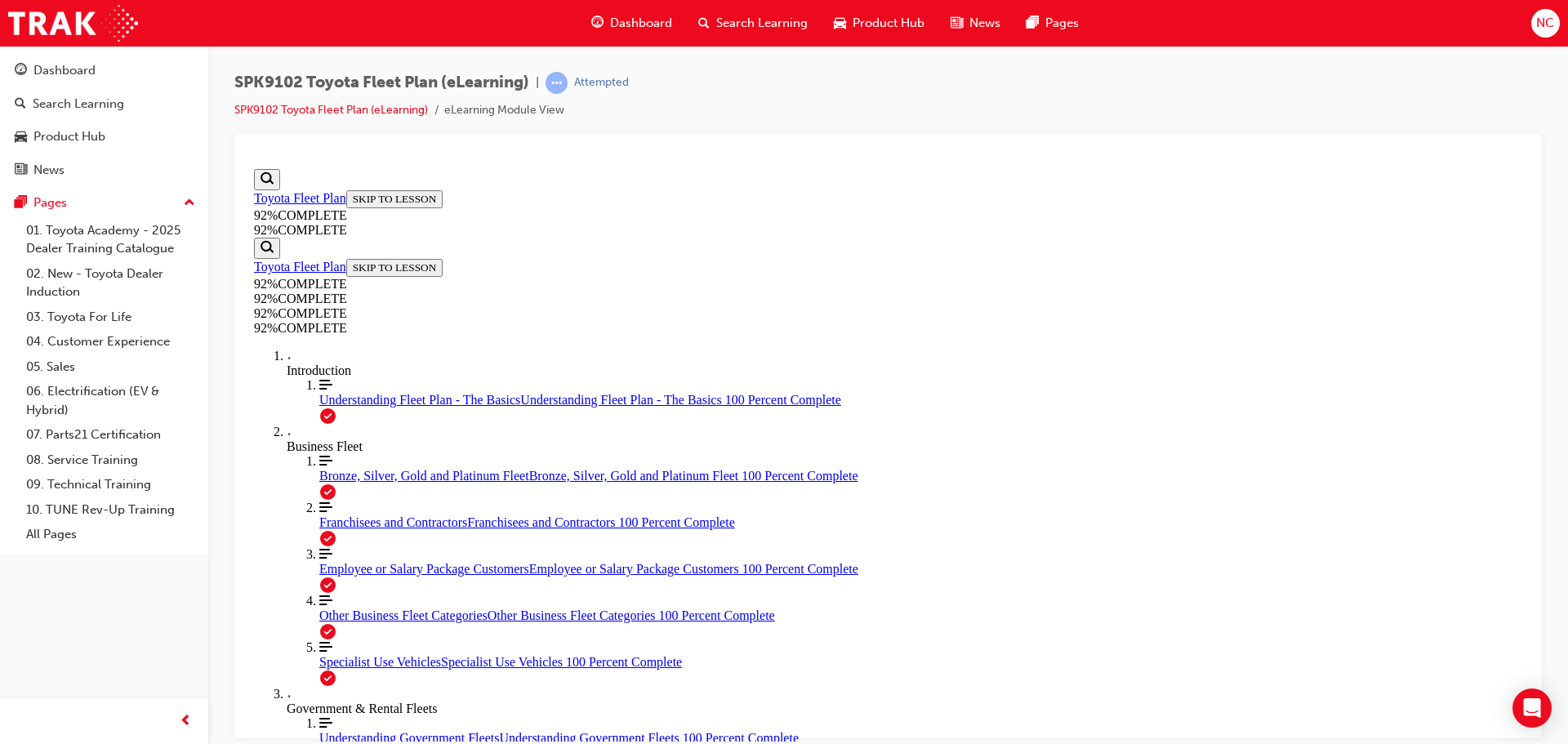
drag, startPoint x: 904, startPoint y: 572, endPoint x: 966, endPoint y: 583, distance: 63.0
drag, startPoint x: 912, startPoint y: 596, endPoint x: 956, endPoint y: 601, distance: 44.3
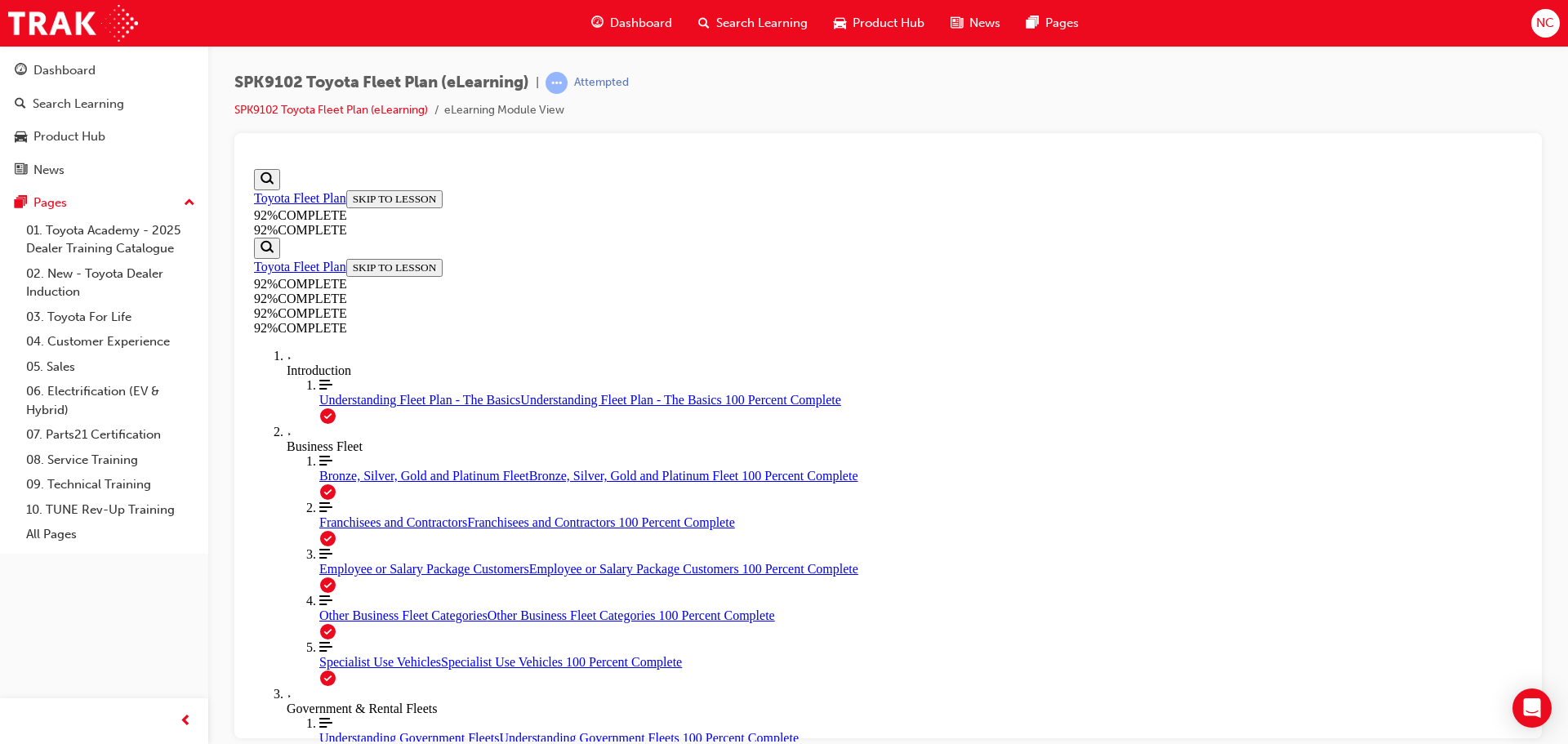
drag, startPoint x: 928, startPoint y: 652, endPoint x: 967, endPoint y: 660, distance: 39.8
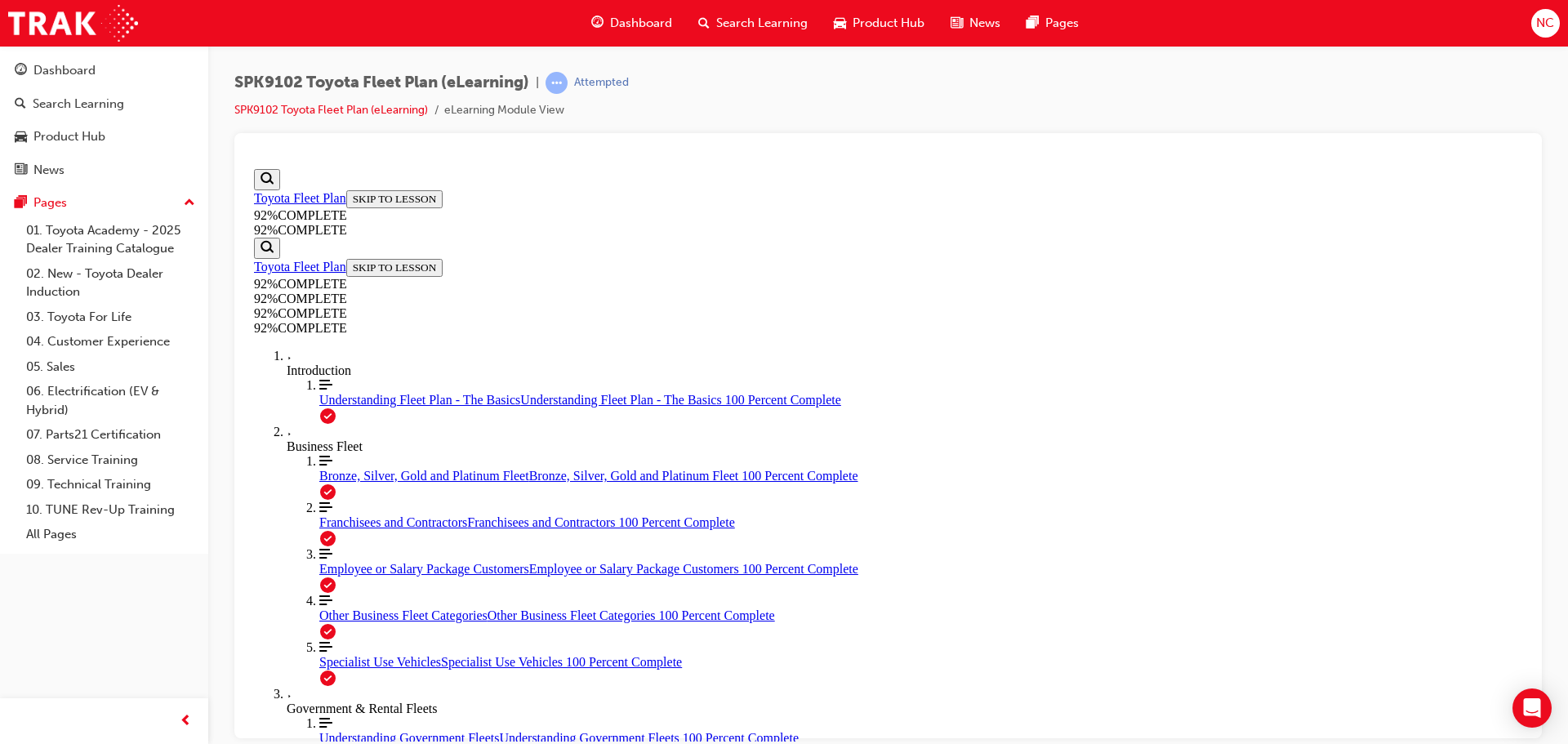
scroll to position [102, 0]
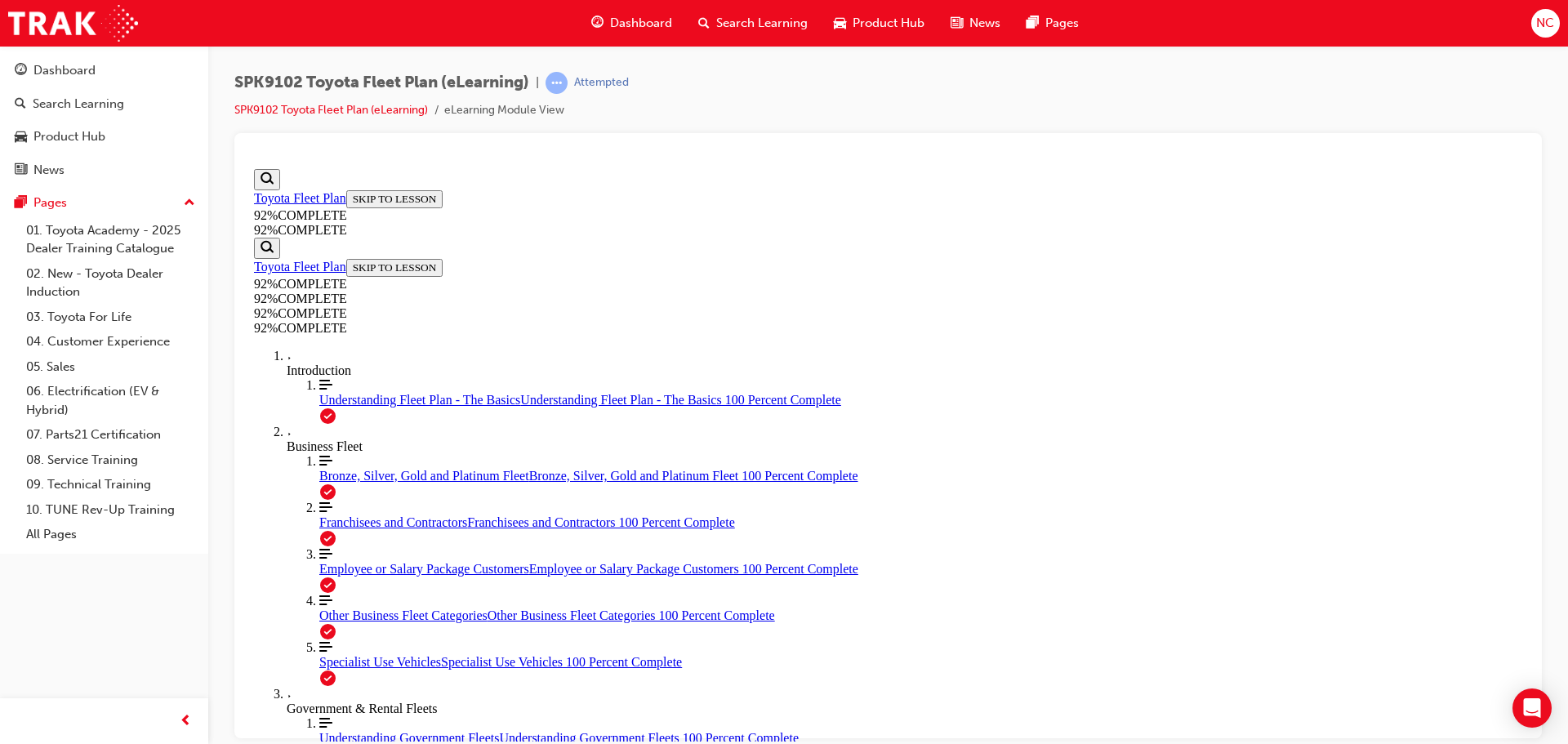
scroll to position [216, 0]
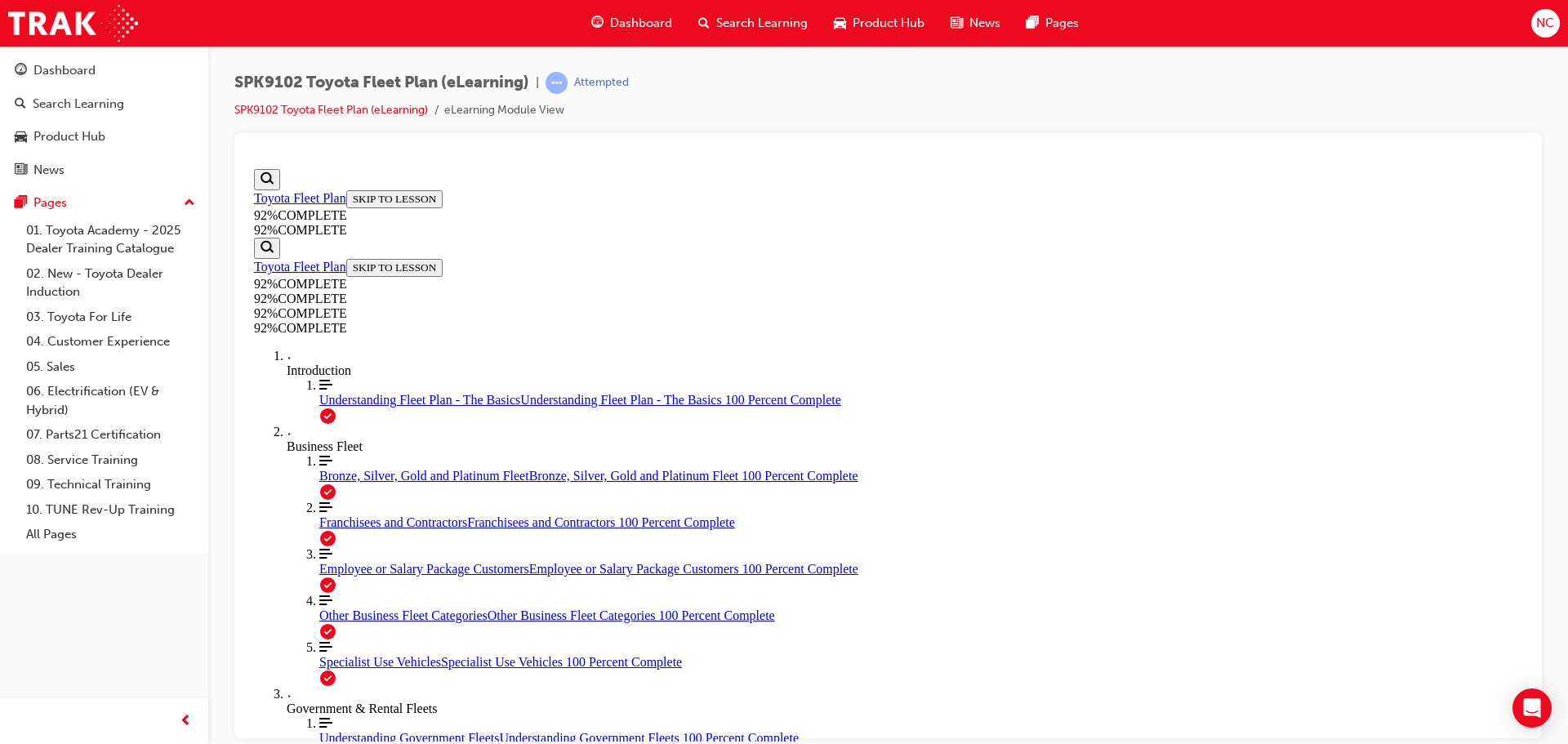
scroll to position [160, 0]
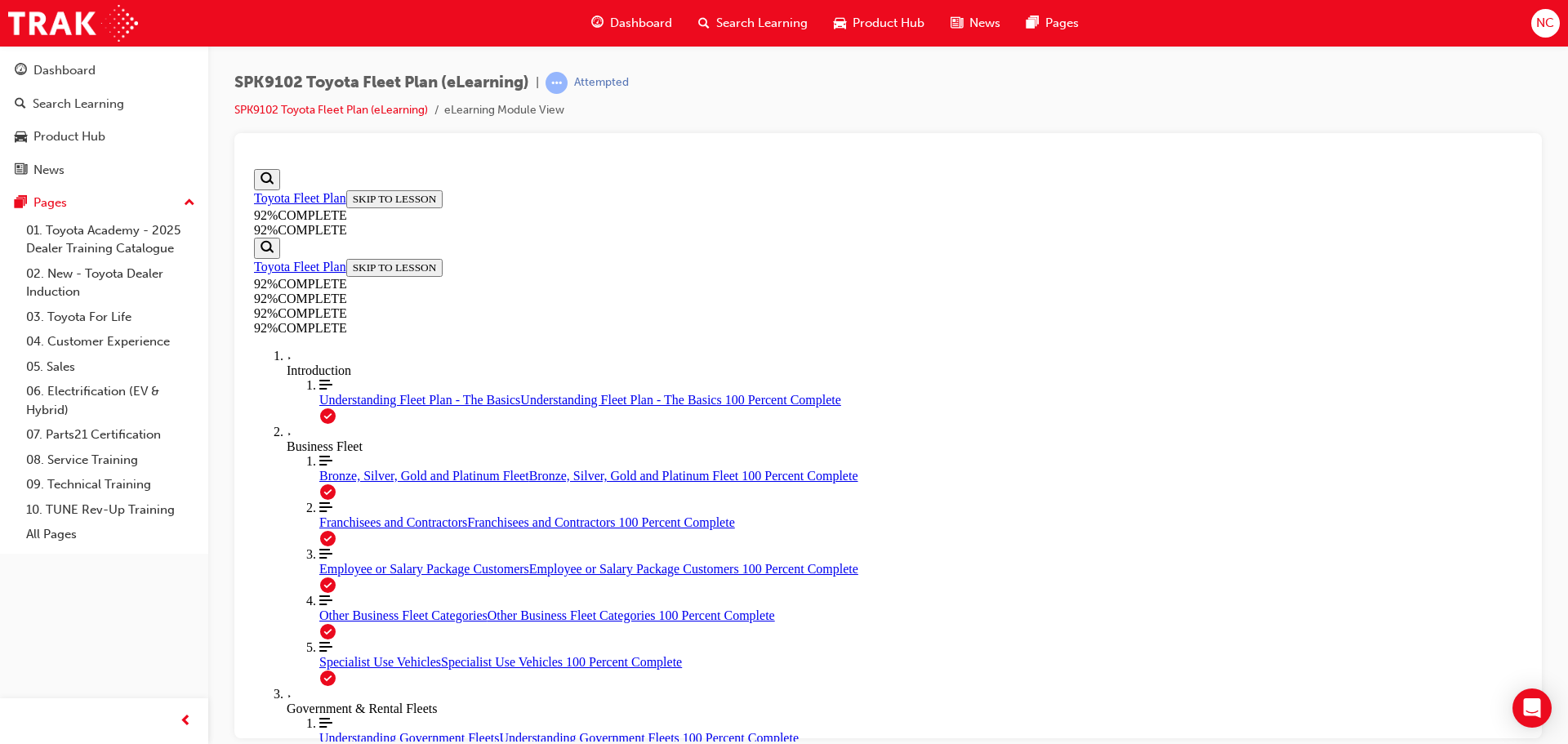
scroll to position [185, 0]
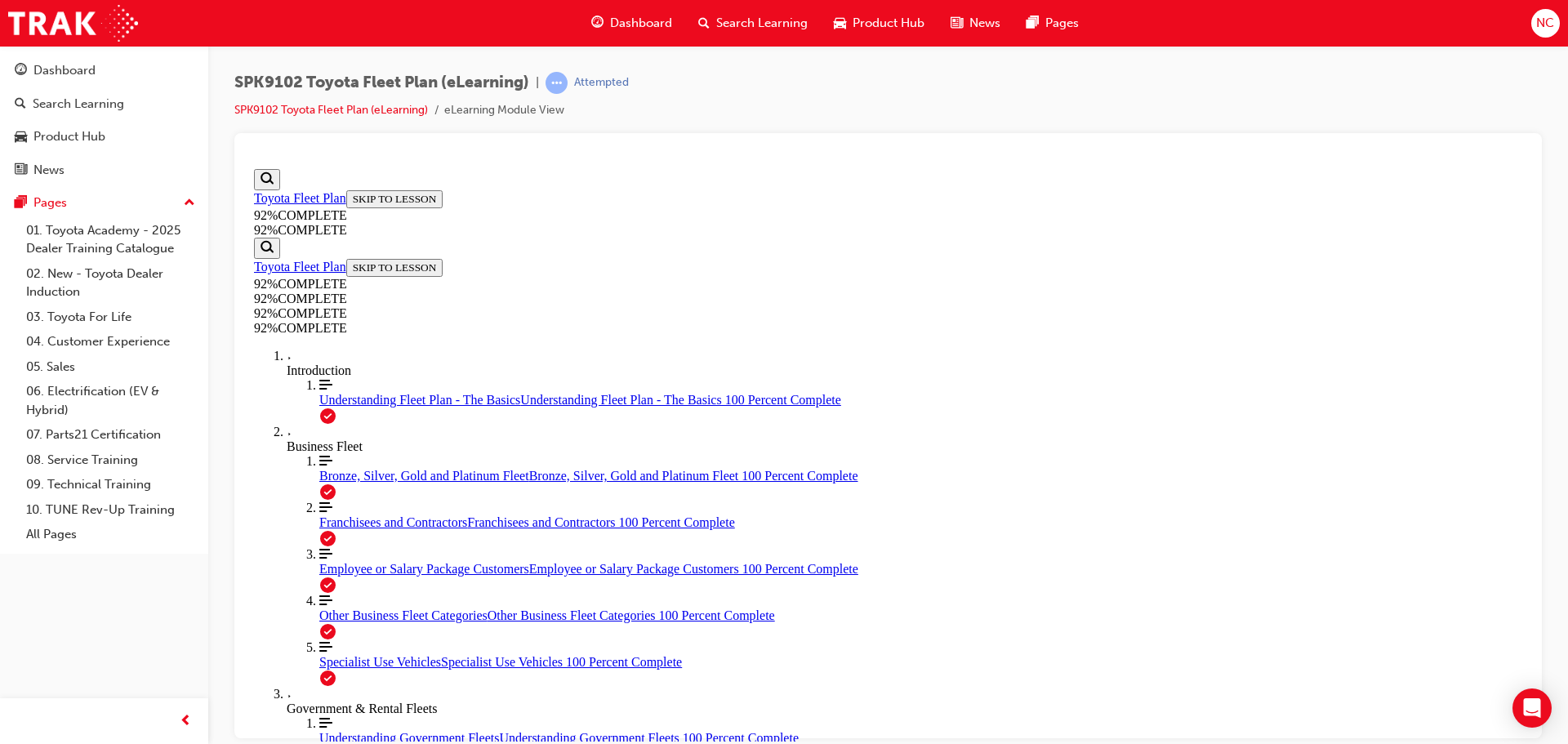
drag, startPoint x: 945, startPoint y: 642, endPoint x: 956, endPoint y: 655, distance: 17.0
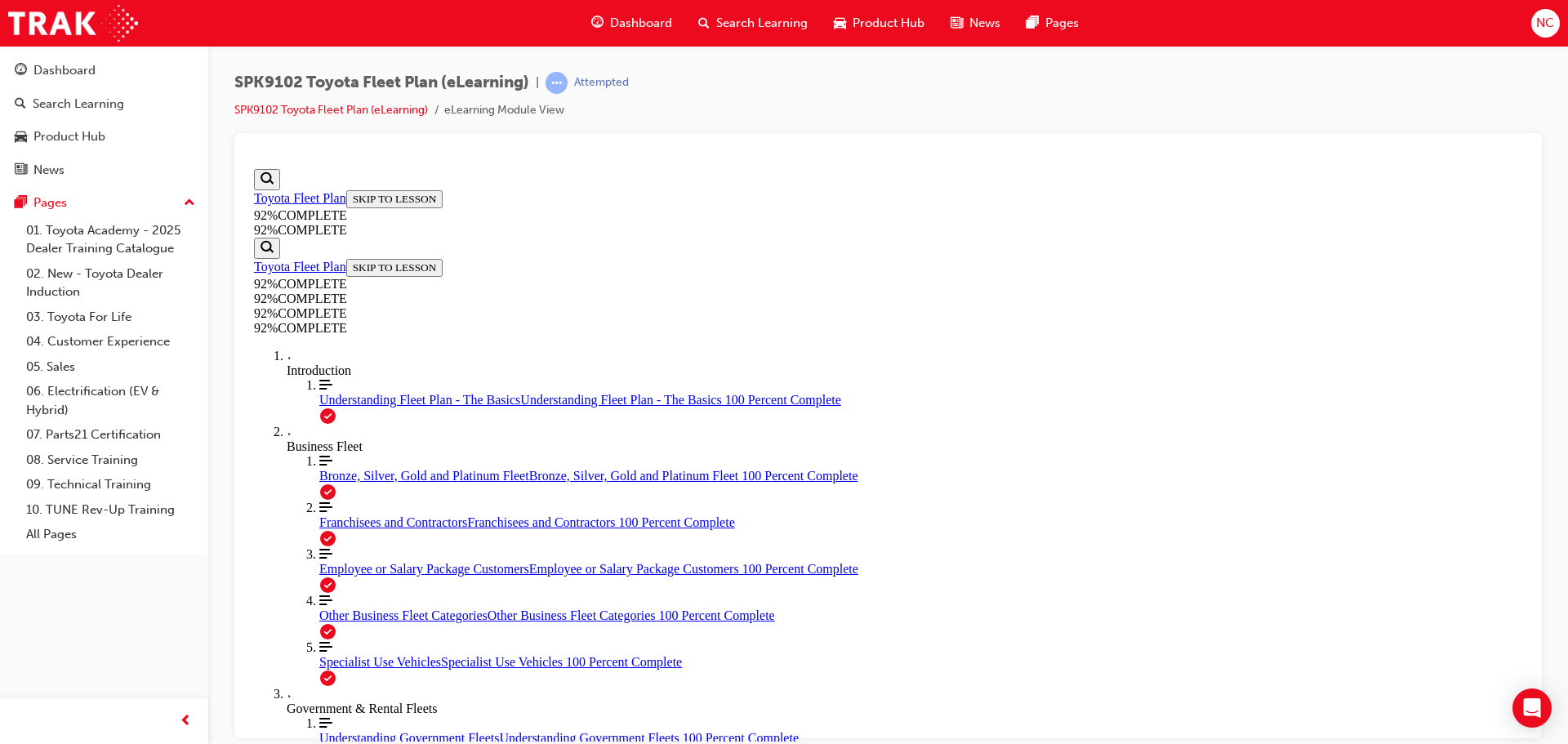
scroll to position [176, 0]
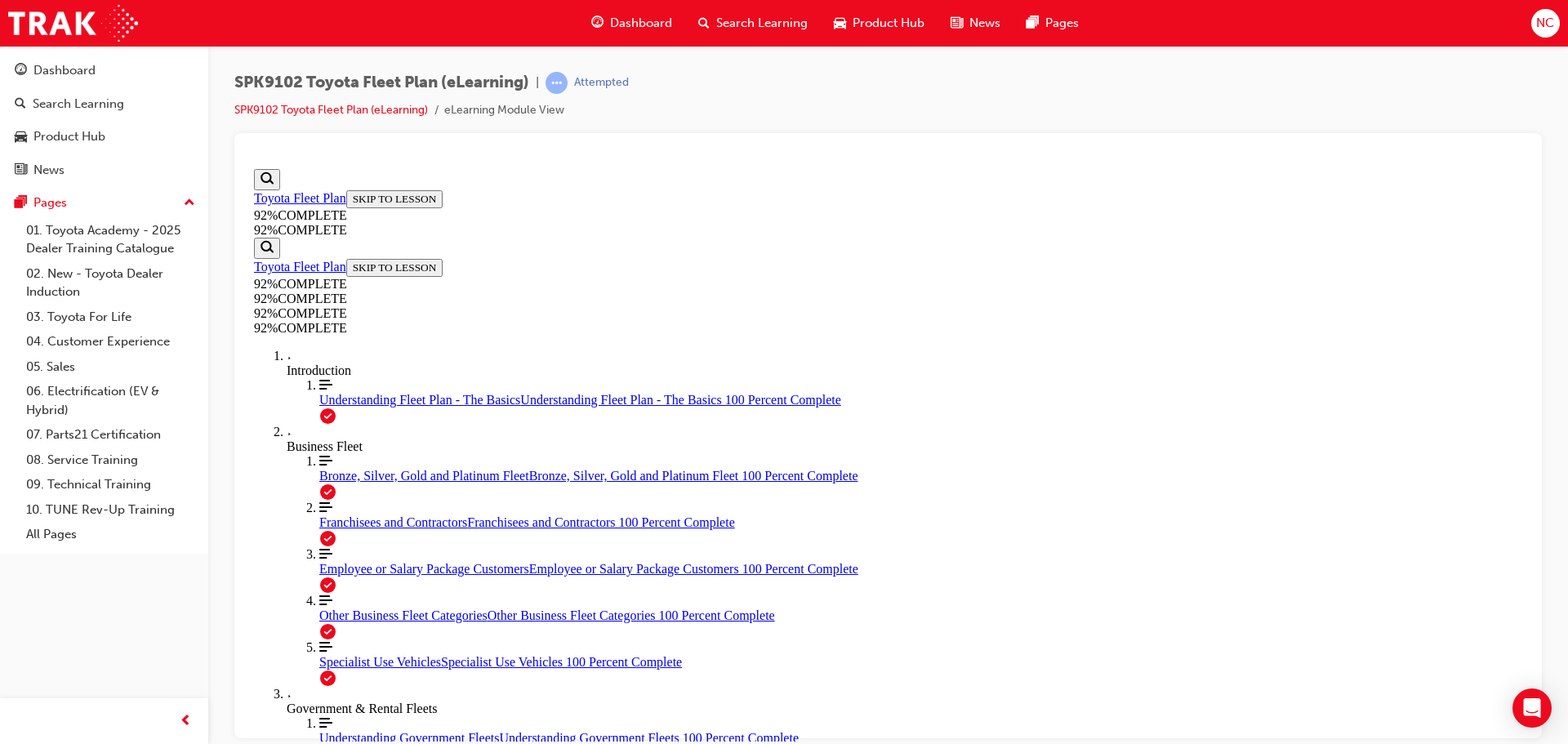
scroll to position [59, 0]
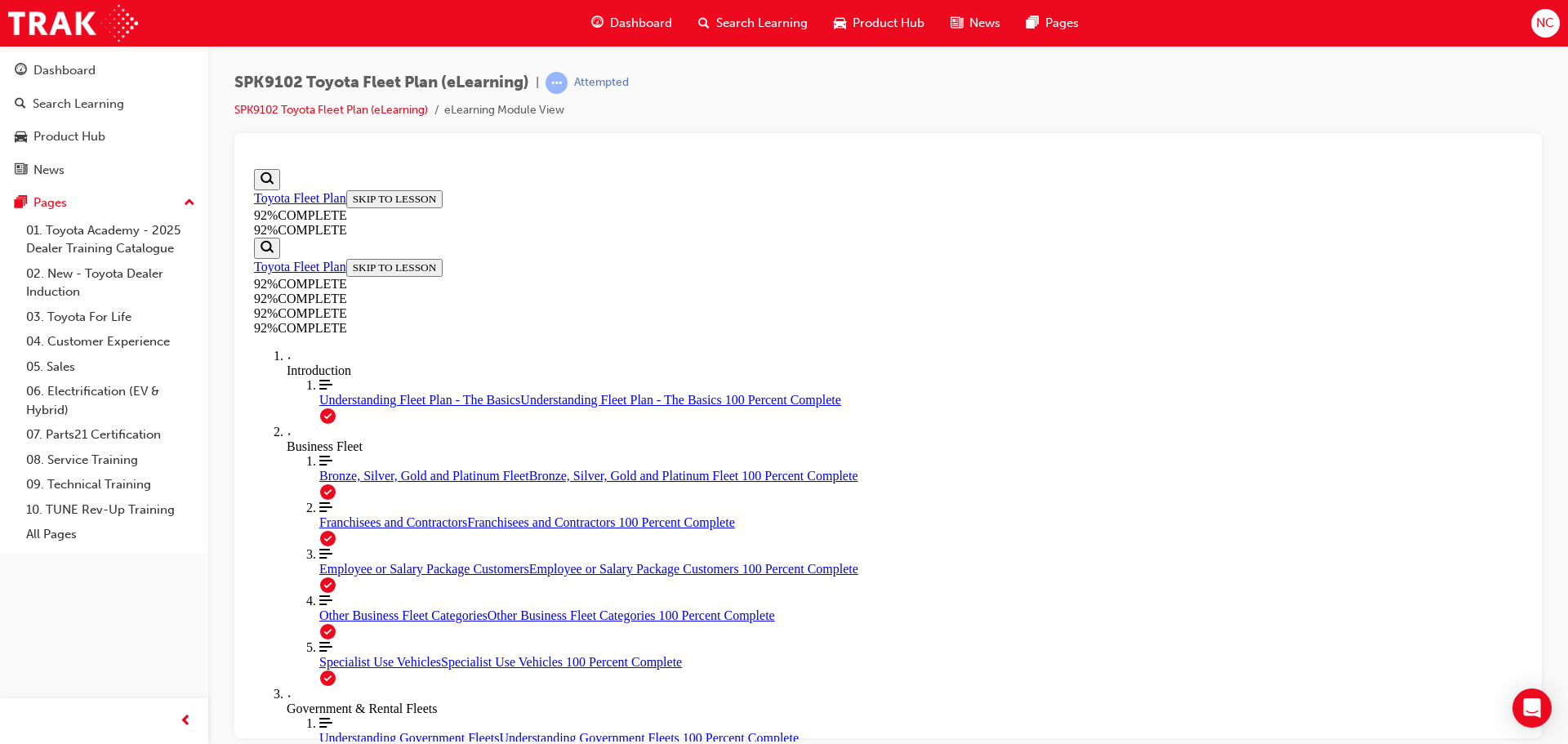
scroll to position [83, 0]
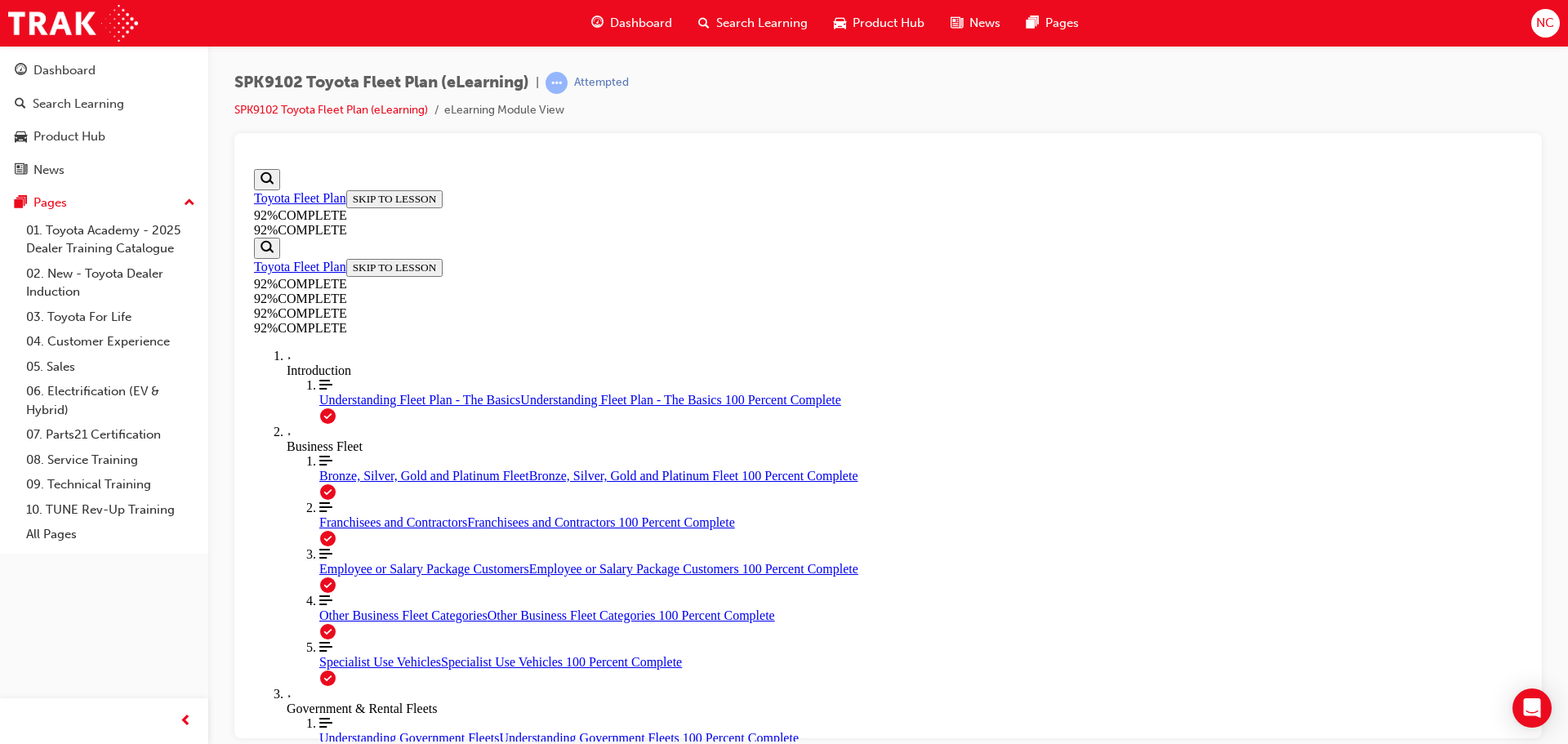
drag, startPoint x: 863, startPoint y: 603, endPoint x: 909, endPoint y: 603, distance: 46.0
drag, startPoint x: 852, startPoint y: 449, endPoint x: 906, endPoint y: 598, distance: 158.5
drag, startPoint x: 833, startPoint y: 441, endPoint x: 879, endPoint y: 512, distance: 84.6
drag, startPoint x: 832, startPoint y: 461, endPoint x: 891, endPoint y: 460, distance: 59.0
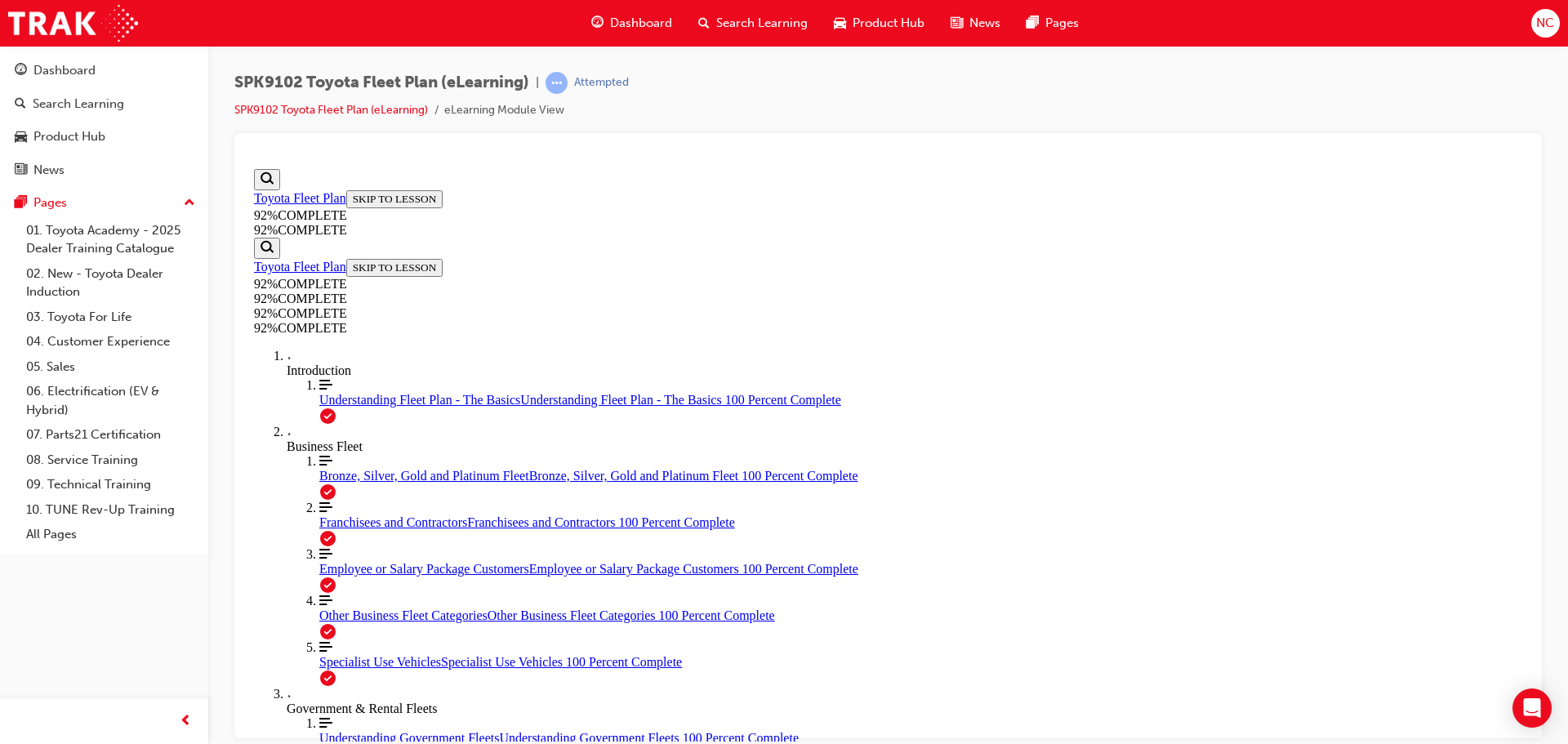
scroll to position [213, 0]
drag, startPoint x: 748, startPoint y: 411, endPoint x: 754, endPoint y: 428, distance: 18.0
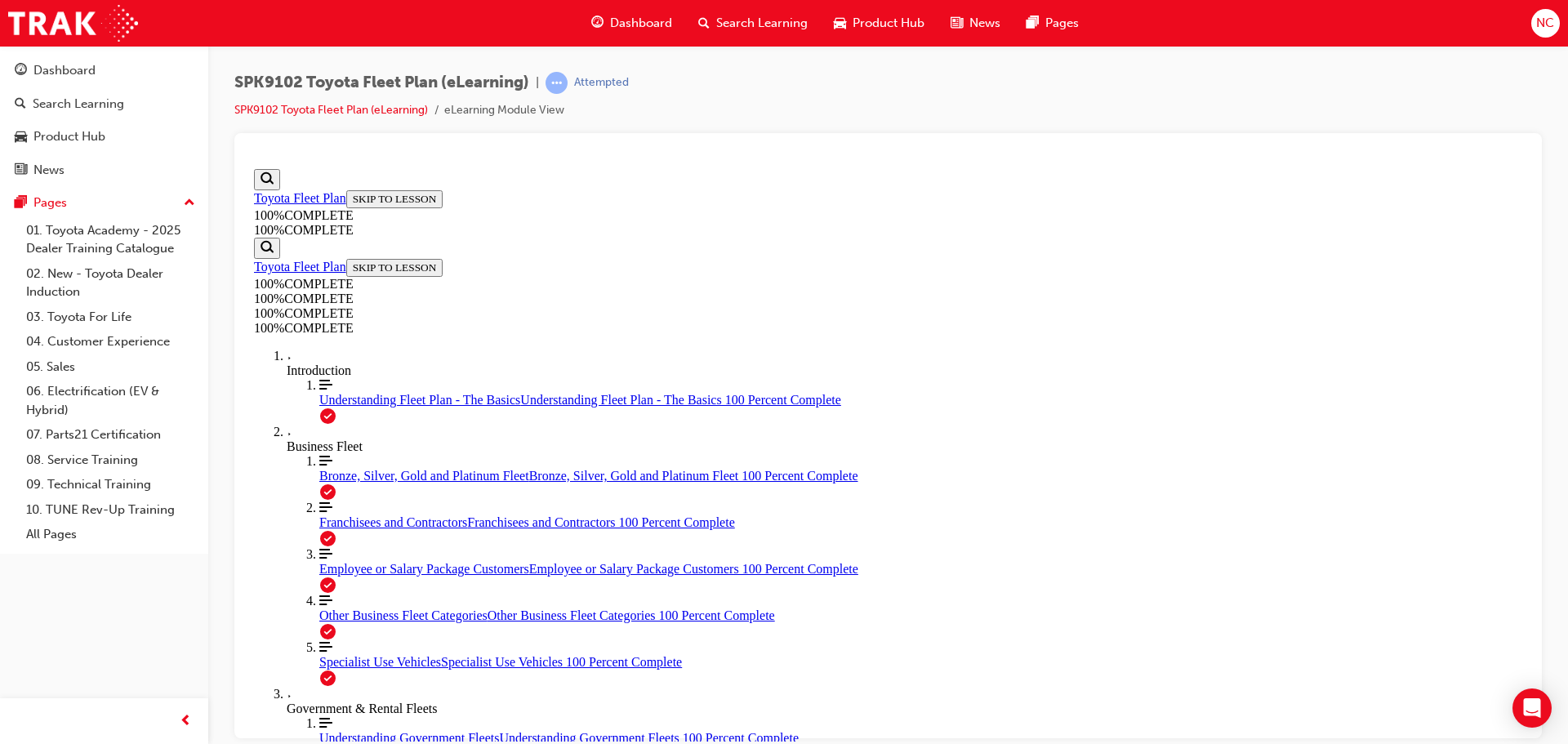
scroll to position [395, 0]
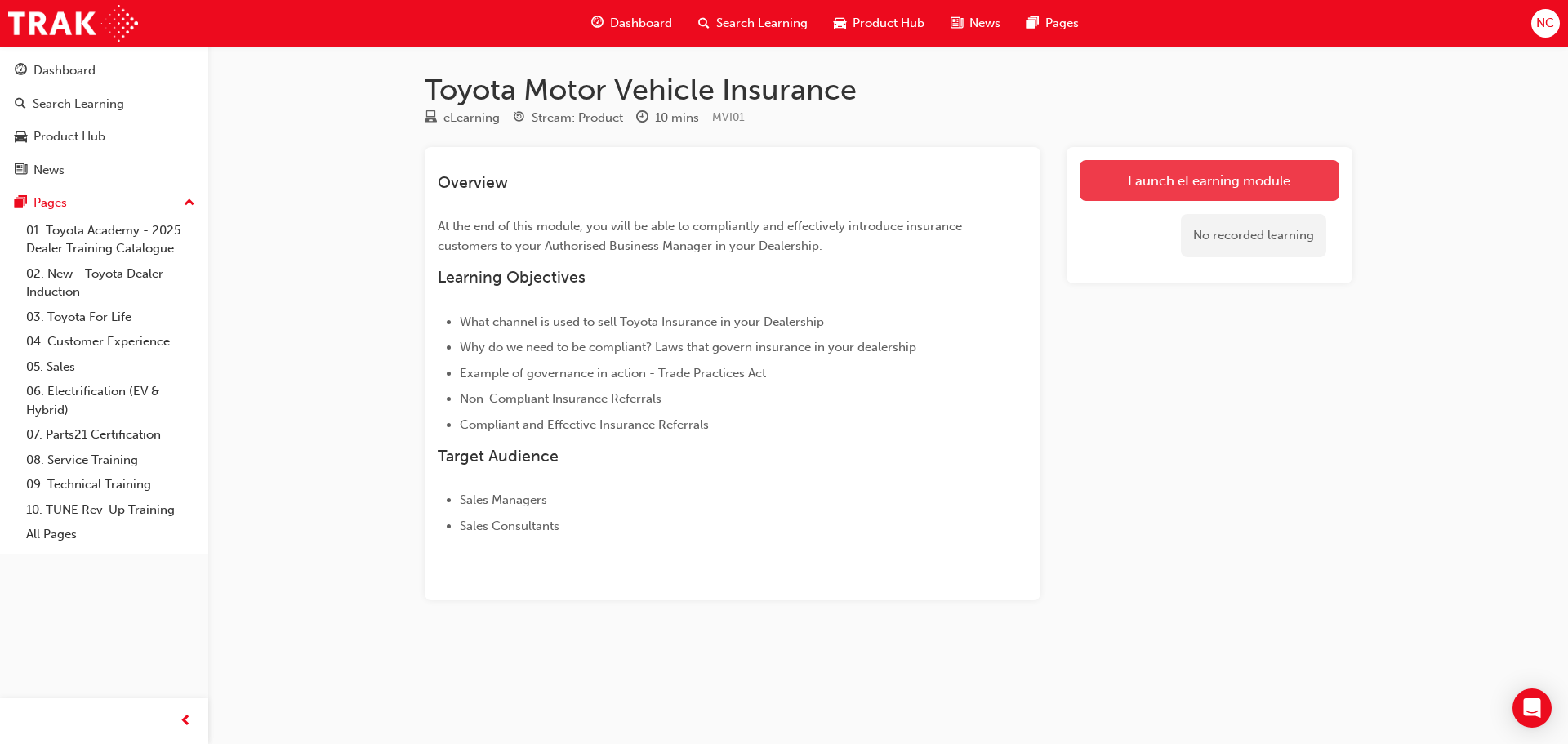
click at [1140, 180] on link "Launch eLearning module" at bounding box center [1209, 180] width 260 height 41
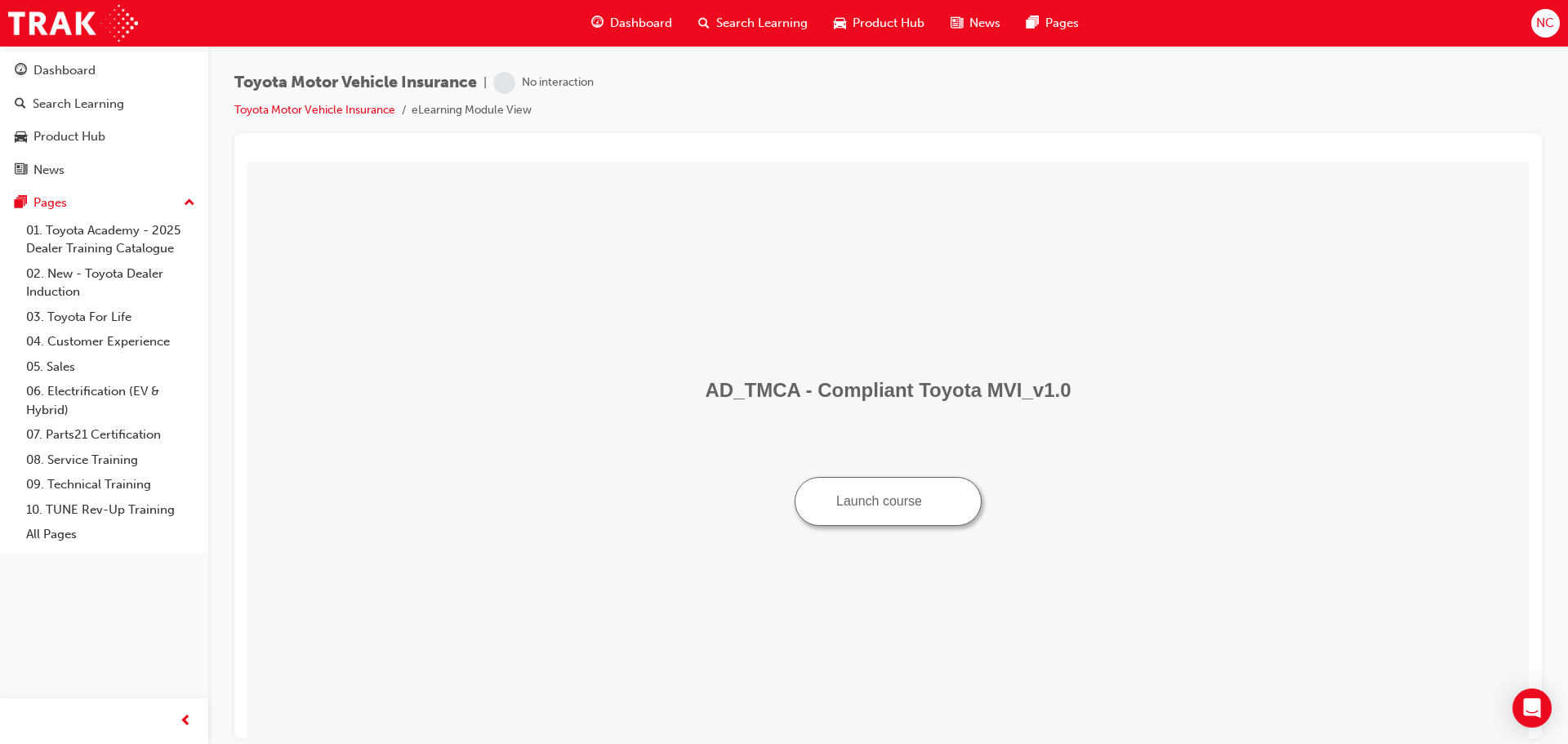
click at [921, 510] on button "Launch course" at bounding box center [888, 500] width 187 height 49
click at [975, 194] on td "AD_TMCA - Compliant Toyota MVI_v1.0 Launch course" at bounding box center [888, 451] width 1268 height 566
click at [871, 508] on button "Launch course" at bounding box center [888, 500] width 187 height 49
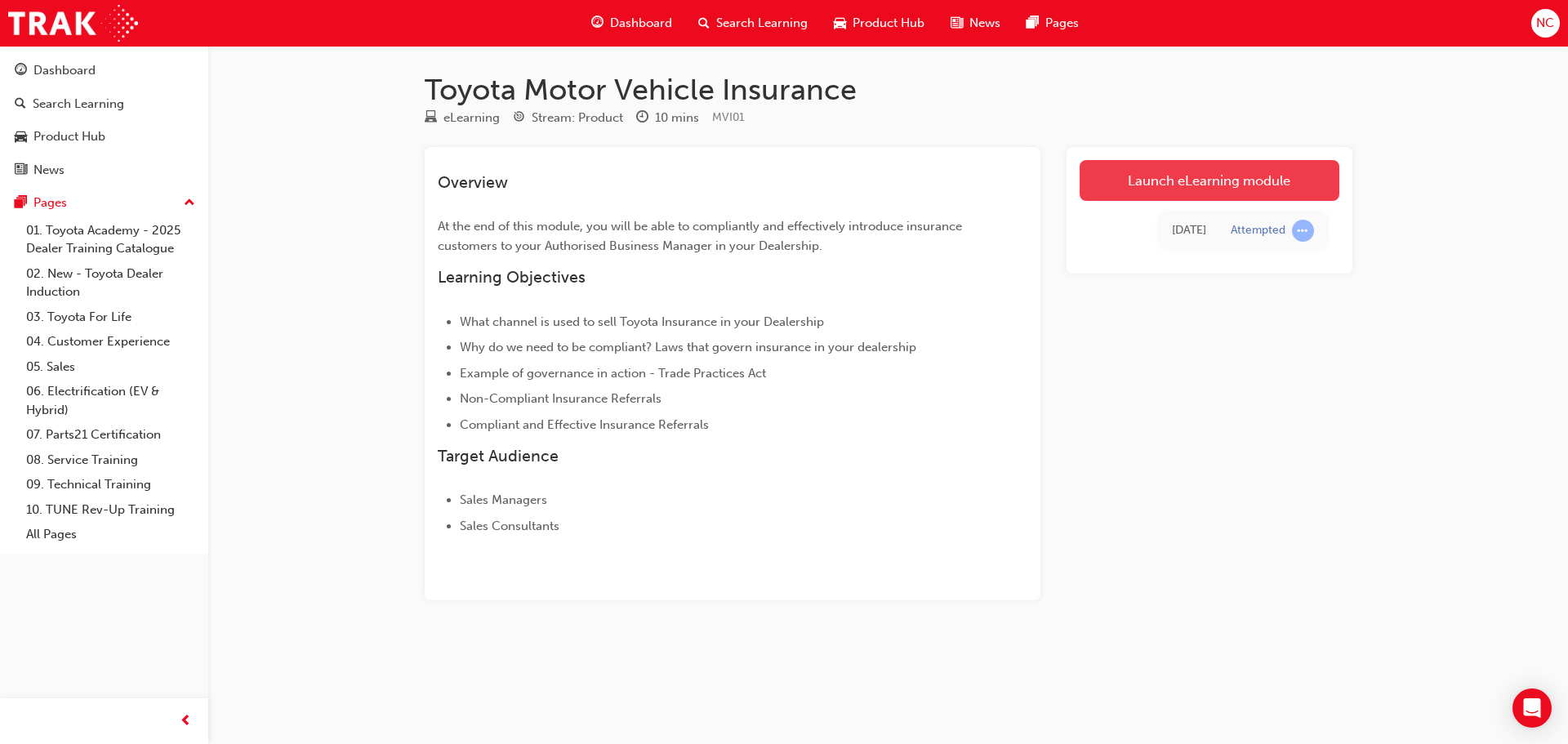
click at [1186, 183] on link "Launch eLearning module" at bounding box center [1209, 180] width 260 height 41
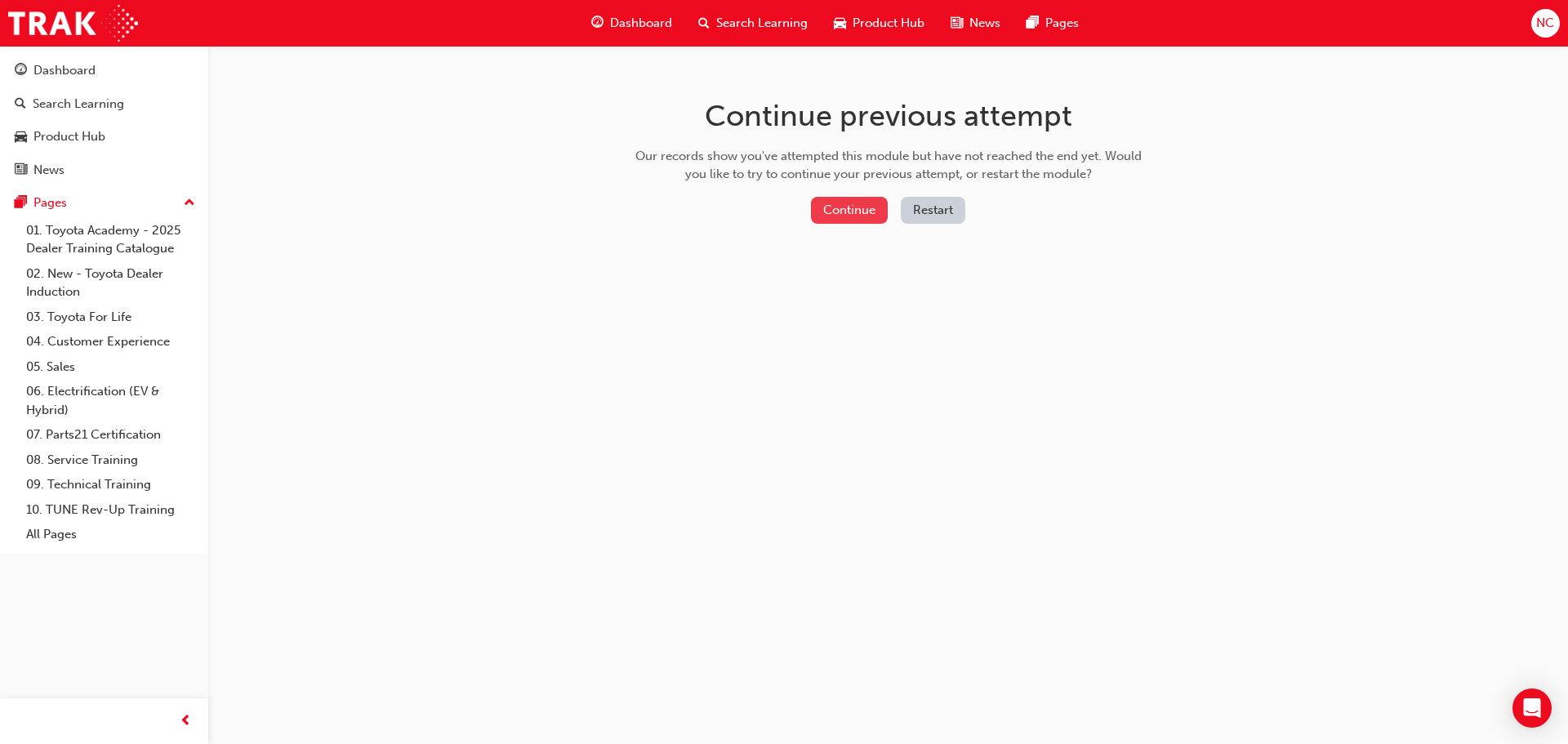
click at [823, 207] on button "Continue" at bounding box center [849, 210] width 77 height 27
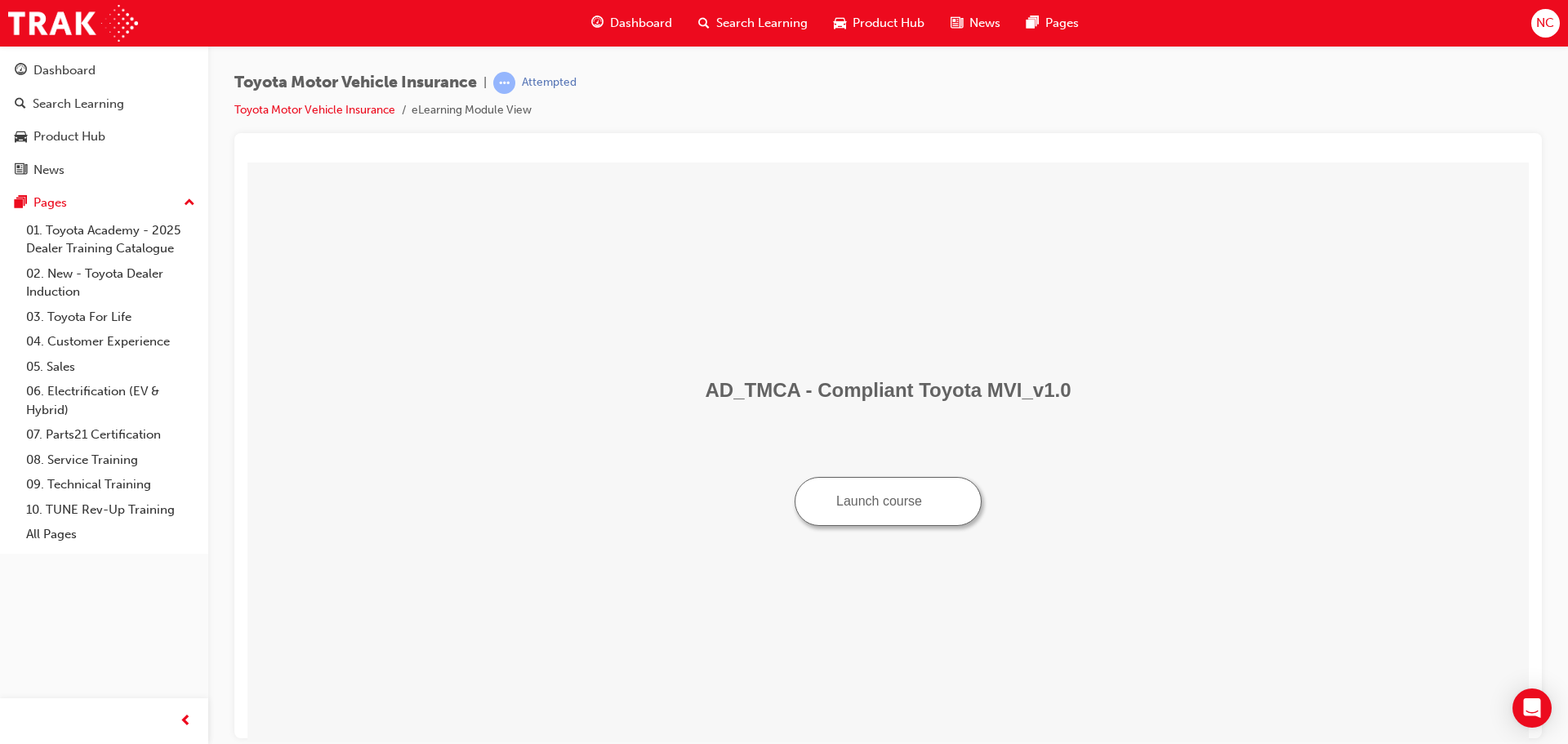
click at [912, 497] on button "Launch course" at bounding box center [888, 500] width 187 height 49
click at [902, 508] on button "Launch course" at bounding box center [888, 500] width 187 height 49
click at [916, 500] on button "Launch course" at bounding box center [888, 500] width 187 height 49
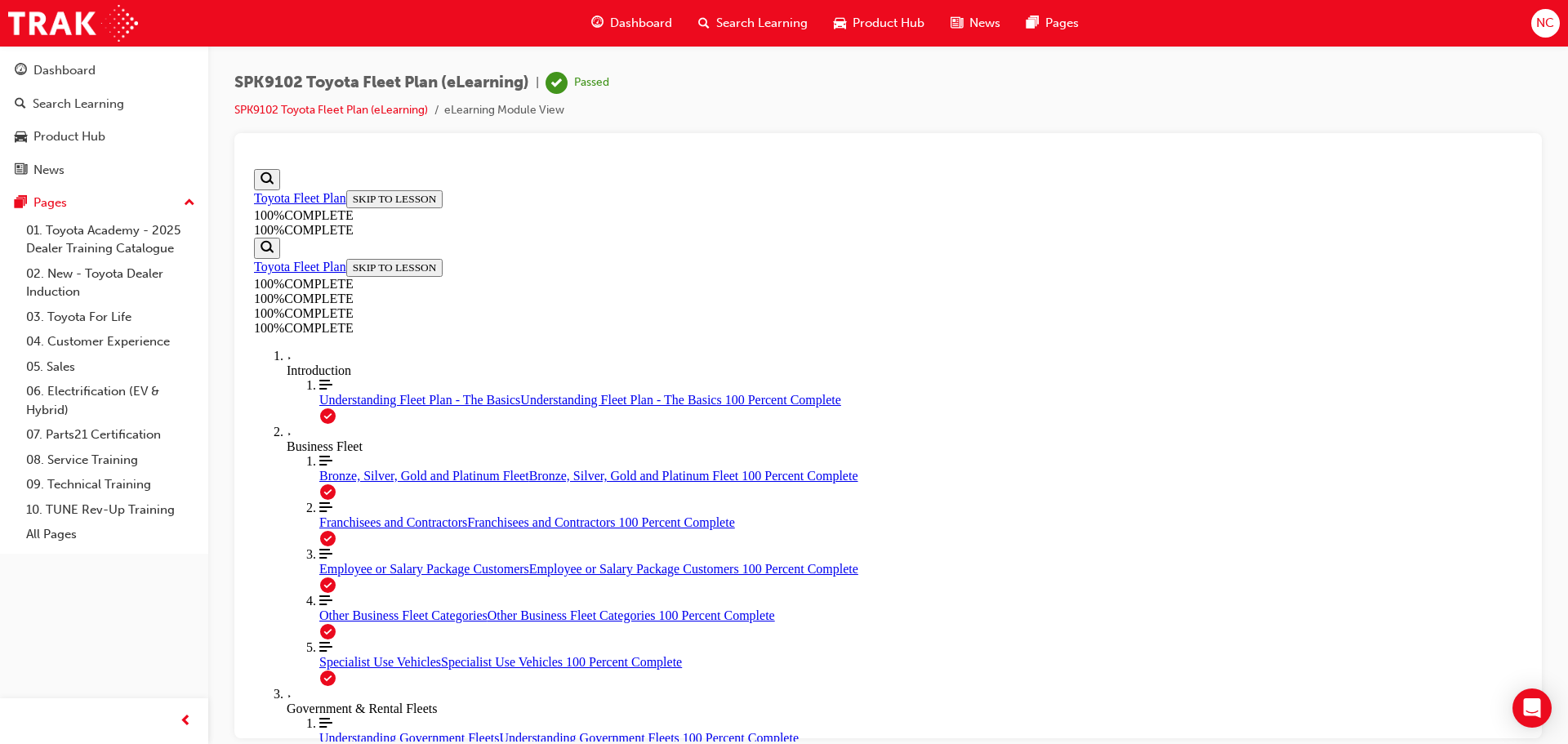
scroll to position [60, 0]
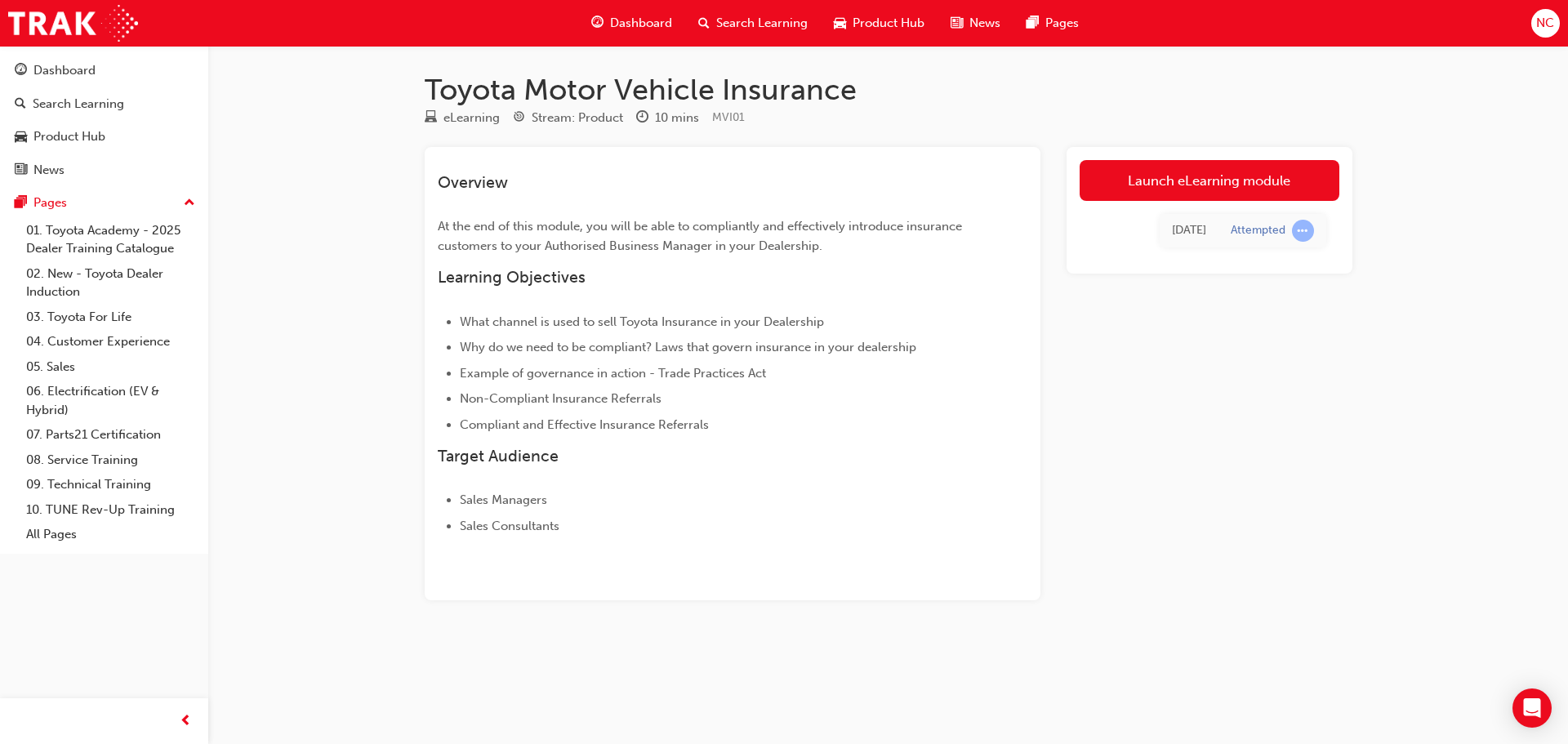
click at [1198, 173] on link "Launch eLearning module" at bounding box center [1209, 180] width 260 height 41
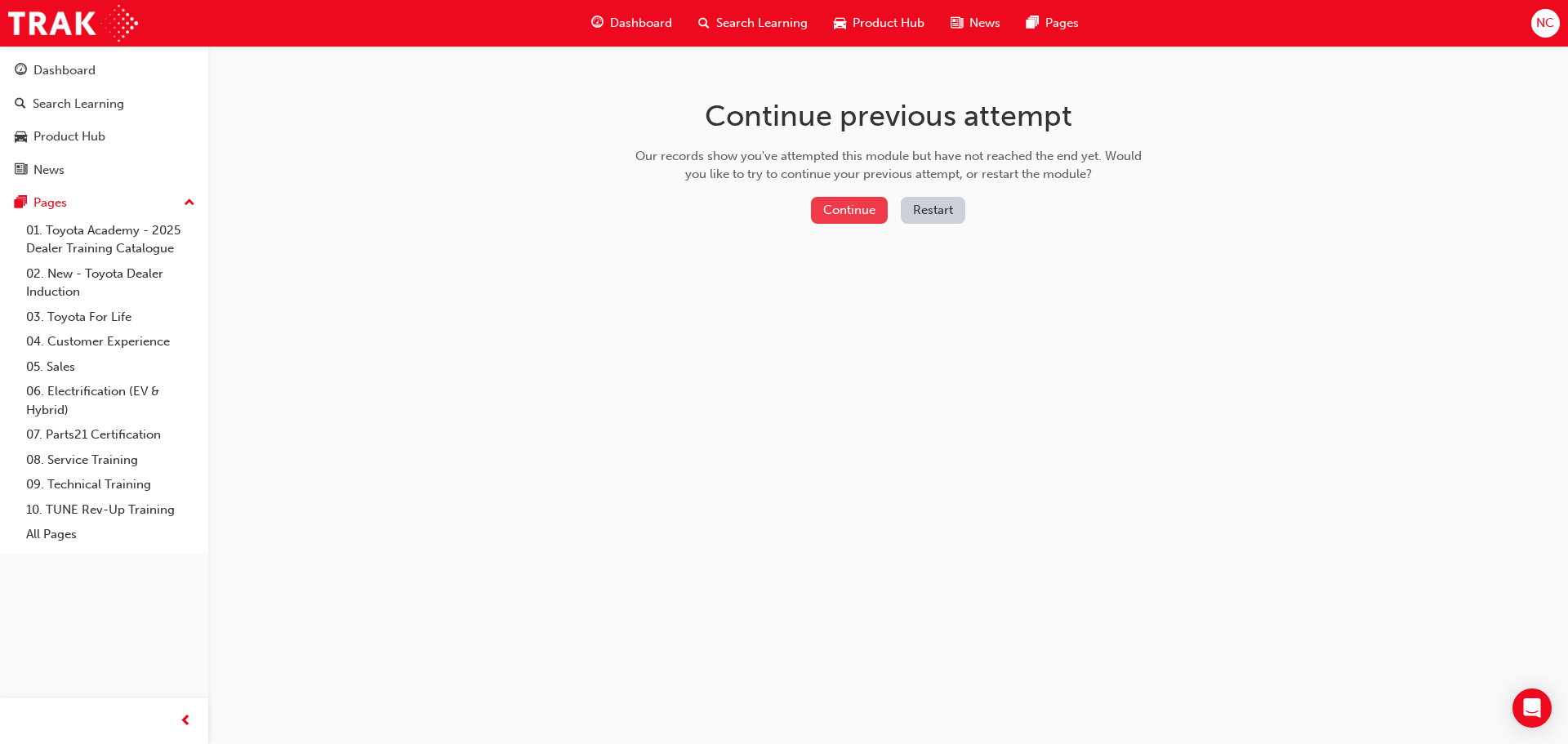
click at [843, 211] on button "Continue" at bounding box center [849, 210] width 77 height 27
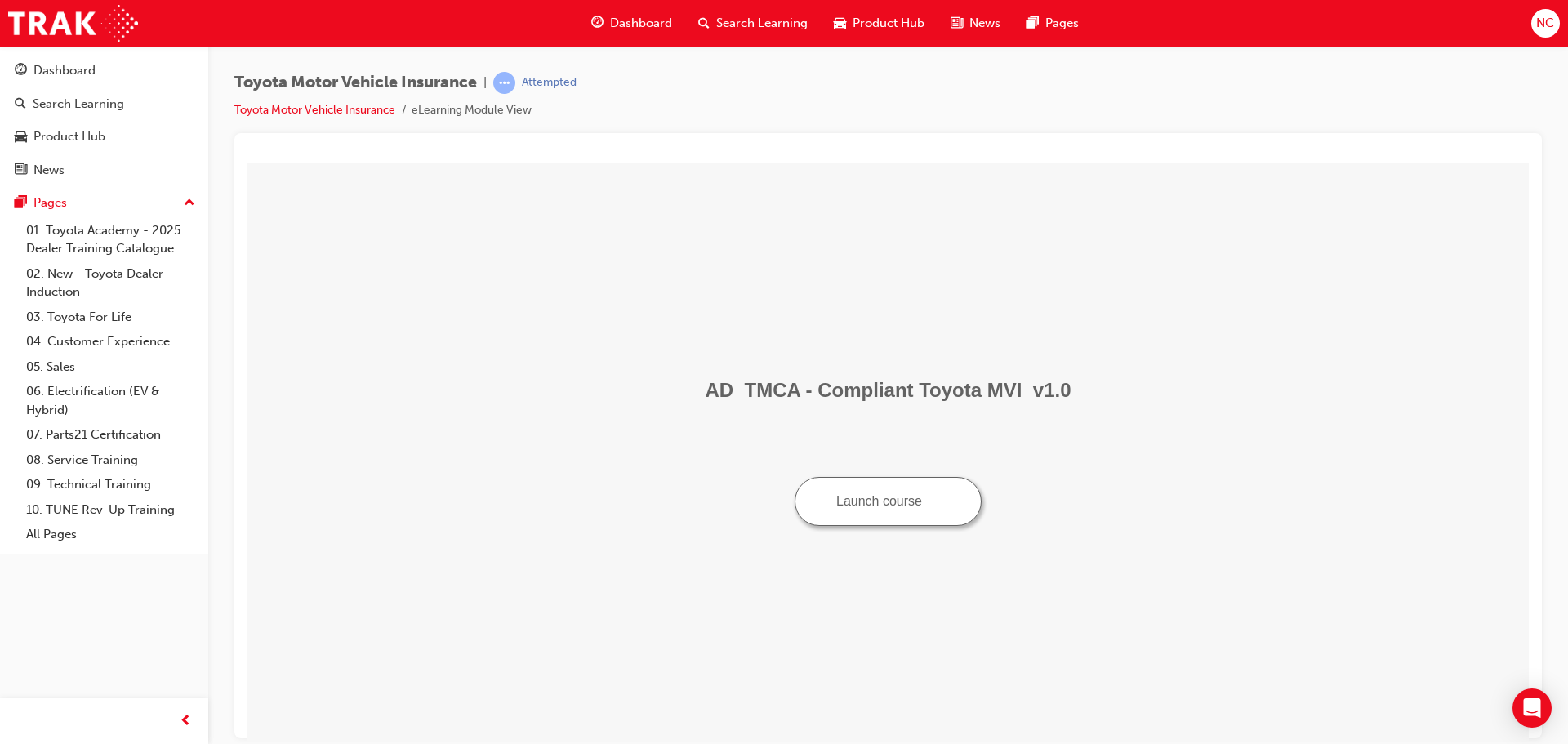
click at [906, 499] on button "Launch course" at bounding box center [888, 500] width 187 height 49
click at [866, 491] on button "Launch course" at bounding box center [888, 500] width 187 height 49
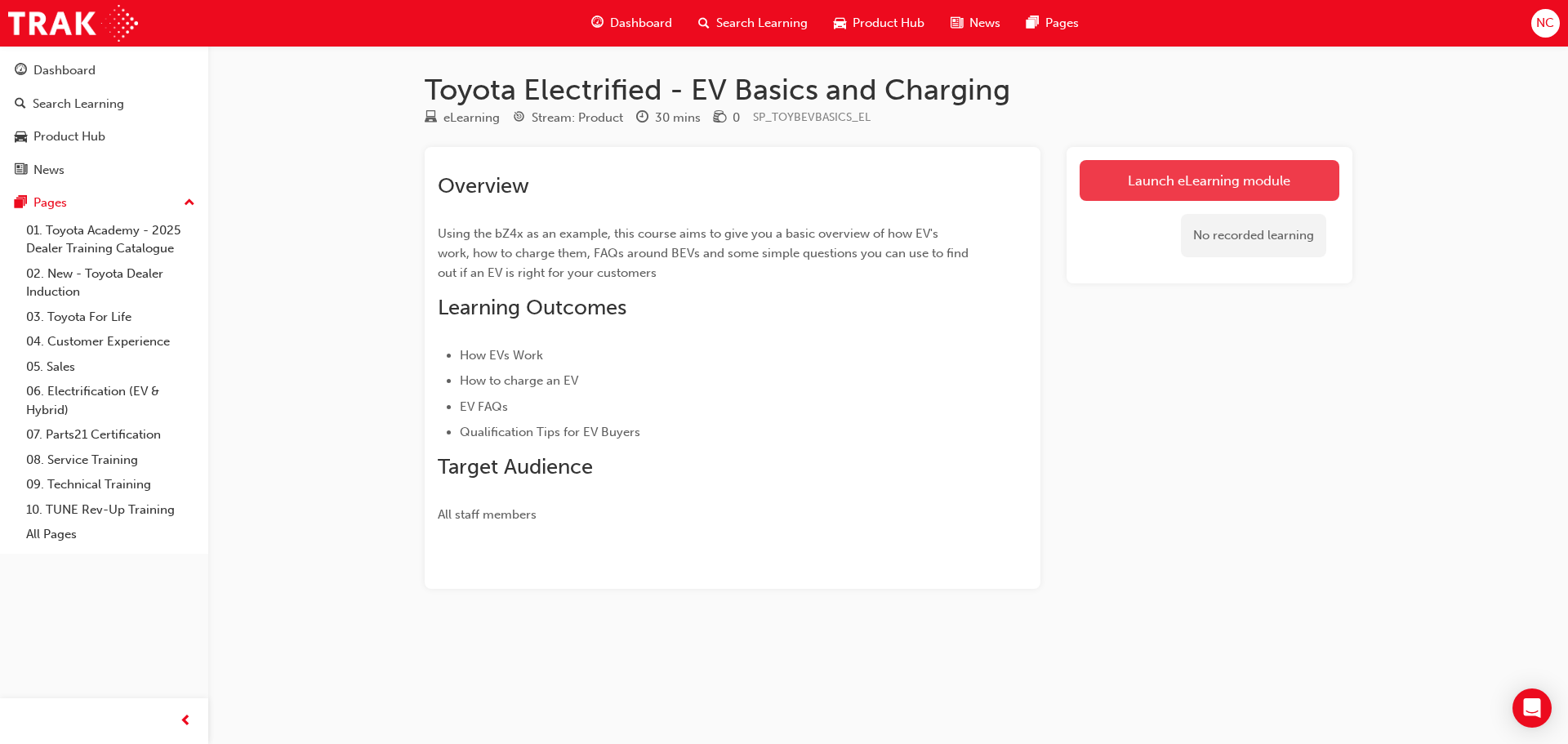
click at [1153, 178] on link "Launch eLearning module" at bounding box center [1209, 180] width 260 height 41
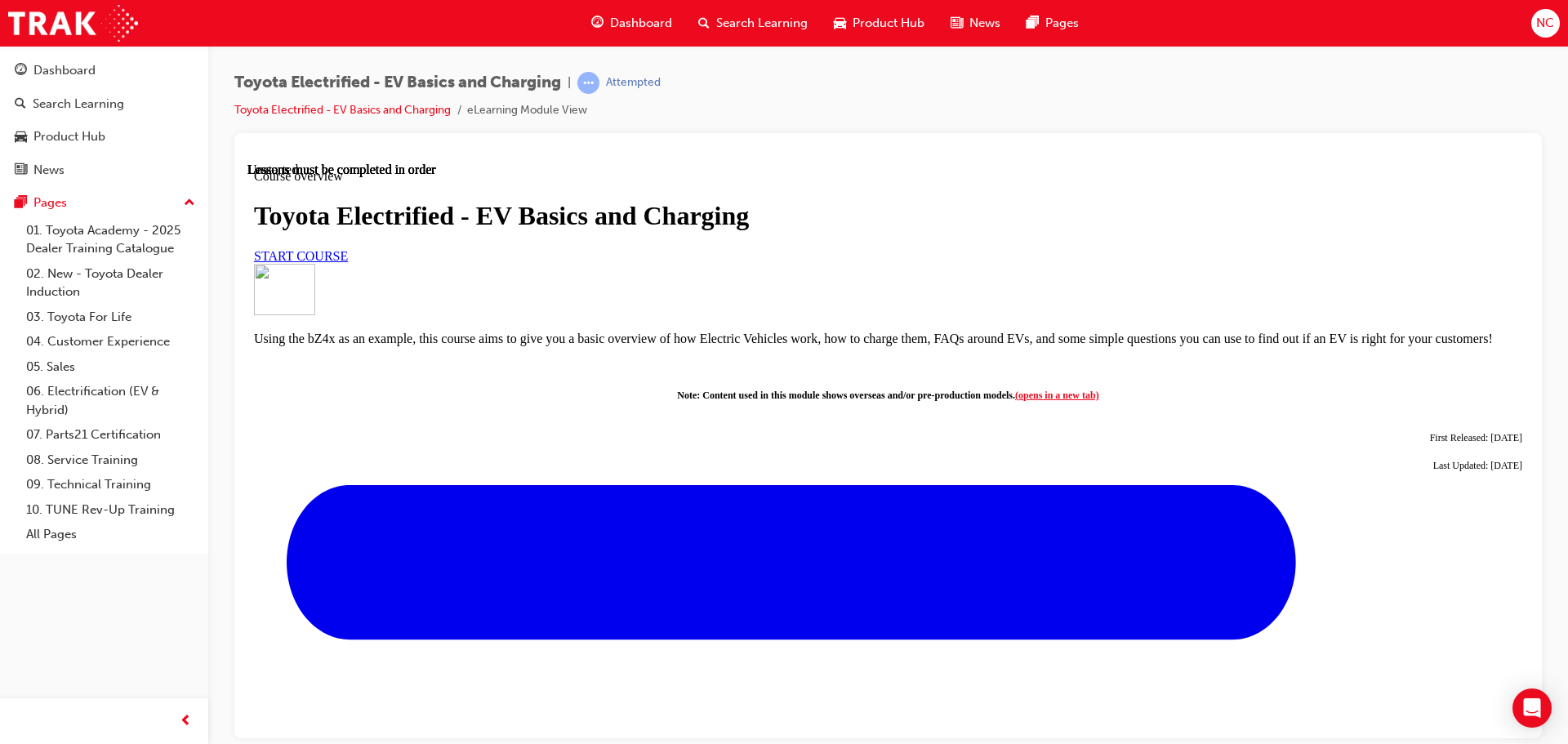
click at [347, 262] on span "START COURSE" at bounding box center [301, 255] width 94 height 13
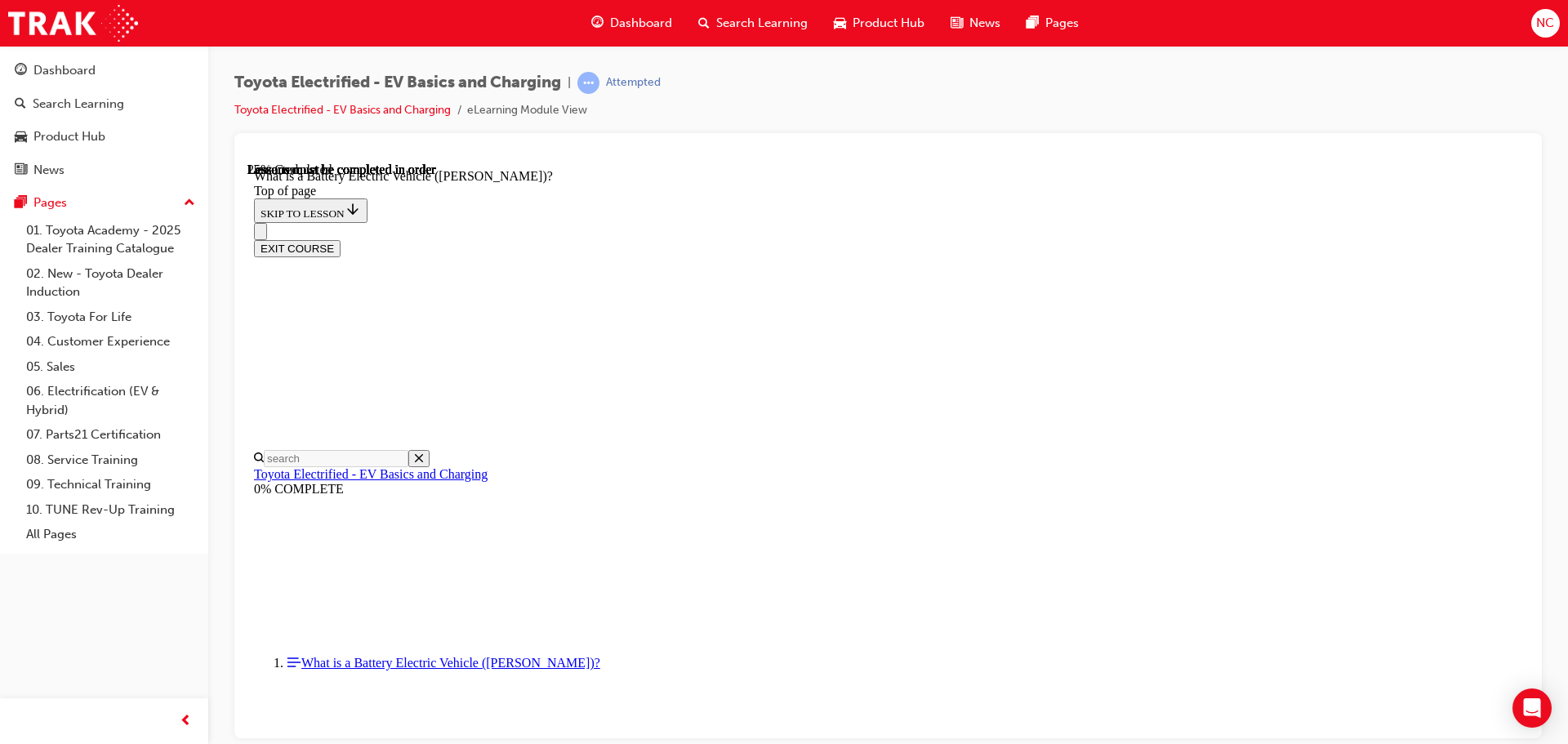
scroll to position [51, 0]
drag, startPoint x: 606, startPoint y: 553, endPoint x: 660, endPoint y: 556, distance: 54.1
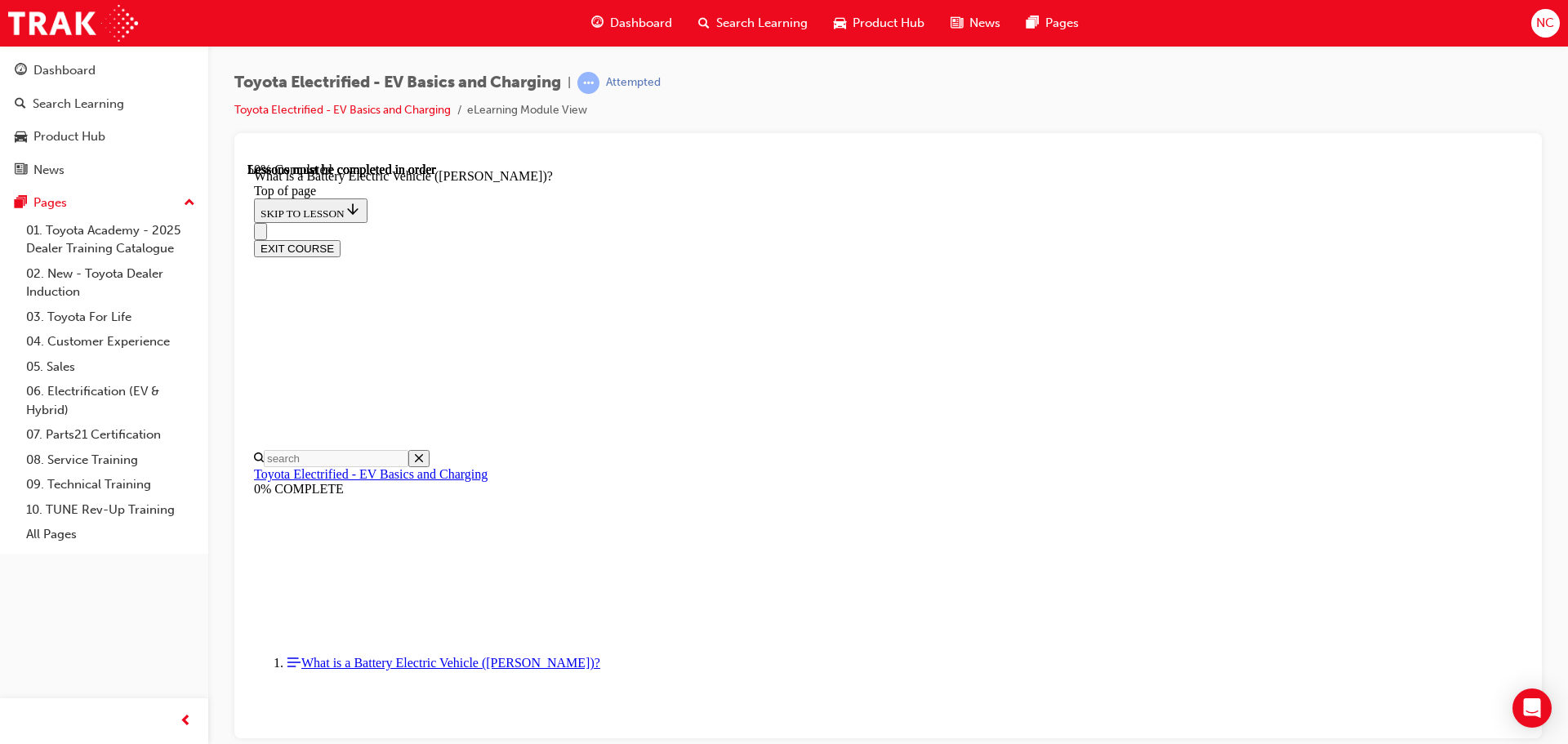
drag, startPoint x: 637, startPoint y: 558, endPoint x: 1201, endPoint y: 562, distance: 564.0
drag, startPoint x: 635, startPoint y: 557, endPoint x: 843, endPoint y: 554, distance: 208.0
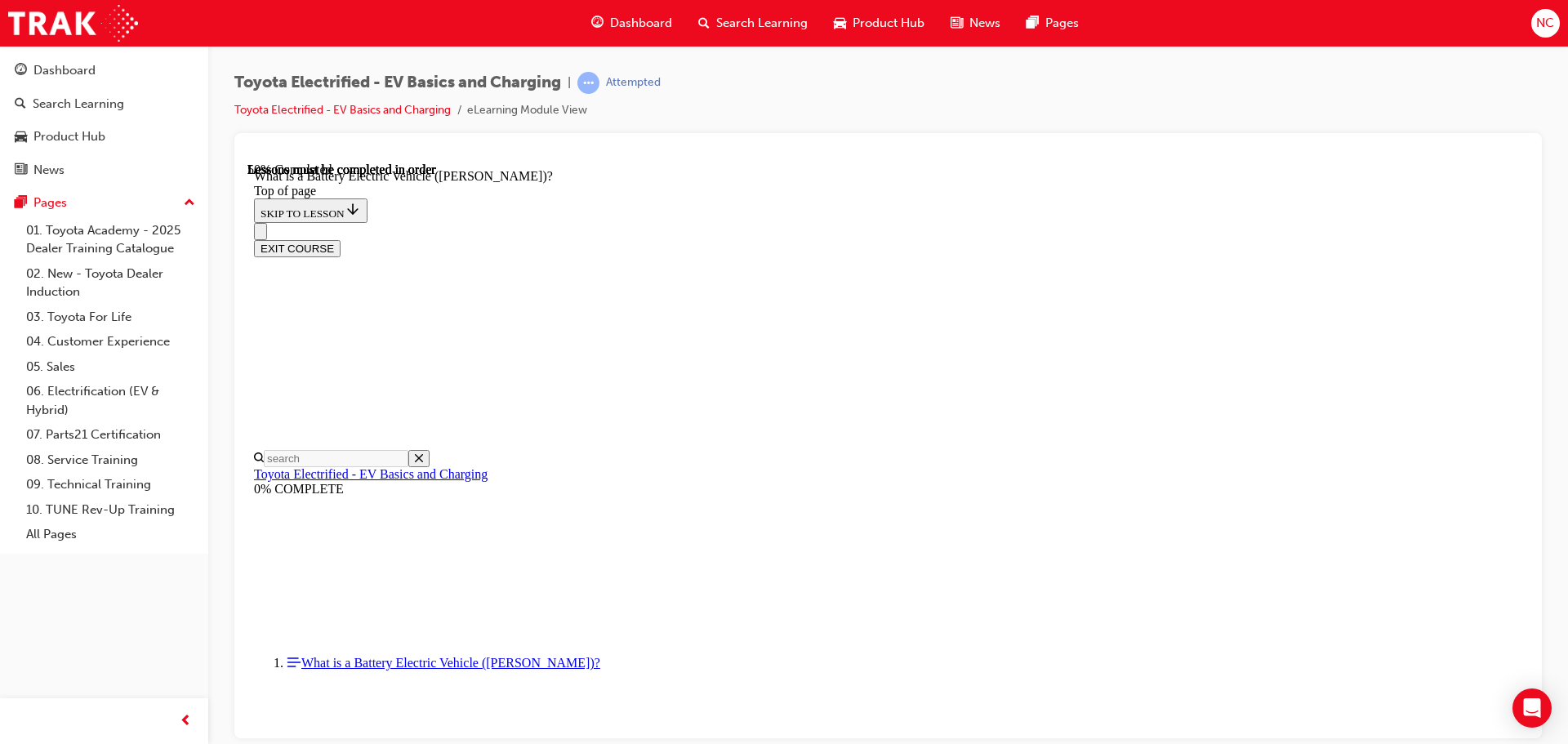
drag, startPoint x: 639, startPoint y: 704, endPoint x: 582, endPoint y: 703, distance: 57.0
drag, startPoint x: 622, startPoint y: 598, endPoint x: 592, endPoint y: 600, distance: 30.1
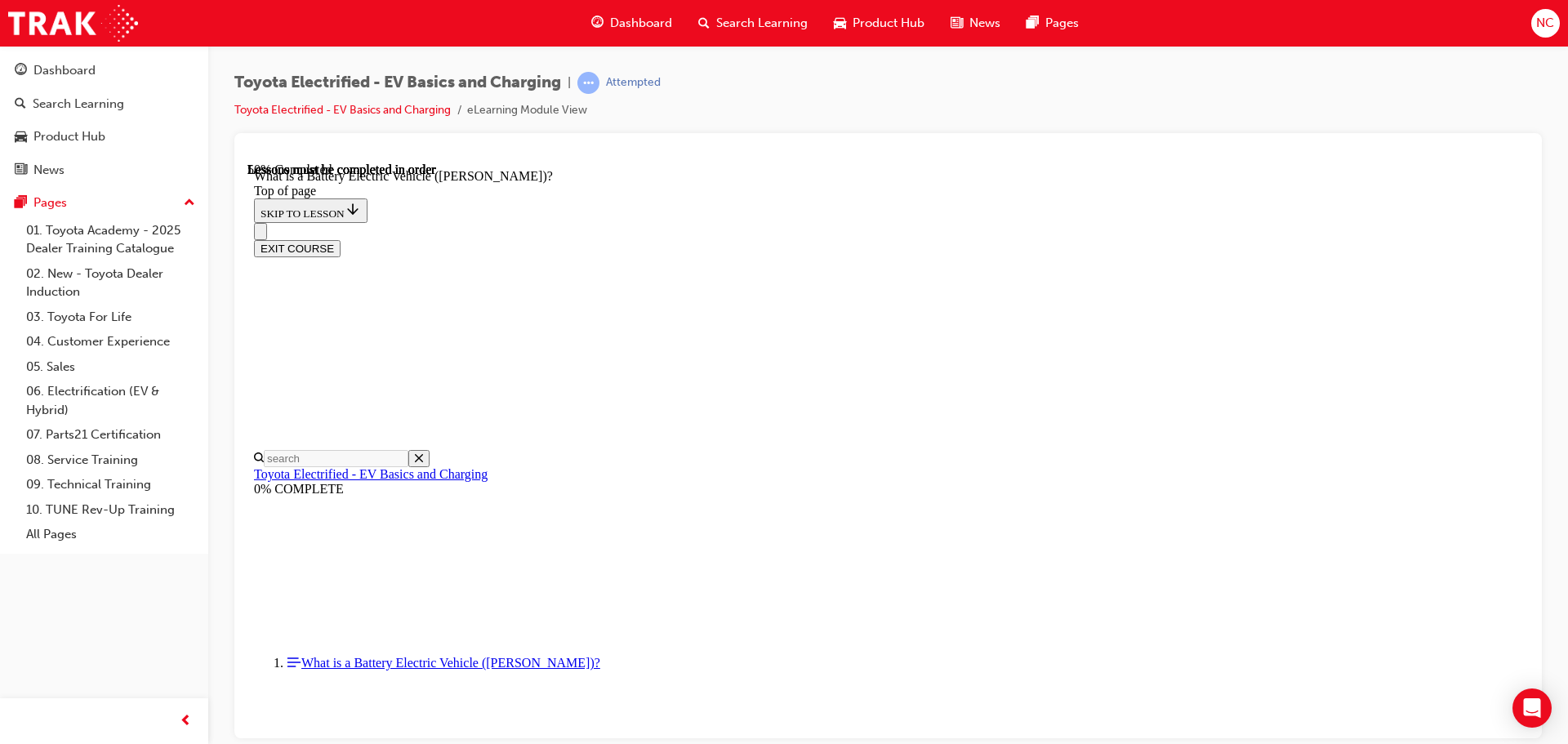
drag, startPoint x: 626, startPoint y: 626, endPoint x: 611, endPoint y: 627, distance: 15.0
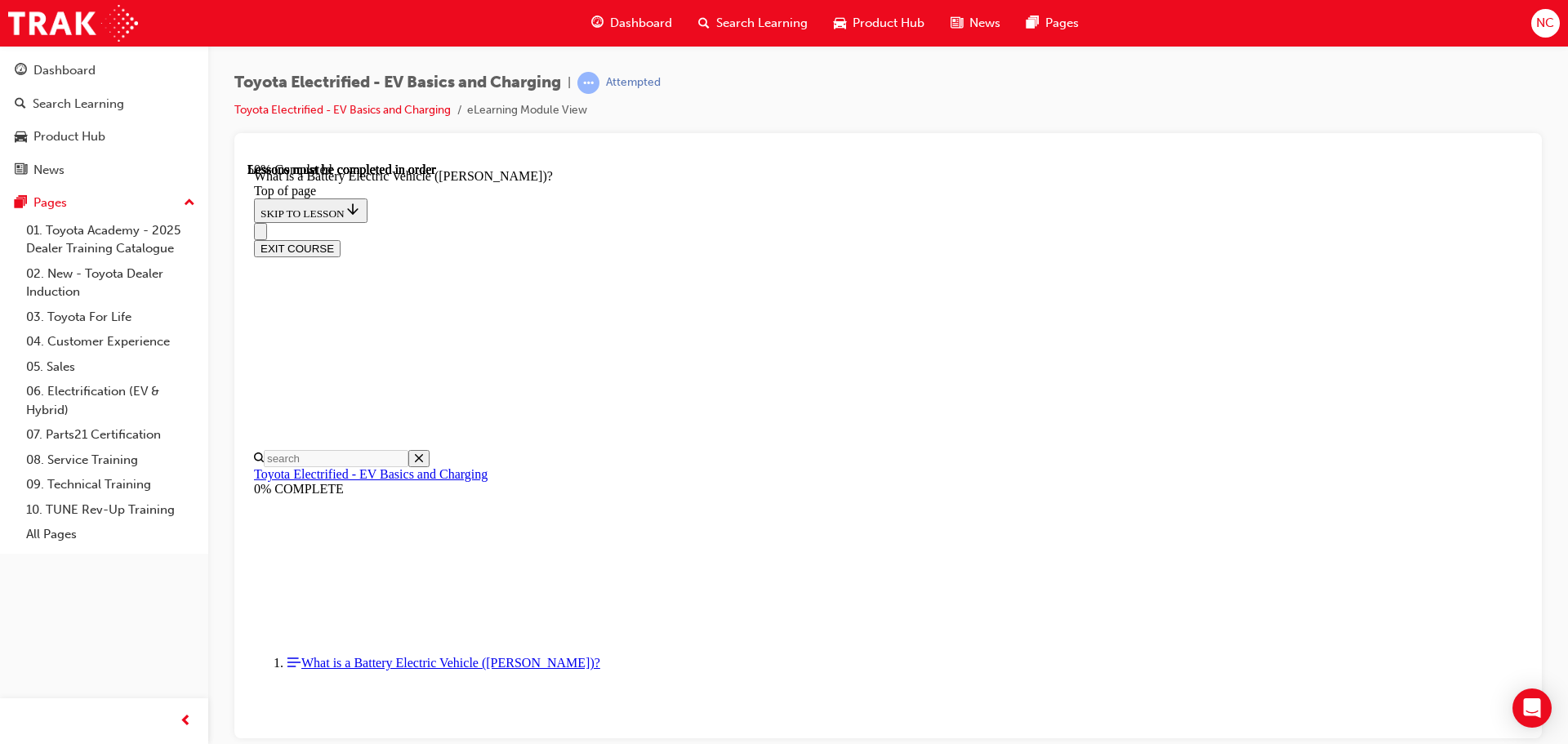
drag, startPoint x: 1214, startPoint y: 461, endPoint x: 1224, endPoint y: 458, distance: 10.4
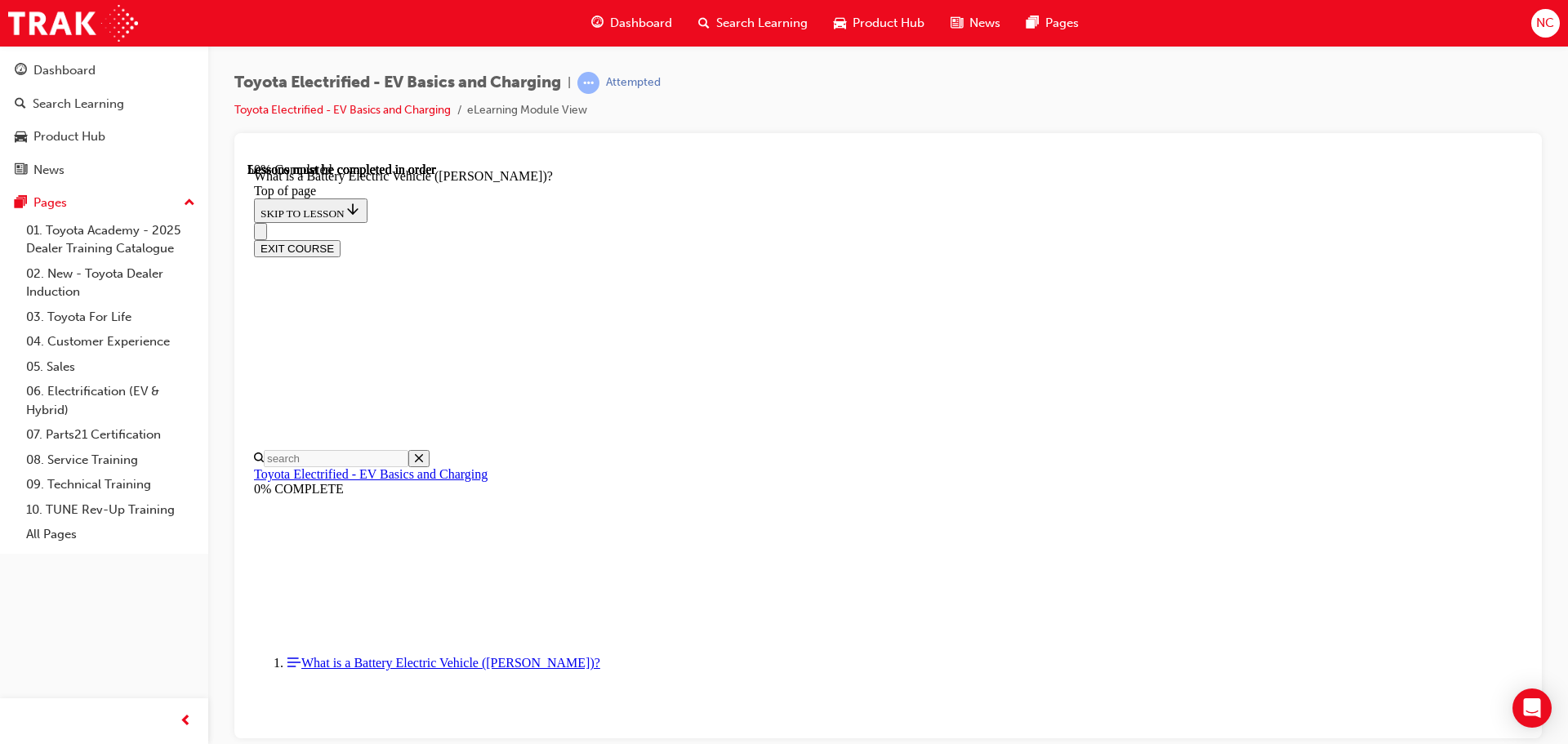
scroll to position [1817, 0]
drag, startPoint x: 1210, startPoint y: 464, endPoint x: 1145, endPoint y: 459, distance: 65.2
drag, startPoint x: 1201, startPoint y: 461, endPoint x: 339, endPoint y: 492, distance: 862.6
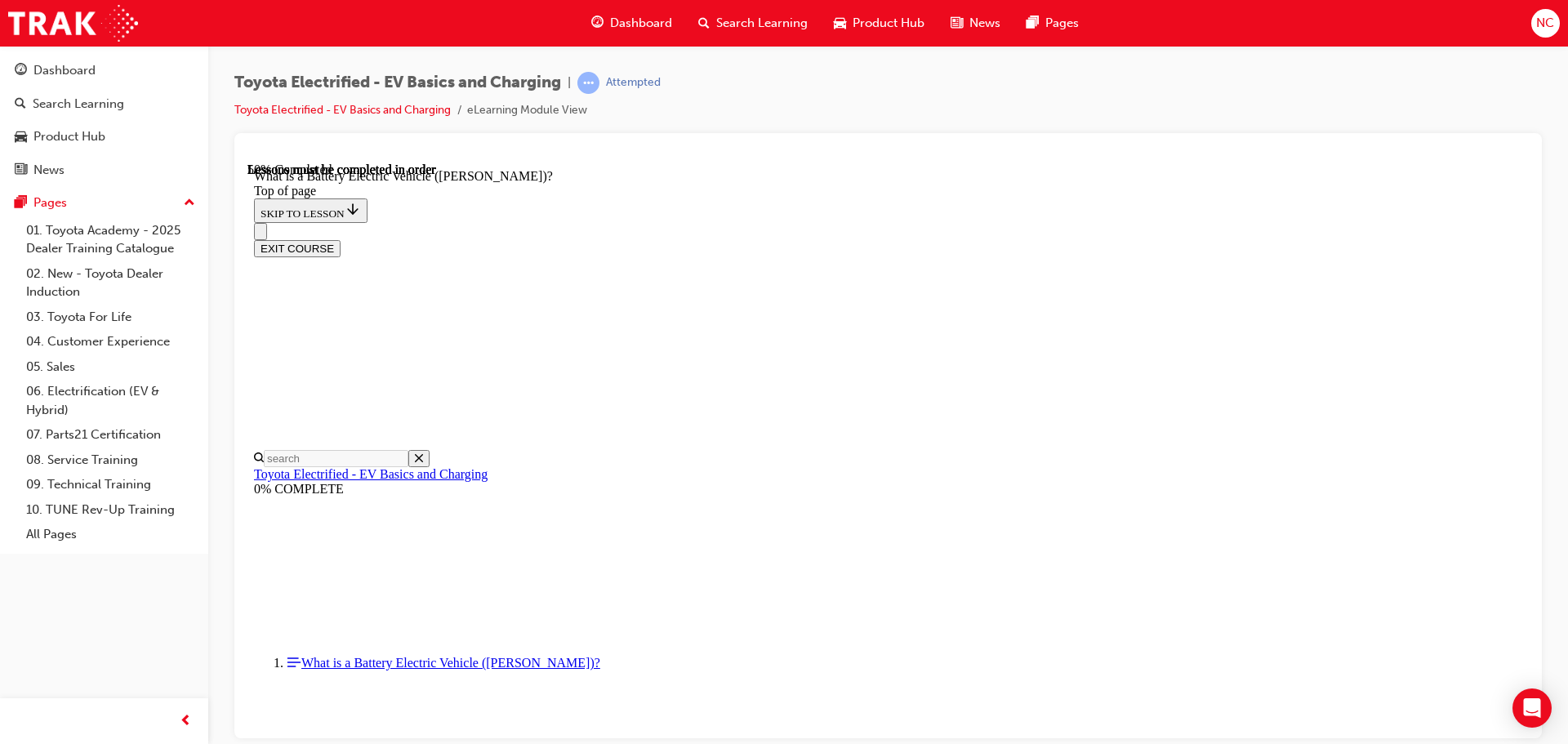
scroll to position [1655, 0]
drag, startPoint x: 877, startPoint y: 623, endPoint x: 609, endPoint y: 635, distance: 268.3
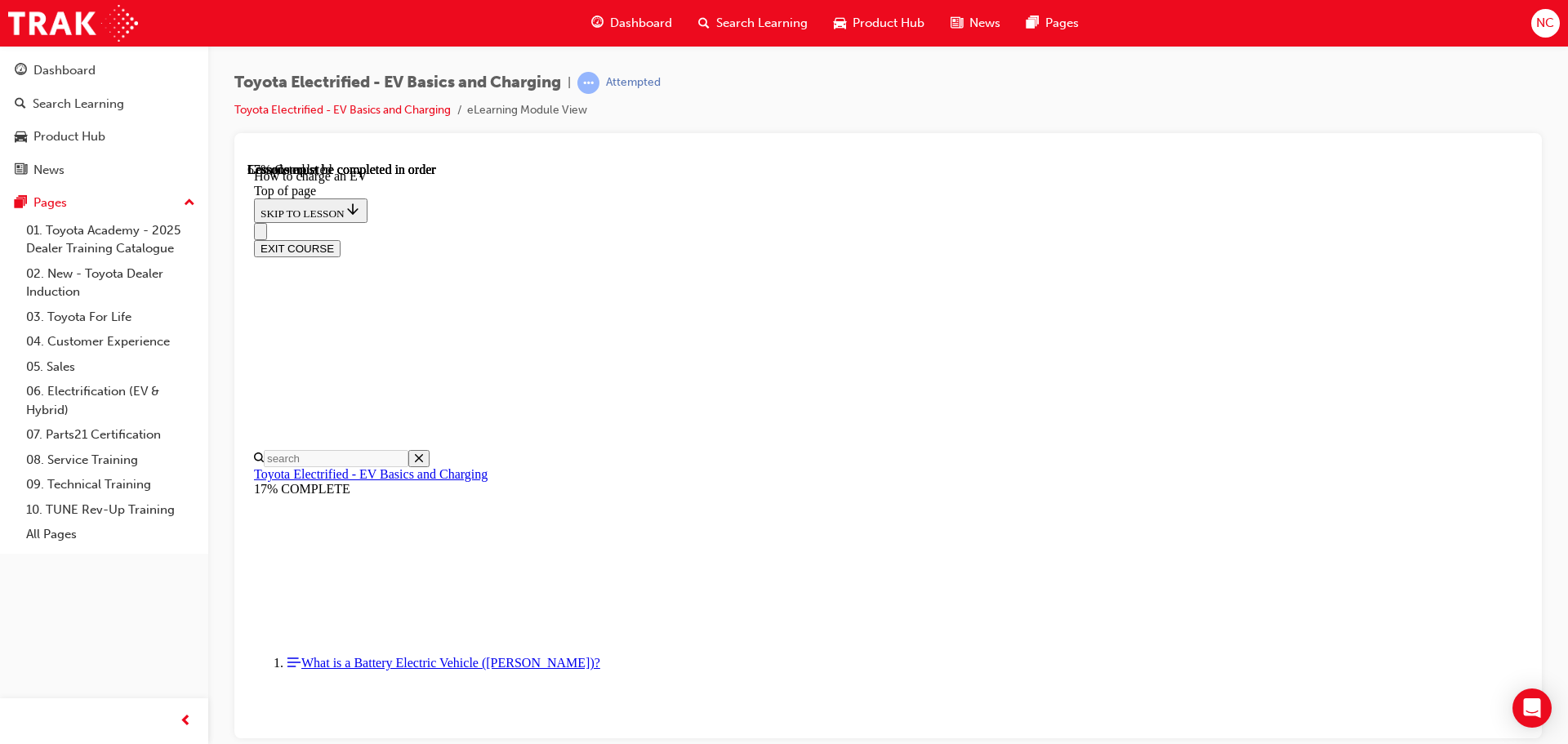
scroll to position [4577, 0]
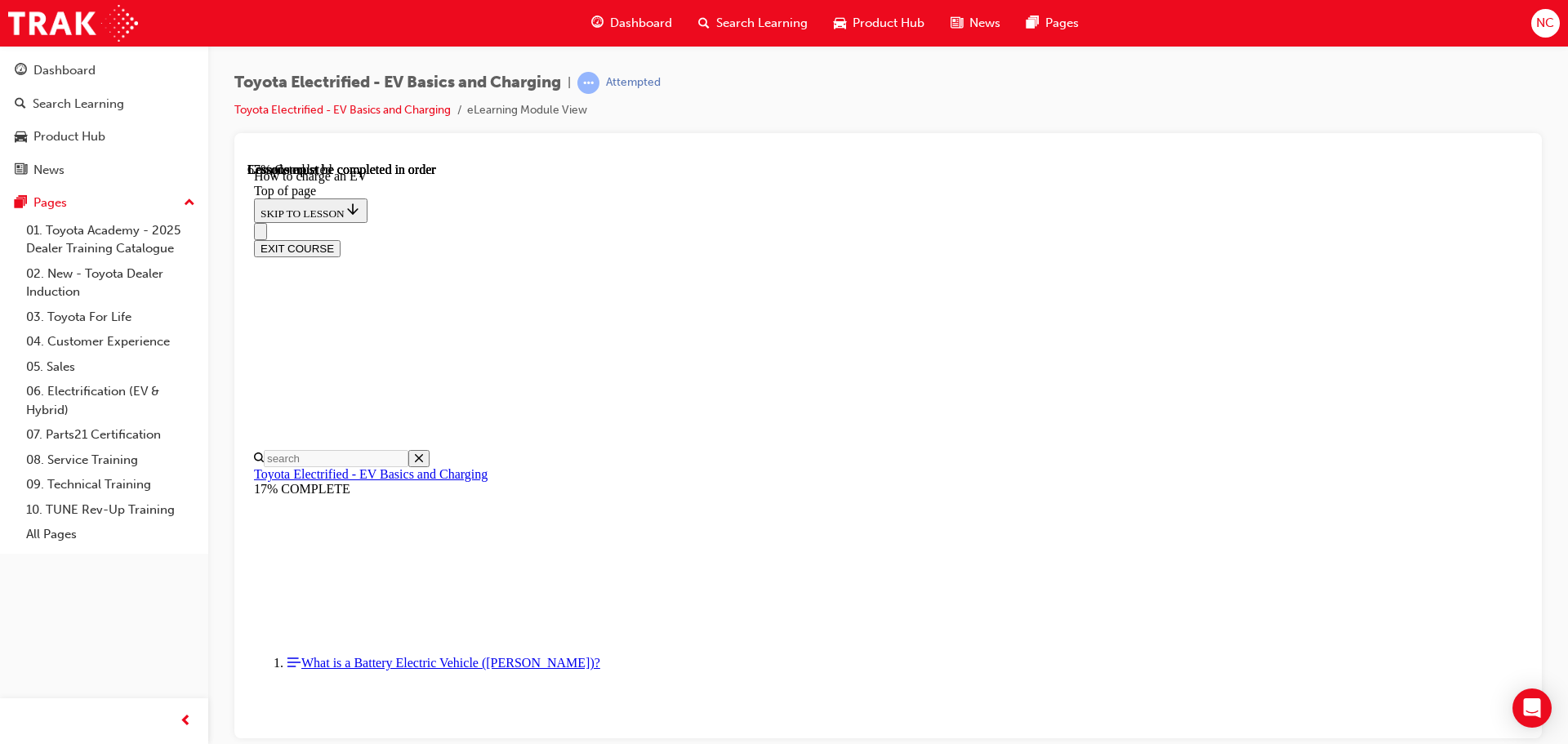
drag, startPoint x: 641, startPoint y: 706, endPoint x: 810, endPoint y: 703, distance: 169.0
drag, startPoint x: 827, startPoint y: 705, endPoint x: 1106, endPoint y: 709, distance: 279.0
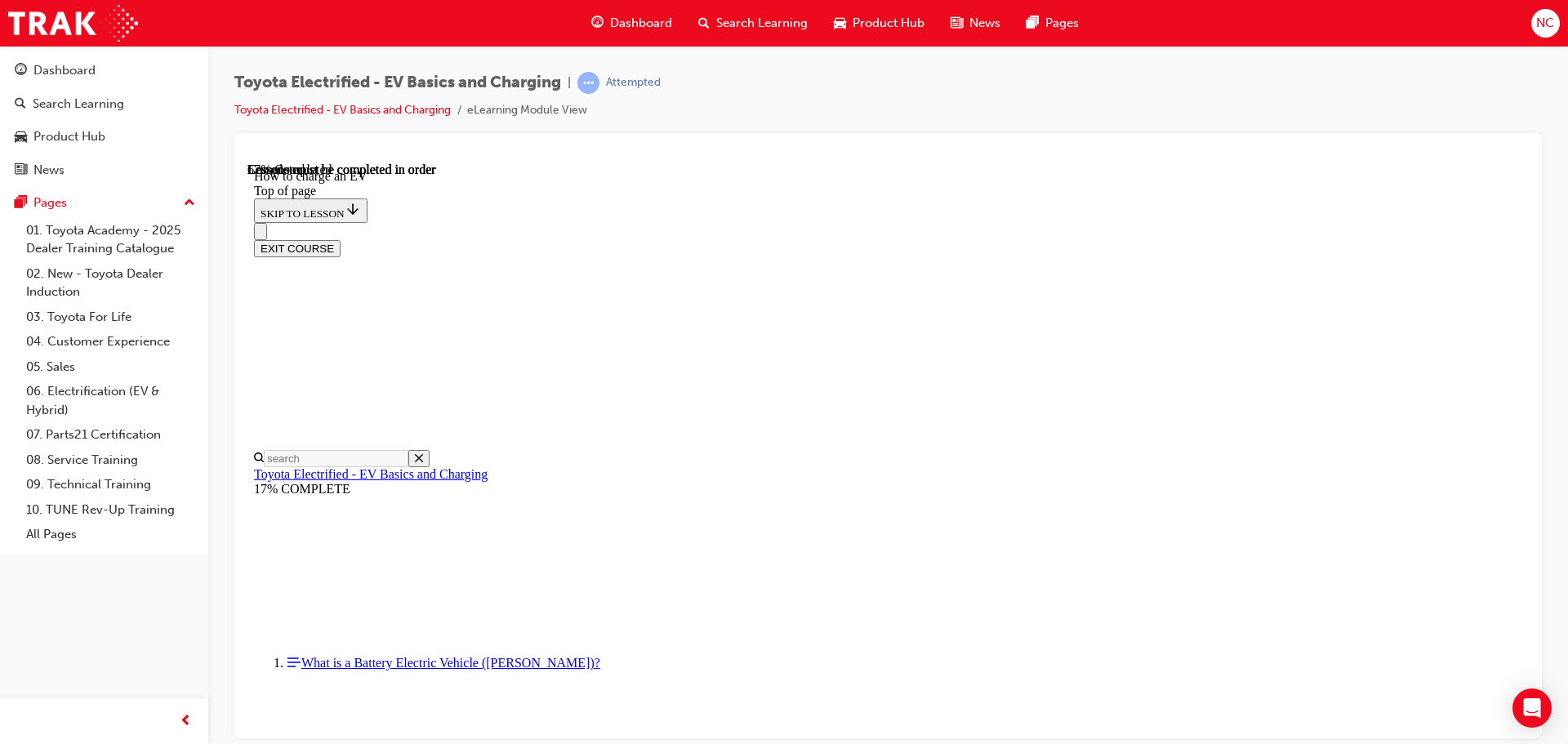
drag, startPoint x: 1141, startPoint y: 710, endPoint x: 1176, endPoint y: 709, distance: 35.0
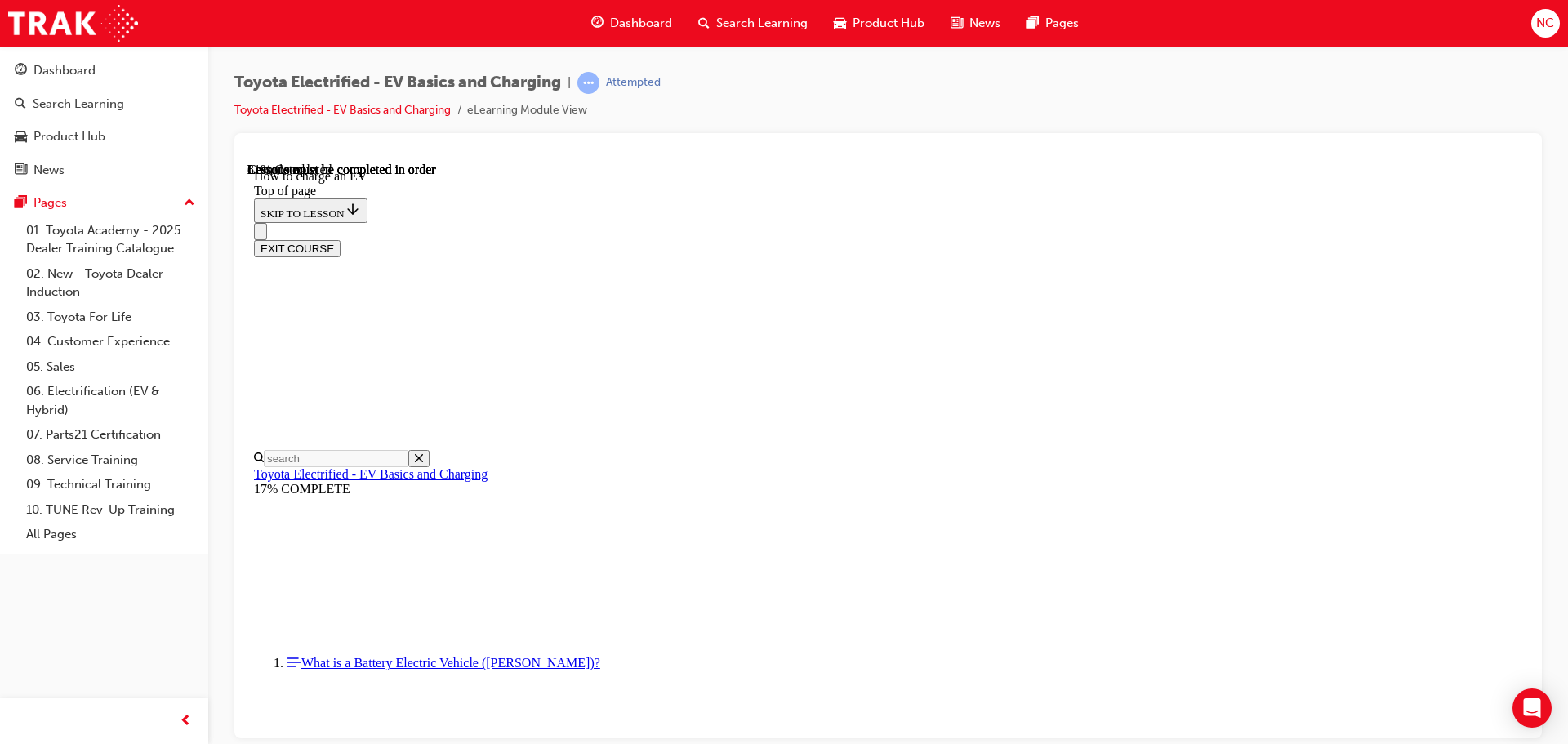
scroll to position [6507, 0]
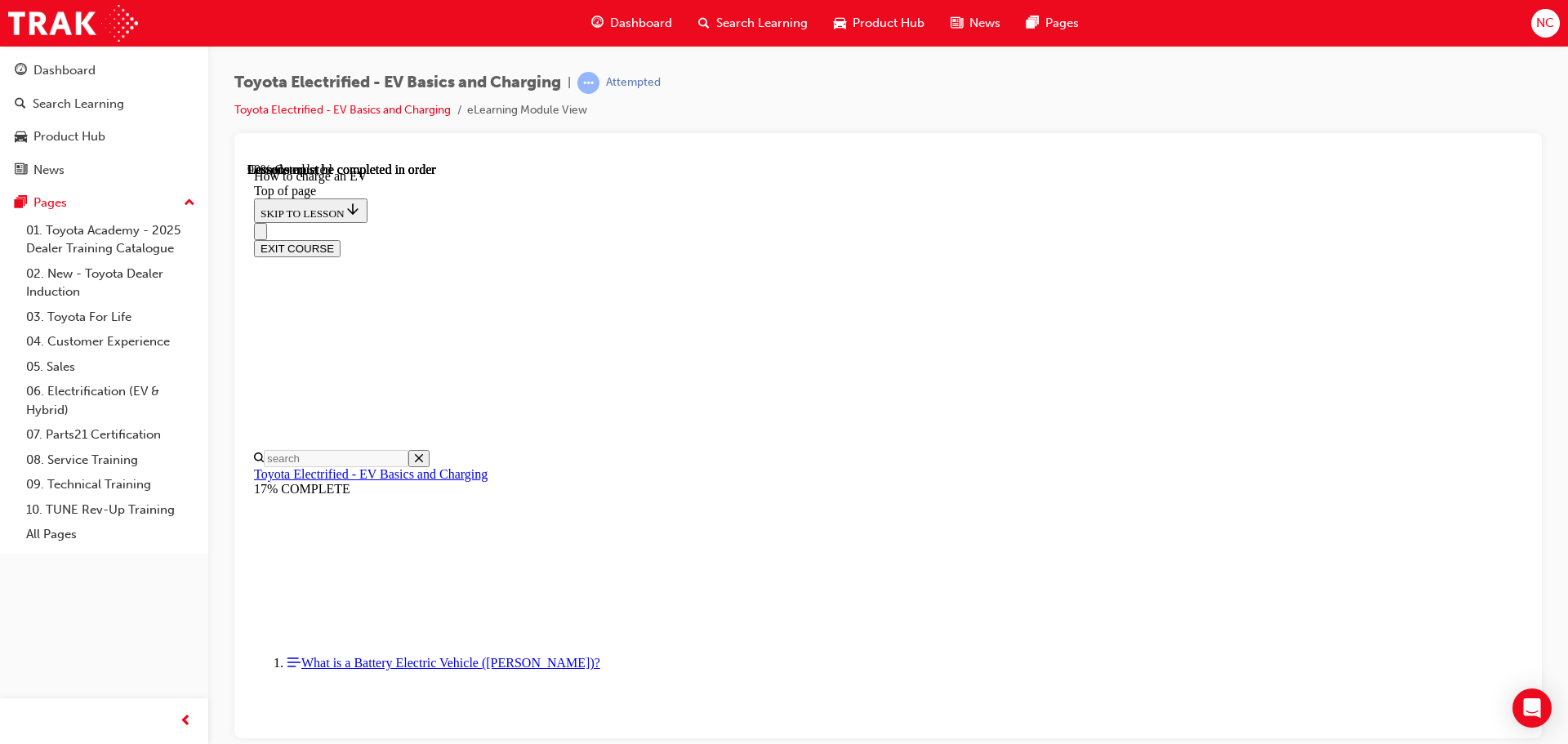
scroll to position [6833, 0]
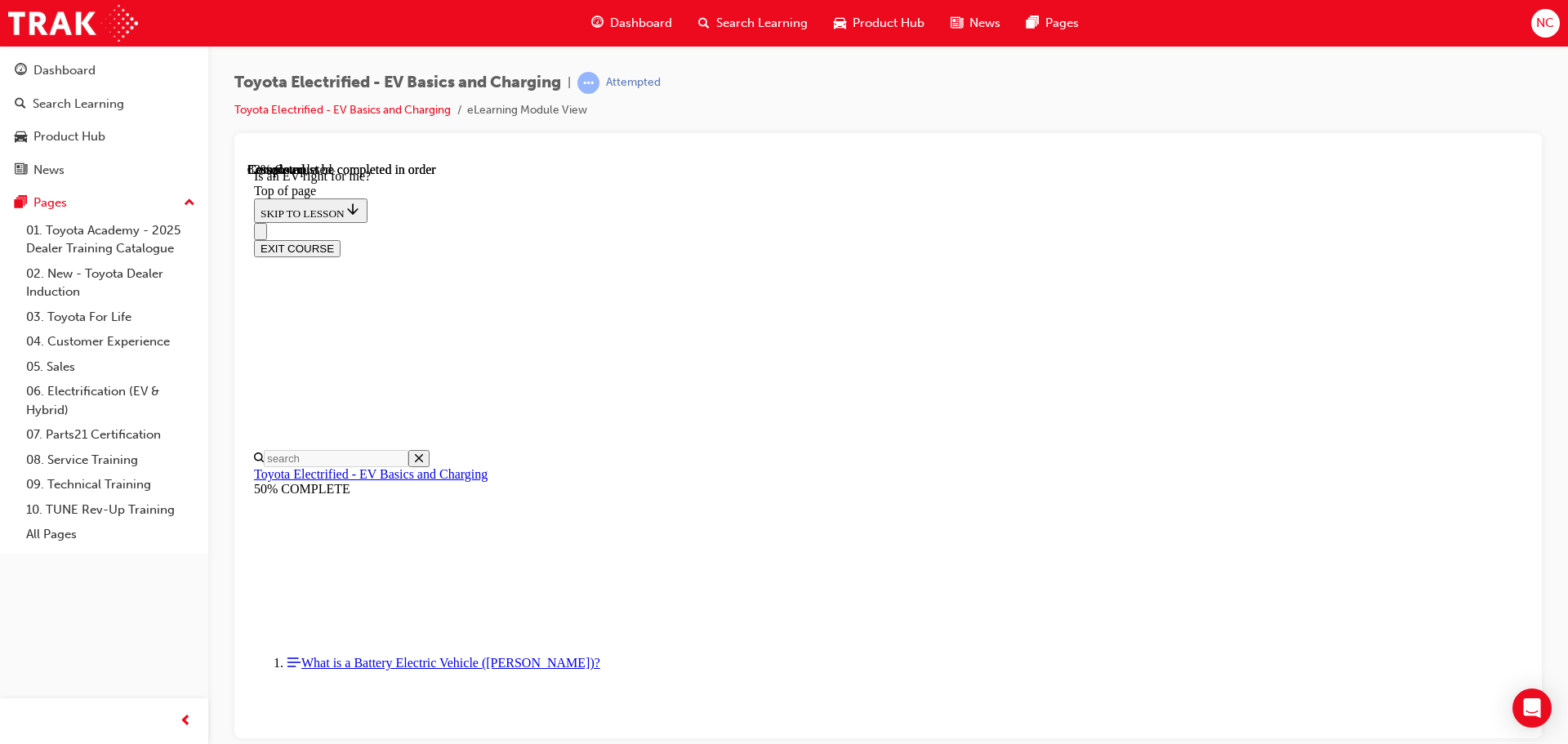
scroll to position [2052, 0]
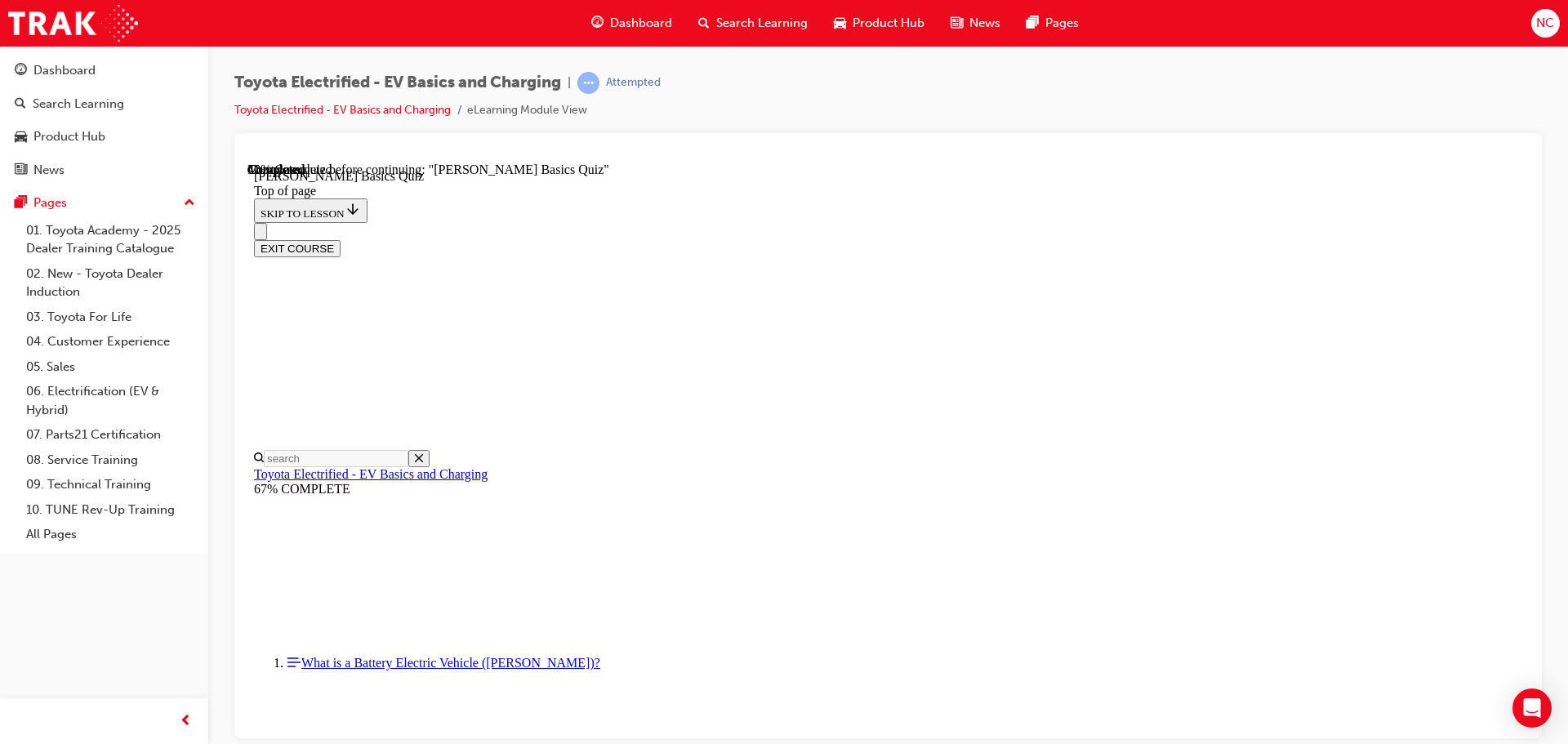
scroll to position [294, 0]
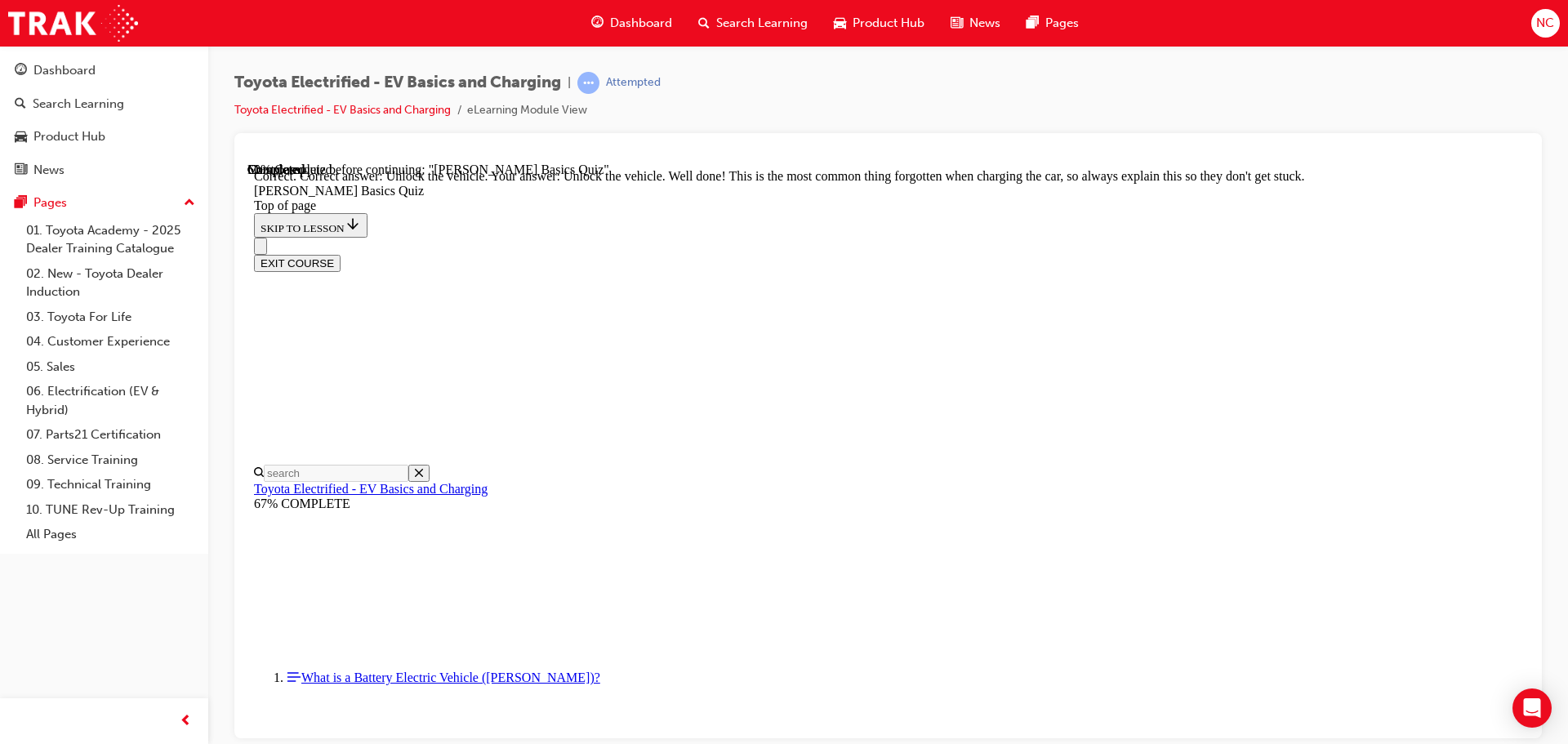
scroll to position [556, 0]
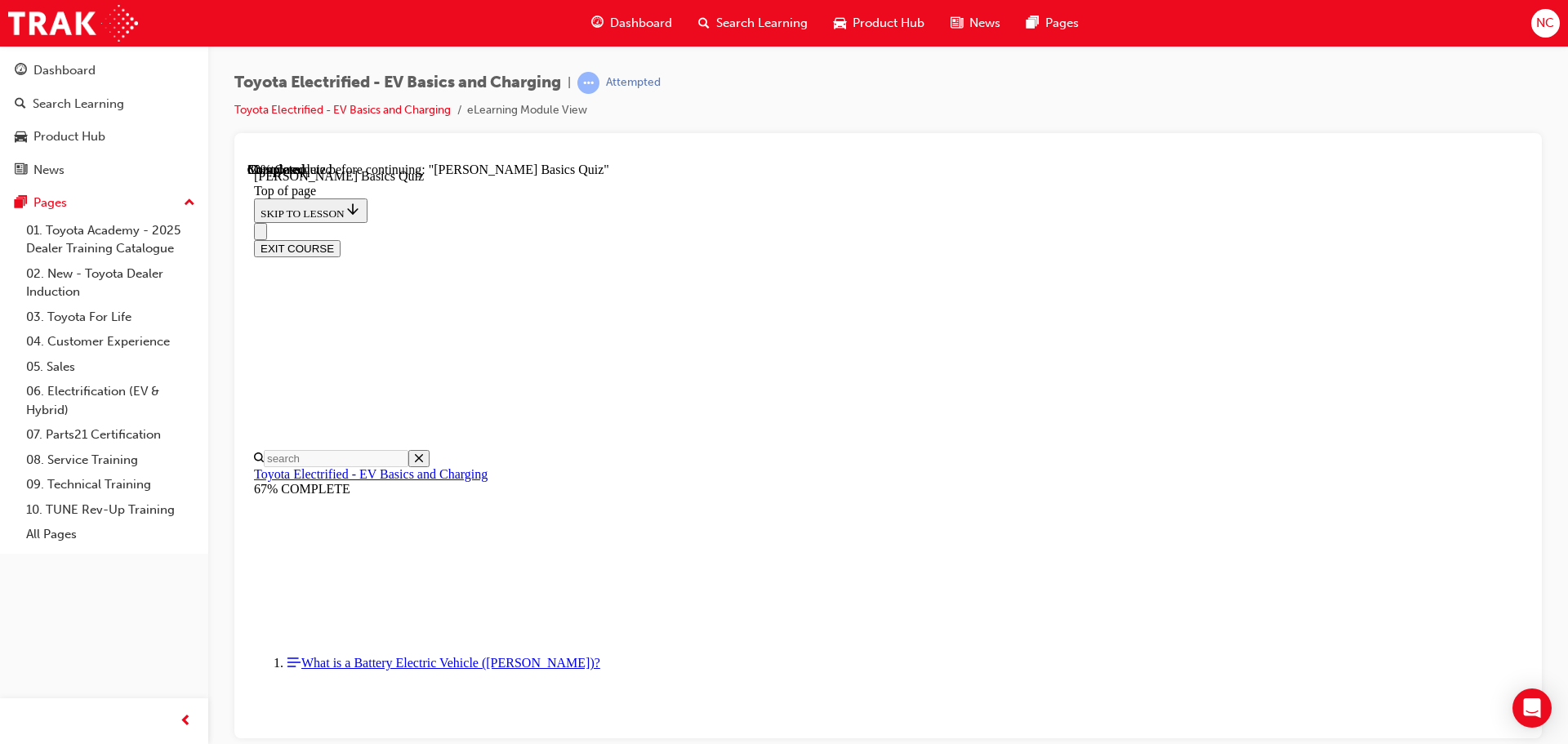
scroll to position [132, 0]
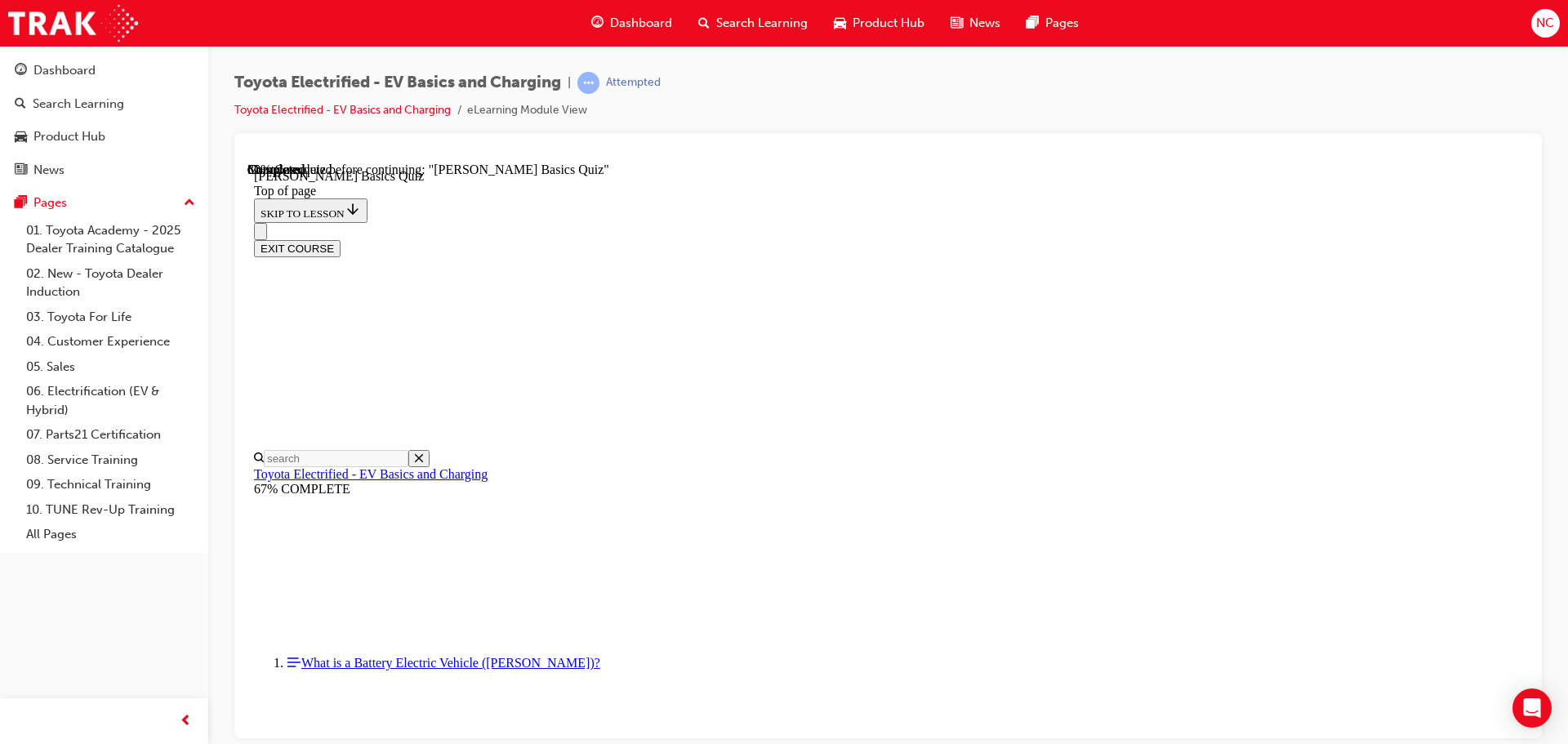
scroll to position [206, 0]
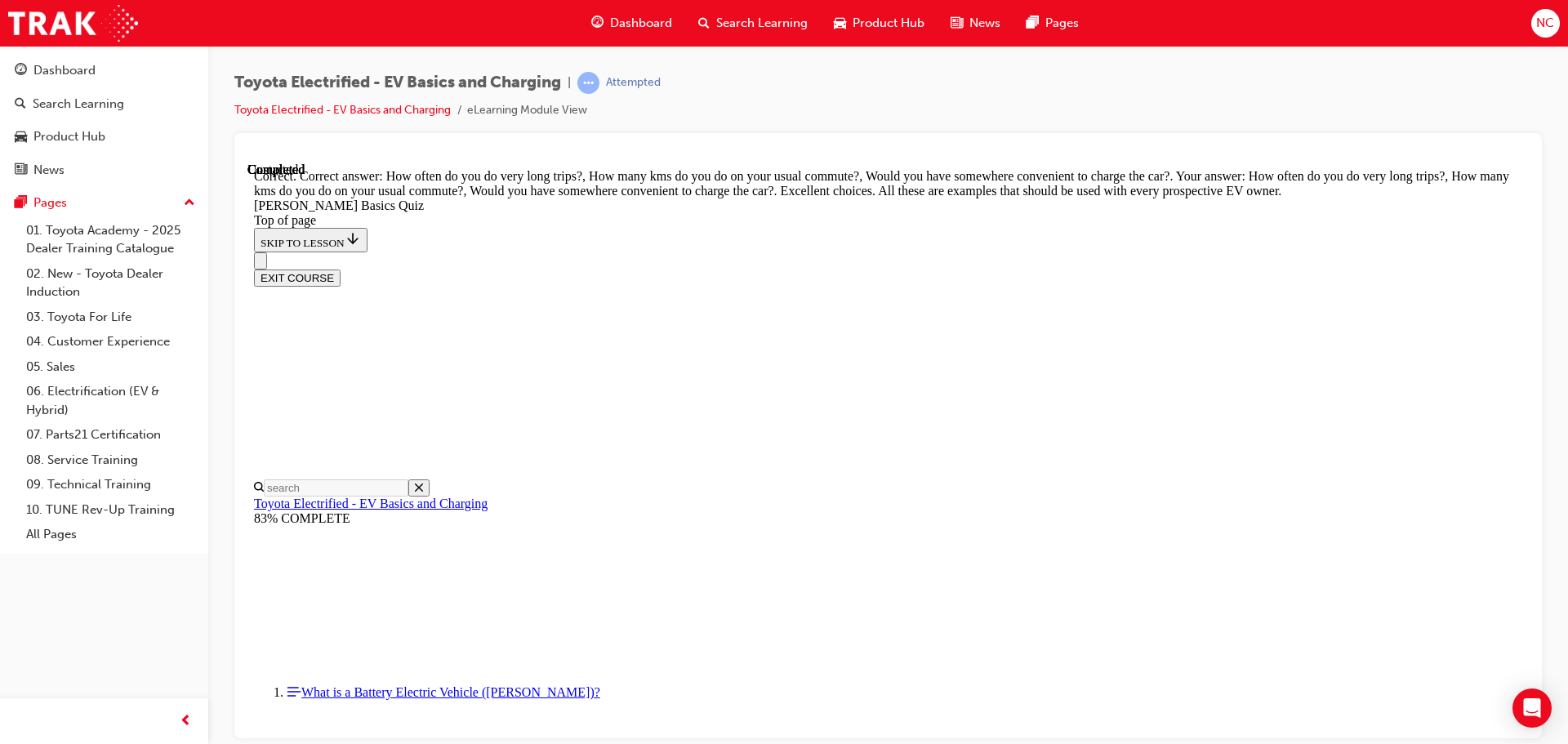
scroll to position [410, 0]
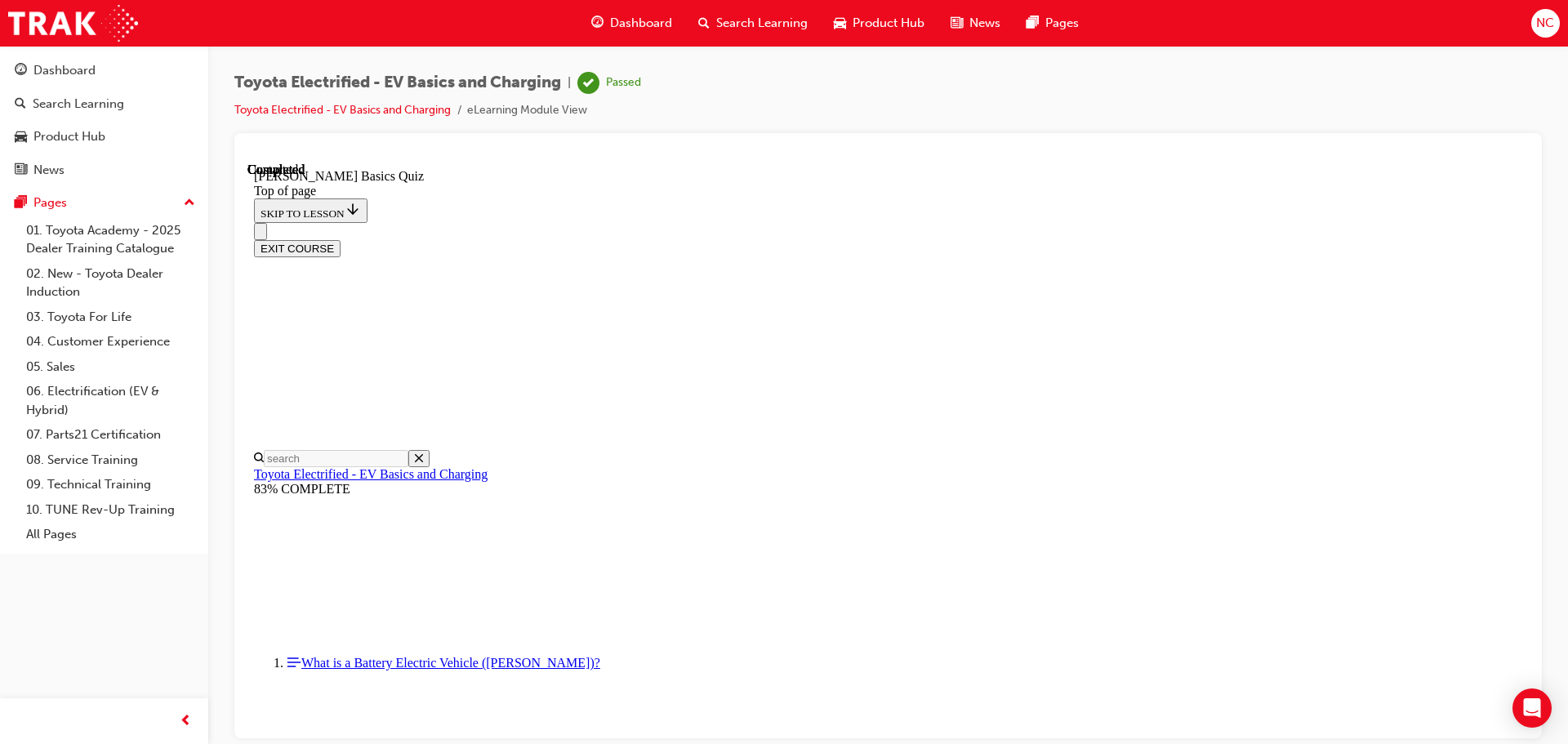
scroll to position [308, 0]
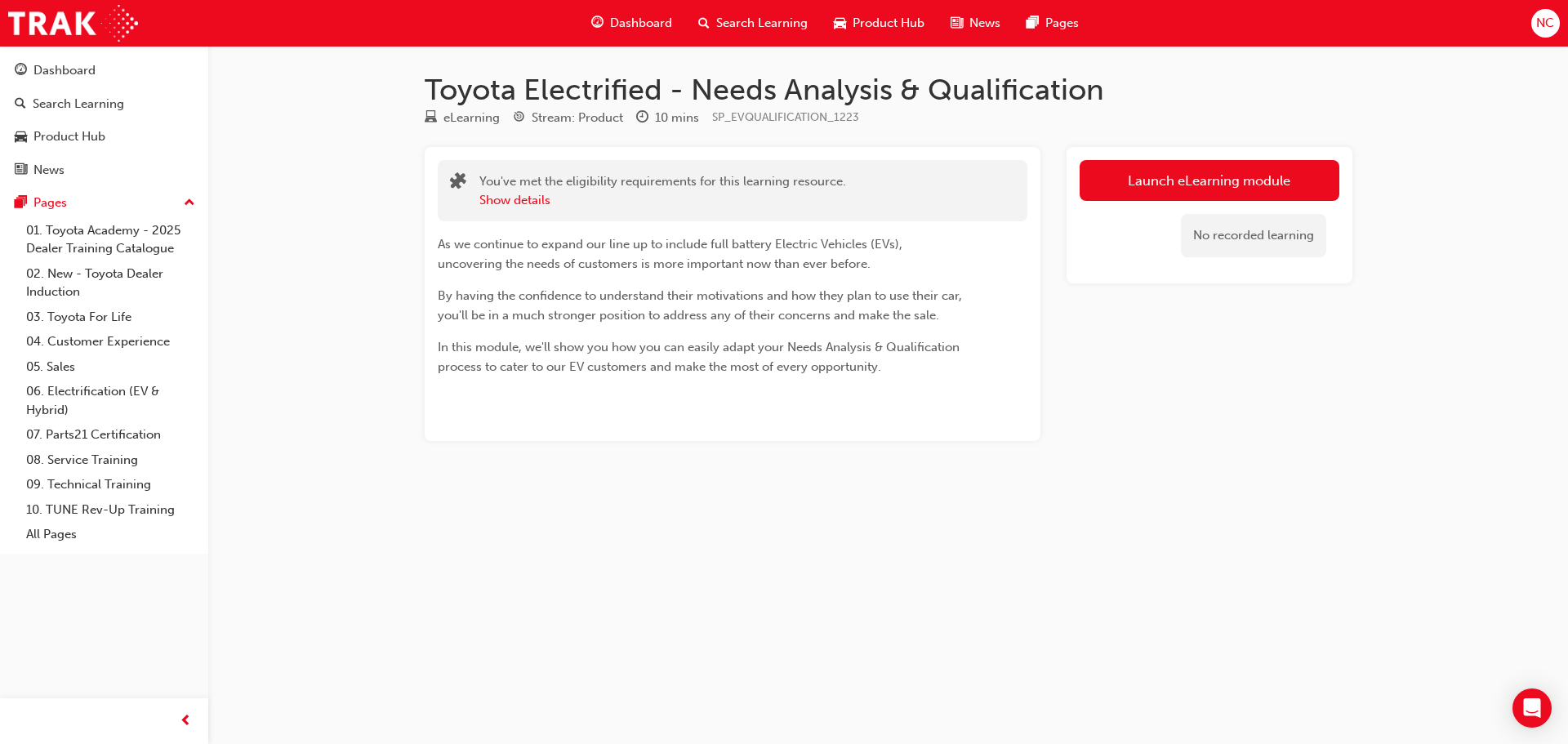
click at [1213, 177] on link "Launch eLearning module" at bounding box center [1209, 180] width 260 height 41
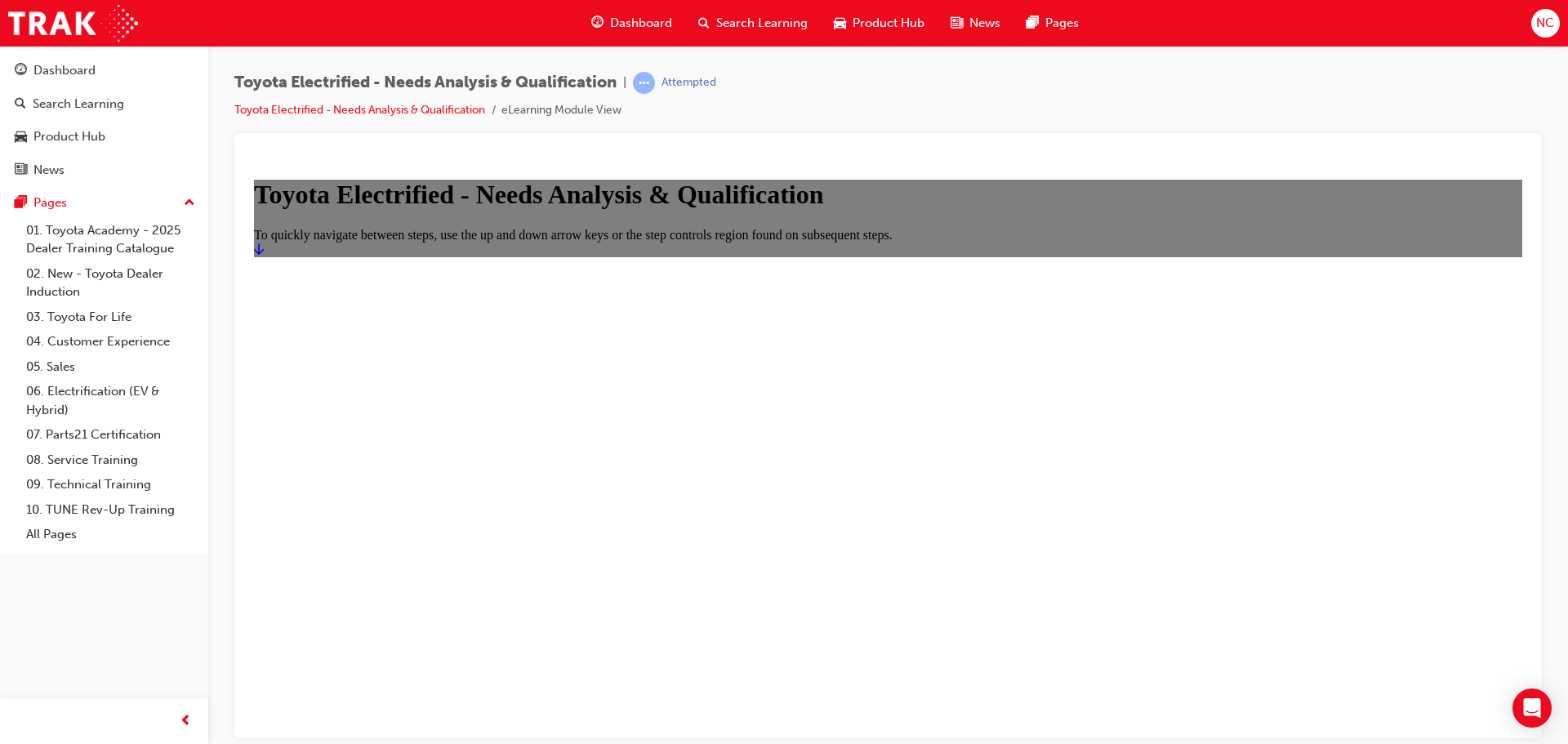
click at [264, 254] on icon "Start" at bounding box center [259, 249] width 10 height 13
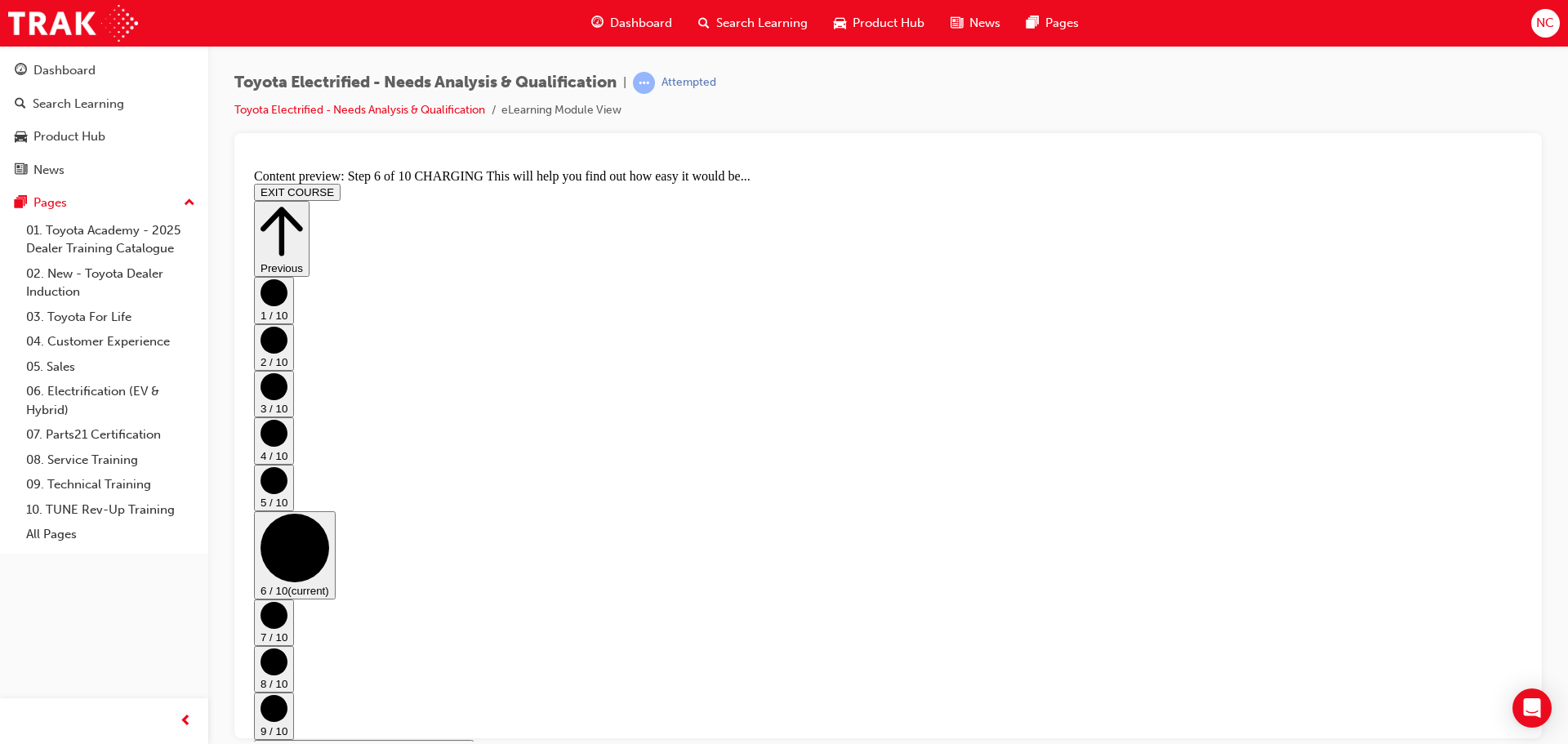
scroll to position [62, 0]
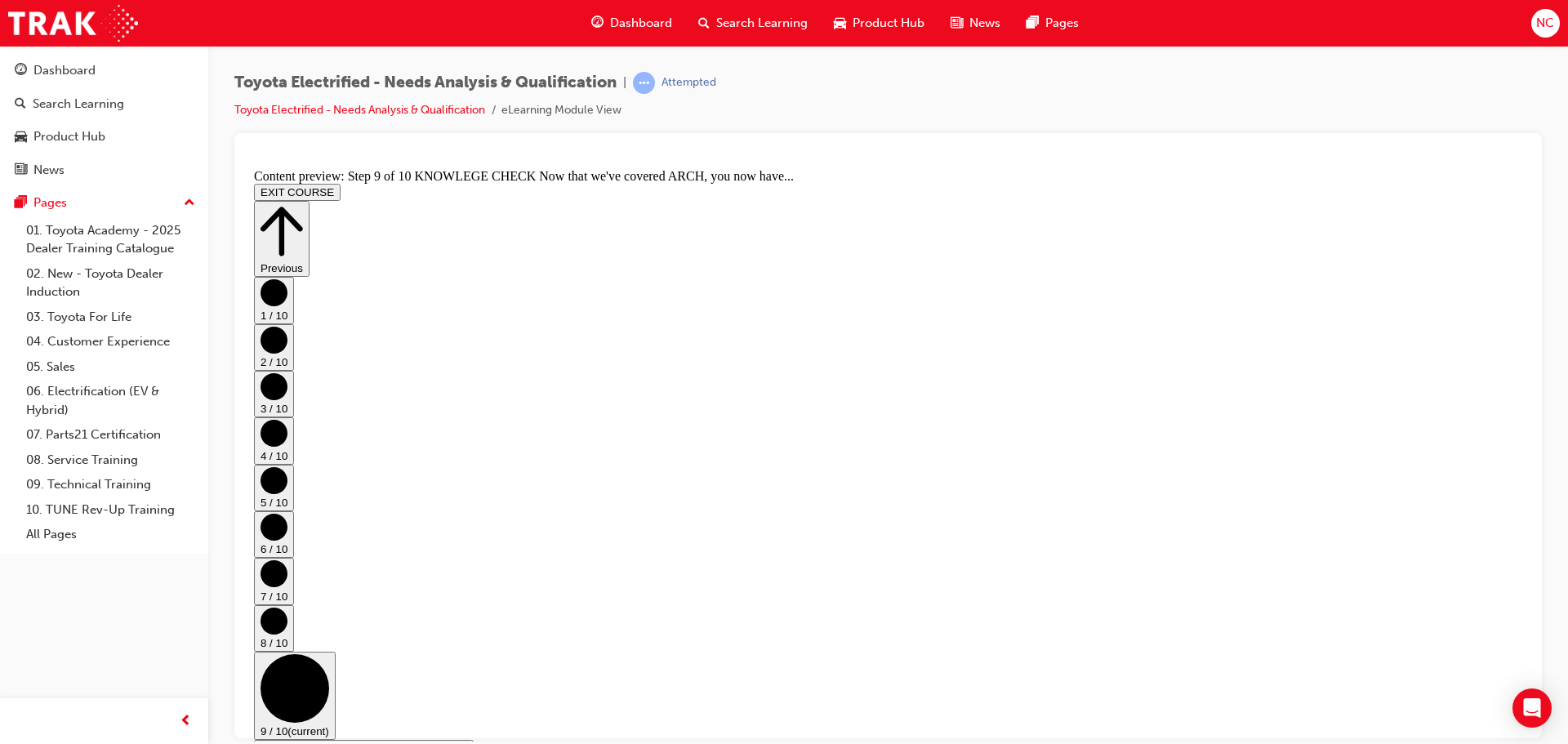
scroll to position [315, 0]
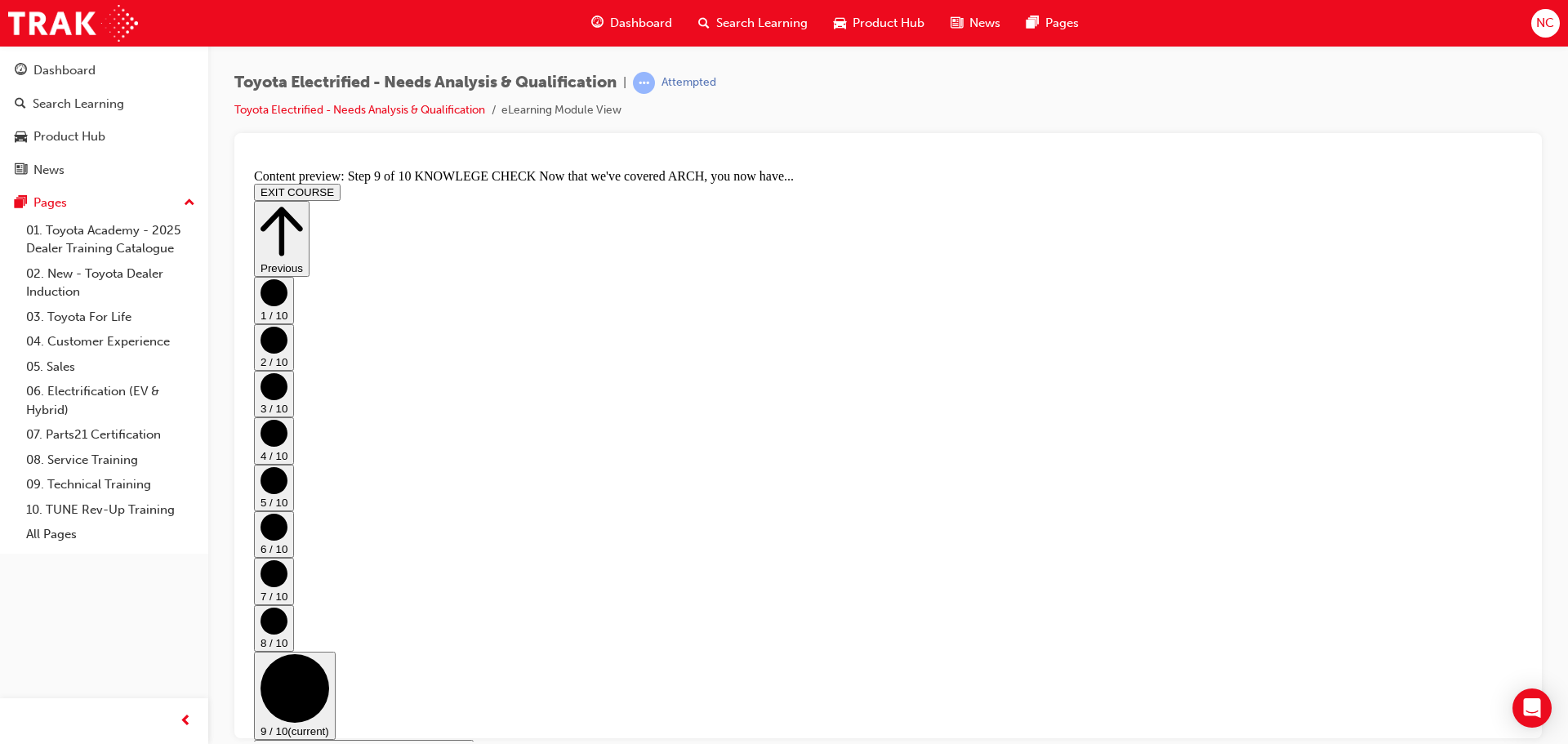
scroll to position [311, 0]
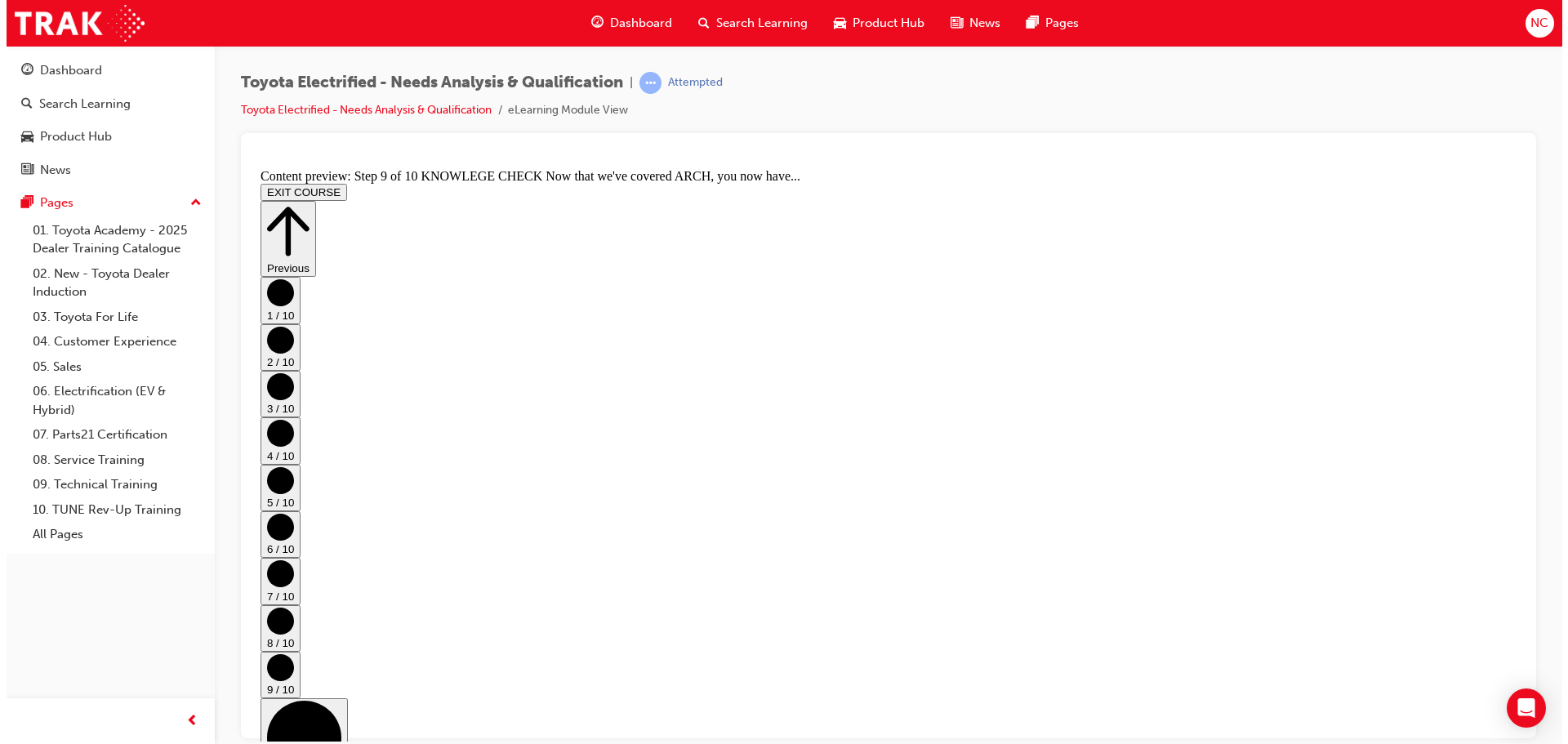
scroll to position [0, 0]
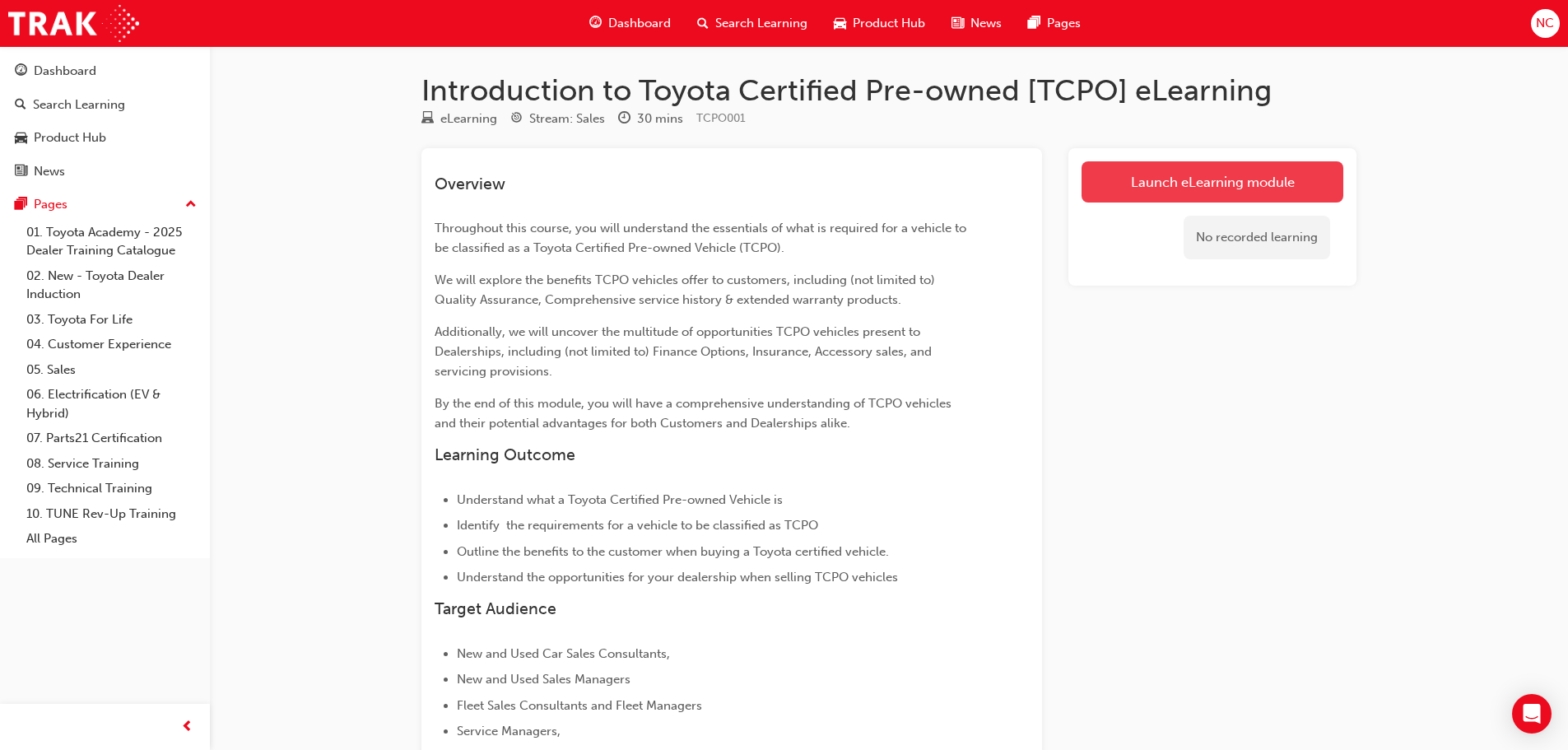
click at [1245, 184] on link "Launch eLearning module" at bounding box center [1212, 182] width 262 height 42
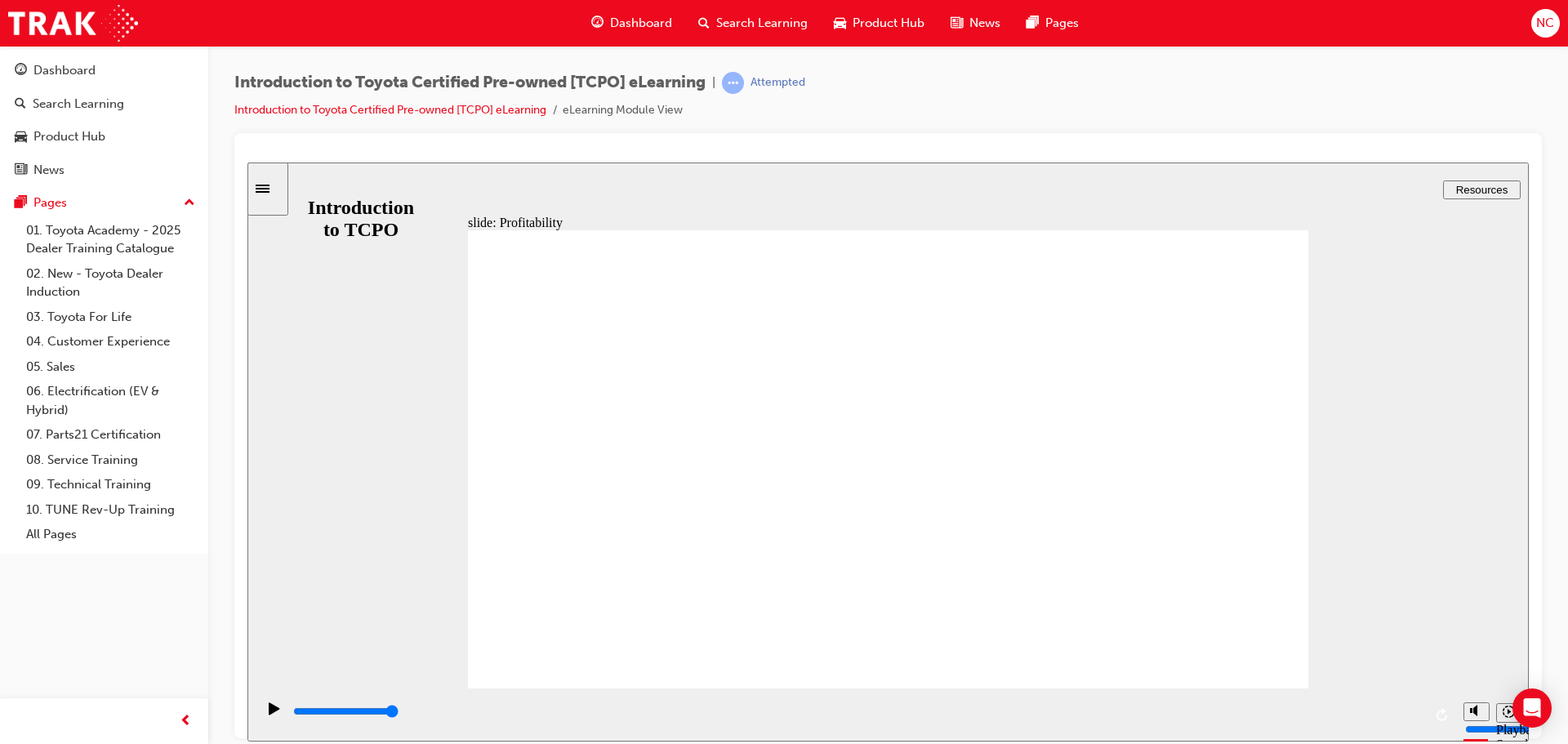
type input "7300"
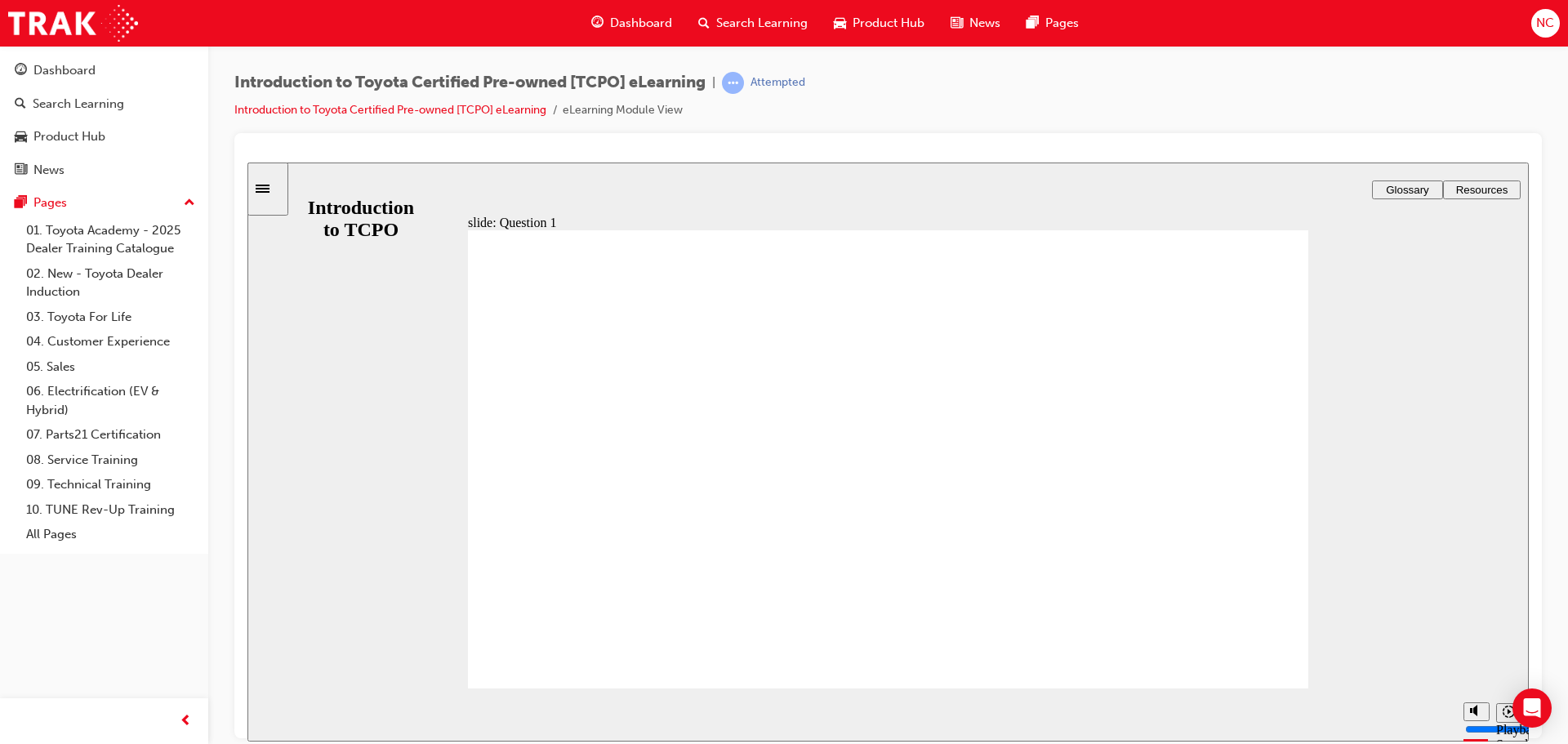
radio input "true"
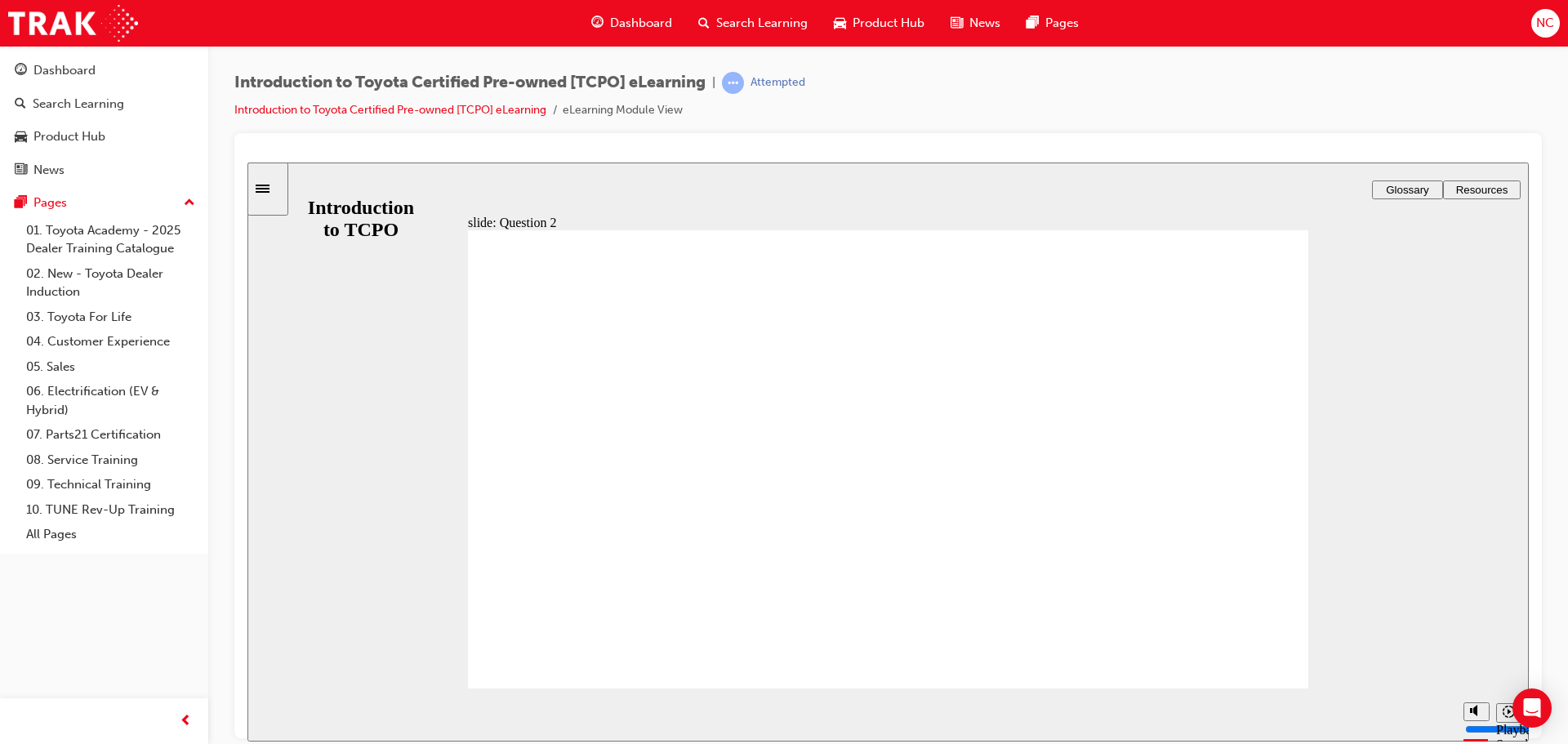
radio input "true"
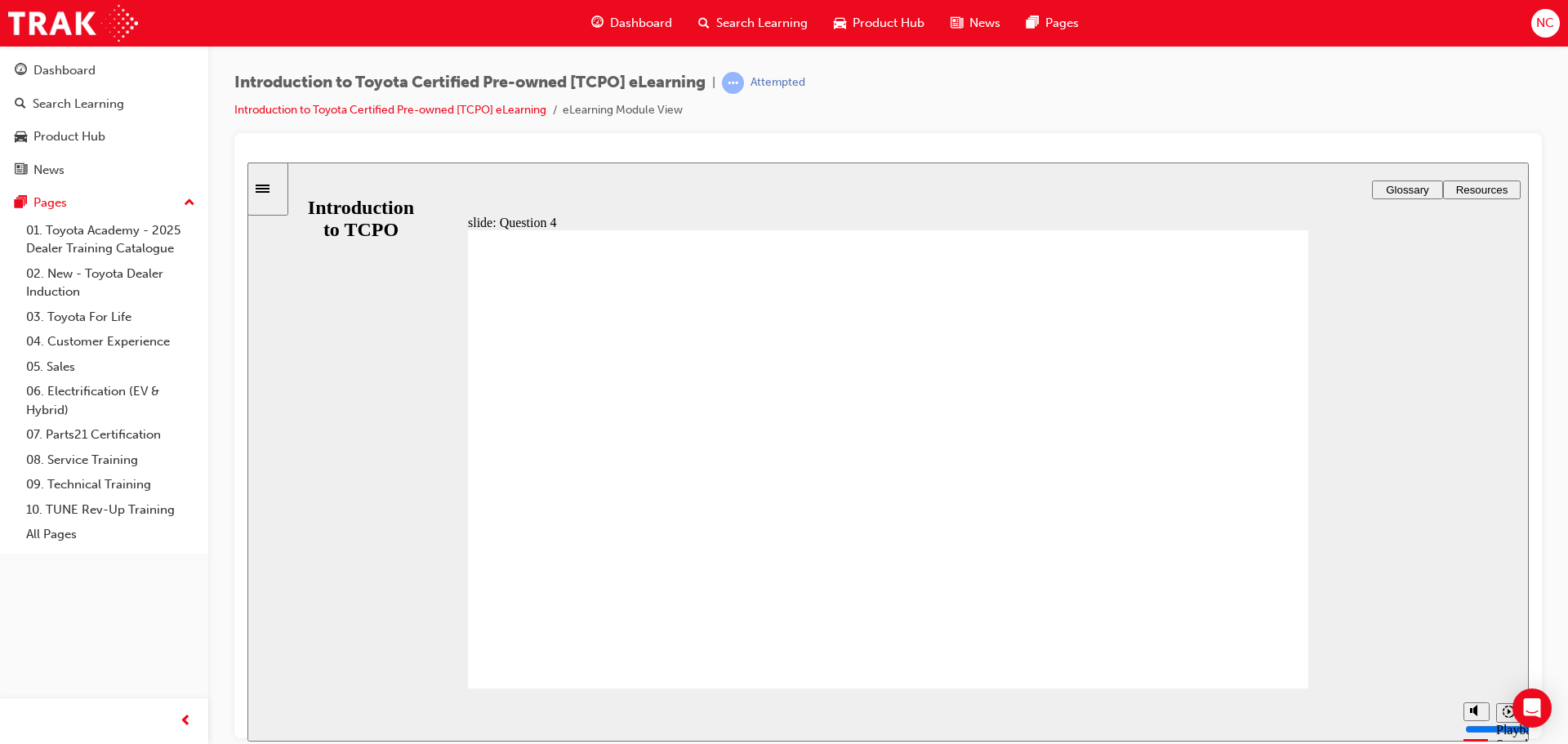
radio input "true"
type input "18400"
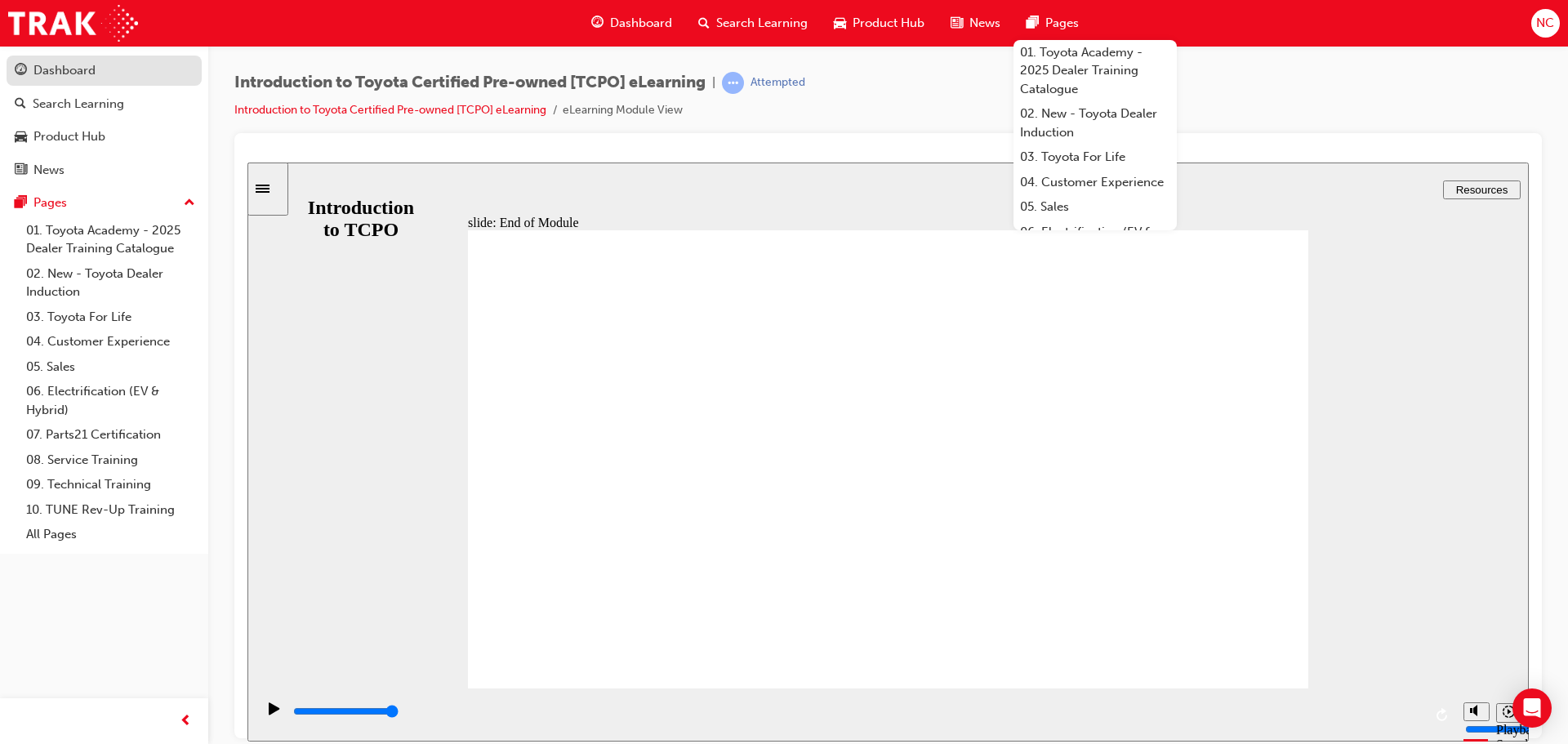
click at [63, 71] on div "Dashboard" at bounding box center [64, 71] width 62 height 19
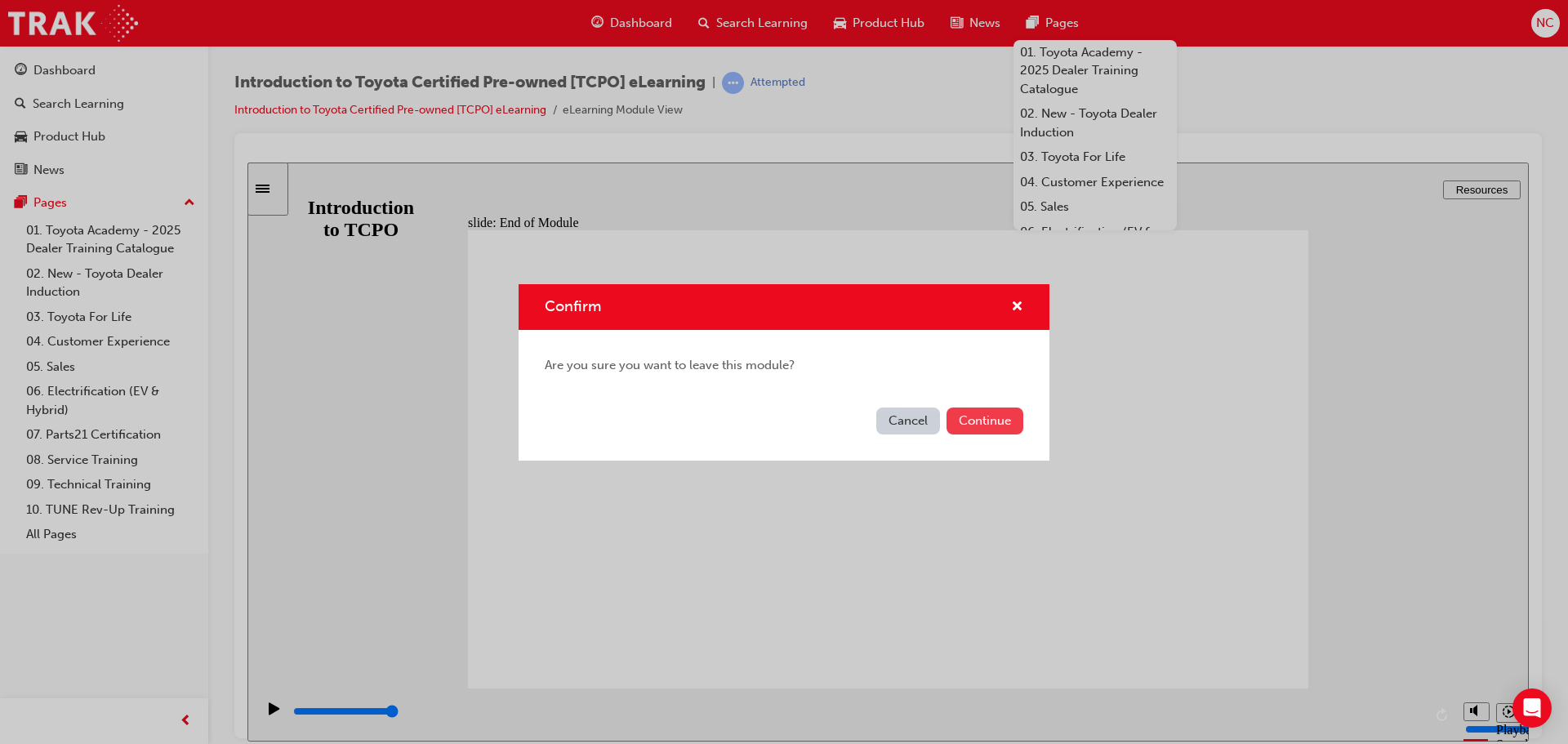
click at [973, 424] on button "Continue" at bounding box center [985, 421] width 77 height 27
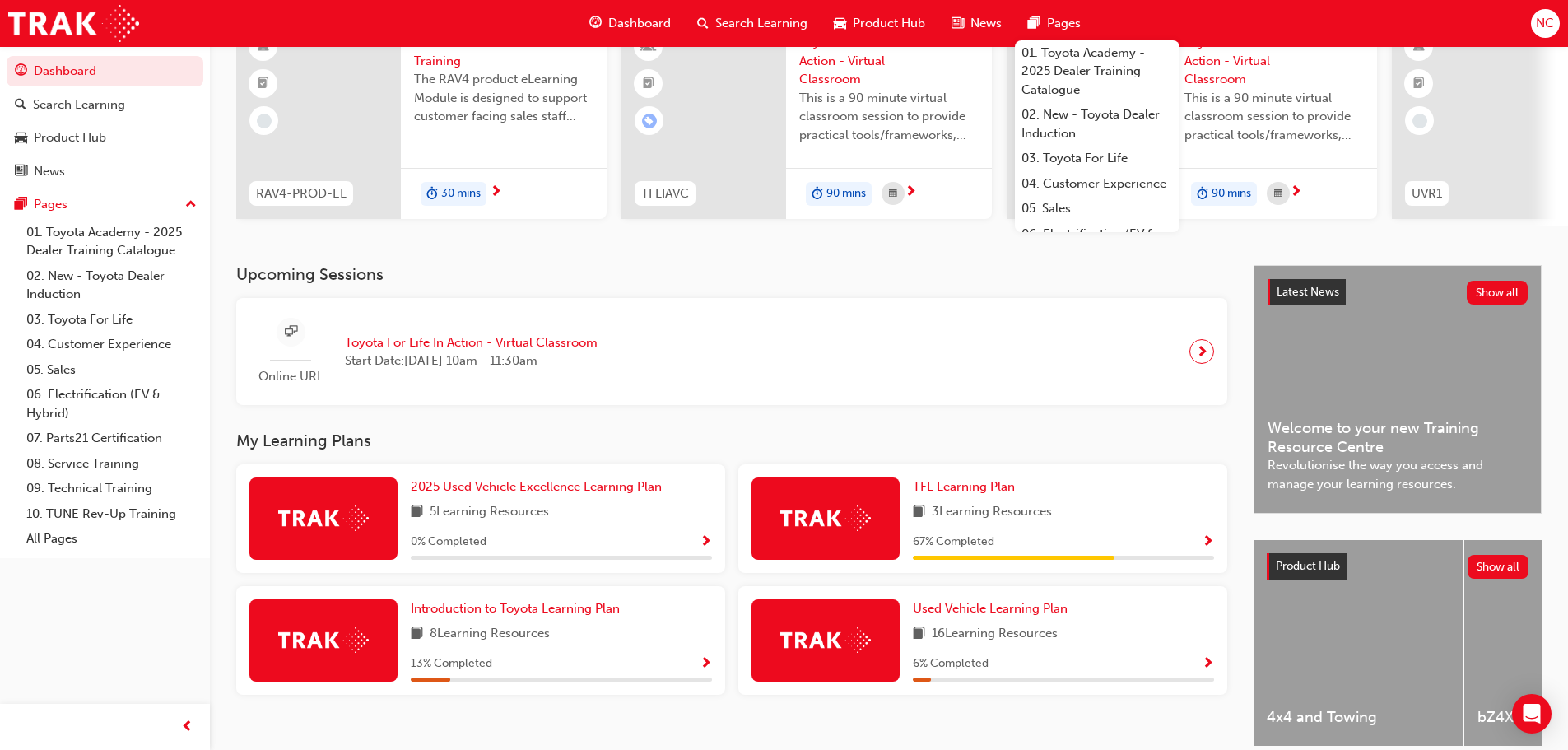
scroll to position [153, 0]
